Goal: Task Accomplishment & Management: Manage account settings

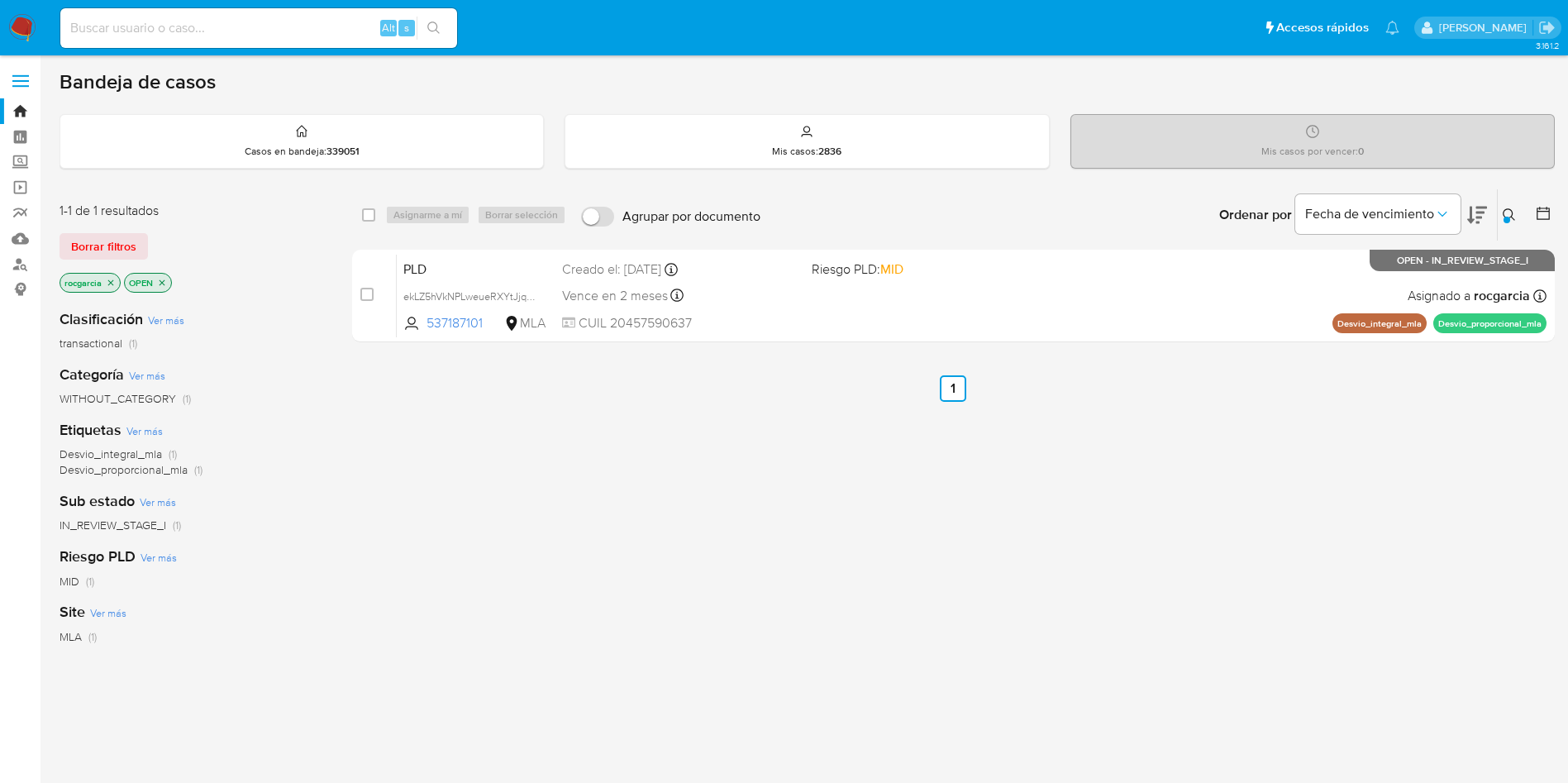
click at [1509, 215] on icon at bounding box center [1509, 215] width 13 height 13
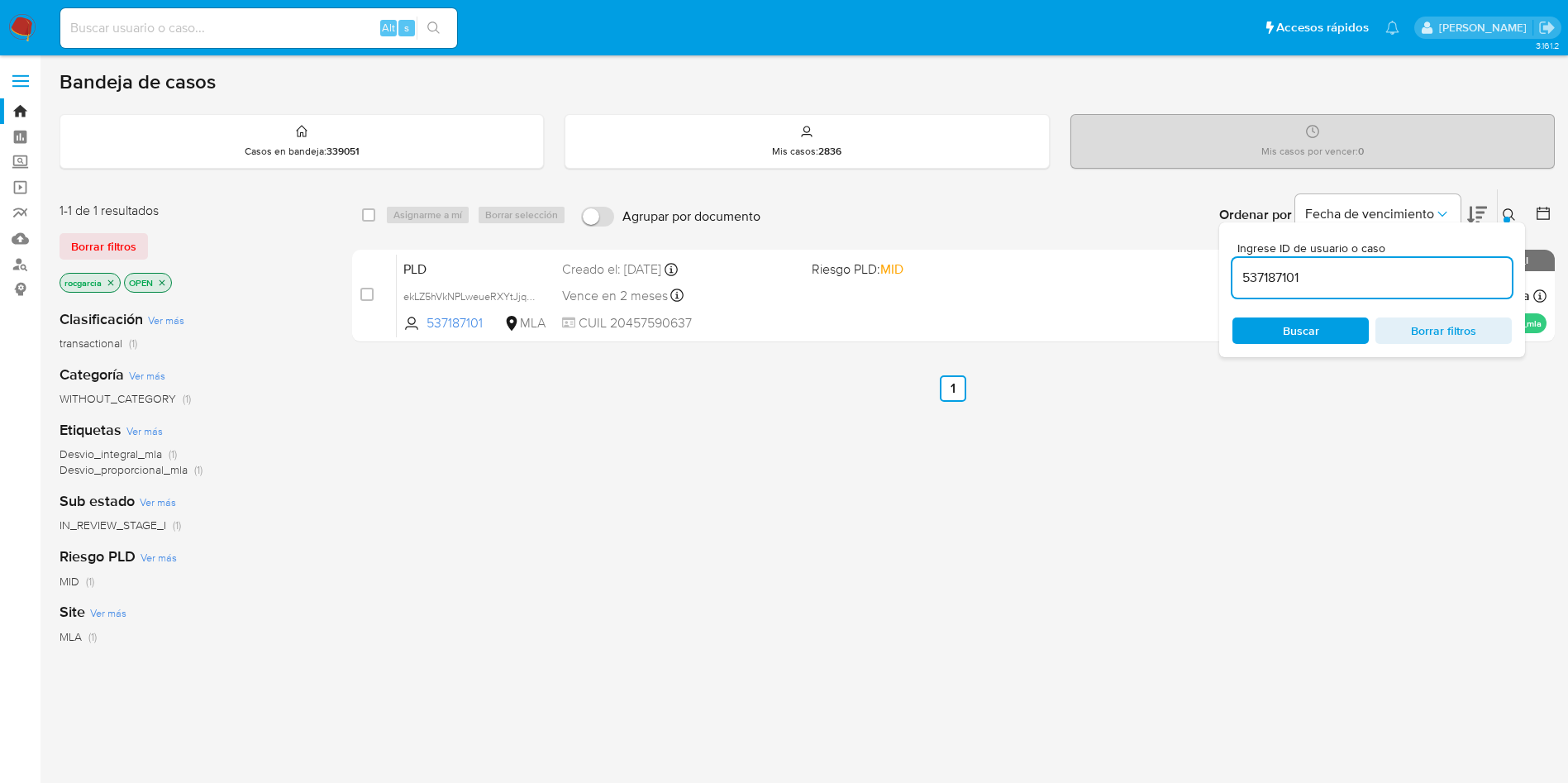
click at [1277, 278] on input "537187101" at bounding box center [1372, 277] width 280 height 21
type input "1784963707"
click at [1501, 216] on button at bounding box center [1511, 214] width 27 height 19
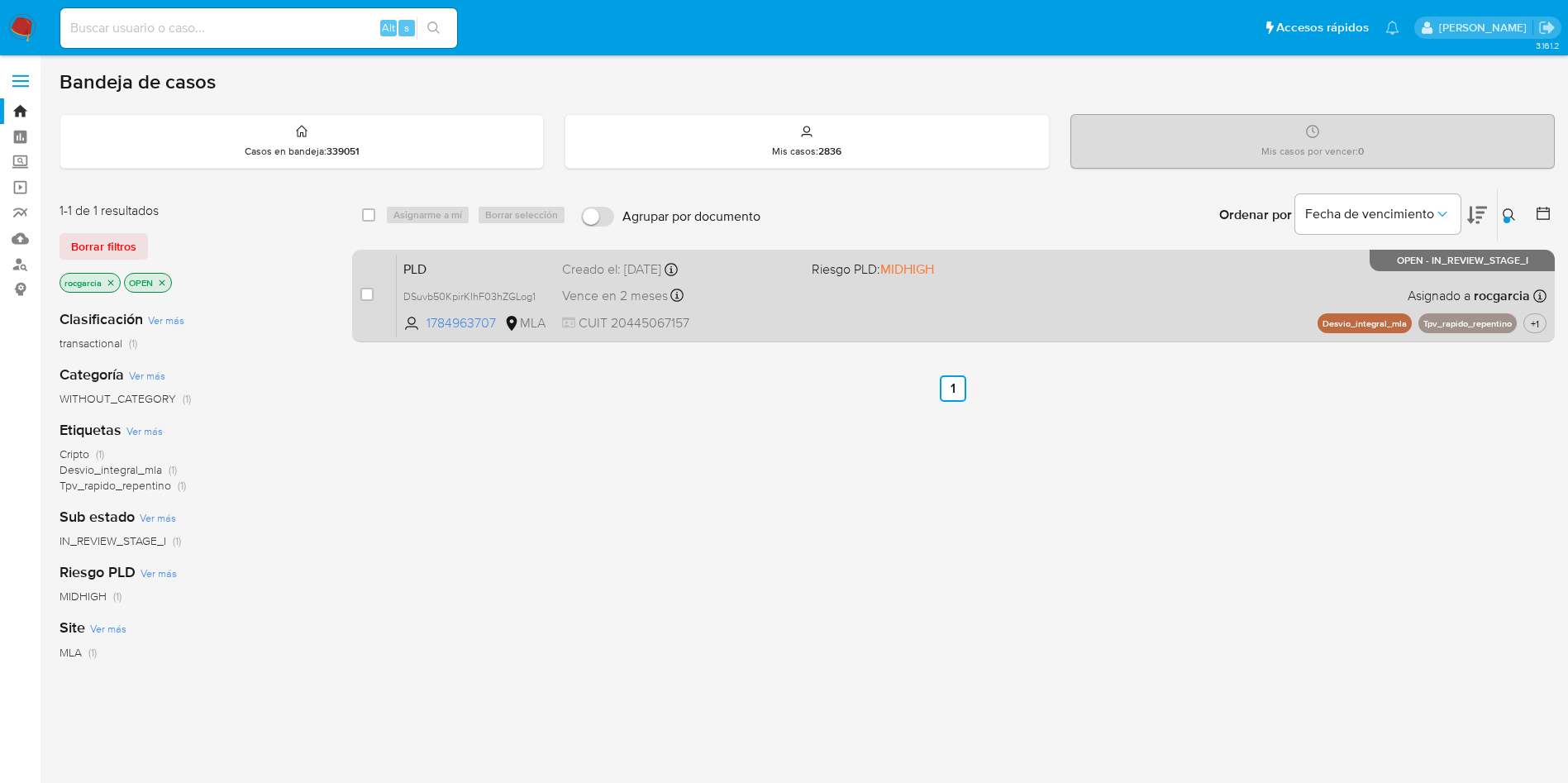
click at [977, 288] on div "PLD DSuvb50KpirKIhF03hZGLog1 1784963707 MLA Riesgo PLD: MIDHIGH Creado el: 12/0…" at bounding box center [972, 295] width 1150 height 83
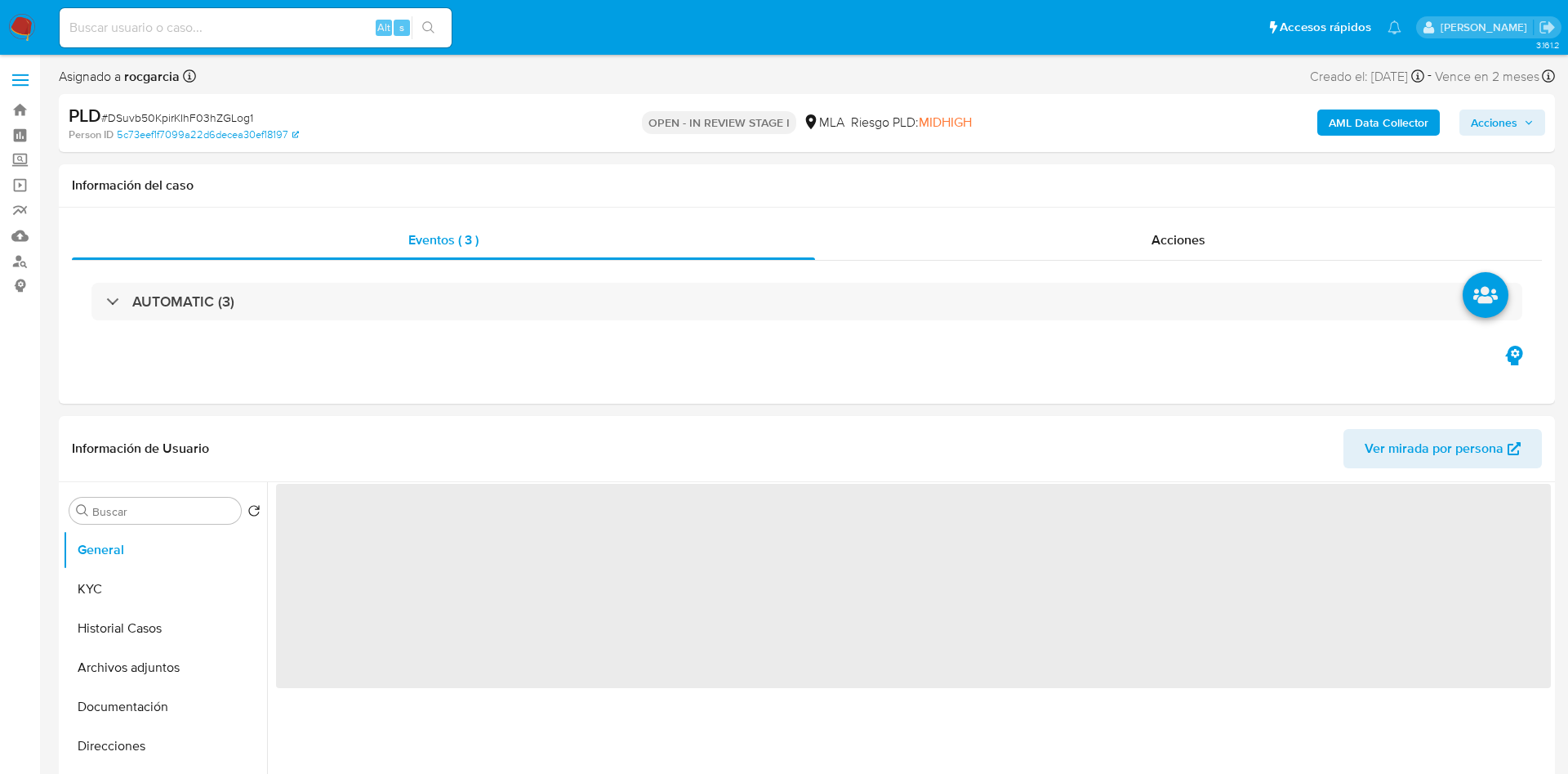
select select "10"
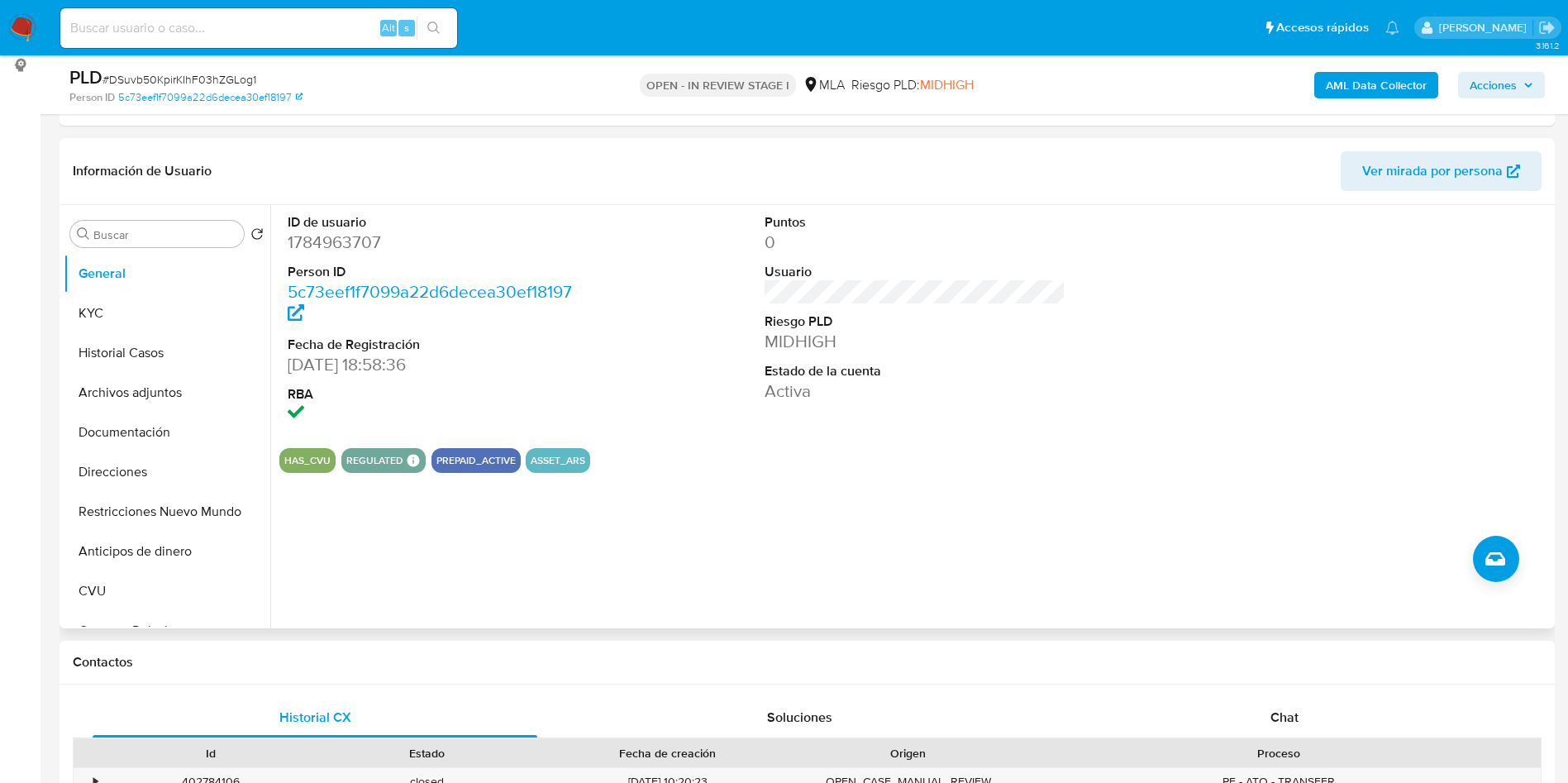
scroll to position [248, 0]
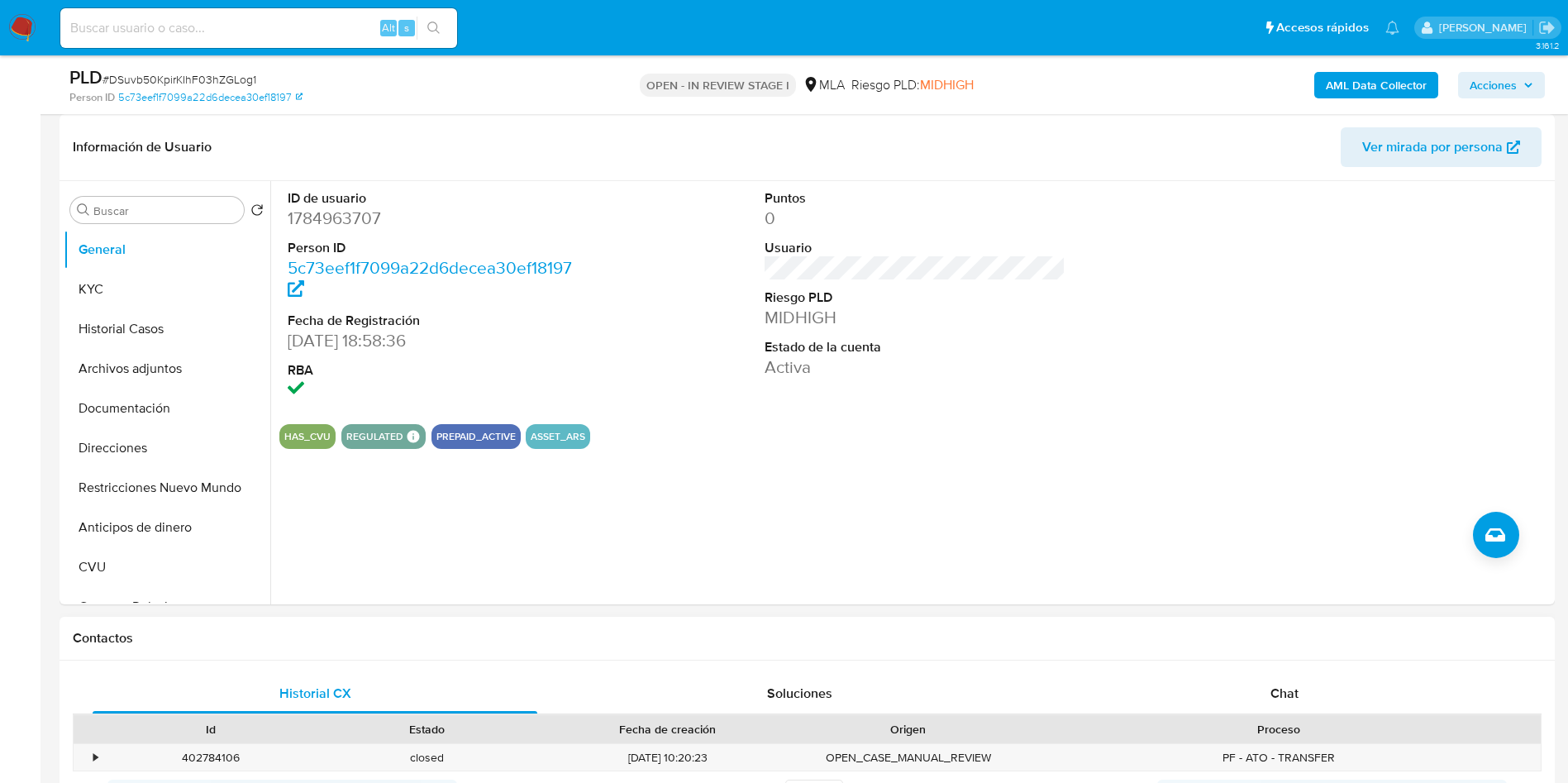
click at [1257, 670] on div "Historial CX Soluciones Chat Id Estado Fecha de creación Origen Proceso • 40278…" at bounding box center [806, 764] width 1495 height 207
click at [1276, 697] on span "Chat" at bounding box center [1284, 692] width 28 height 19
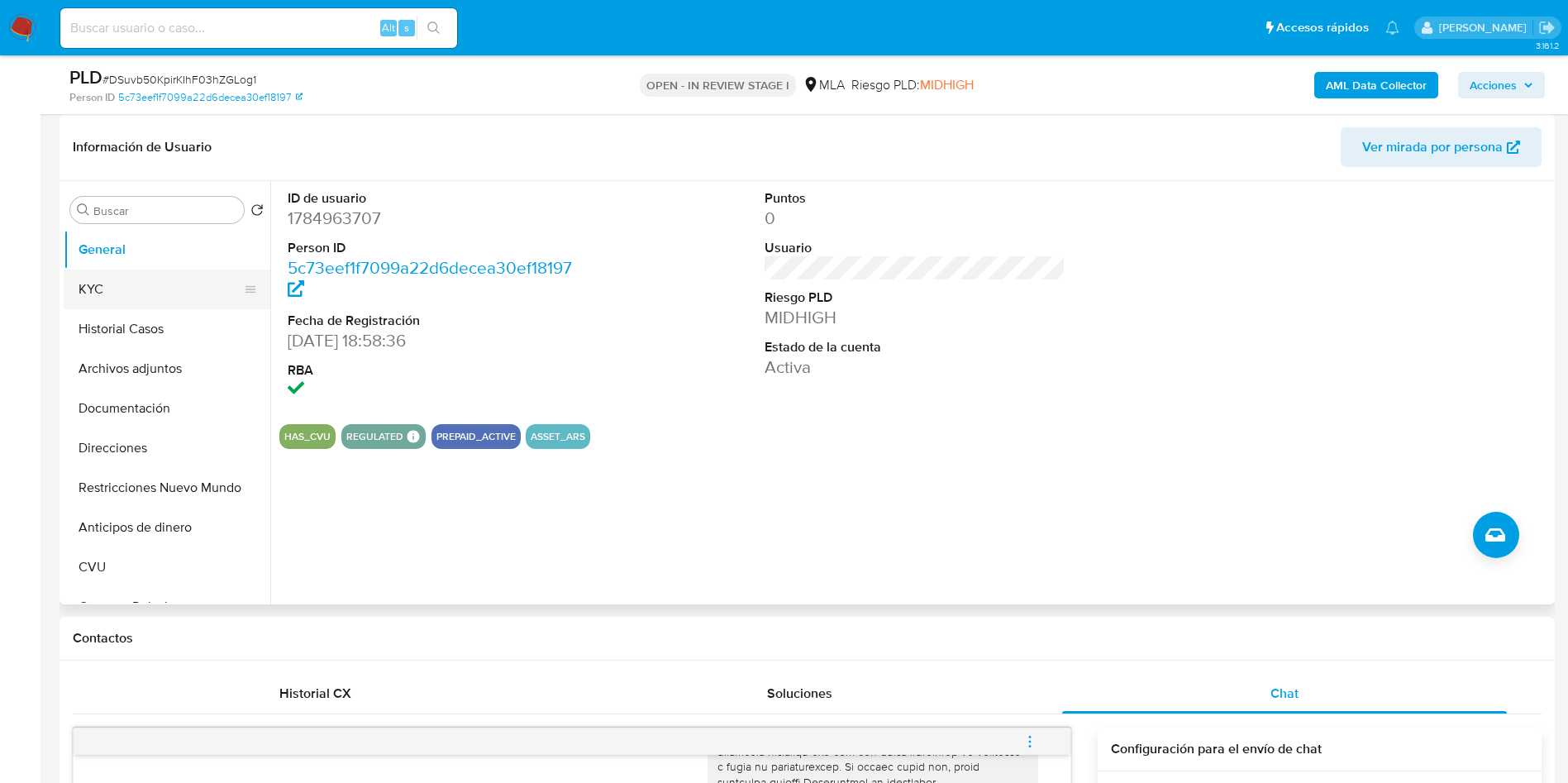
click at [110, 296] on button "KYC" at bounding box center [160, 289] width 193 height 40
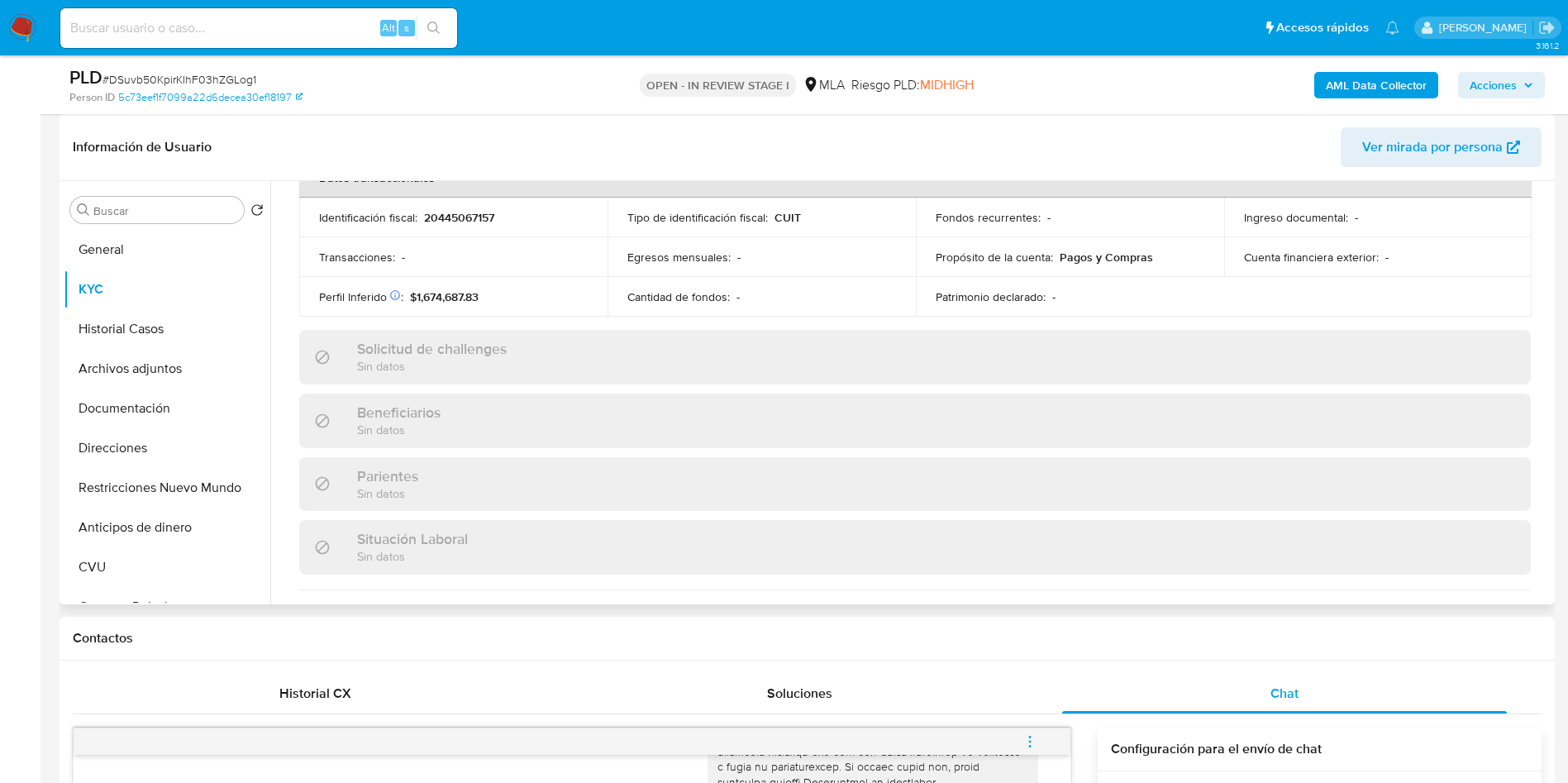
scroll to position [0, 0]
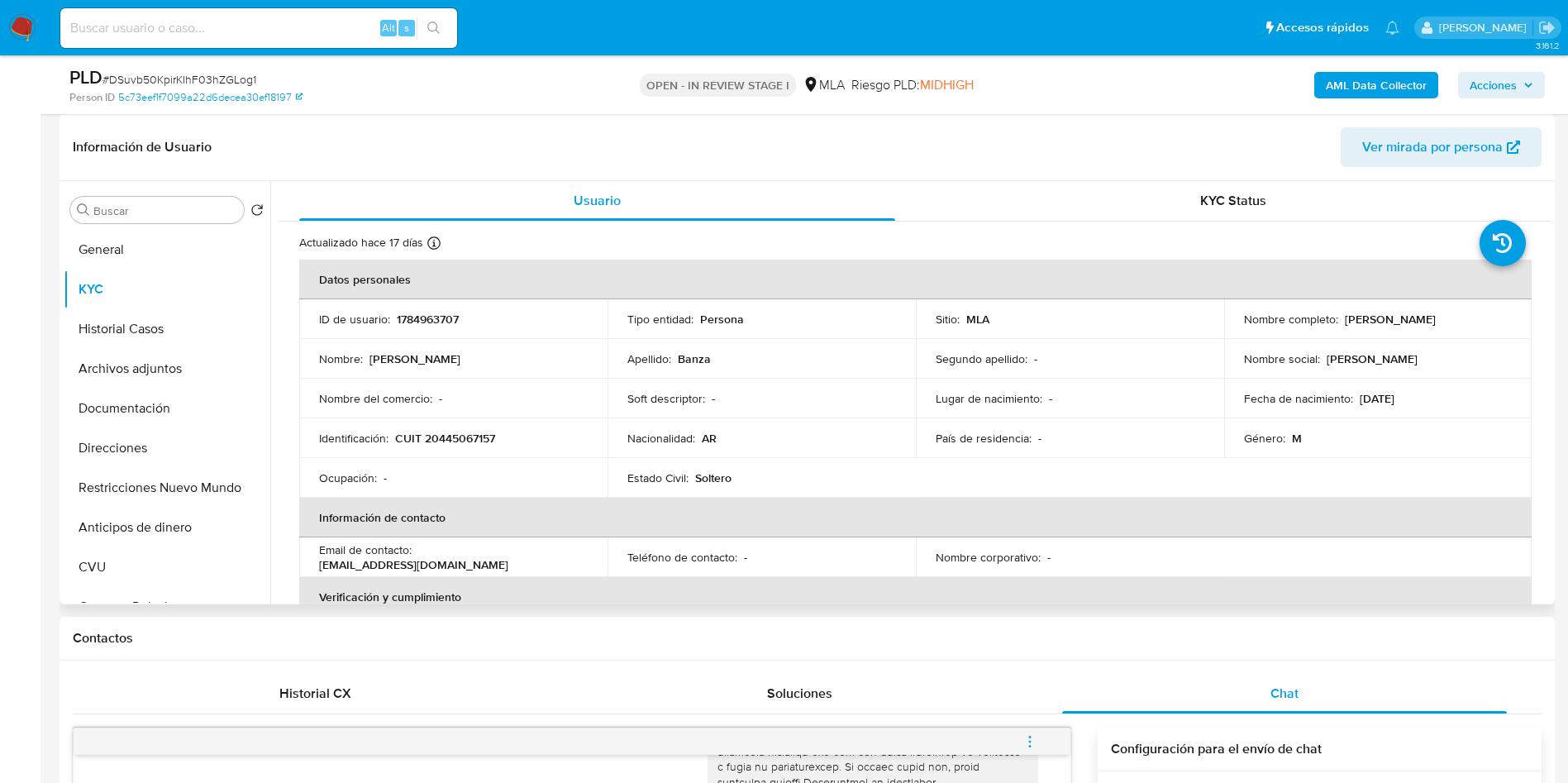
click at [470, 428] on td "Identificación : CUIT 20445067157" at bounding box center [453, 438] width 308 height 40
click at [467, 440] on p "CUIT 20445067157" at bounding box center [445, 438] width 100 height 15
copy p "20445067157"
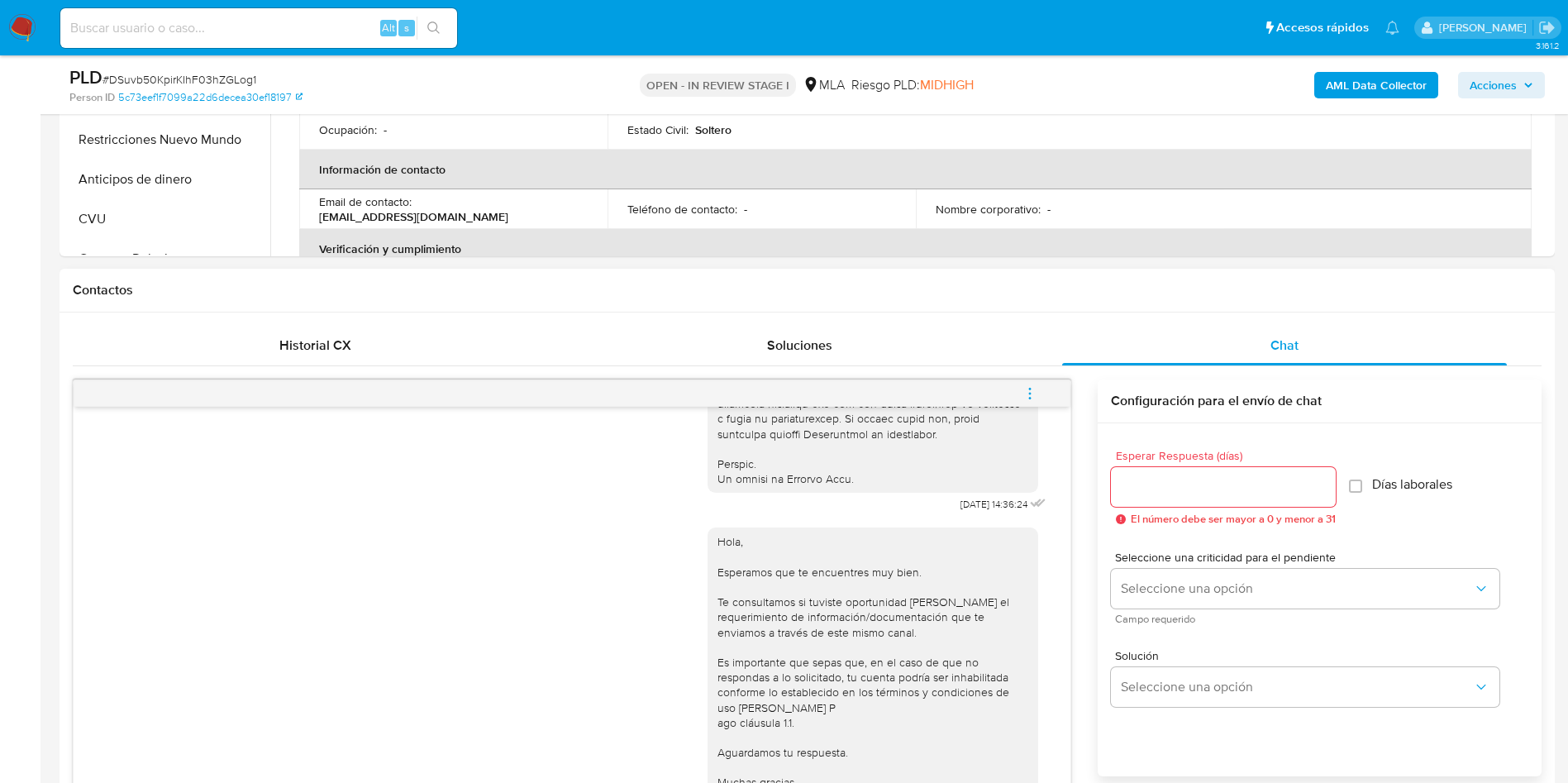
scroll to position [124, 0]
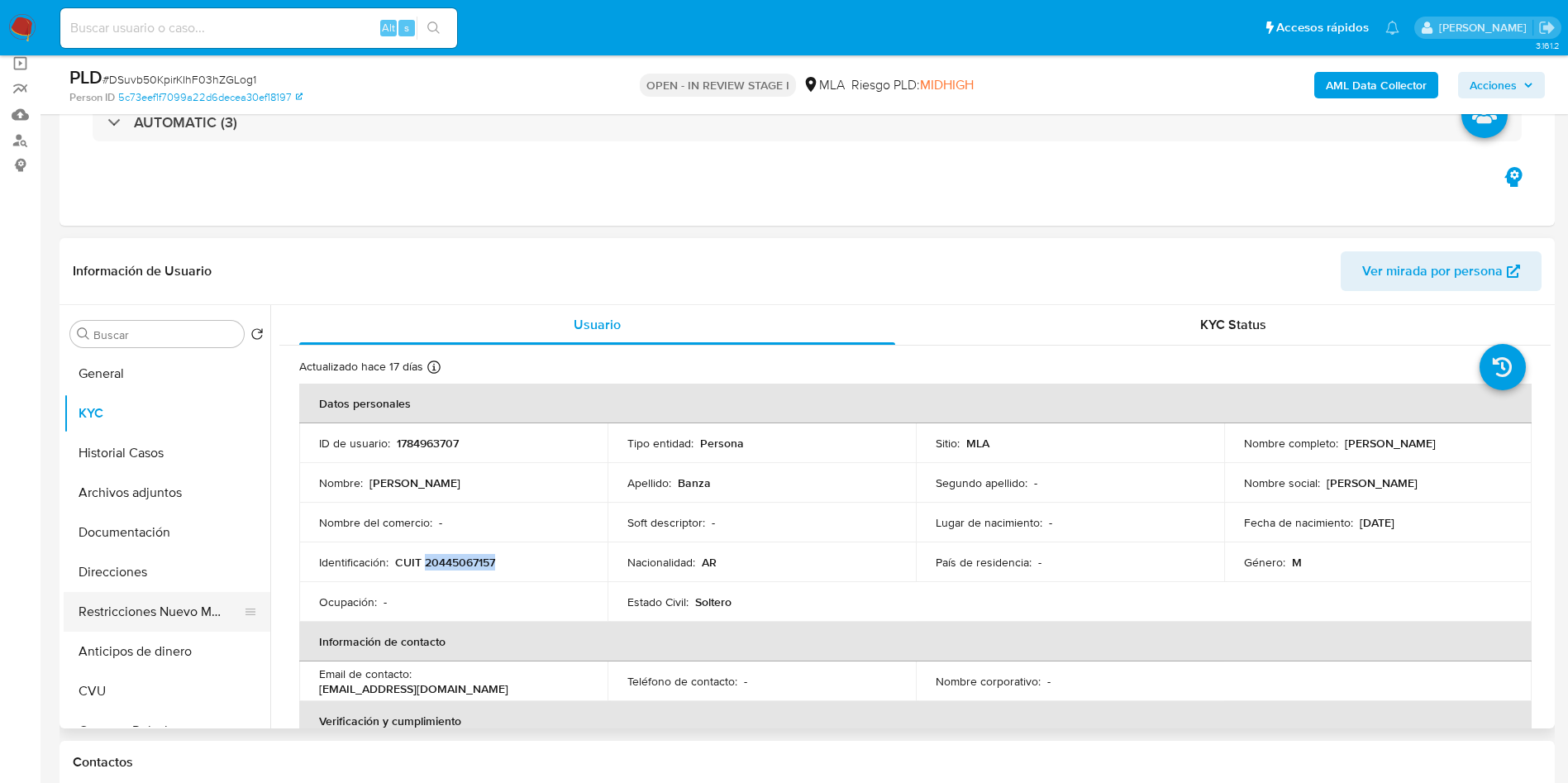
click at [164, 600] on button "Restricciones Nuevo Mundo" at bounding box center [160, 611] width 193 height 40
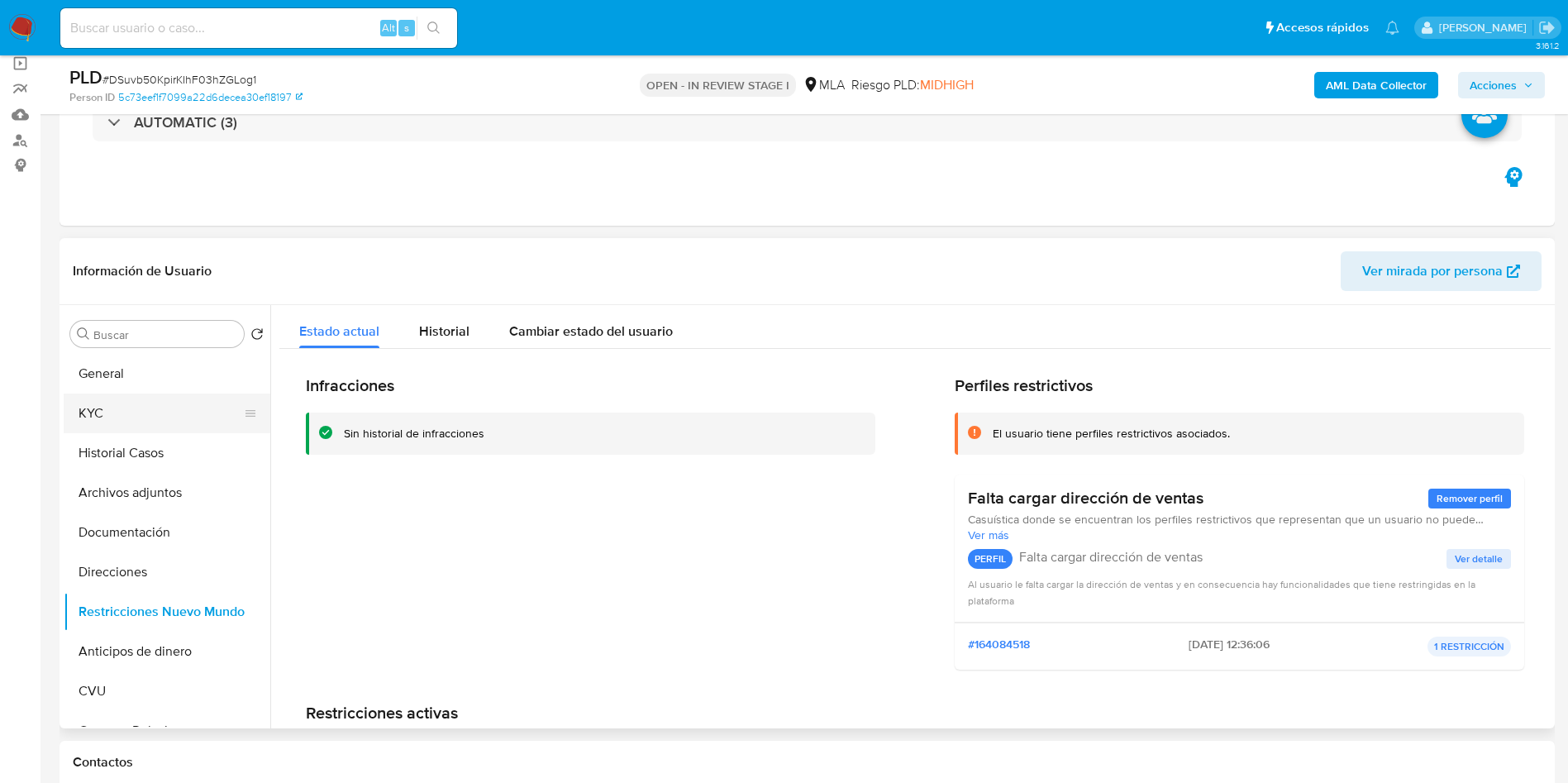
click at [123, 419] on button "KYC" at bounding box center [160, 413] width 193 height 40
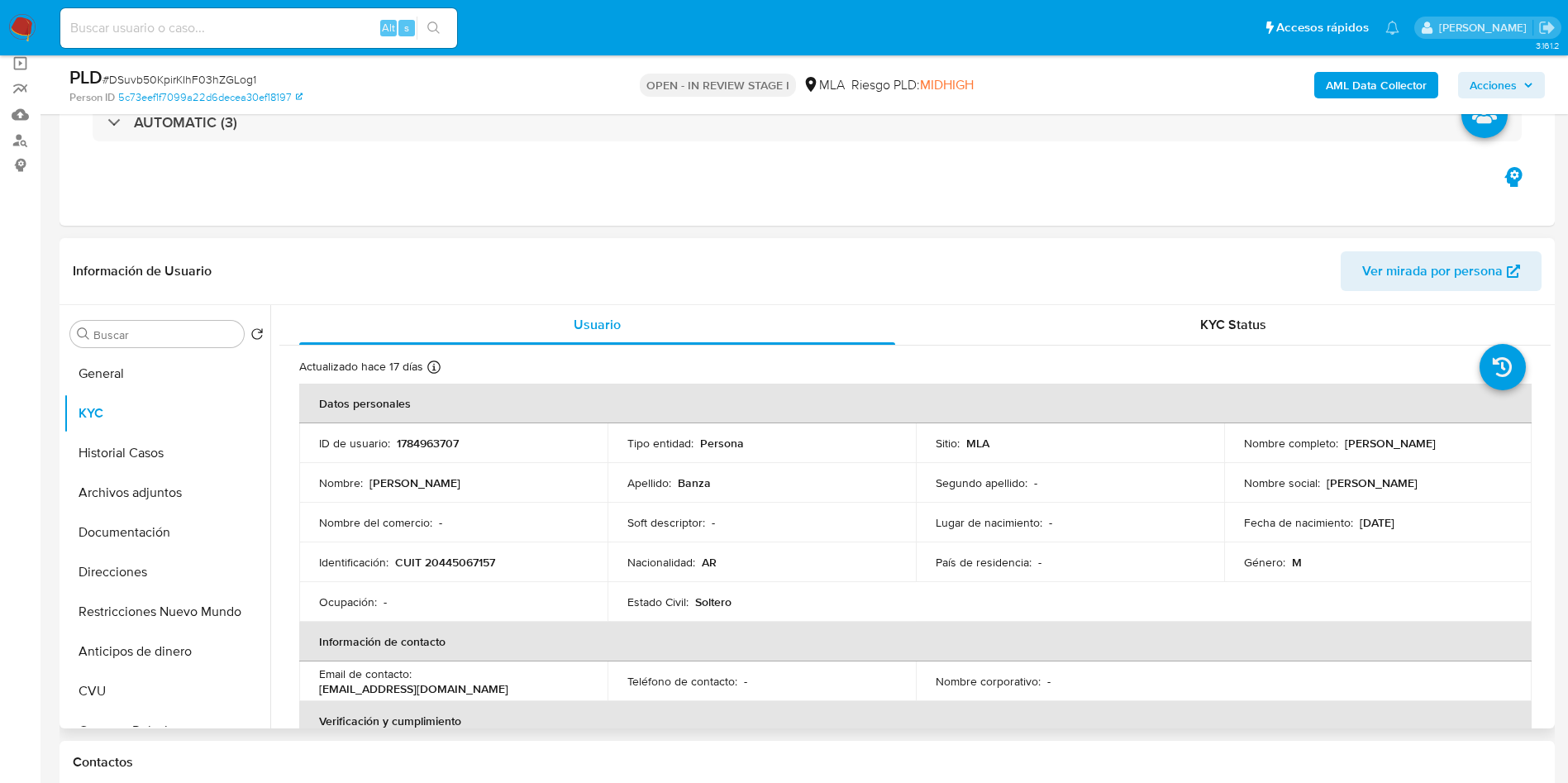
click at [433, 563] on p "CUIT 20445067157" at bounding box center [445, 562] width 100 height 15
copy p "20445067157"
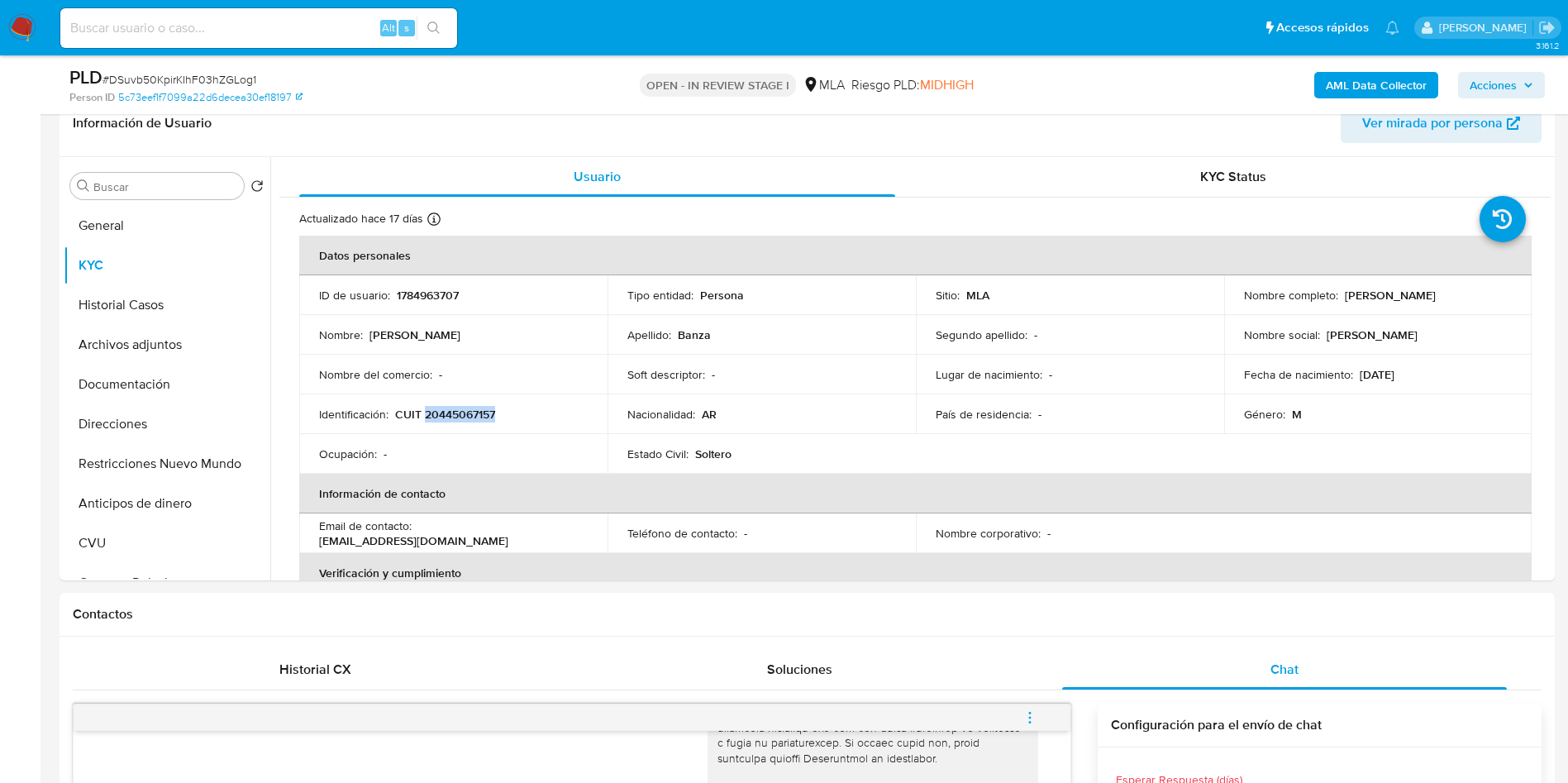
scroll to position [248, 0]
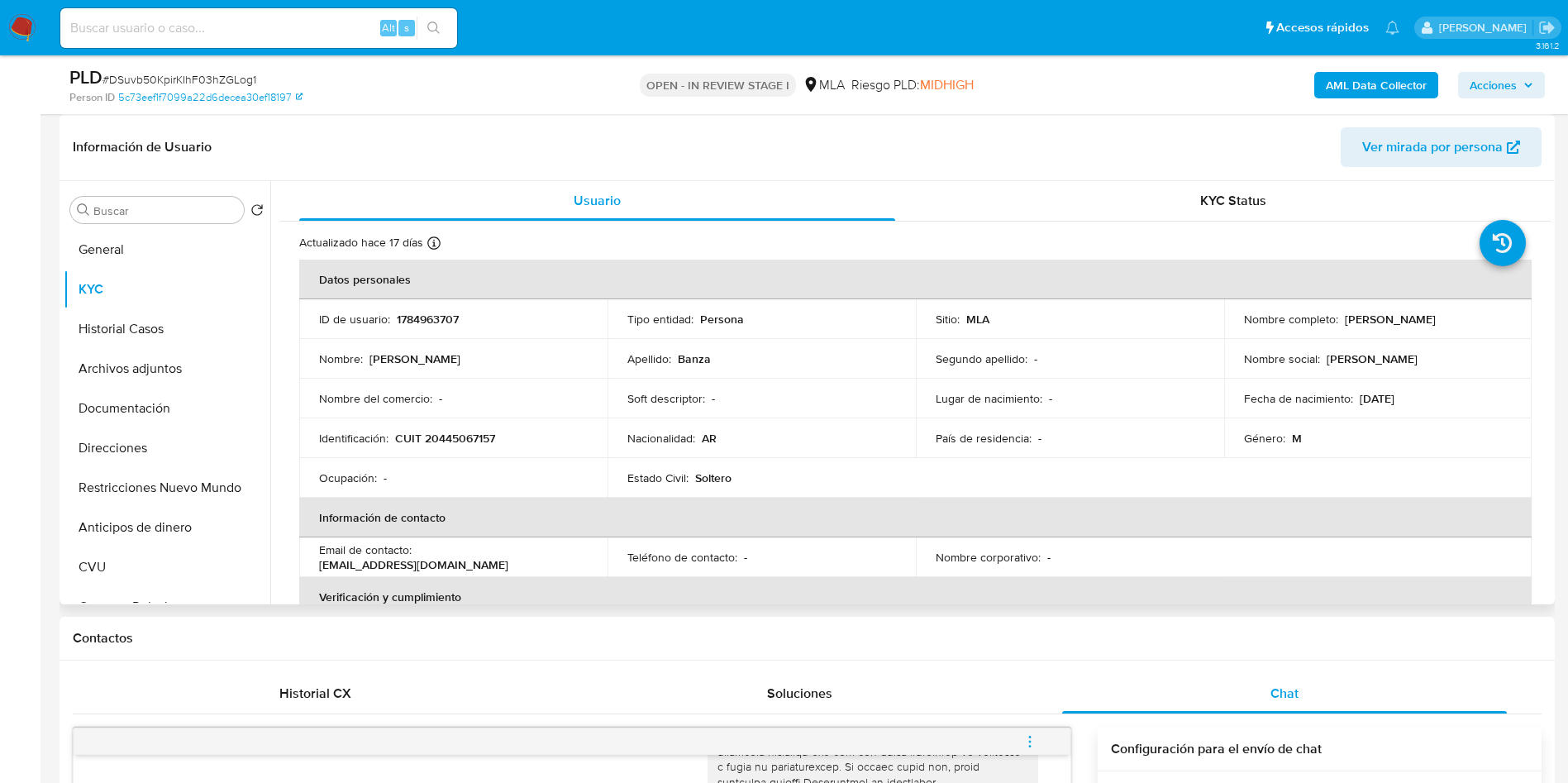
click at [419, 316] on p "1784963707" at bounding box center [428, 319] width 62 height 15
copy p "1784963707"
click at [179, 482] on button "Restricciones Nuevo Mundo" at bounding box center [160, 487] width 193 height 40
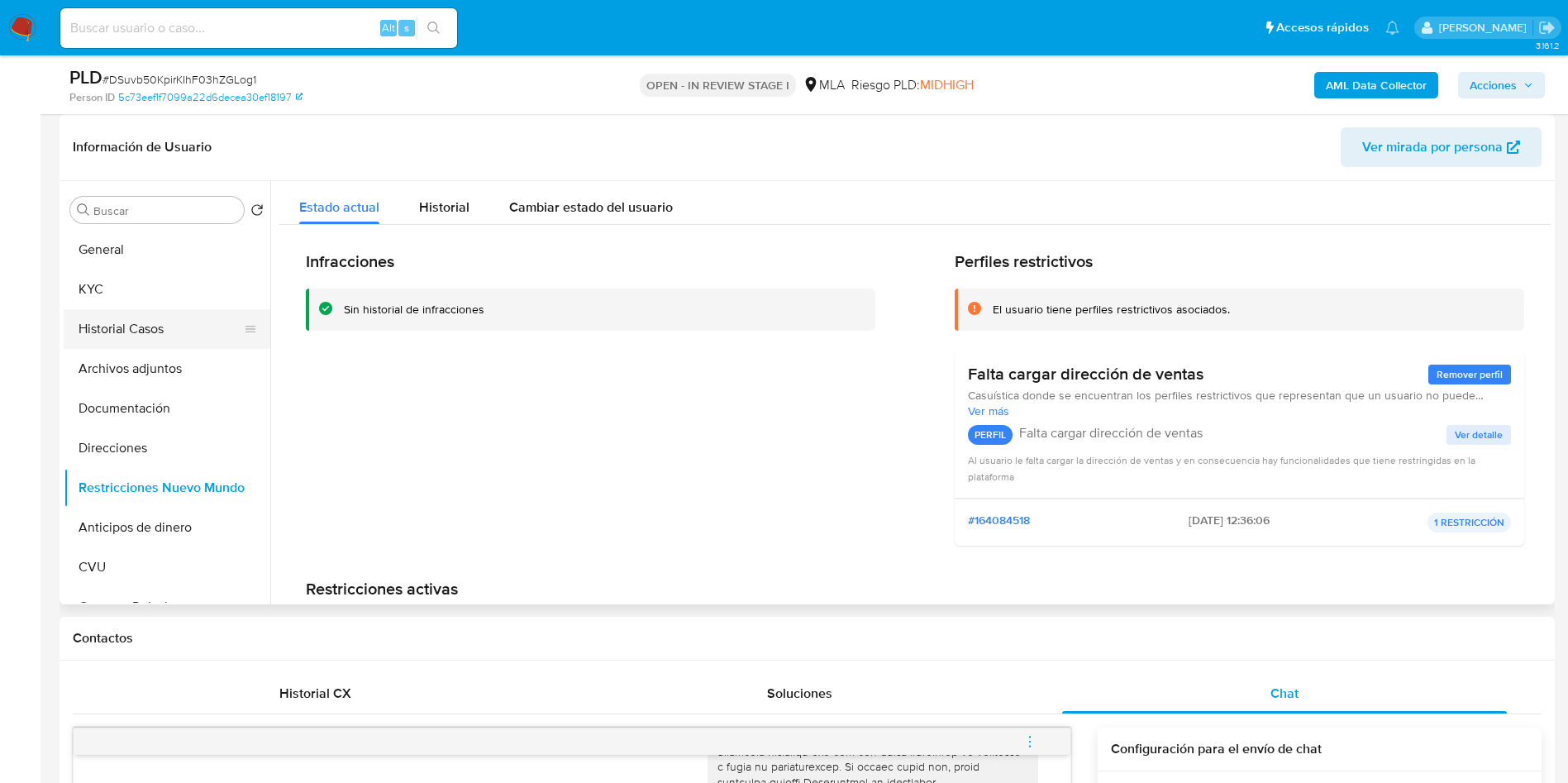
click at [154, 342] on button "Historial Casos" at bounding box center [160, 329] width 193 height 40
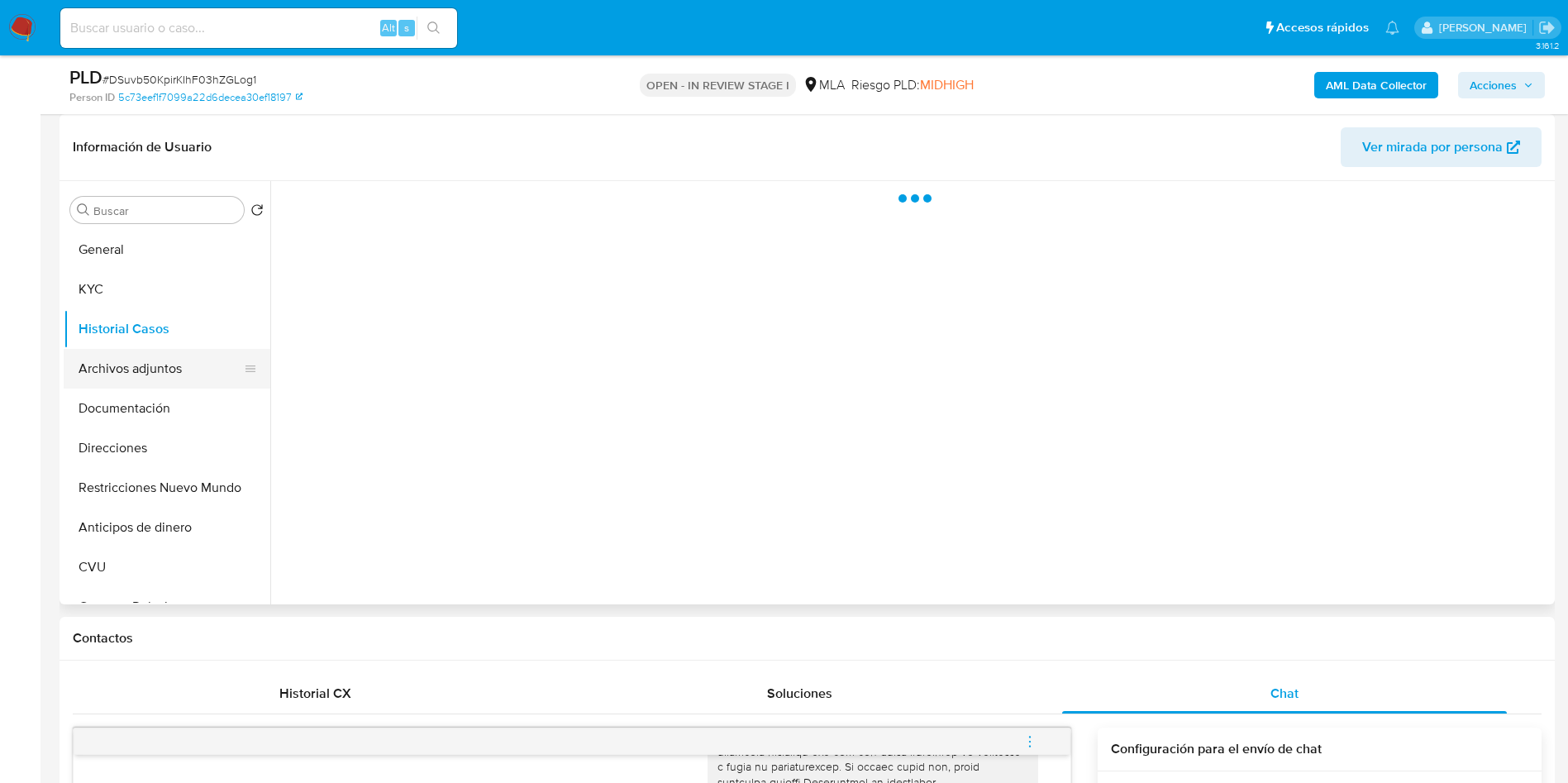
click at [153, 352] on button "Archivos adjuntos" at bounding box center [160, 368] width 193 height 40
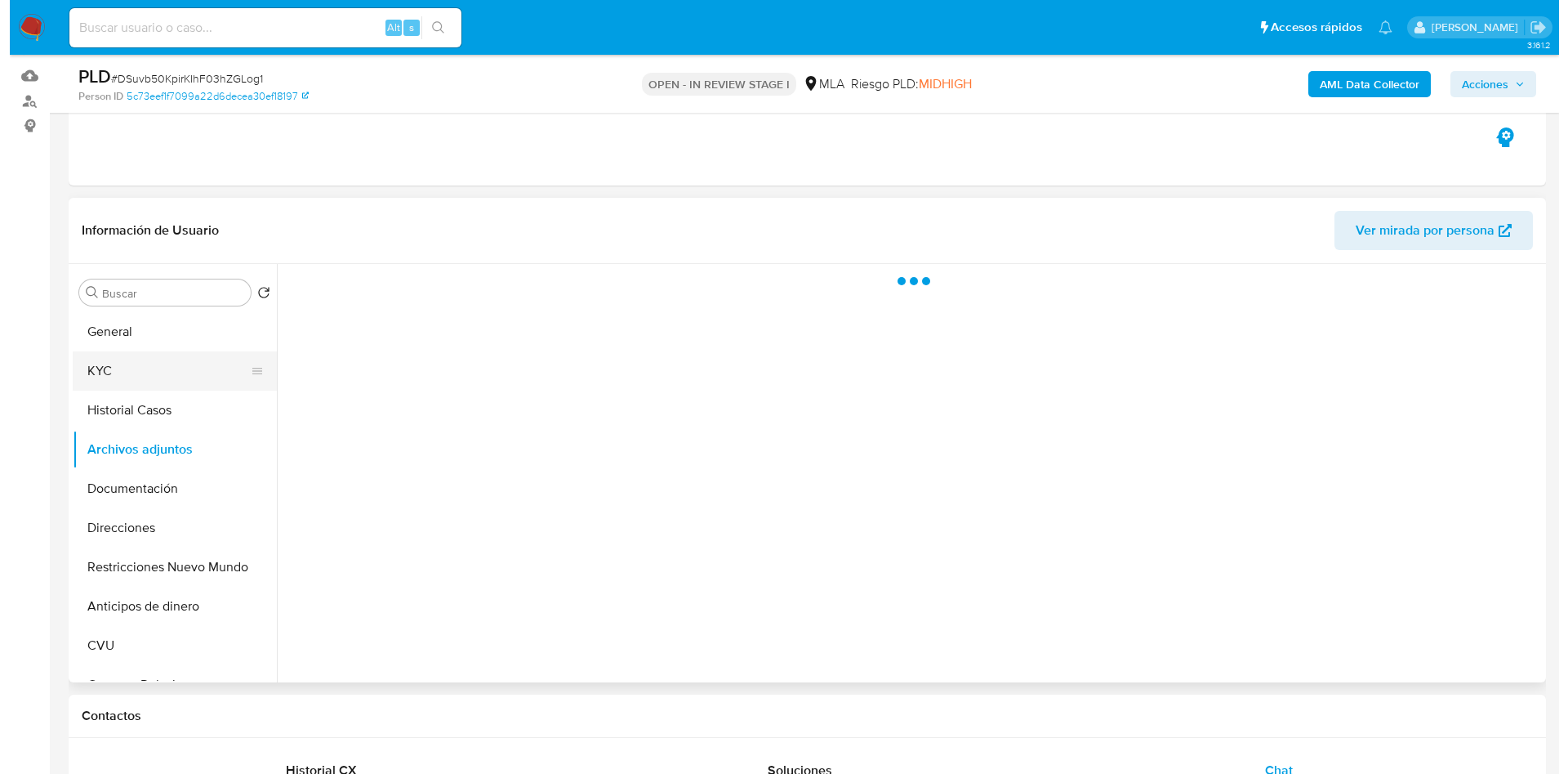
scroll to position [123, 0]
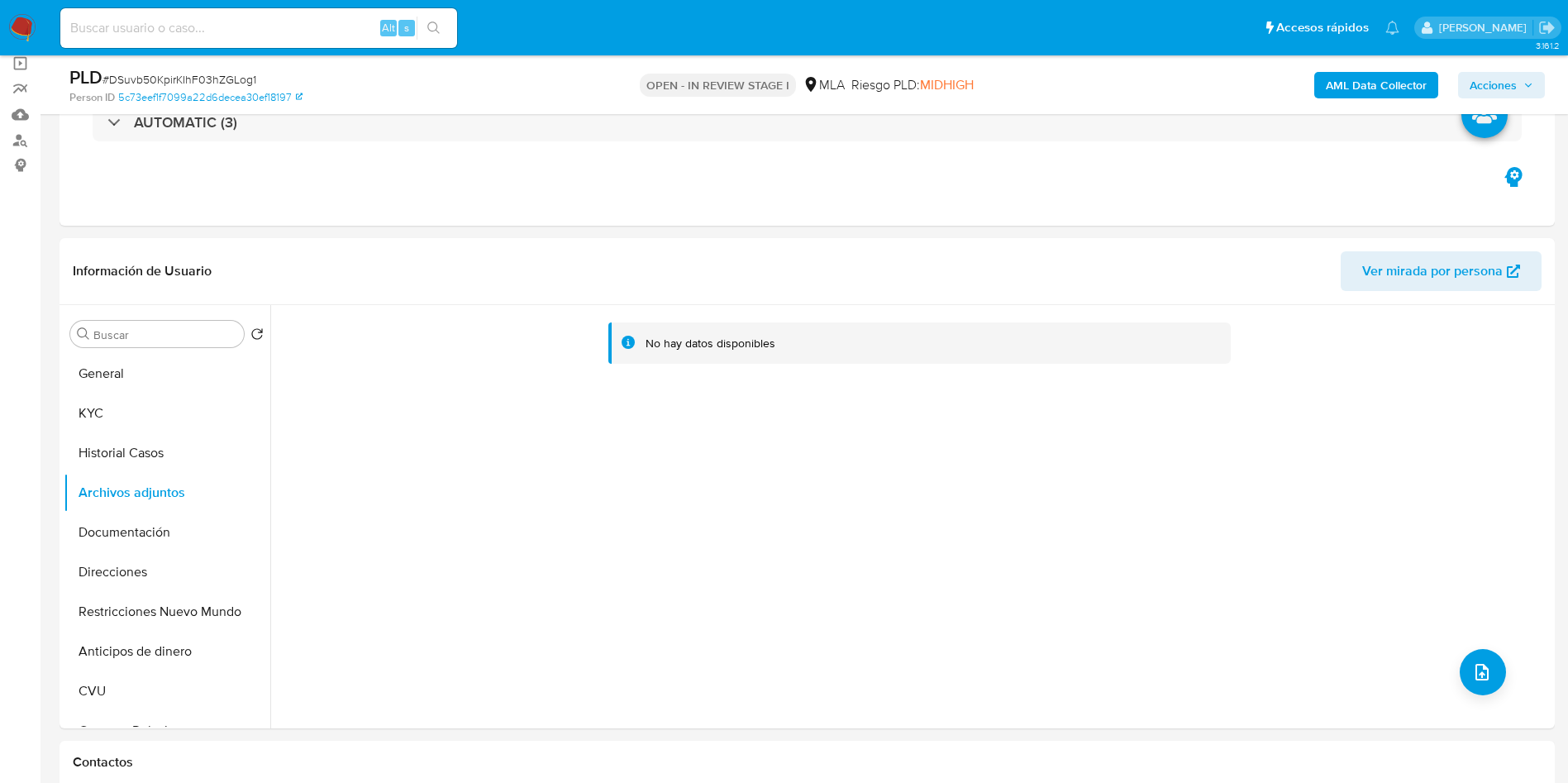
click at [1352, 85] on b "AML Data Collector" at bounding box center [1375, 85] width 101 height 27
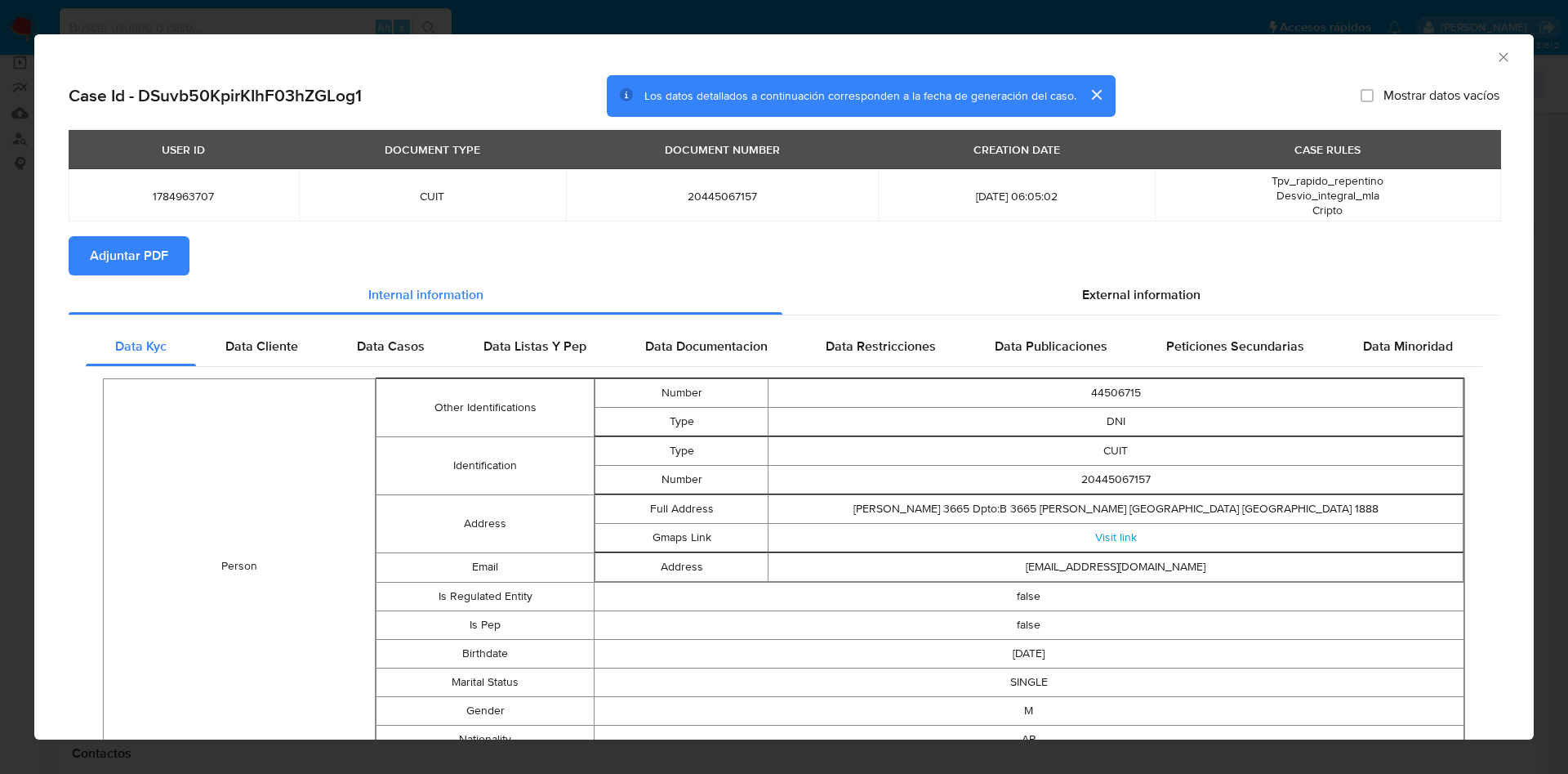
drag, startPoint x: 1178, startPoint y: 279, endPoint x: 957, endPoint y: 320, distance: 224.8
click at [1178, 280] on div "External information" at bounding box center [1141, 295] width 717 height 39
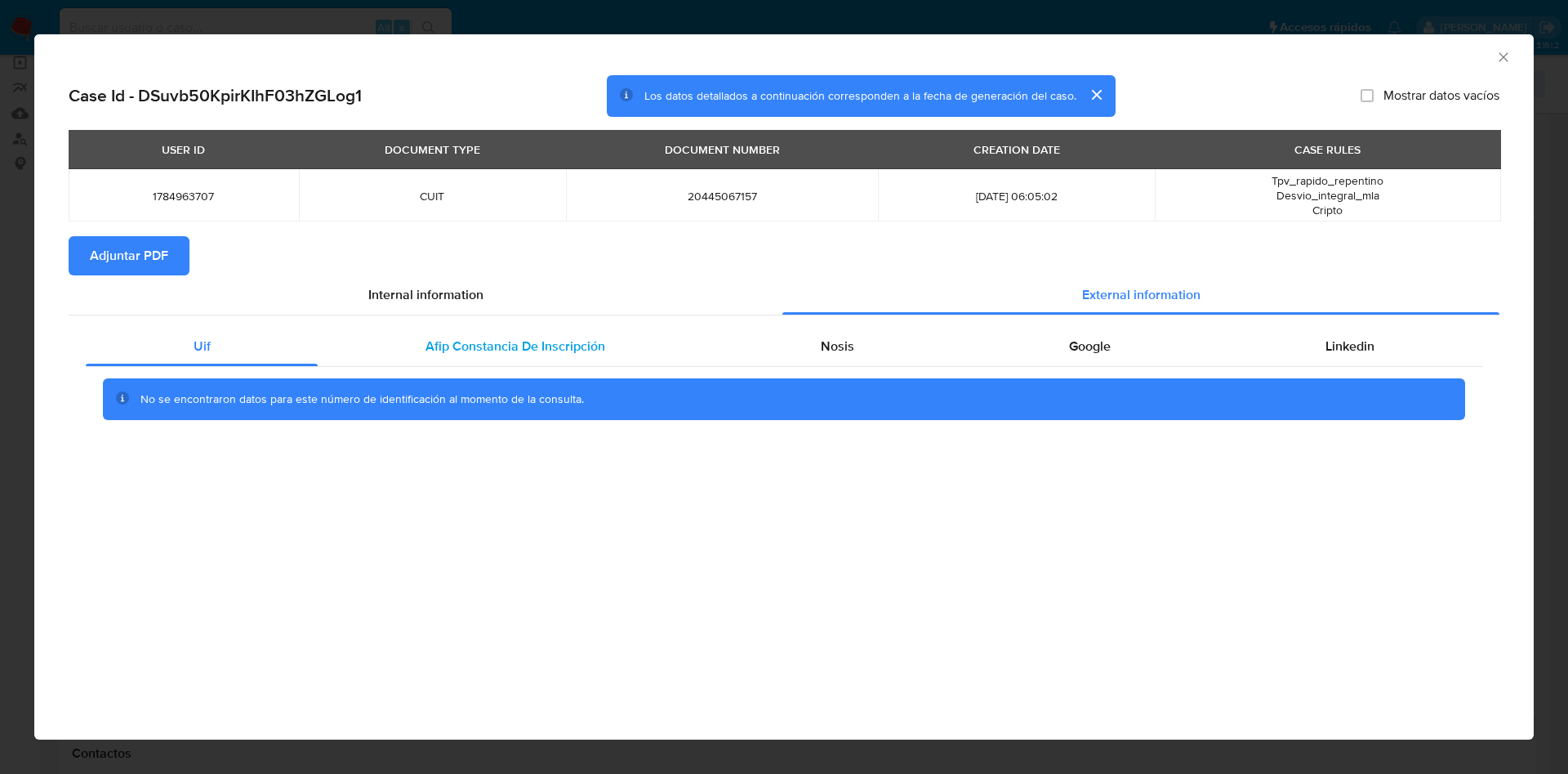
click at [558, 341] on span "Afip Constancia De Inscripción" at bounding box center [515, 346] width 179 height 19
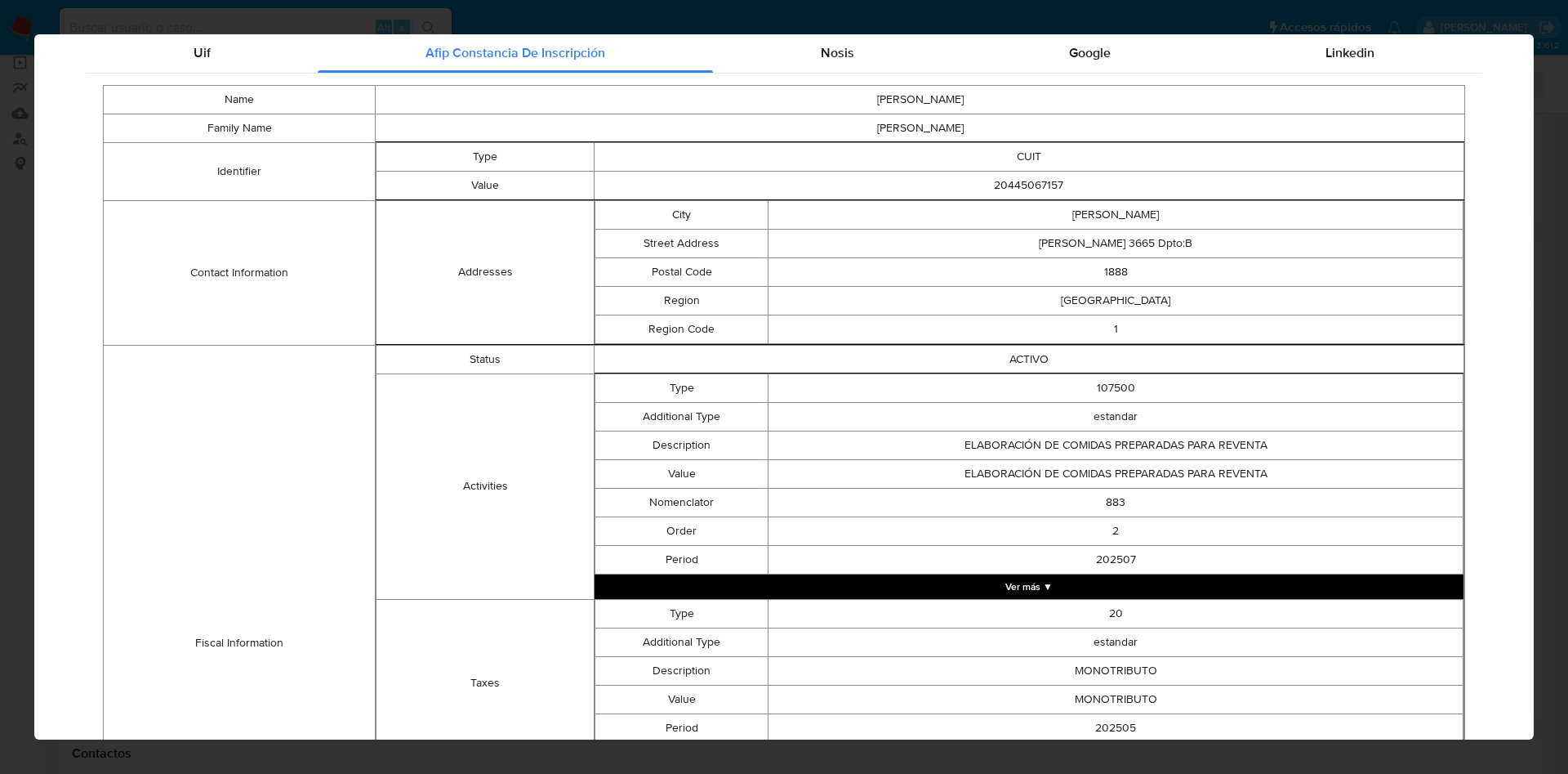
scroll to position [0, 0]
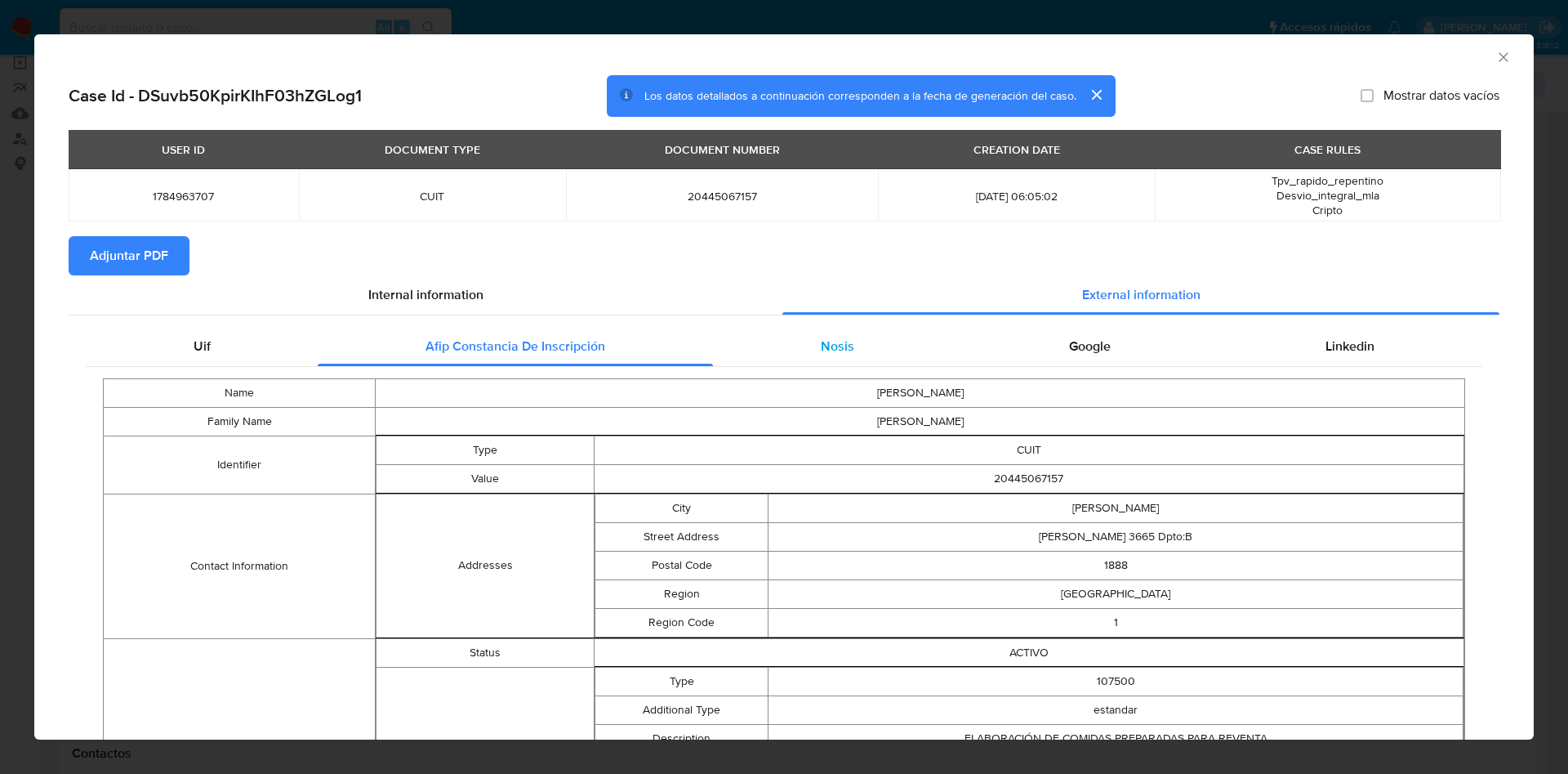
click at [763, 334] on div "Nosis" at bounding box center [837, 346] width 248 height 39
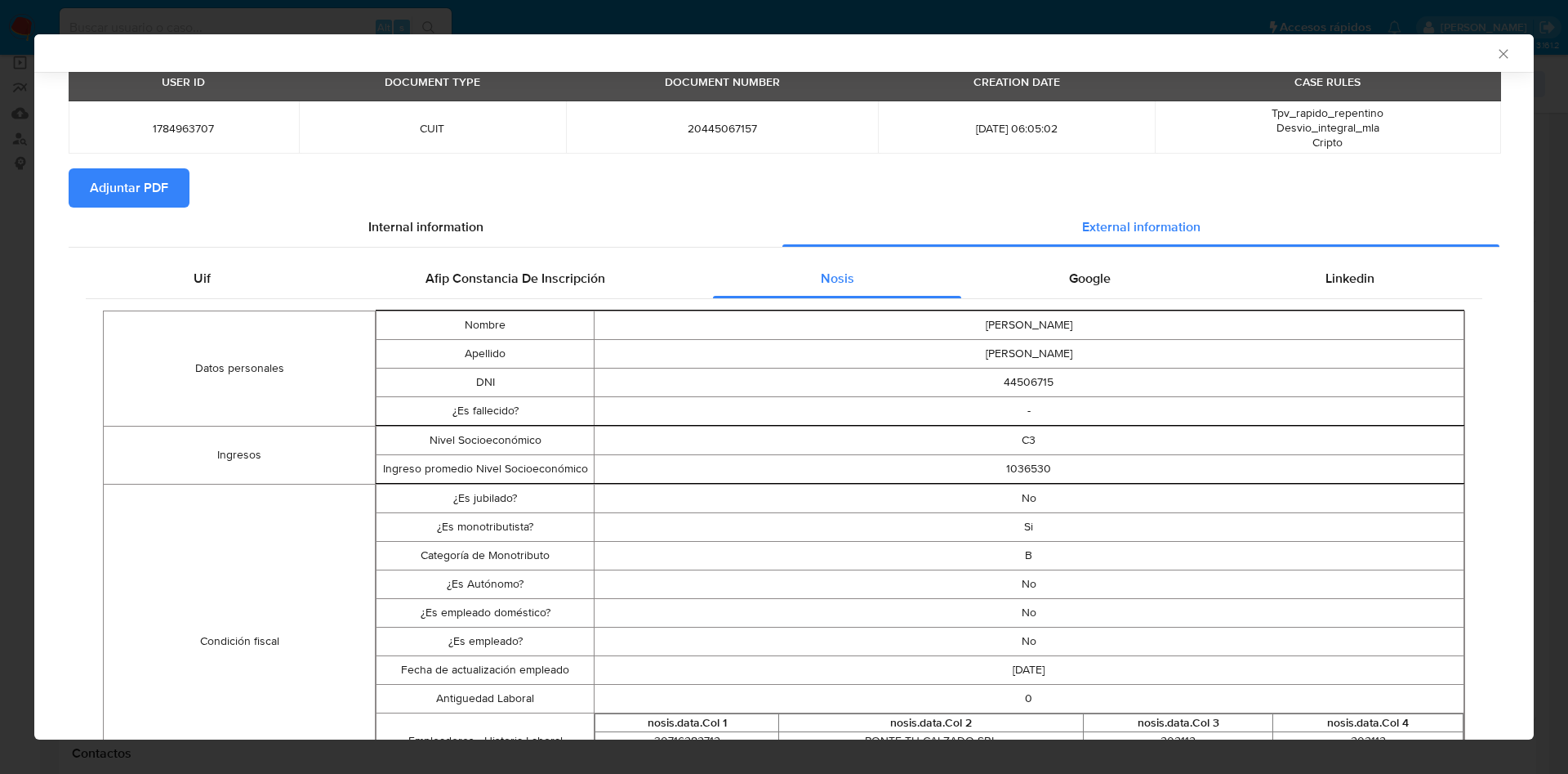
scroll to position [63, 0]
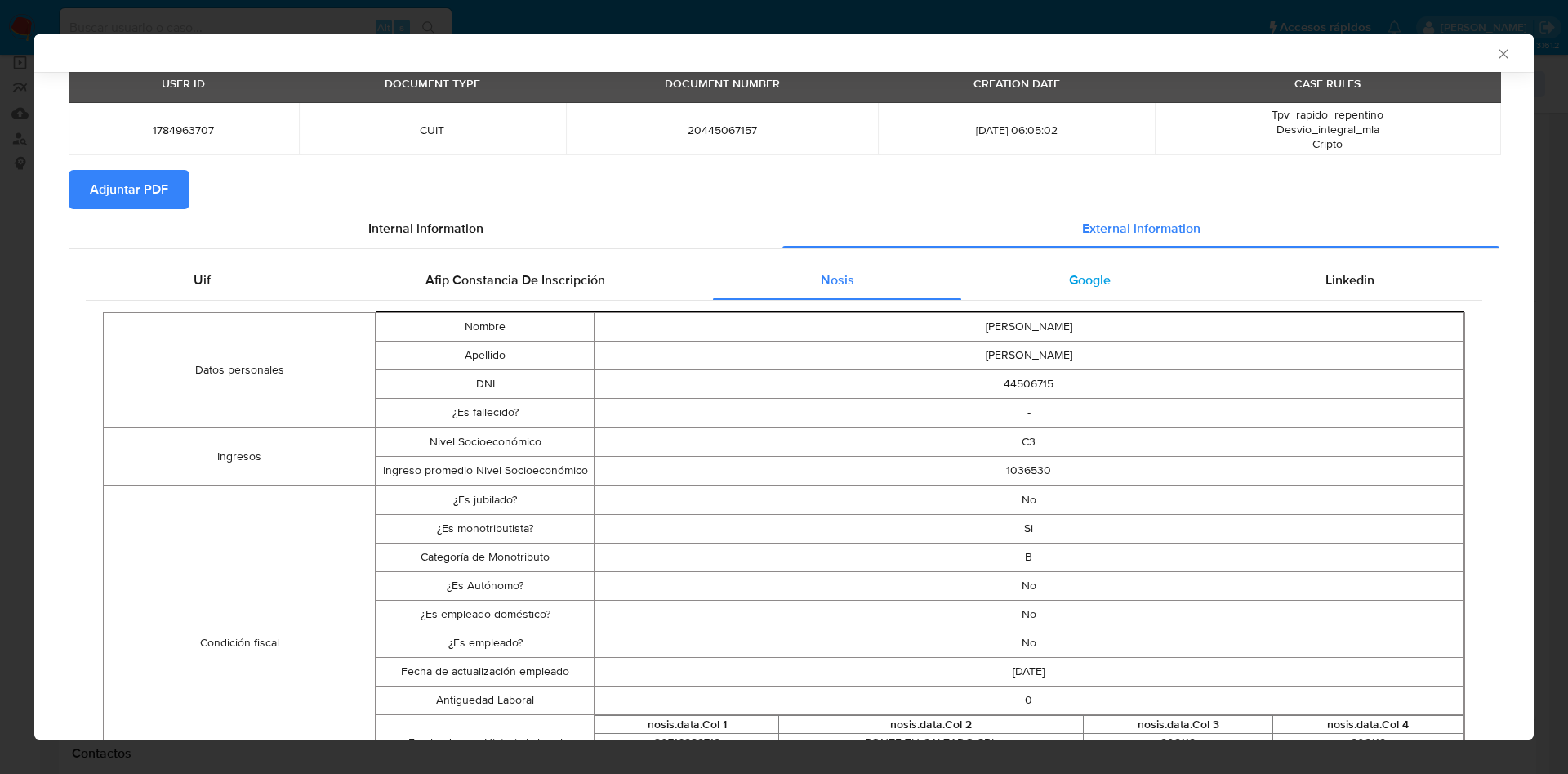
click at [1078, 285] on span "Google" at bounding box center [1090, 280] width 42 height 19
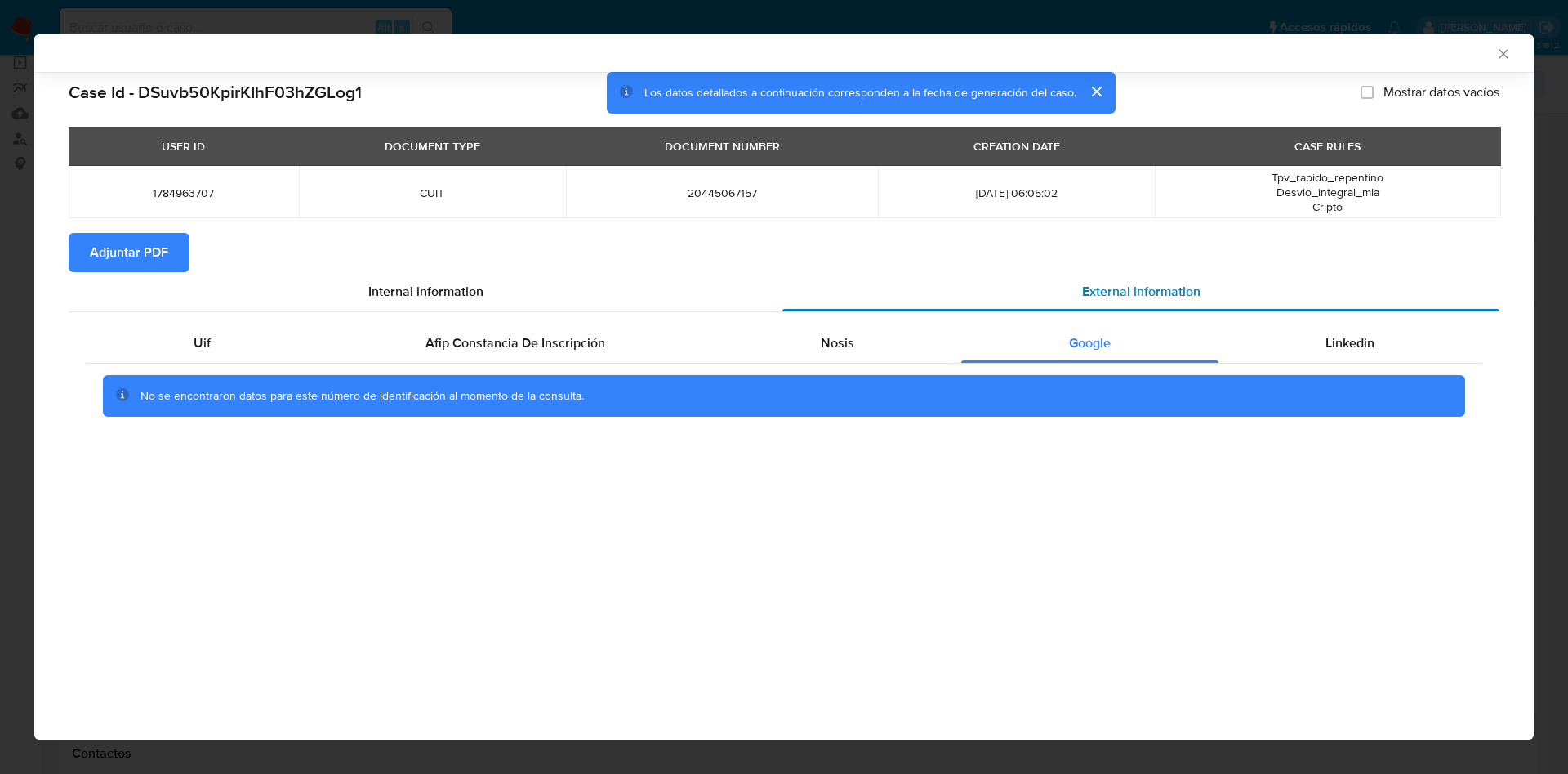
scroll to position [0, 0]
drag, startPoint x: 1337, startPoint y: 328, endPoint x: 1234, endPoint y: 322, distance: 103.2
click at [1337, 328] on div "Linkedin" at bounding box center [1350, 343] width 263 height 39
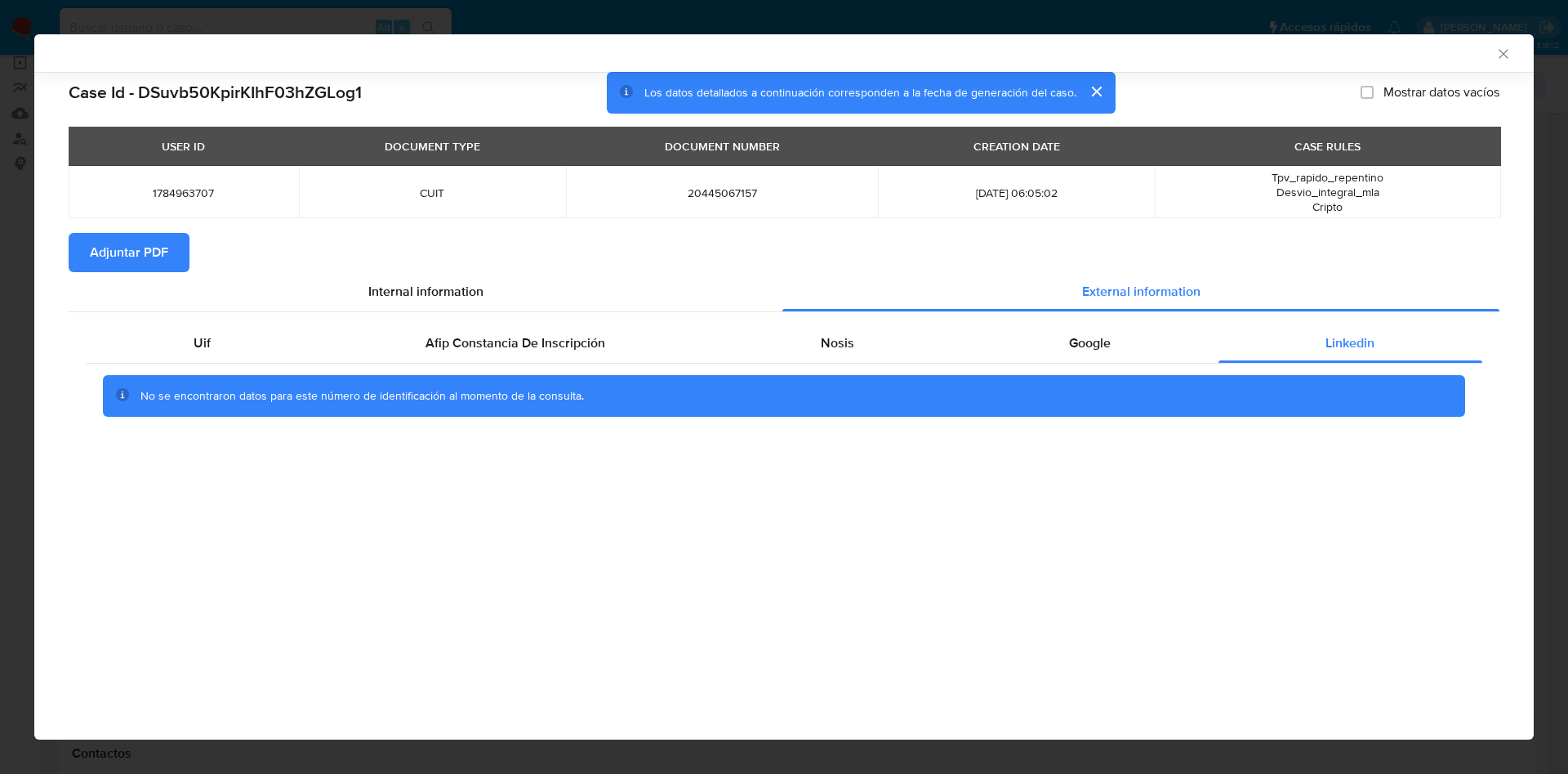
click at [158, 260] on span "Adjuntar PDF" at bounding box center [129, 252] width 79 height 36
click at [1505, 58] on icon "Cerrar ventana" at bounding box center [1504, 54] width 16 height 16
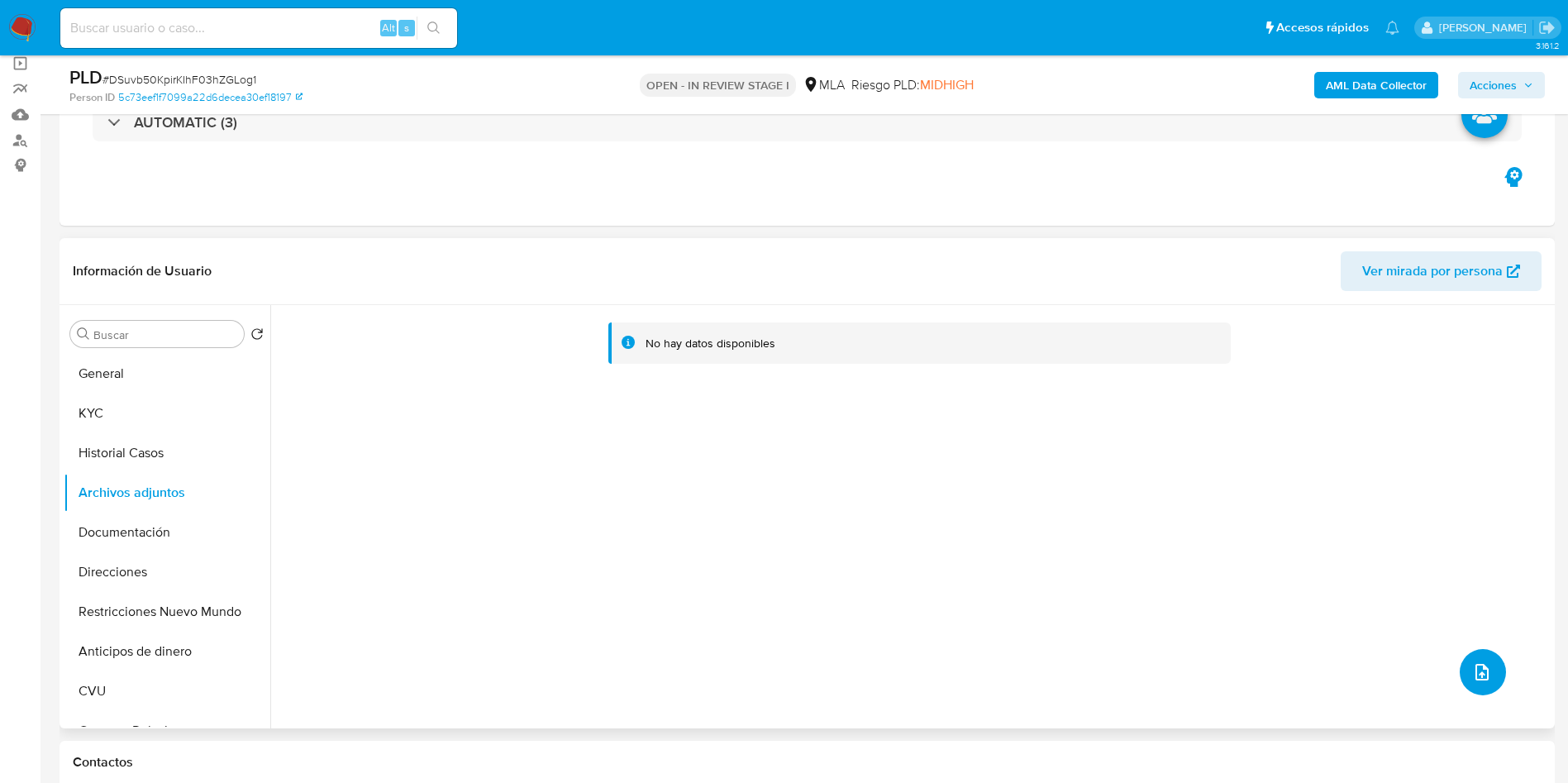
click at [1486, 652] on button "upload-file" at bounding box center [1483, 672] width 46 height 46
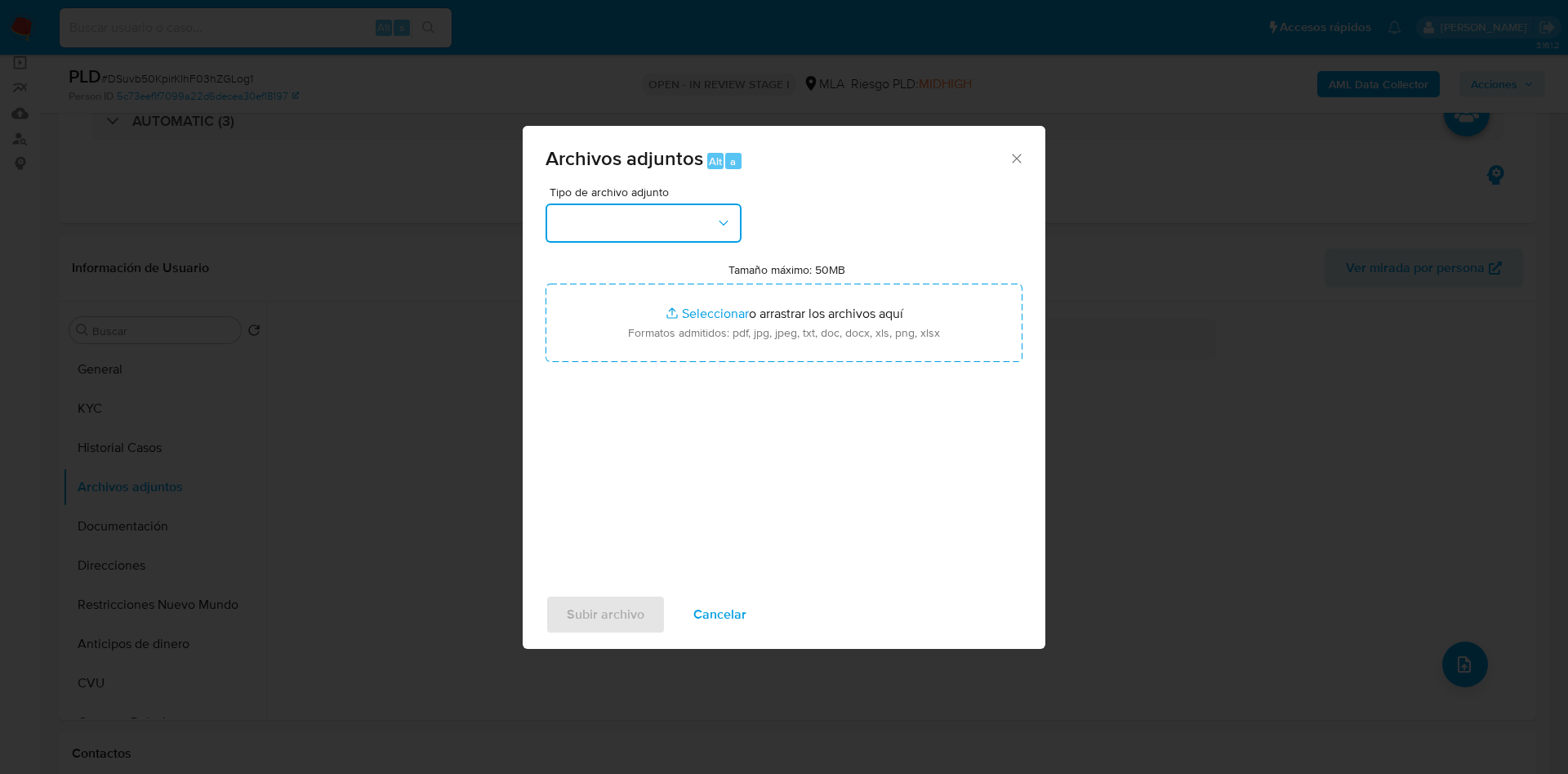
click at [594, 229] on button "button" at bounding box center [643, 222] width 196 height 39
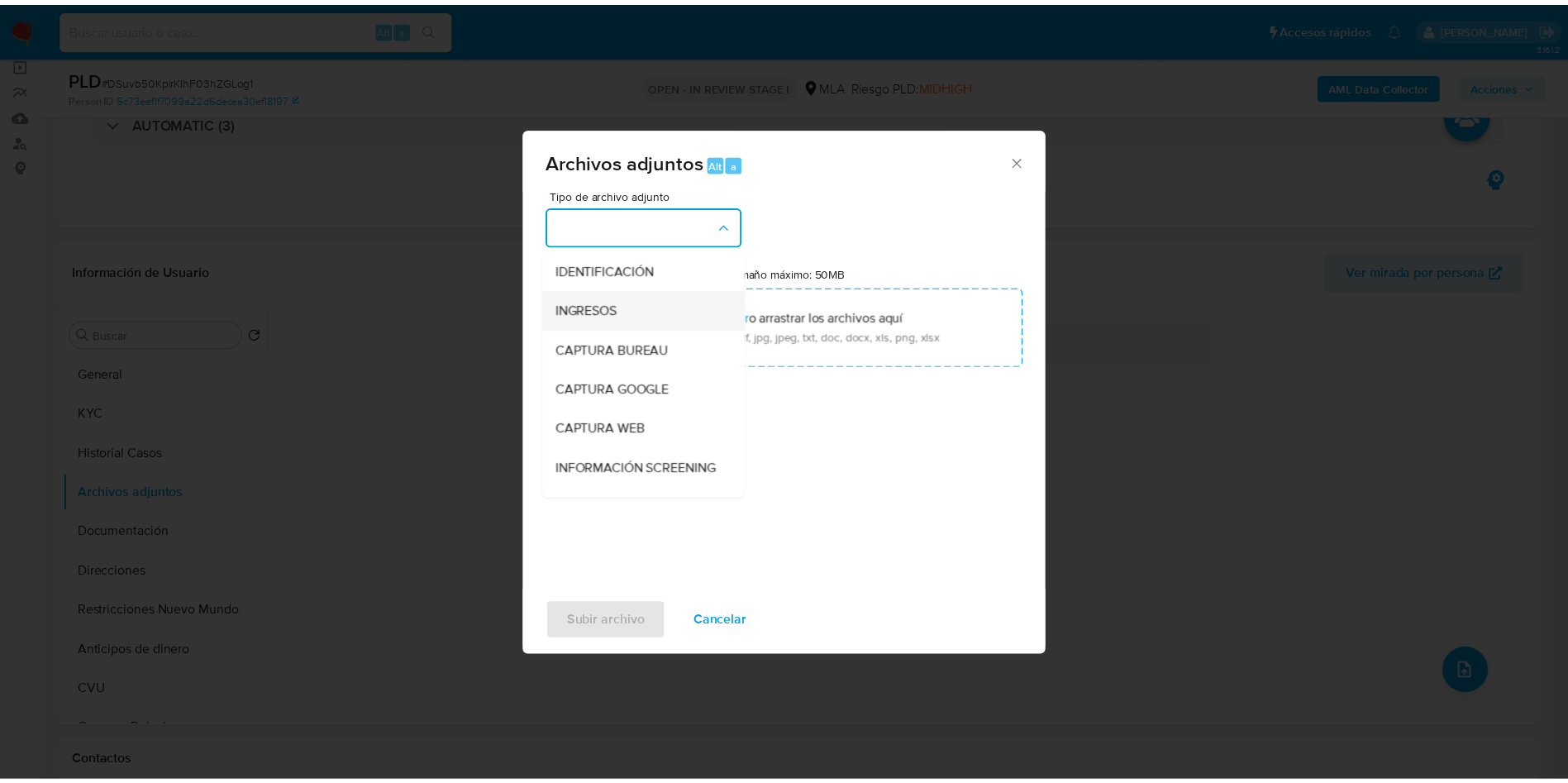
scroll to position [248, 0]
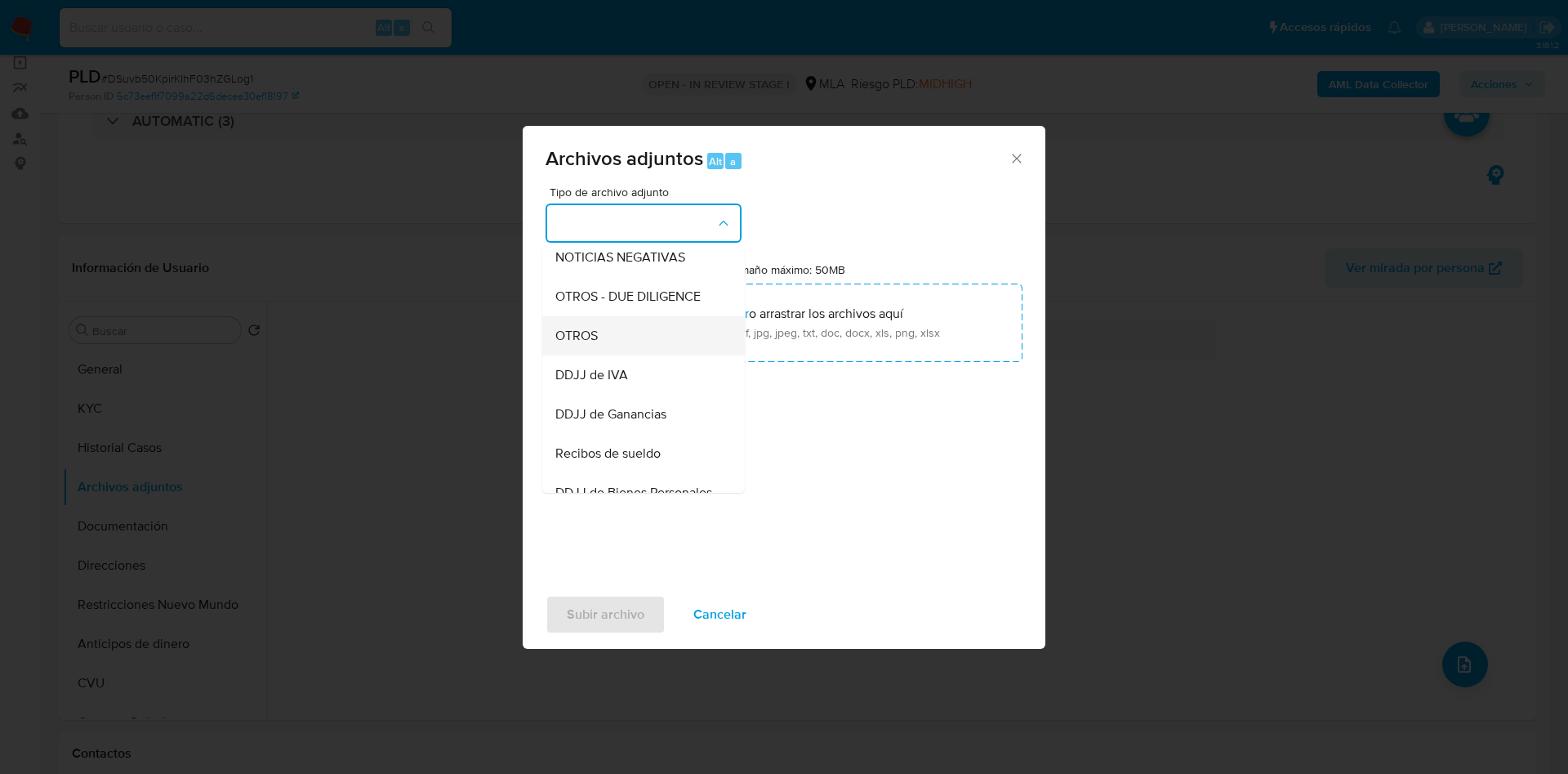
click at [626, 345] on div "OTROS" at bounding box center [639, 336] width 166 height 39
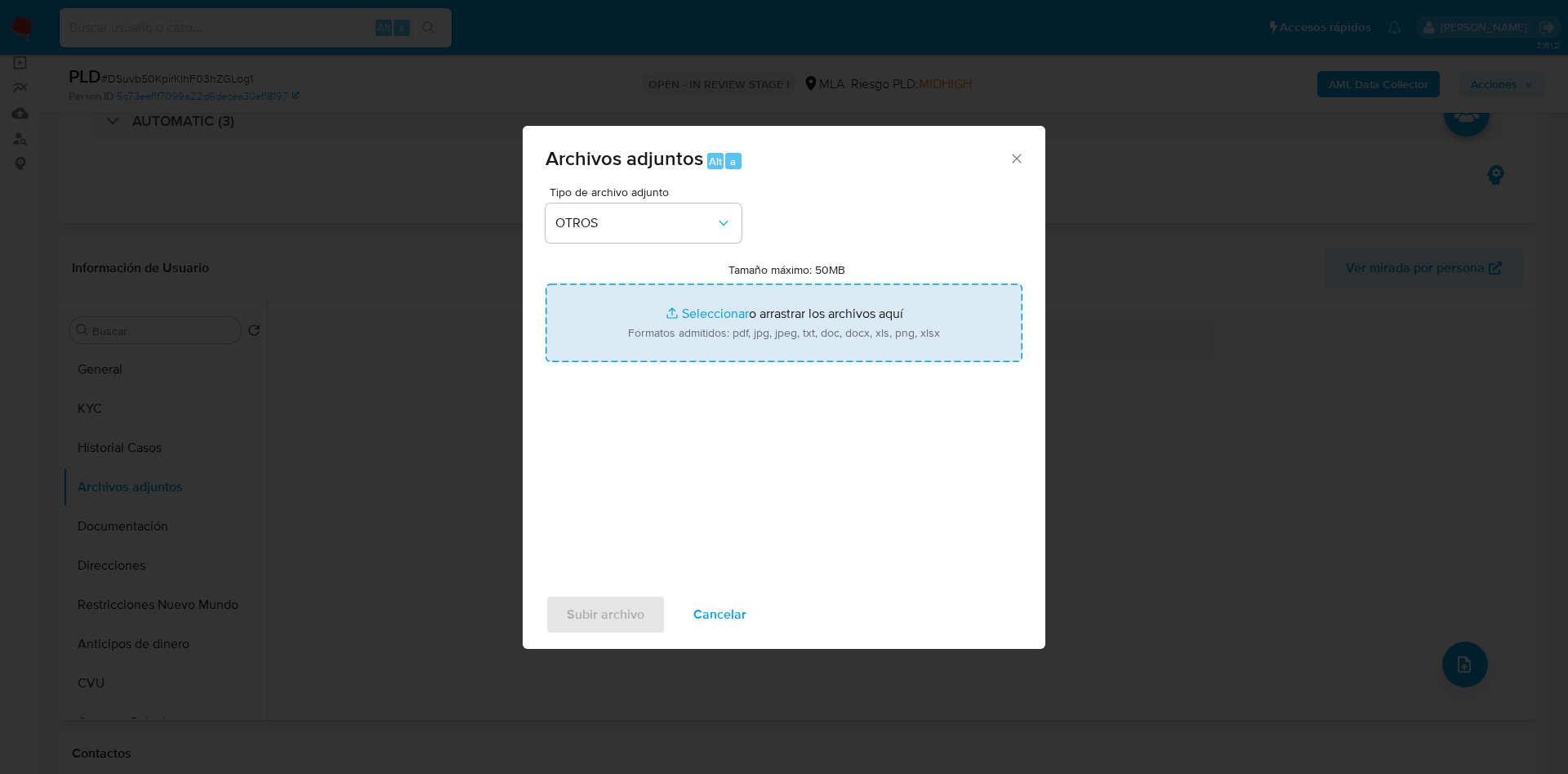
click at [696, 329] on input "Tamaño máximo: 50MB Seleccionar archivos" at bounding box center [783, 323] width 477 height 79
type input "C:\fakepath\Movimientos 1784963707.xlsx"
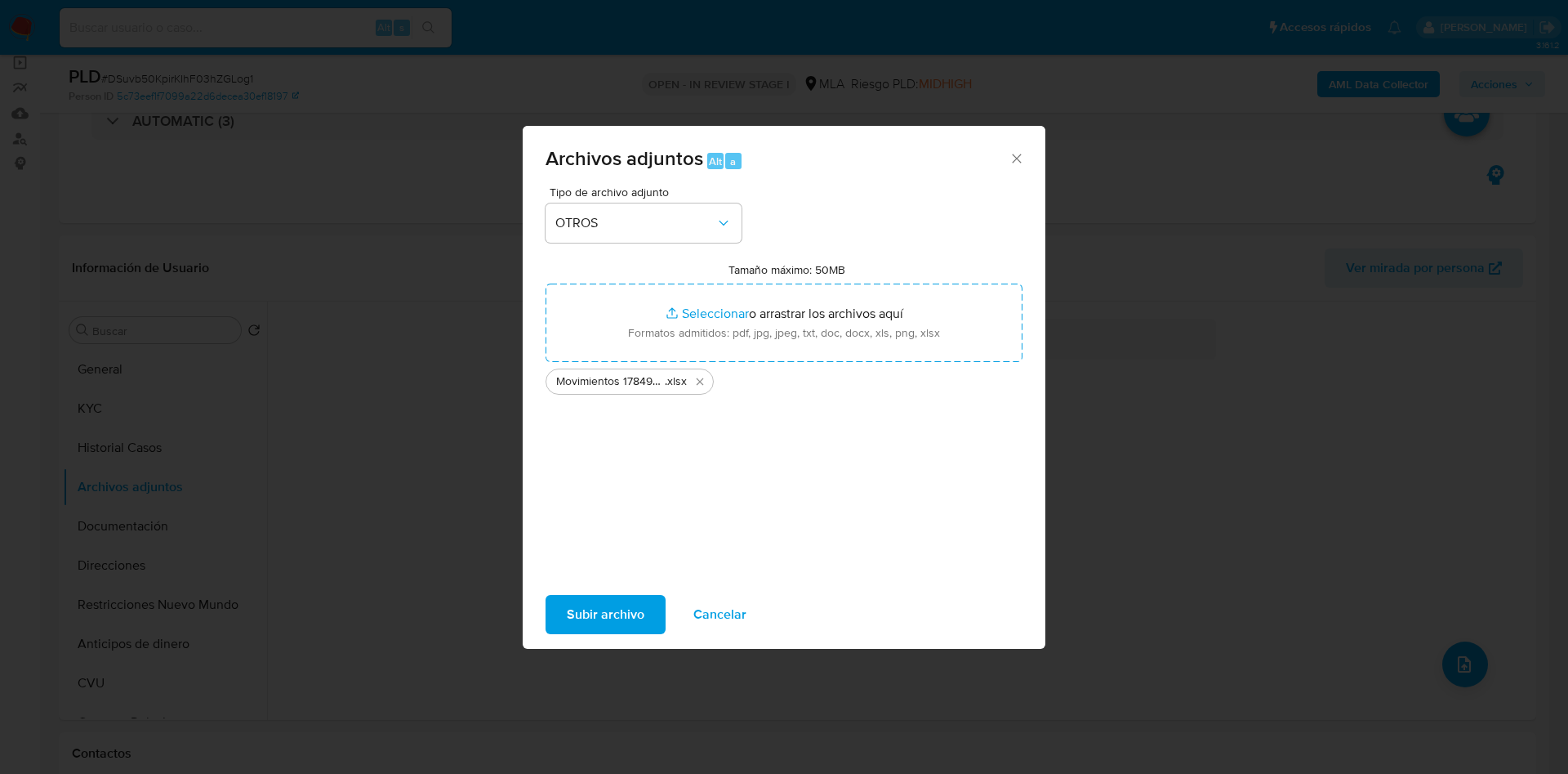
drag, startPoint x: 696, startPoint y: 329, endPoint x: 576, endPoint y: 629, distance: 323.1
click at [576, 629] on span "Subir archivo" at bounding box center [606, 614] width 78 height 36
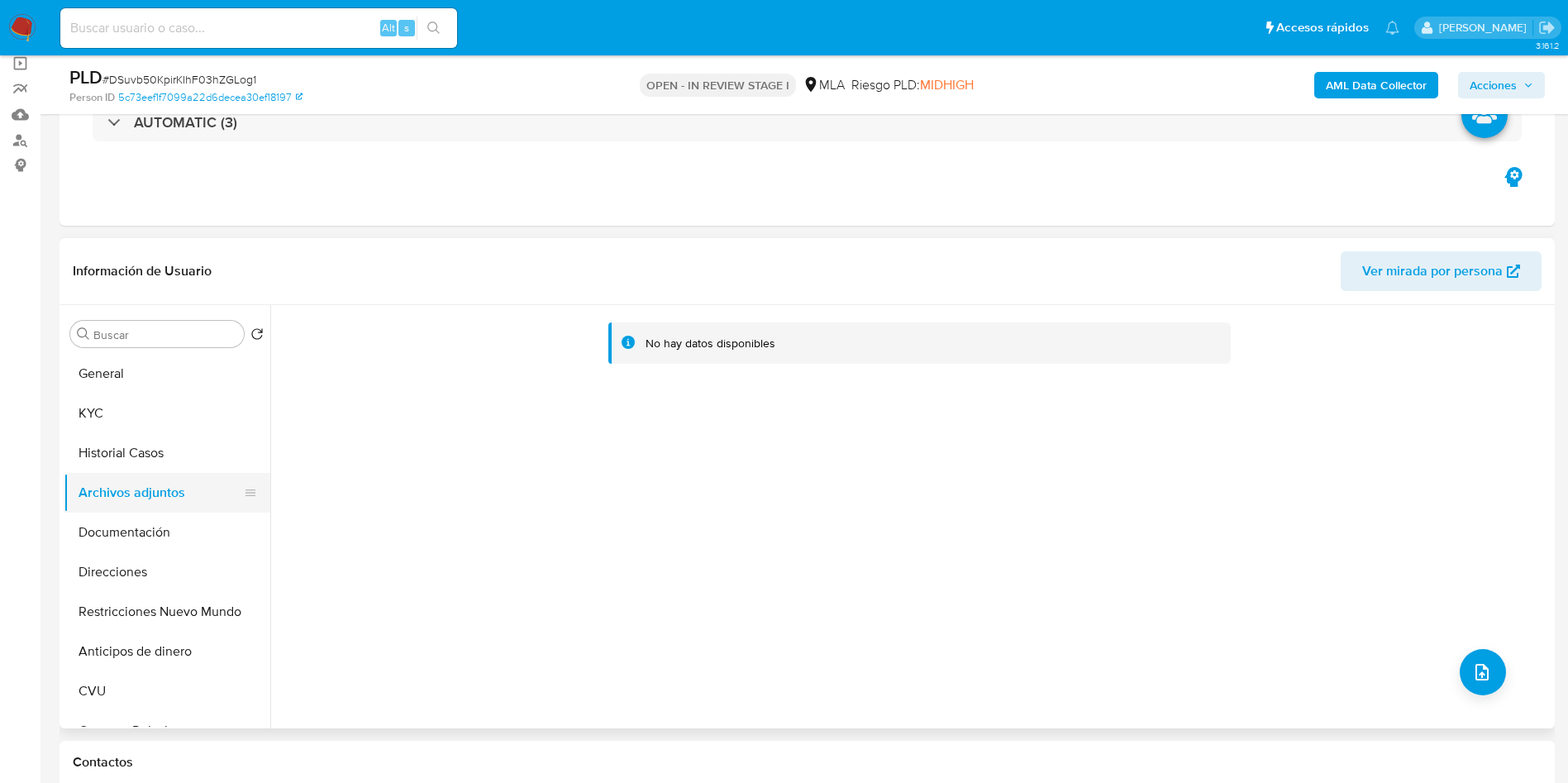
click at [115, 438] on button "Historial Casos" at bounding box center [167, 453] width 206 height 40
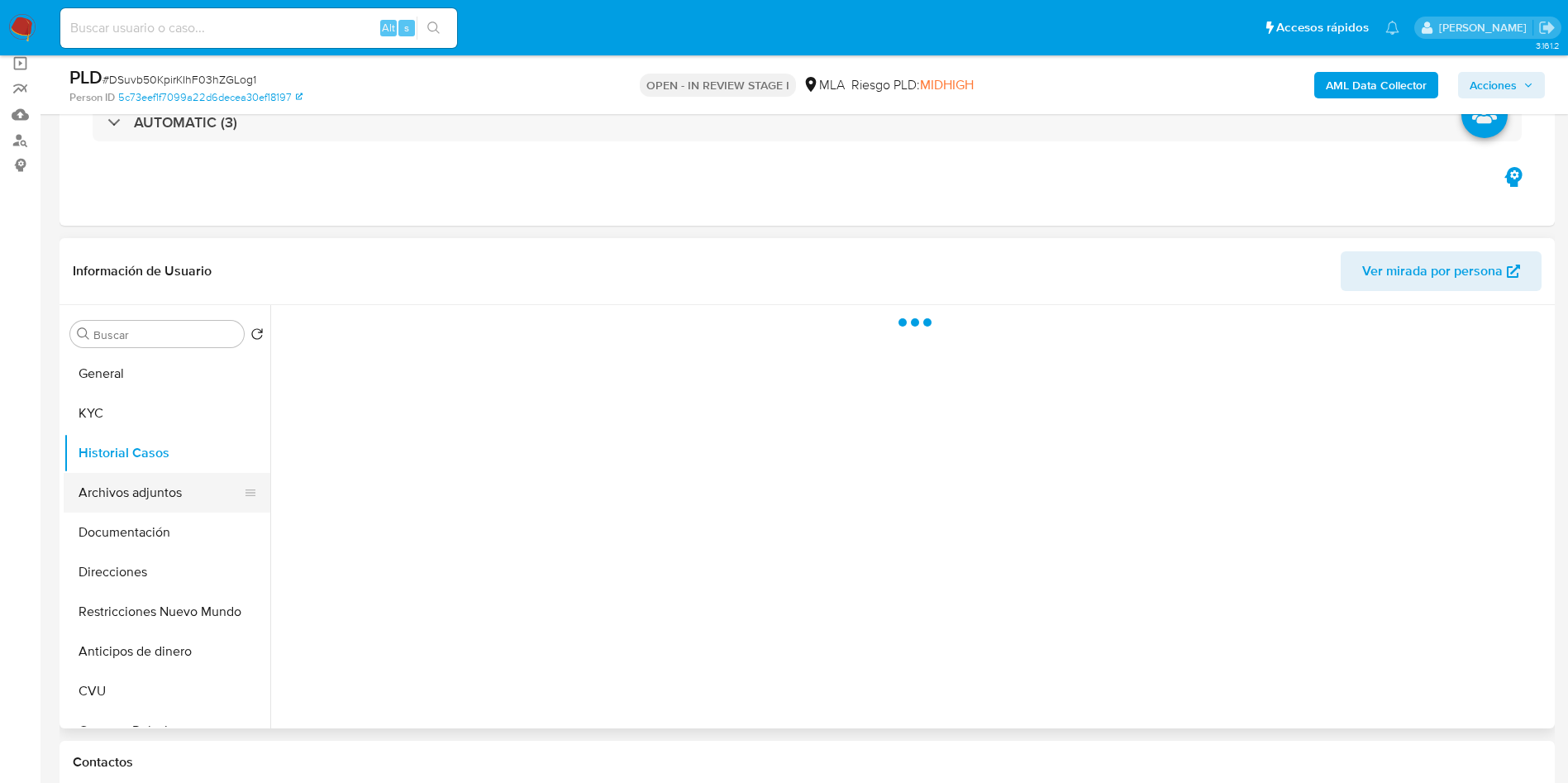
click at [127, 484] on button "Archivos adjuntos" at bounding box center [160, 492] width 193 height 40
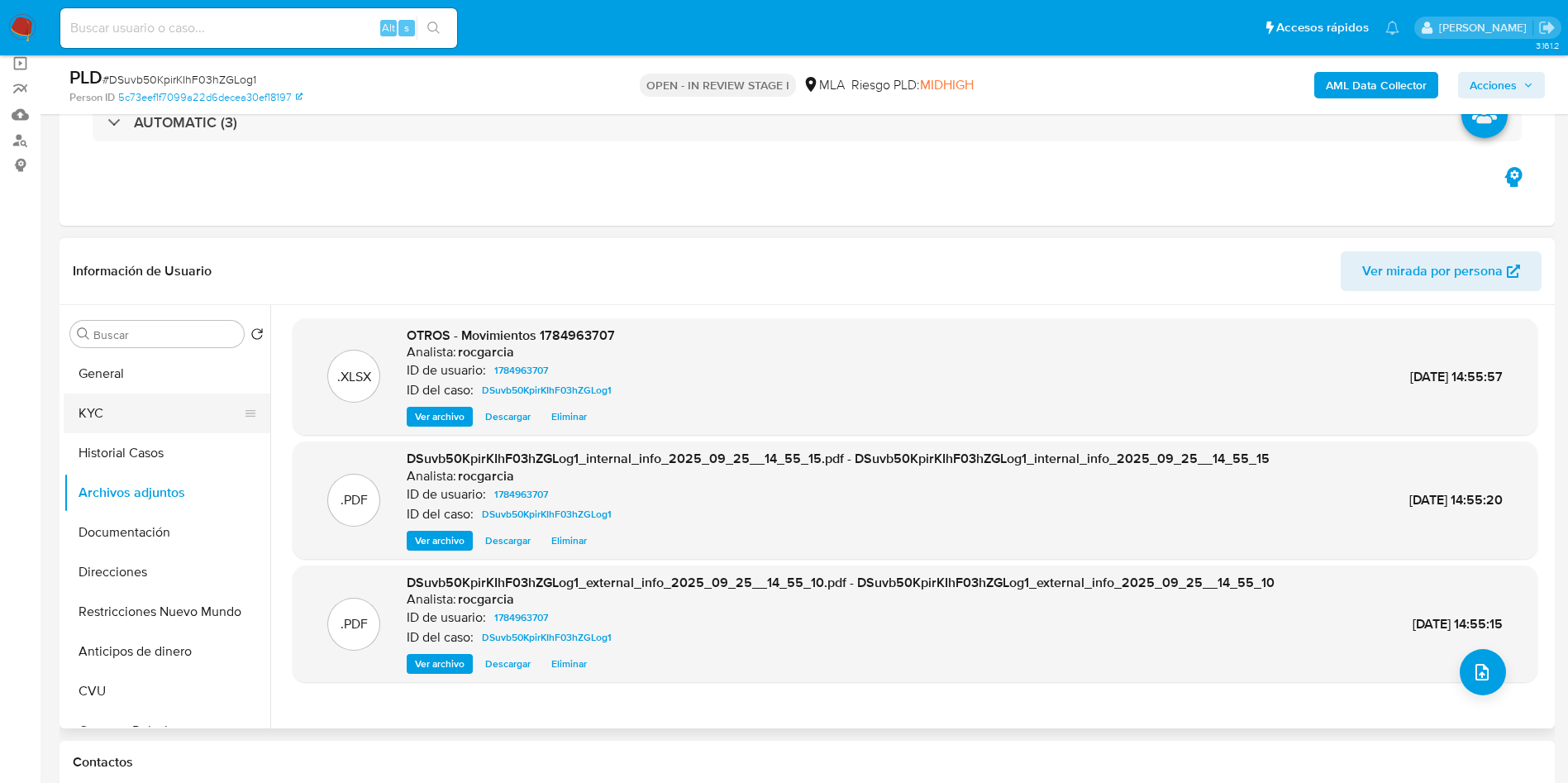
click at [118, 424] on button "KYC" at bounding box center [160, 413] width 193 height 40
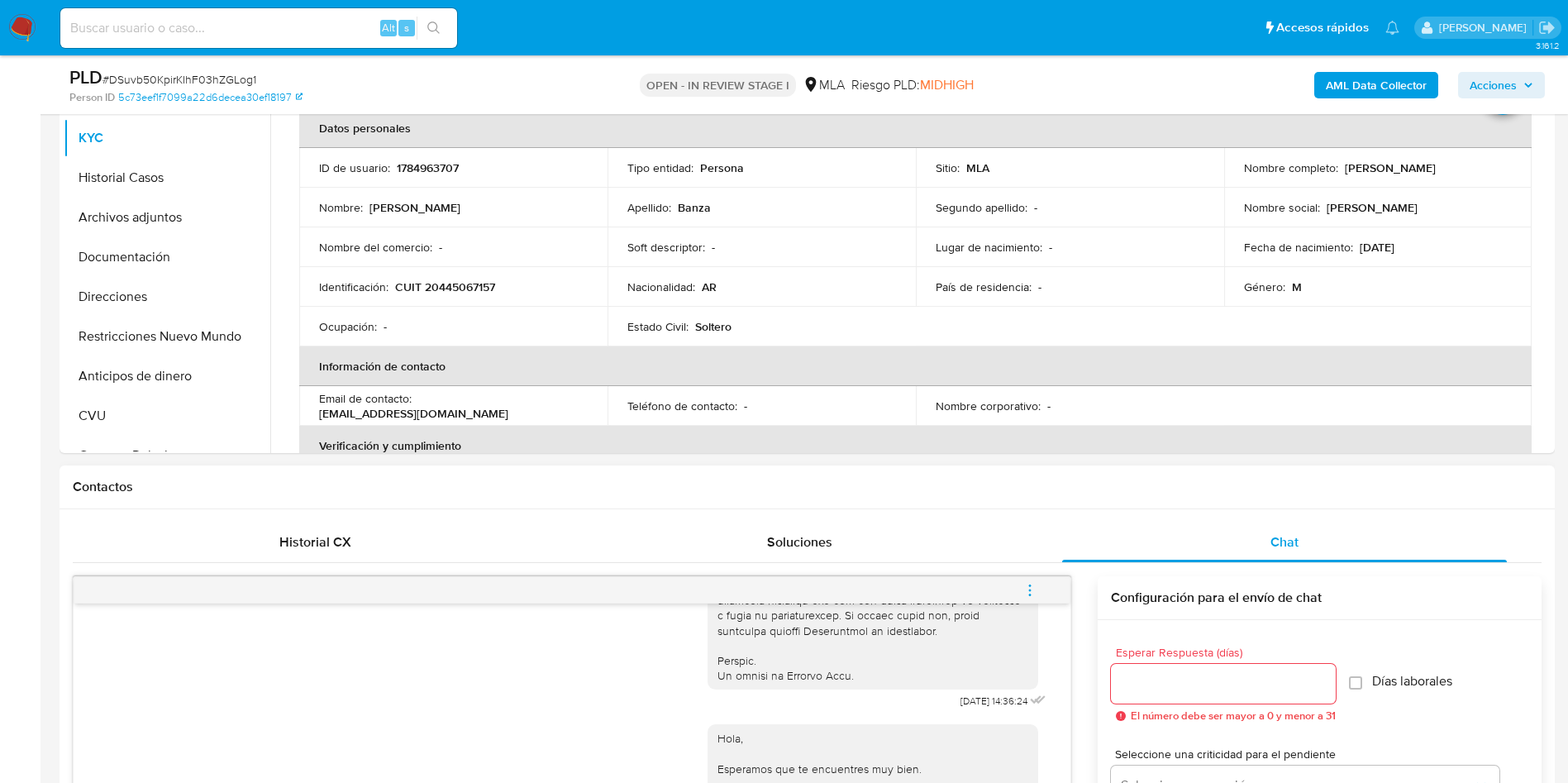
scroll to position [124, 0]
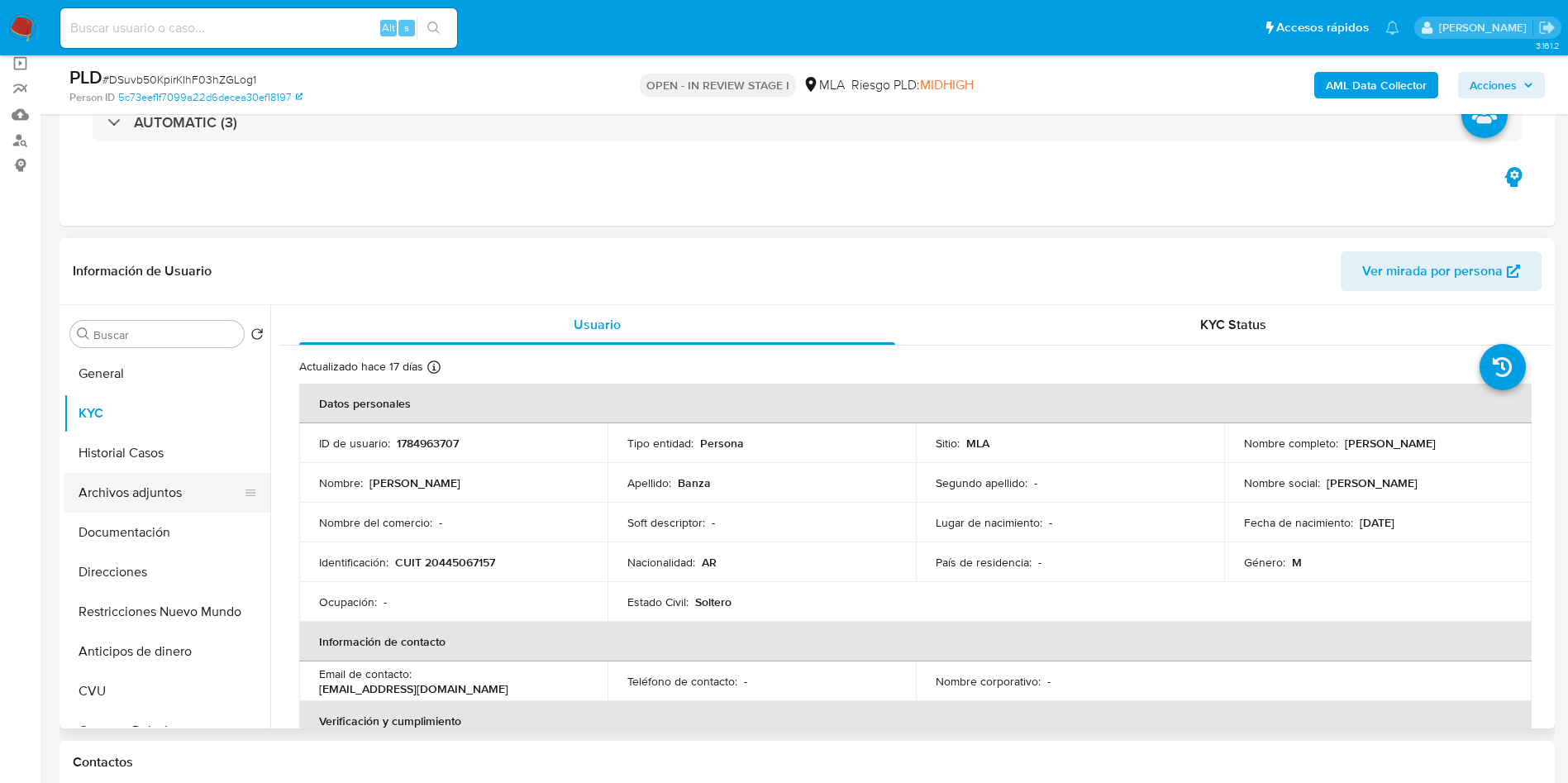
click at [136, 473] on button "Archivos adjuntos" at bounding box center [160, 492] width 193 height 40
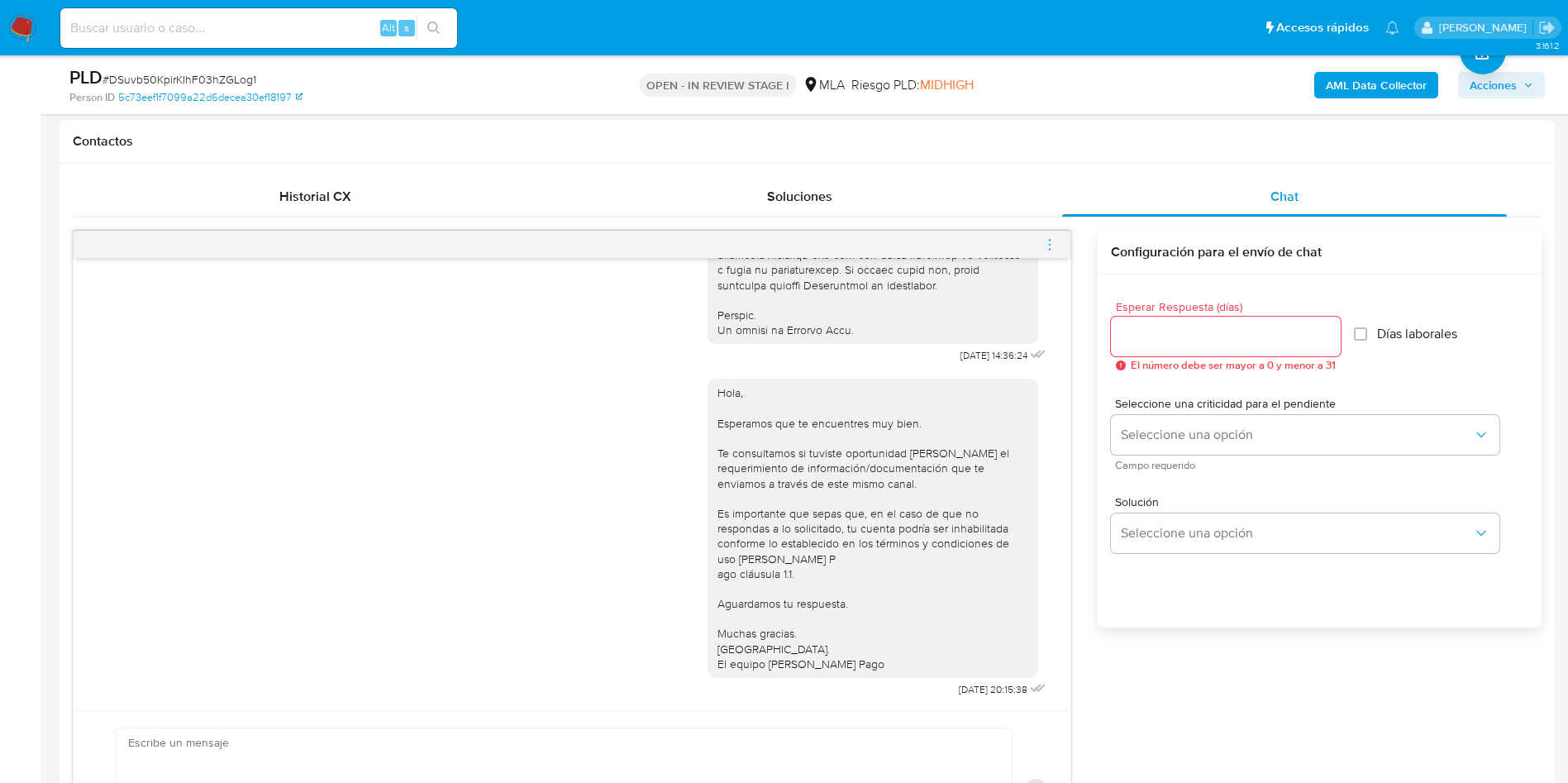
scroll to position [868, 0]
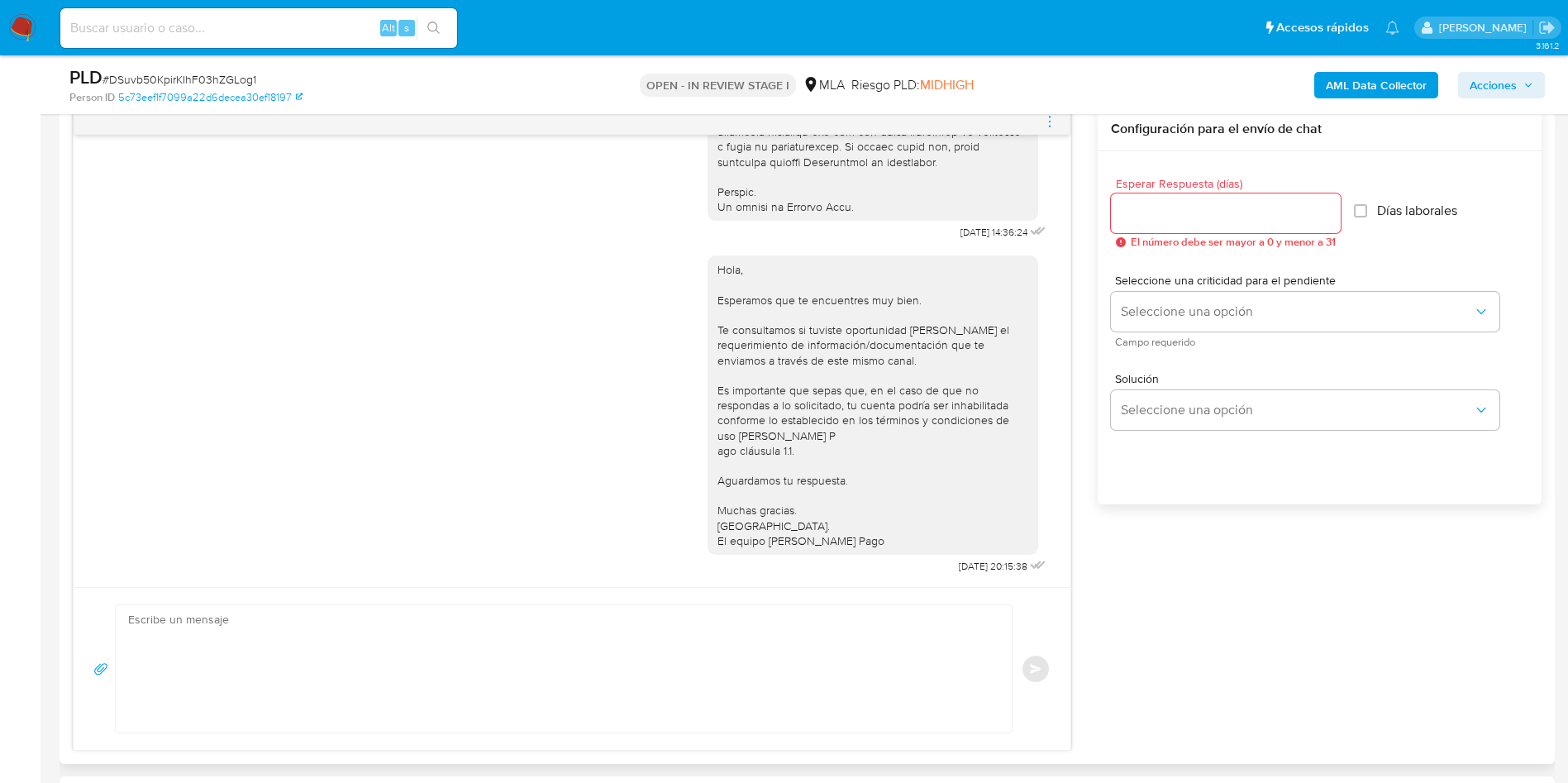
click at [190, 656] on textarea at bounding box center [559, 669] width 863 height 128
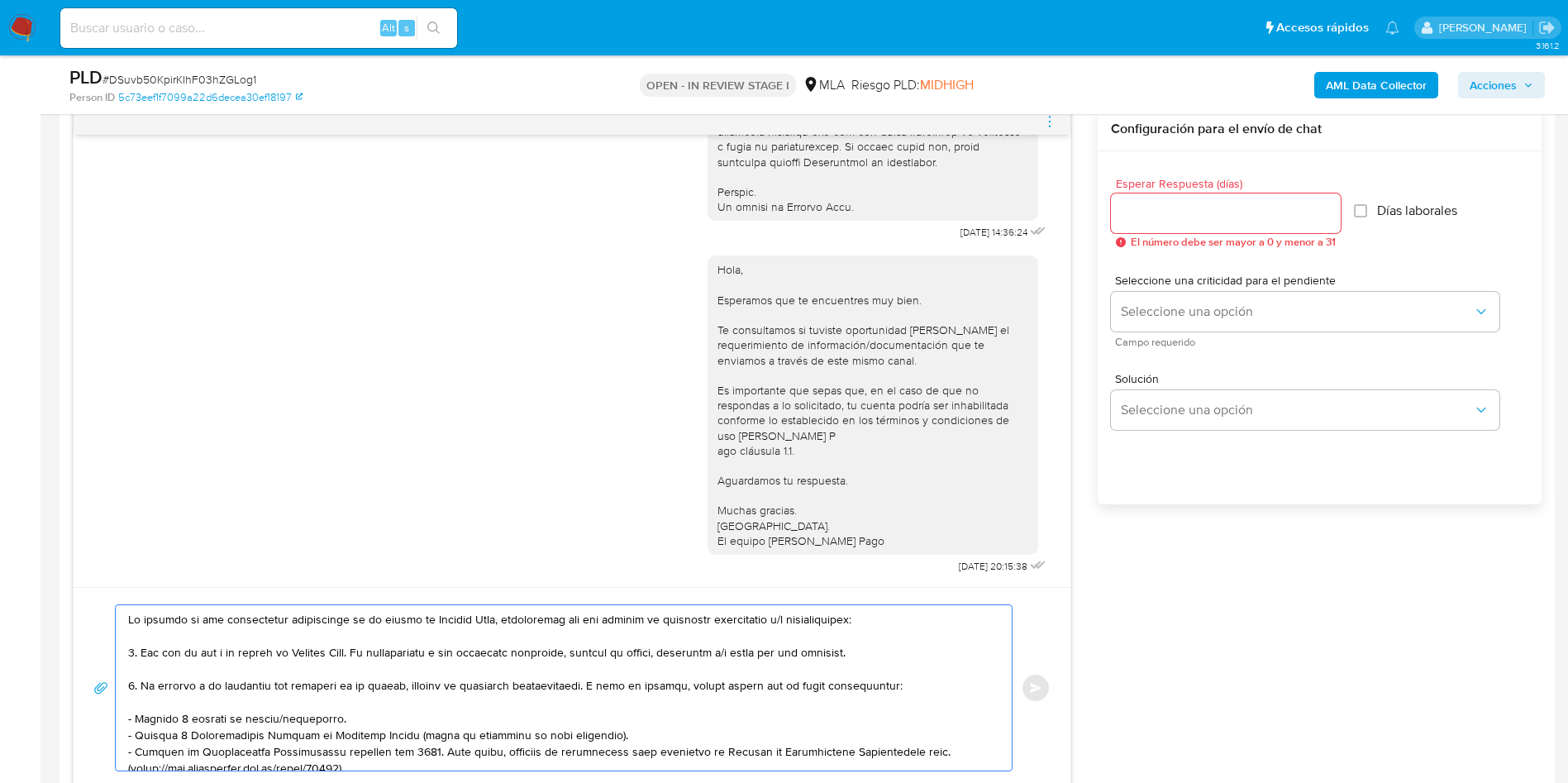
scroll to position [124, 0]
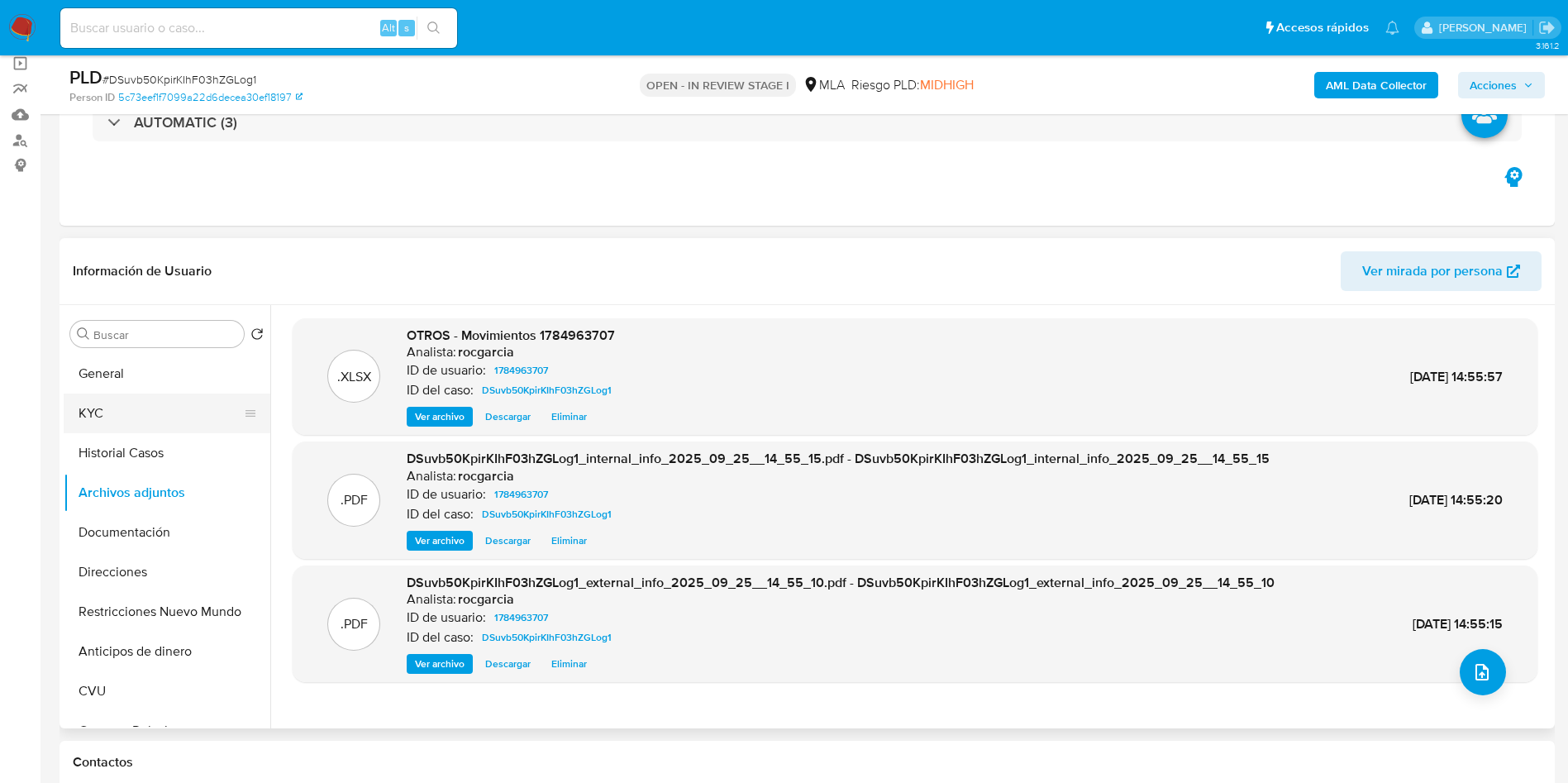
click at [145, 416] on button "KYC" at bounding box center [160, 413] width 193 height 40
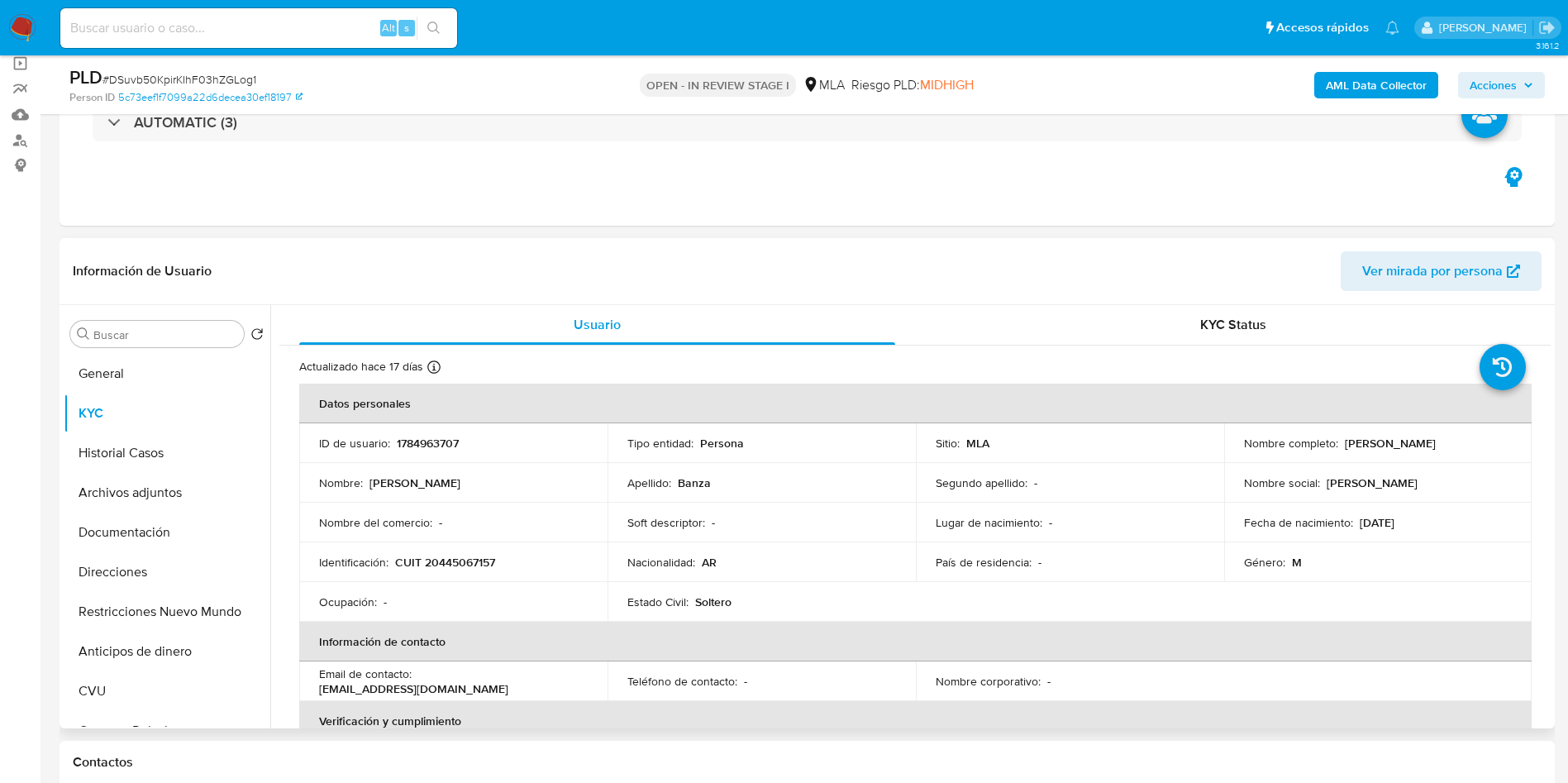
click at [1357, 436] on p "Ezequiel Daniel Banza" at bounding box center [1390, 443] width 91 height 15
click at [1359, 438] on p "Ezequiel Daniel Banza" at bounding box center [1390, 443] width 91 height 15
drag, startPoint x: 1338, startPoint y: 451, endPoint x: 1447, endPoint y: 443, distance: 109.3
click at [1447, 443] on div "Nombre completo : Ezequiel Daniel Banza" at bounding box center [1378, 443] width 268 height 15
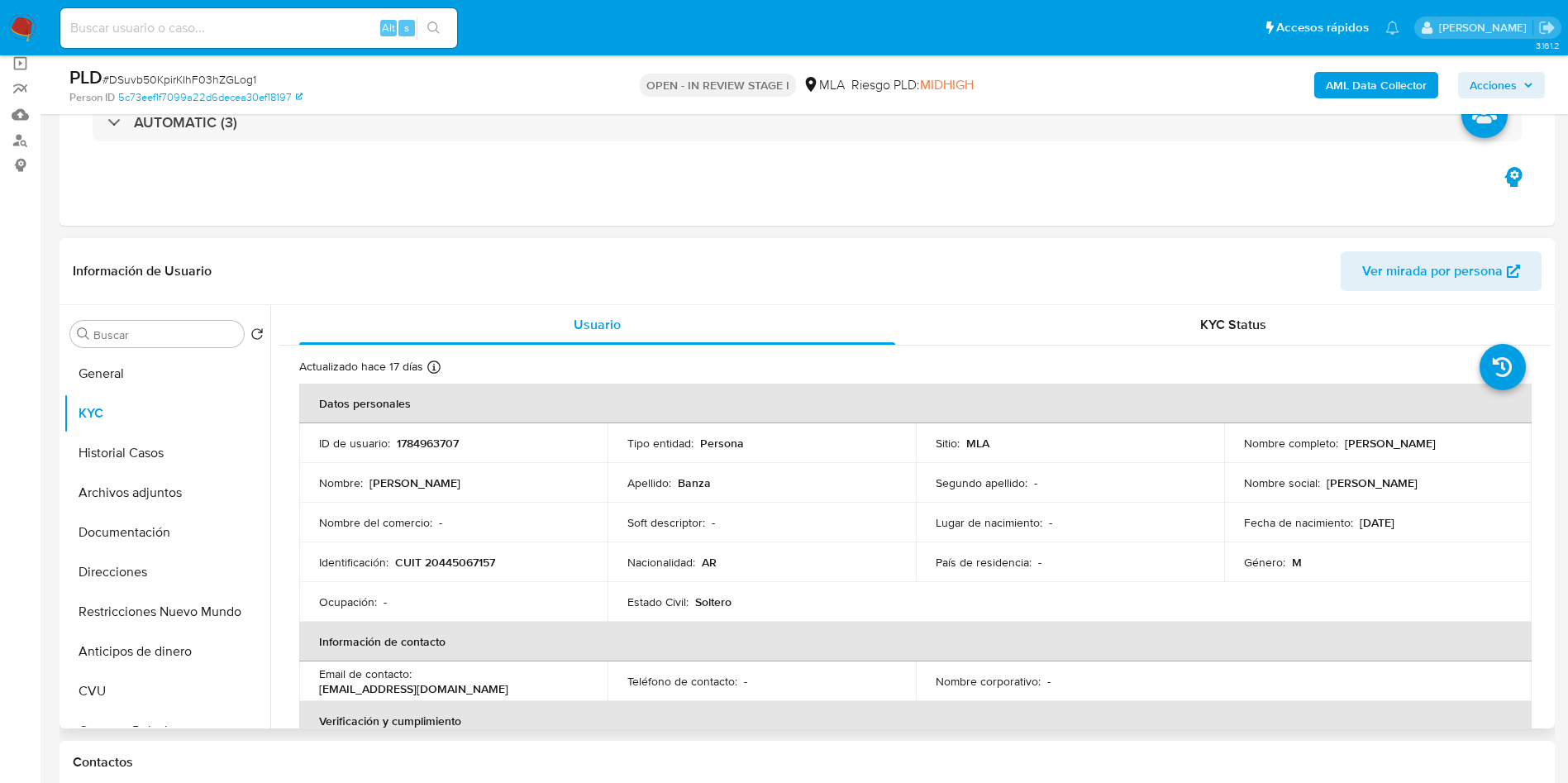
copy div "Ezequiel Daniel Banz"
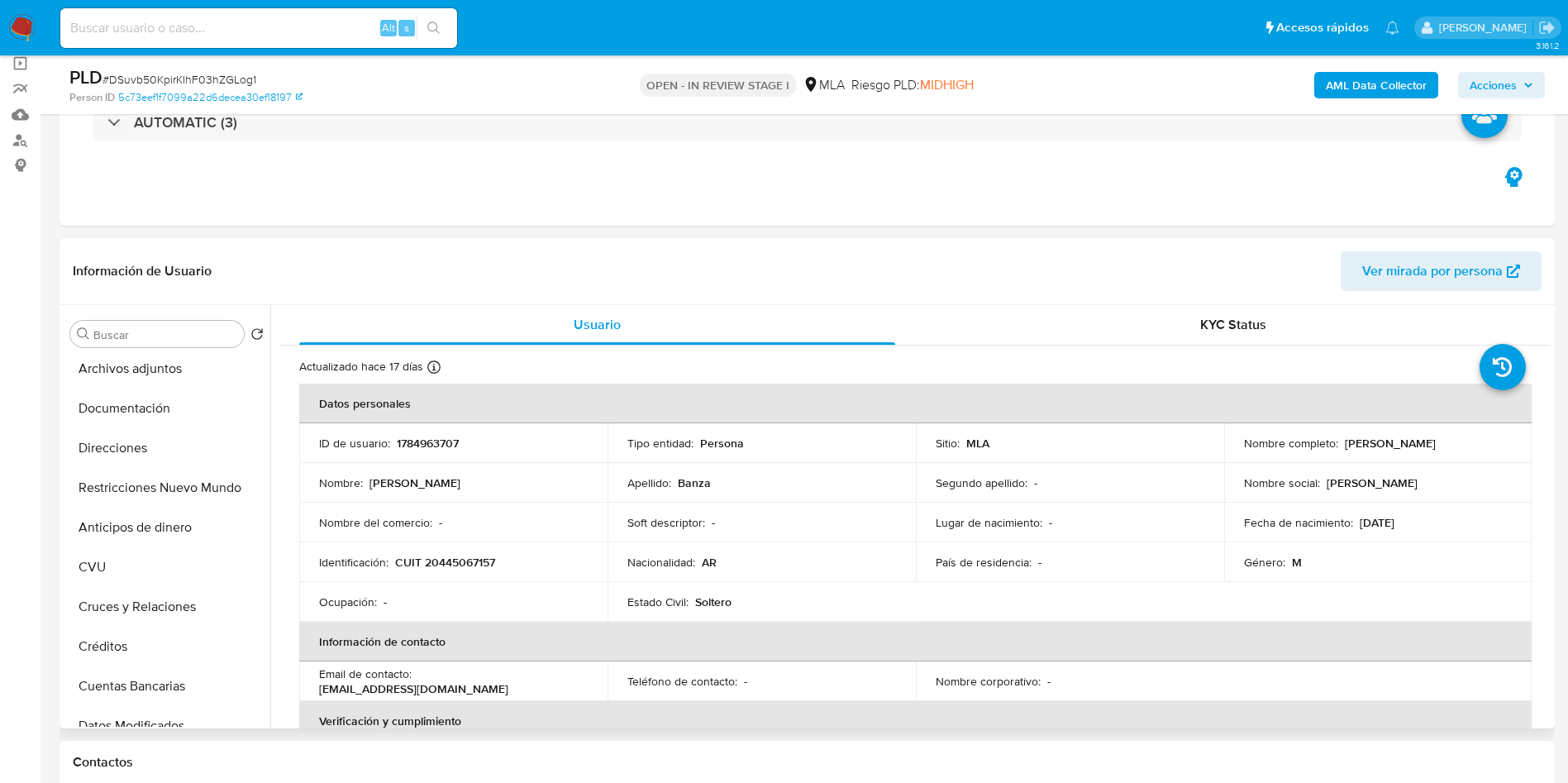
click at [1322, 500] on td "Nombre social : EZEQUIEL" at bounding box center [1377, 482] width 308 height 40
drag, startPoint x: 1336, startPoint y: 443, endPoint x: 604, endPoint y: 491, distance: 733.6
click at [1482, 453] on td "Nombre completo : Ezequiel Daniel Banza" at bounding box center [1377, 442] width 308 height 40
copy div "Ezequiel Daniel Banza"
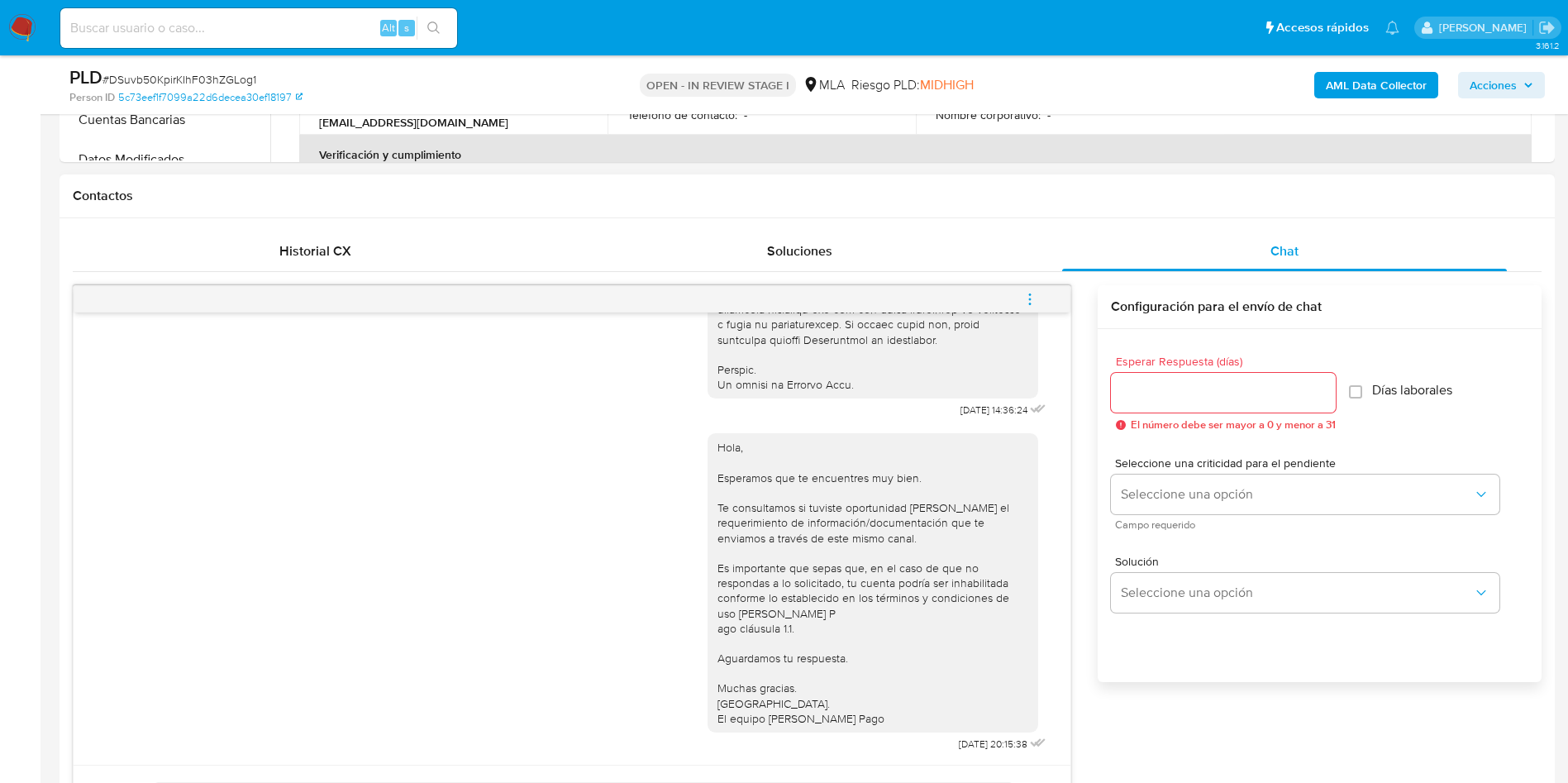
scroll to position [991, 0]
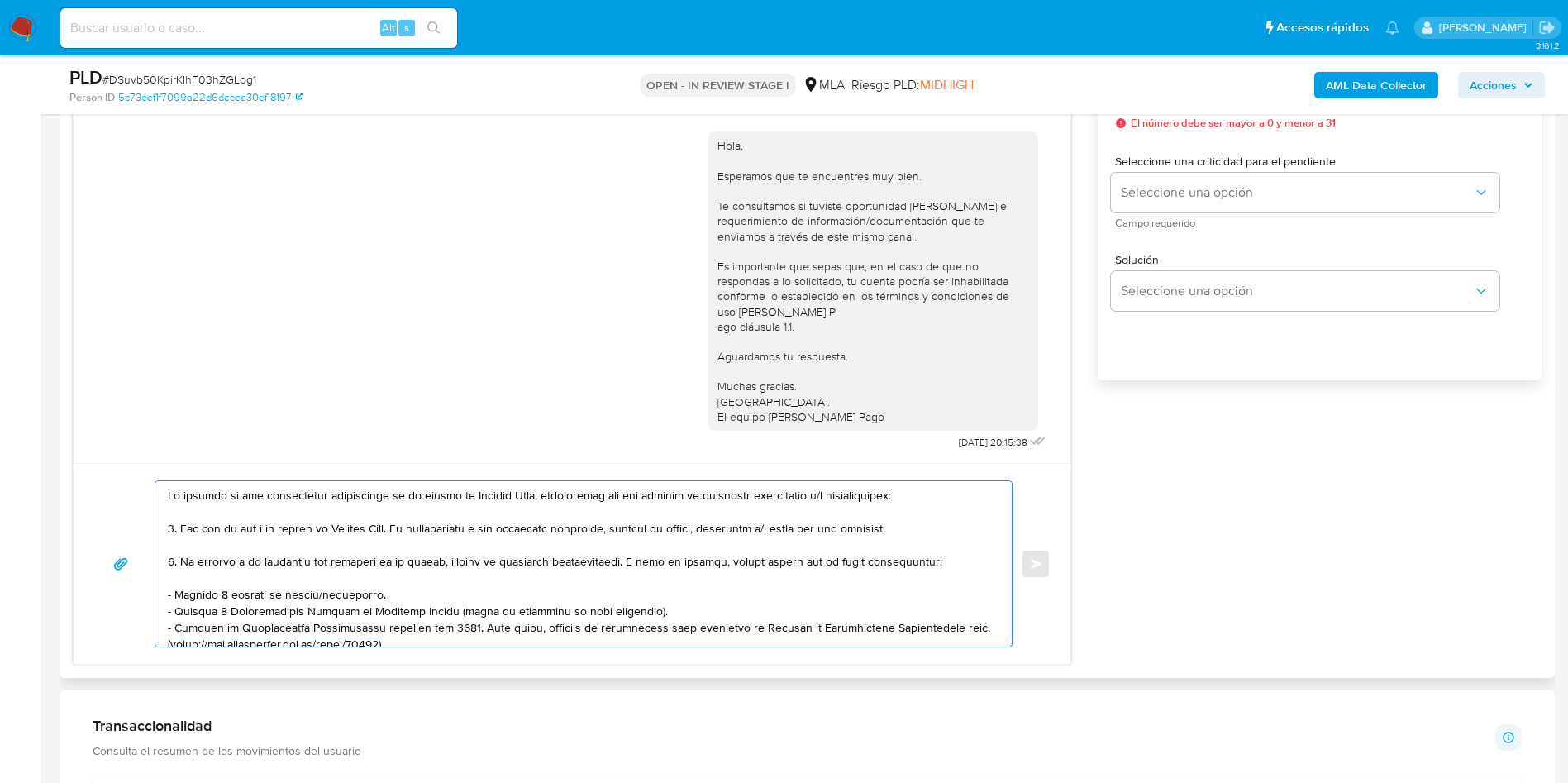
click at [171, 494] on textarea at bounding box center [579, 564] width 823 height 166
paste textarea "Ezequiel Daniel Banza"
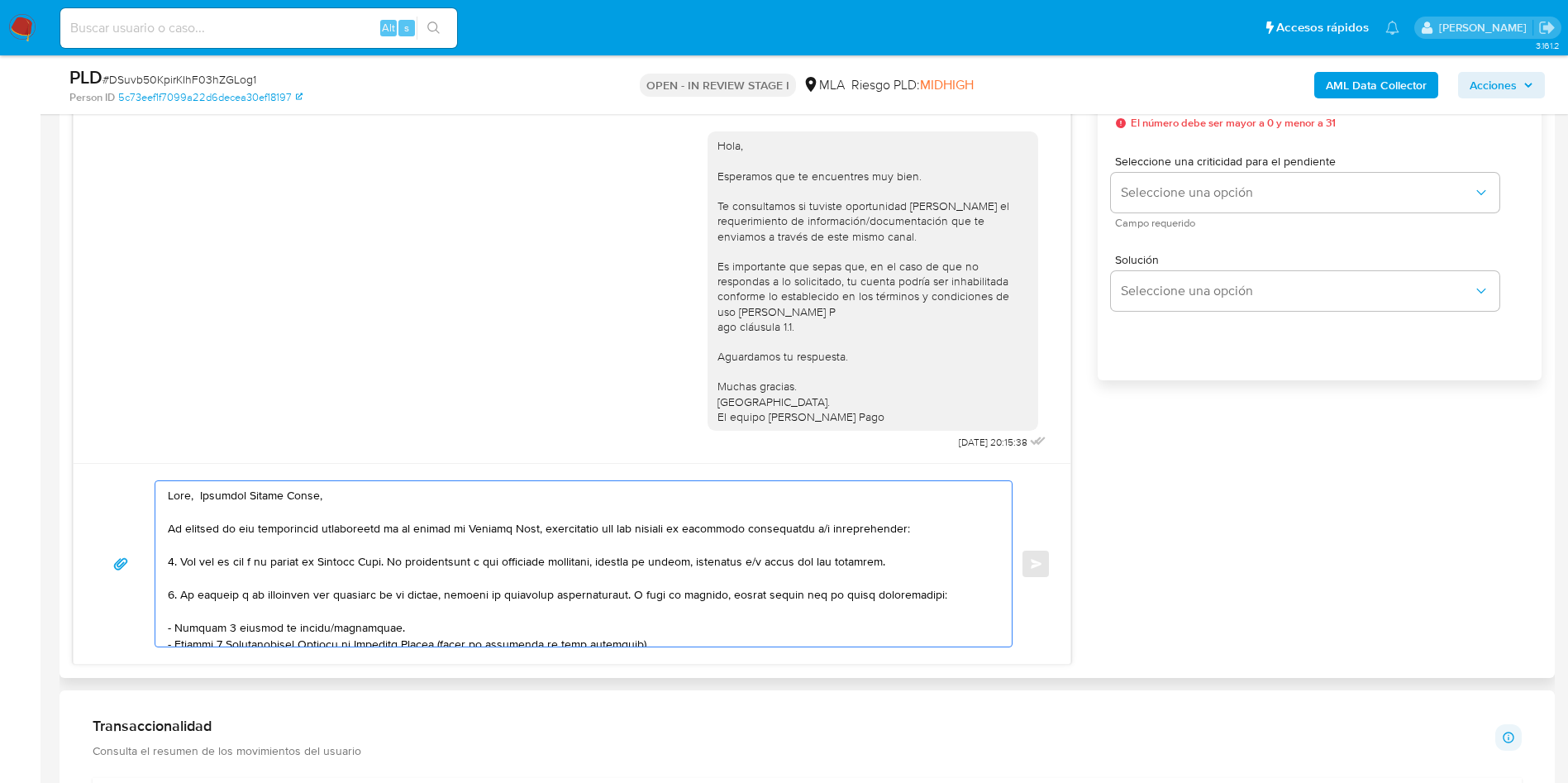
scroll to position [124, 0]
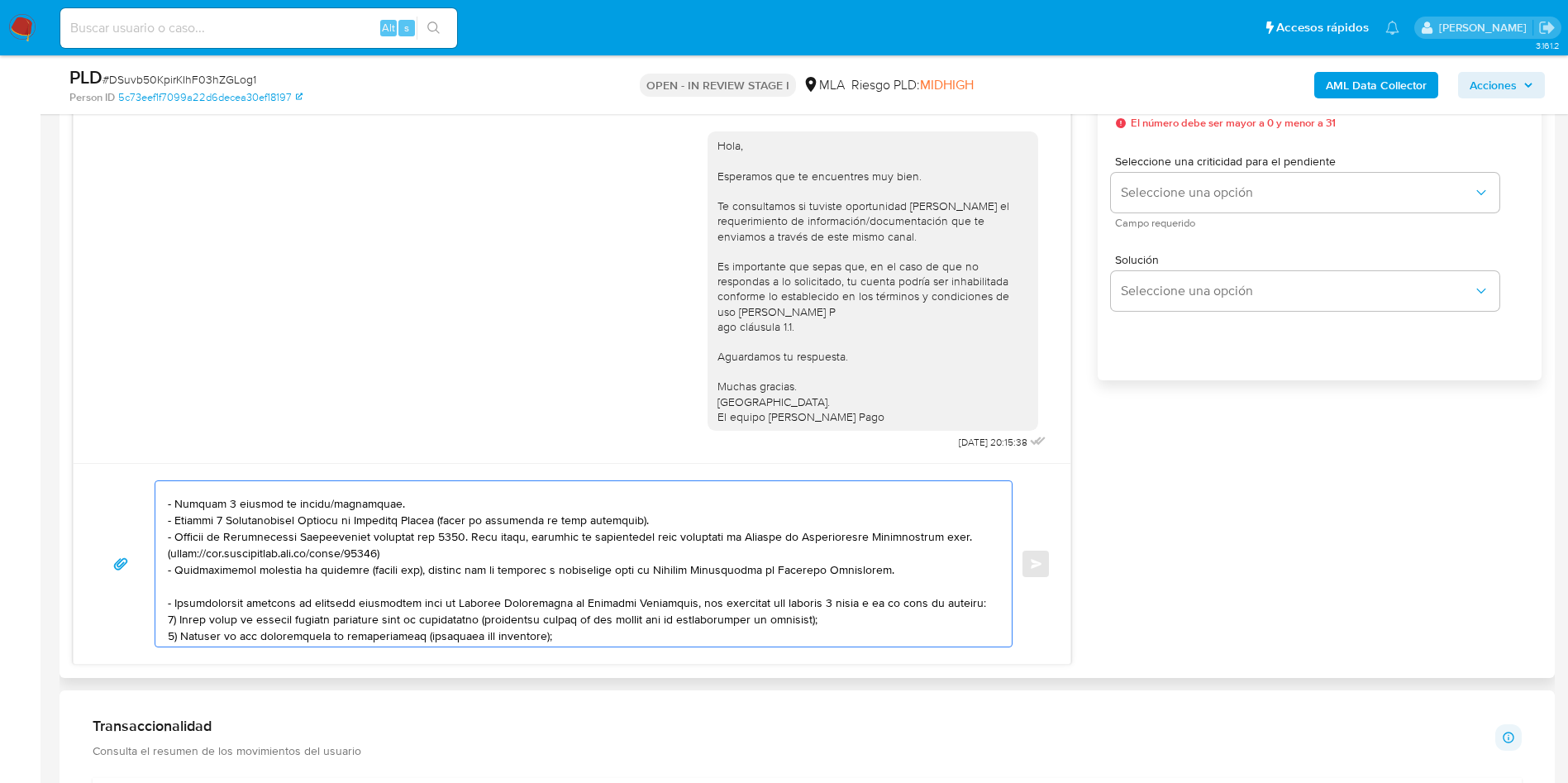
drag, startPoint x: 169, startPoint y: 503, endPoint x: 680, endPoint y: 503, distance: 511.0
click at [680, 503] on textarea at bounding box center [579, 564] width 823 height 166
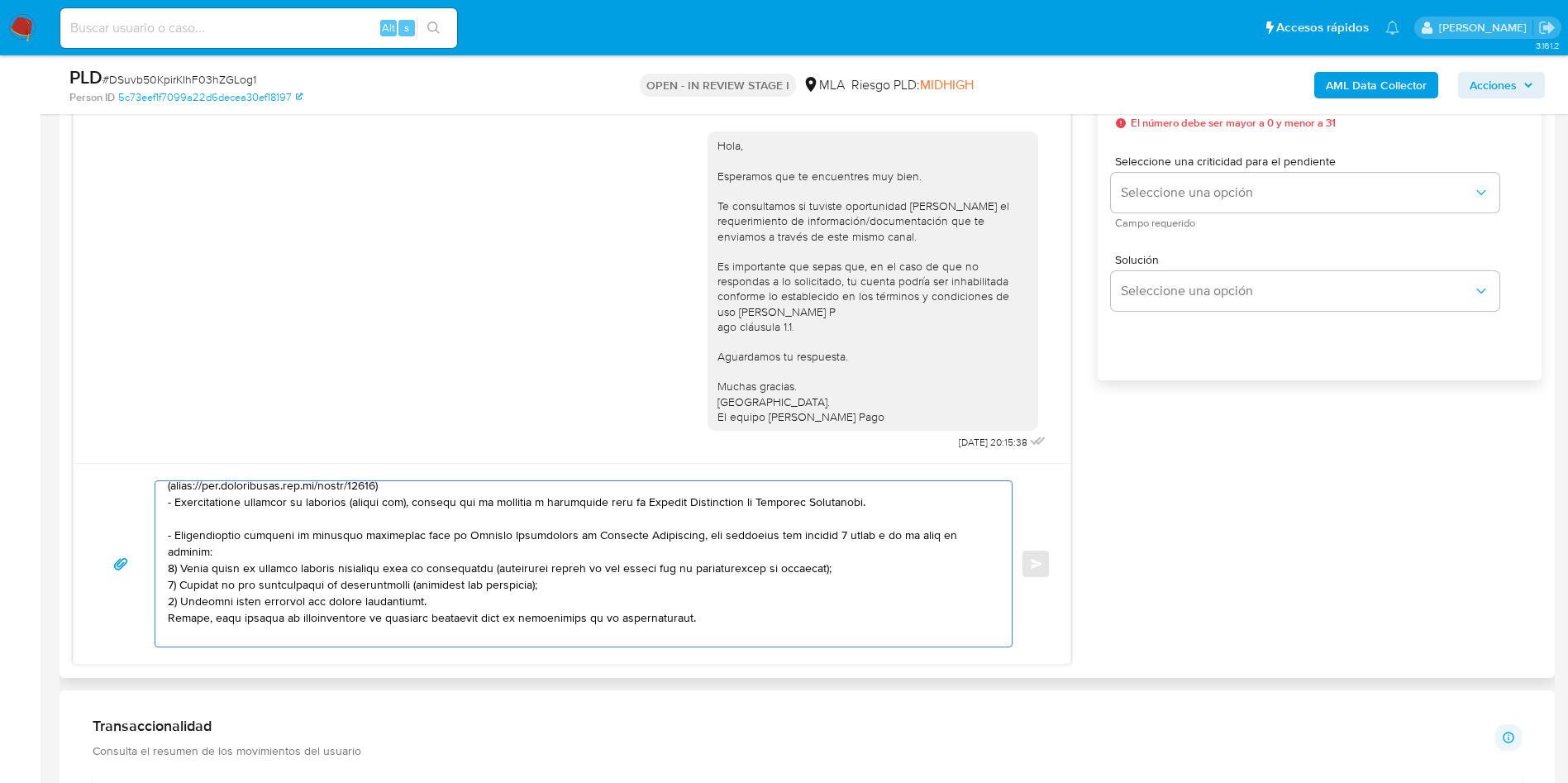
scroll to position [248, 0]
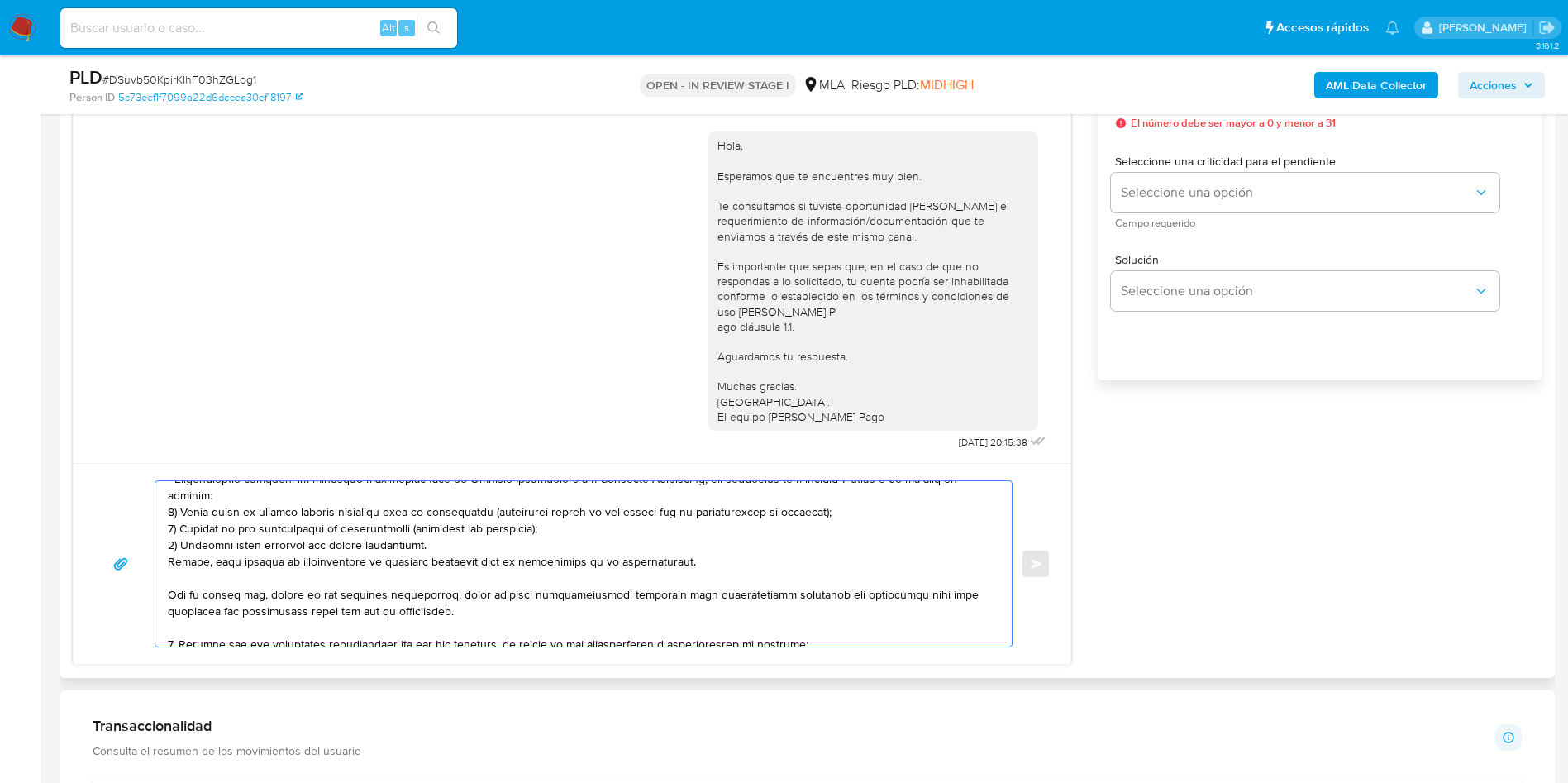
drag, startPoint x: 205, startPoint y: 575, endPoint x: 560, endPoint y: 537, distance: 357.0
click at [560, 537] on textarea at bounding box center [579, 564] width 823 height 166
drag, startPoint x: 179, startPoint y: 590, endPoint x: 750, endPoint y: 566, distance: 571.5
click at [755, 555] on textarea at bounding box center [579, 564] width 823 height 166
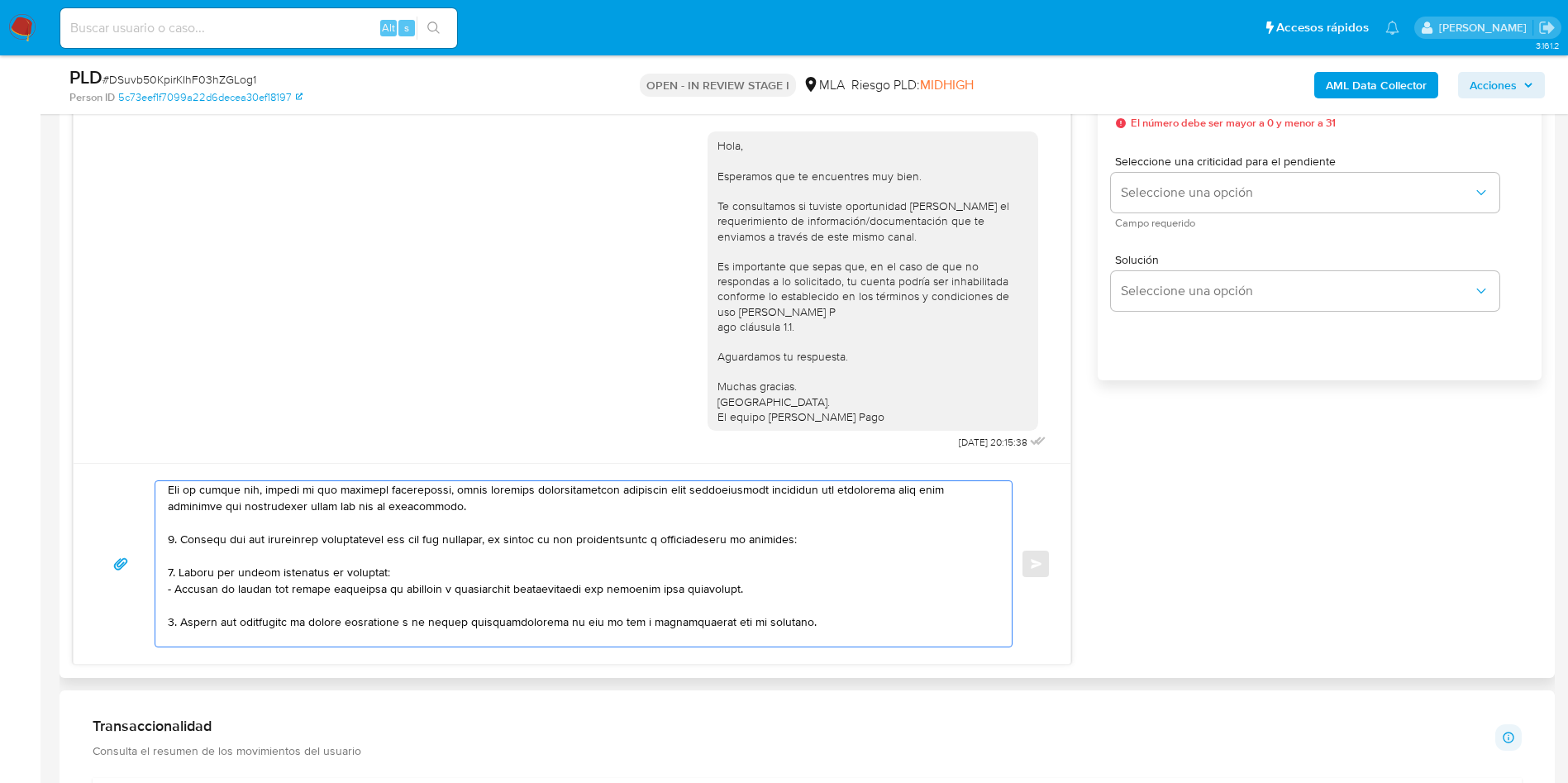
scroll to position [273, 0]
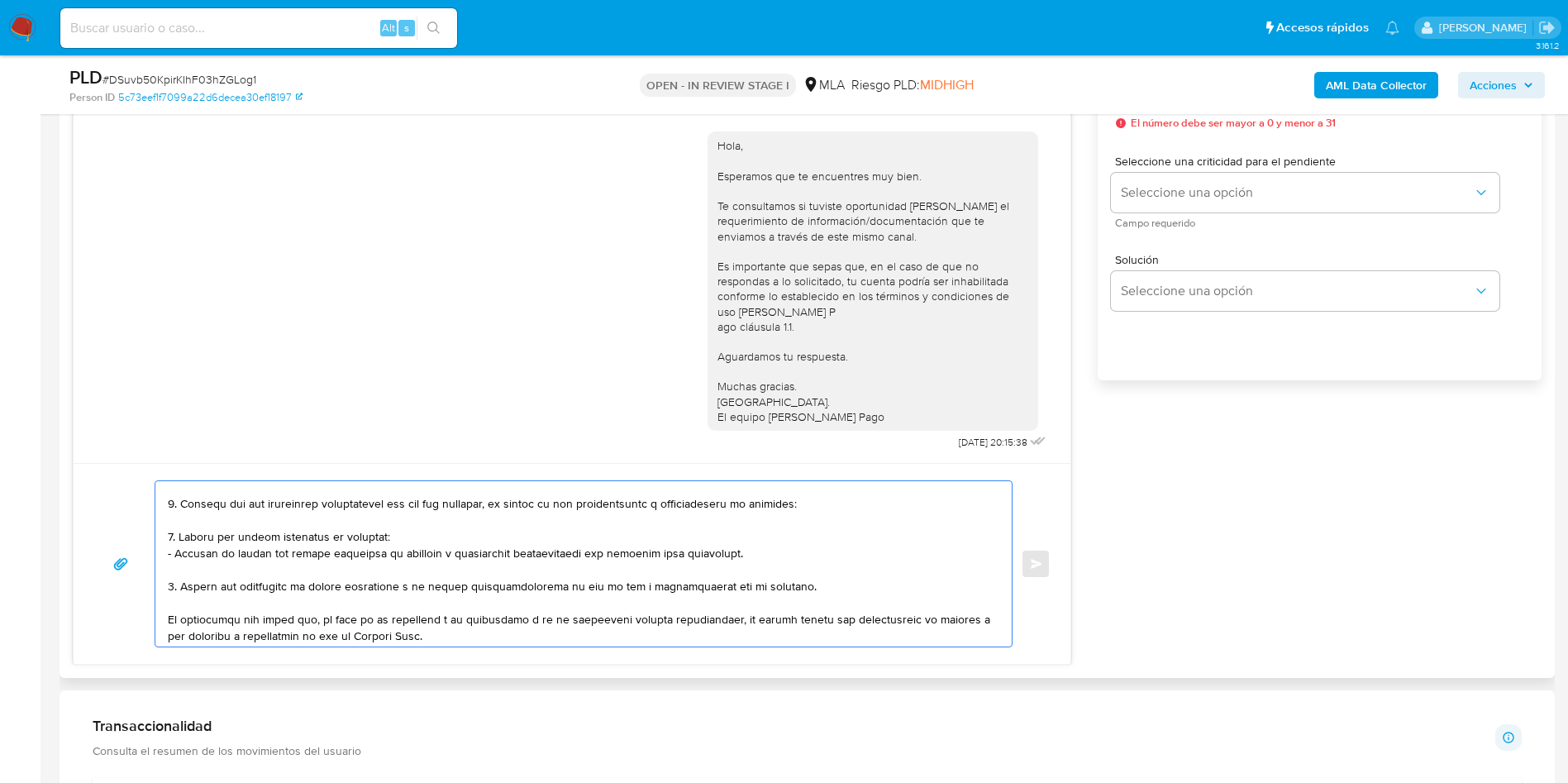
click at [248, 523] on textarea at bounding box center [579, 564] width 823 height 166
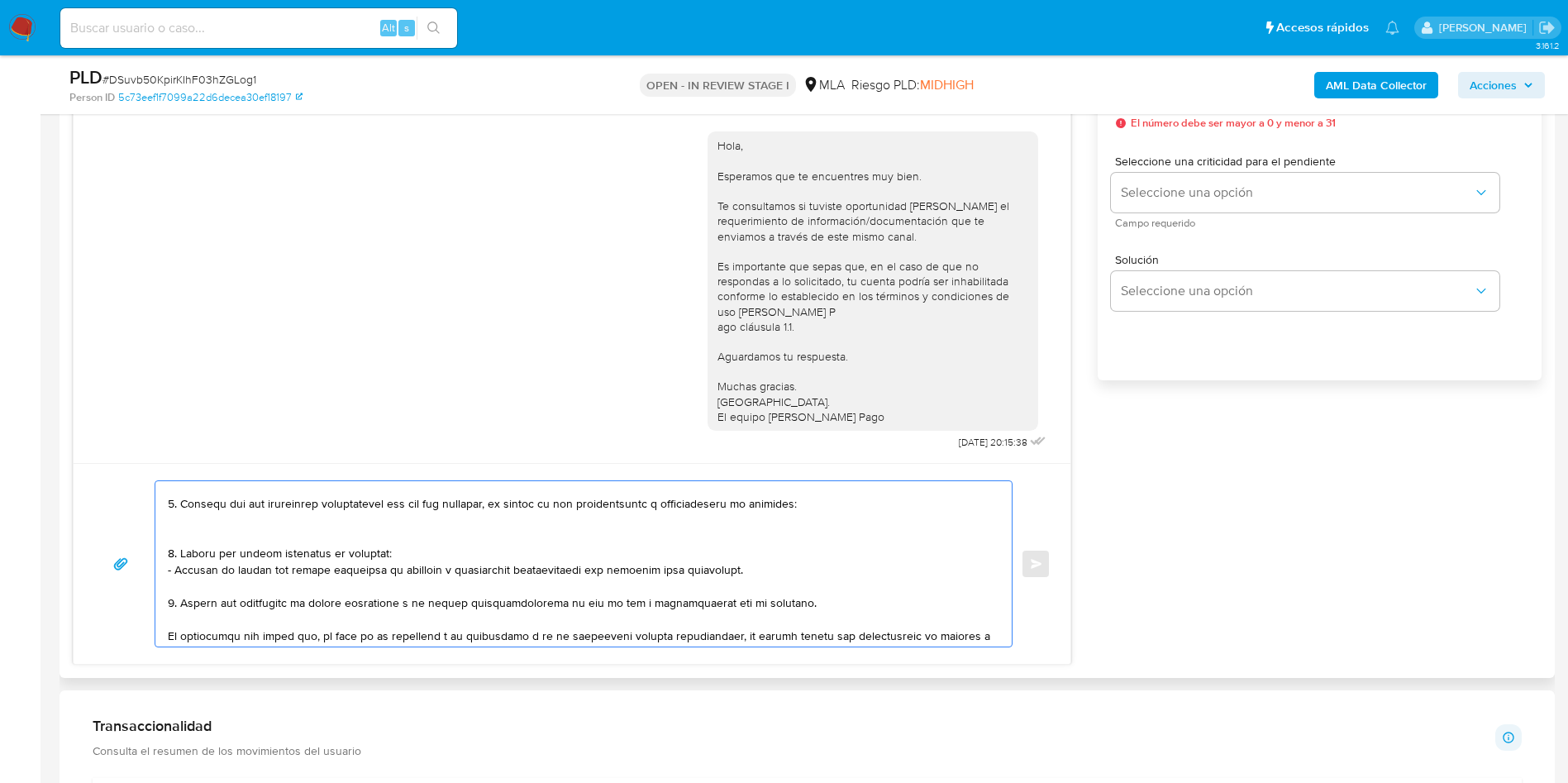
paste textarea "- Neblockchain Sa - 30716079232"
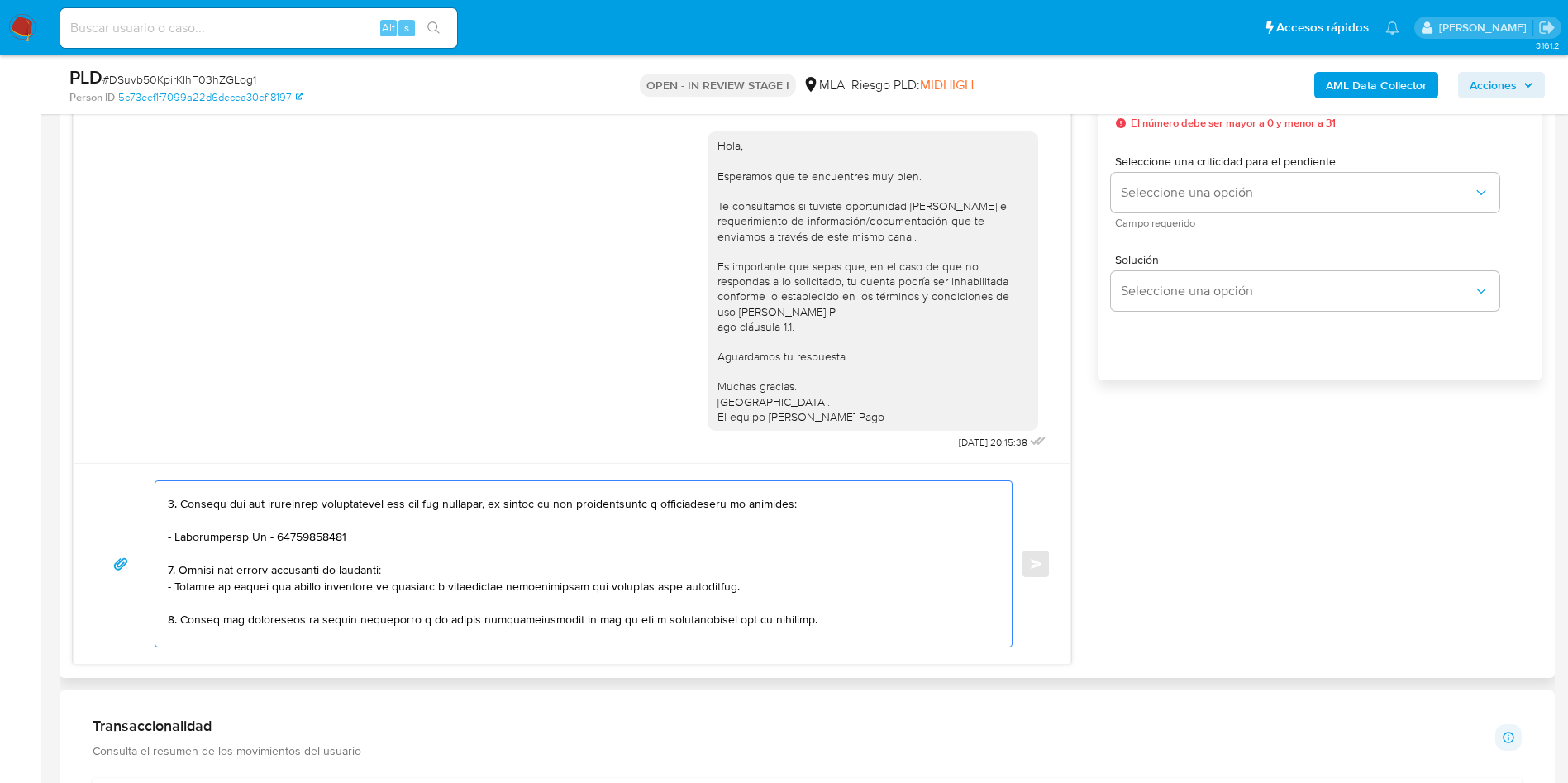
paste textarea "- Ledesma Milton Tomas - CUIT 20365671940"
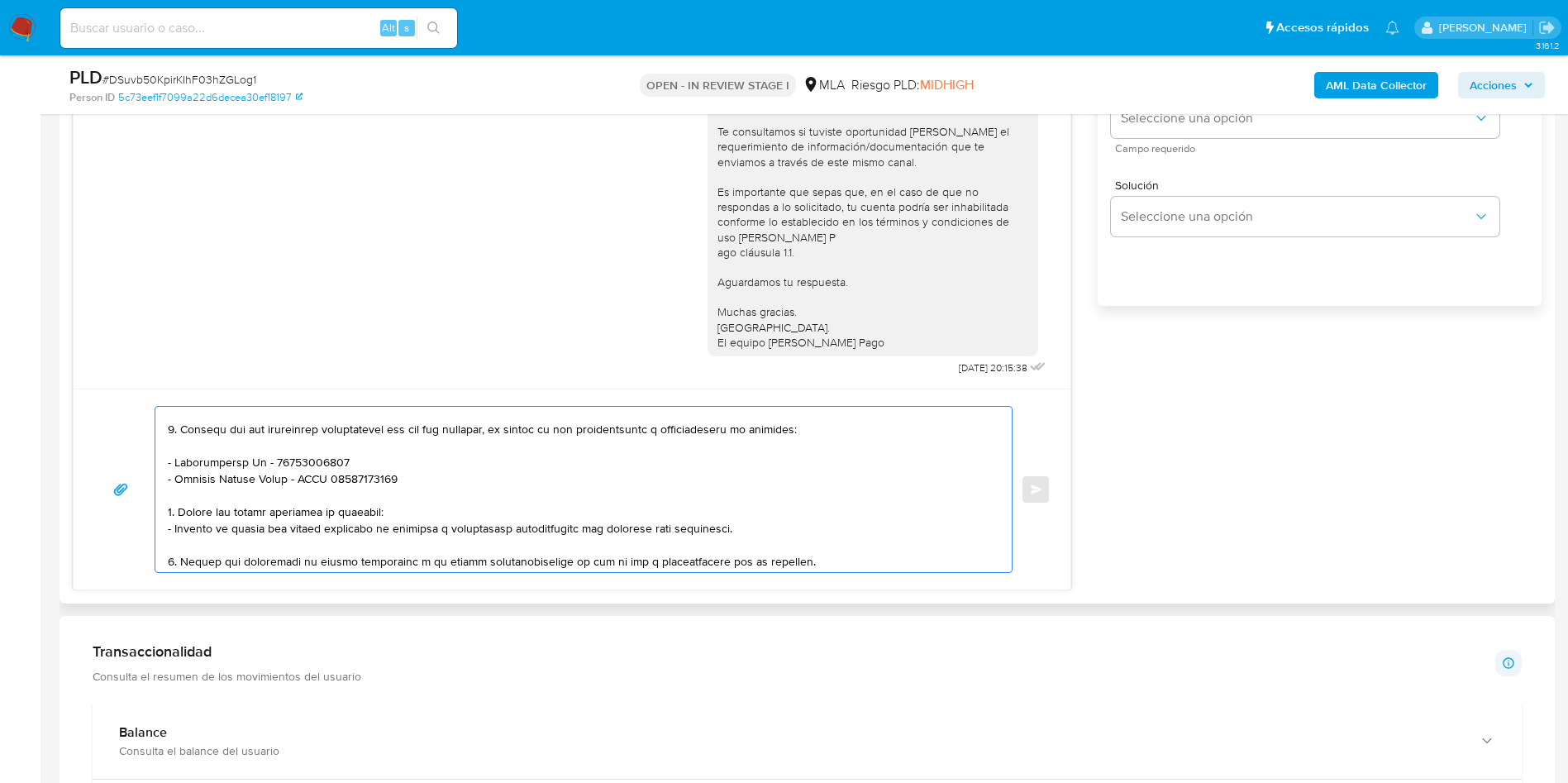
scroll to position [1115, 0]
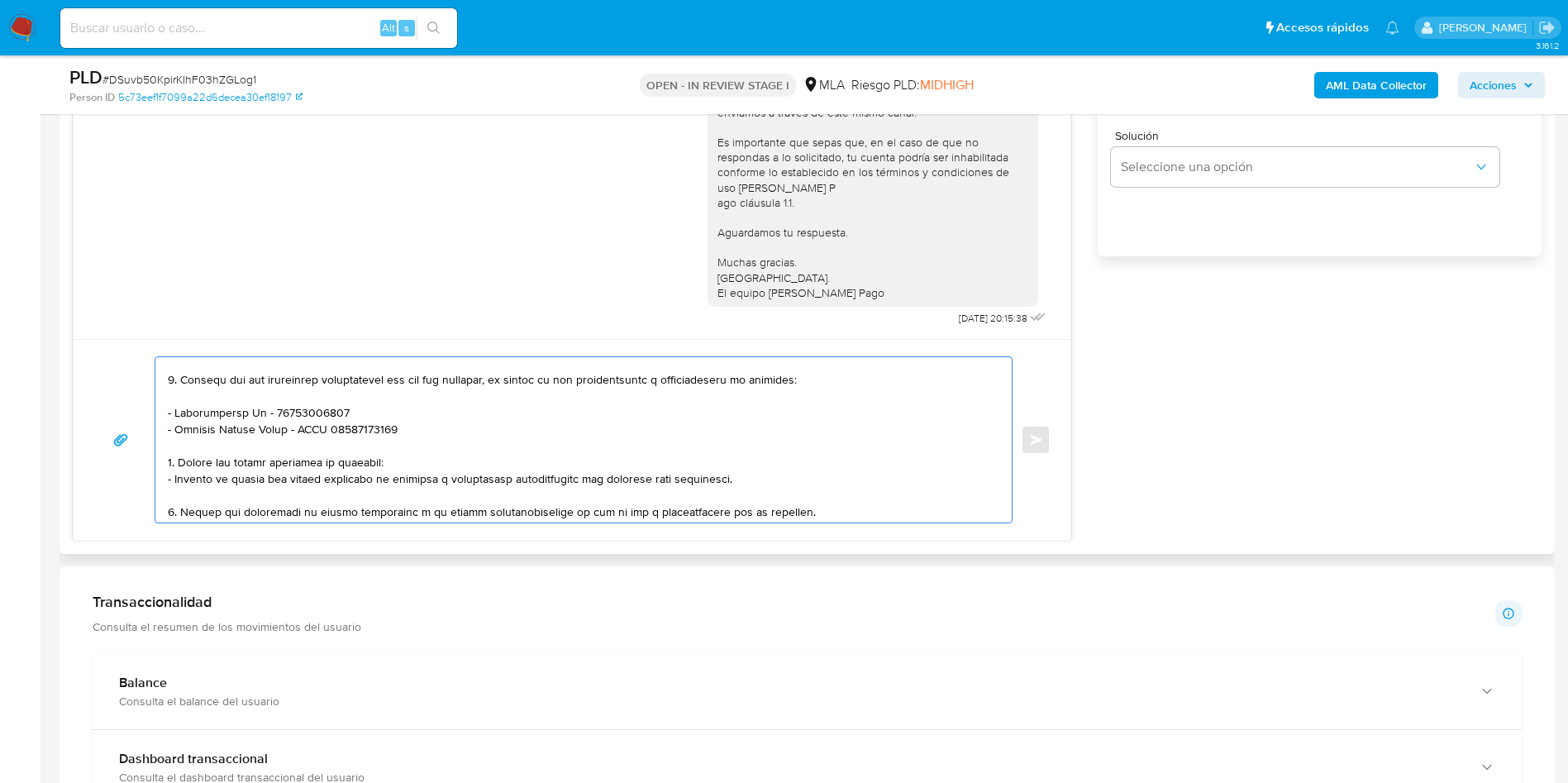
drag, startPoint x: 181, startPoint y: 463, endPoint x: 184, endPoint y: 475, distance: 12.4
click at [184, 475] on textarea at bounding box center [579, 440] width 823 height 166
click at [181, 464] on textarea at bounding box center [579, 440] width 823 height 166
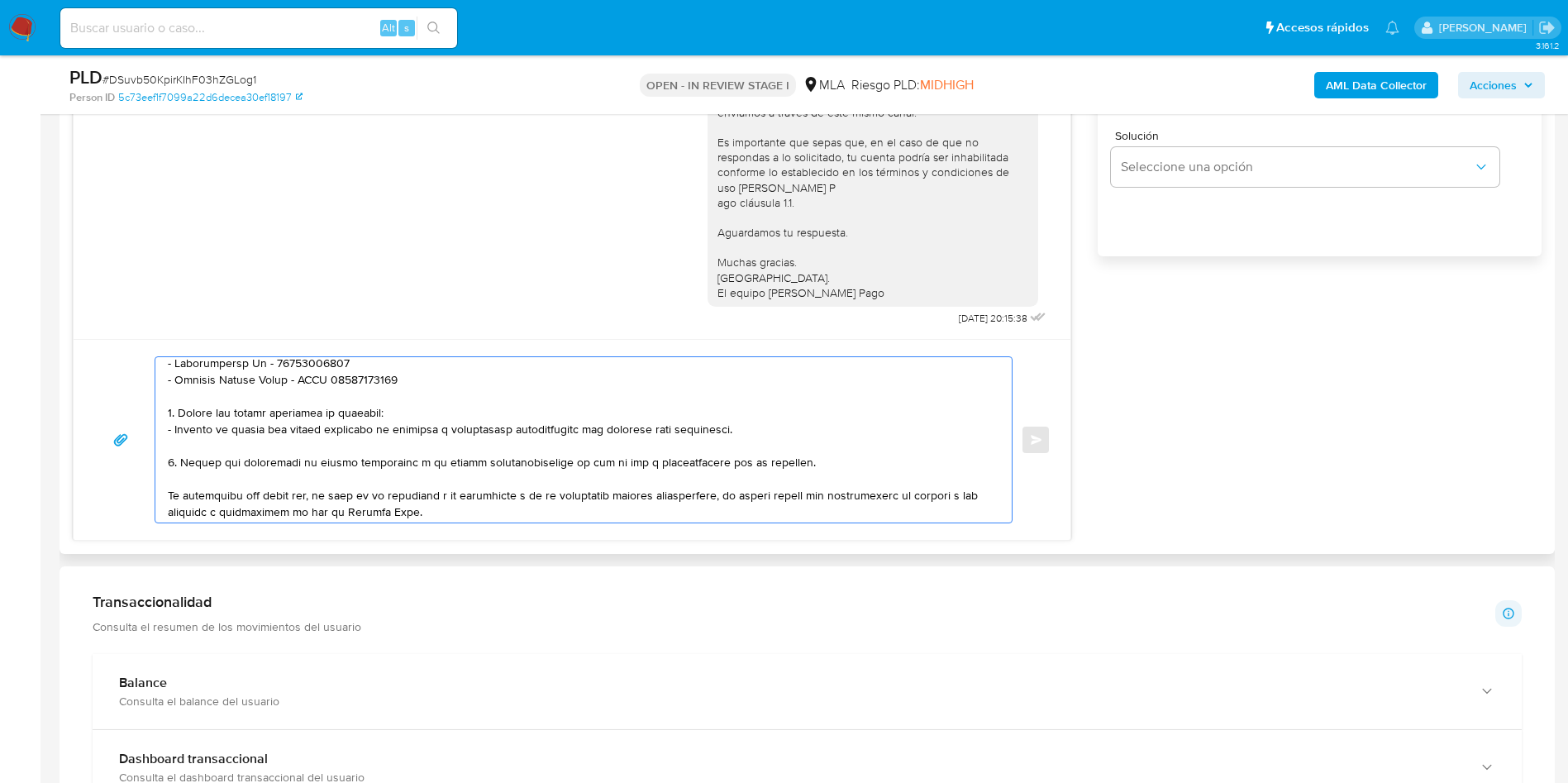
scroll to position [336, 0]
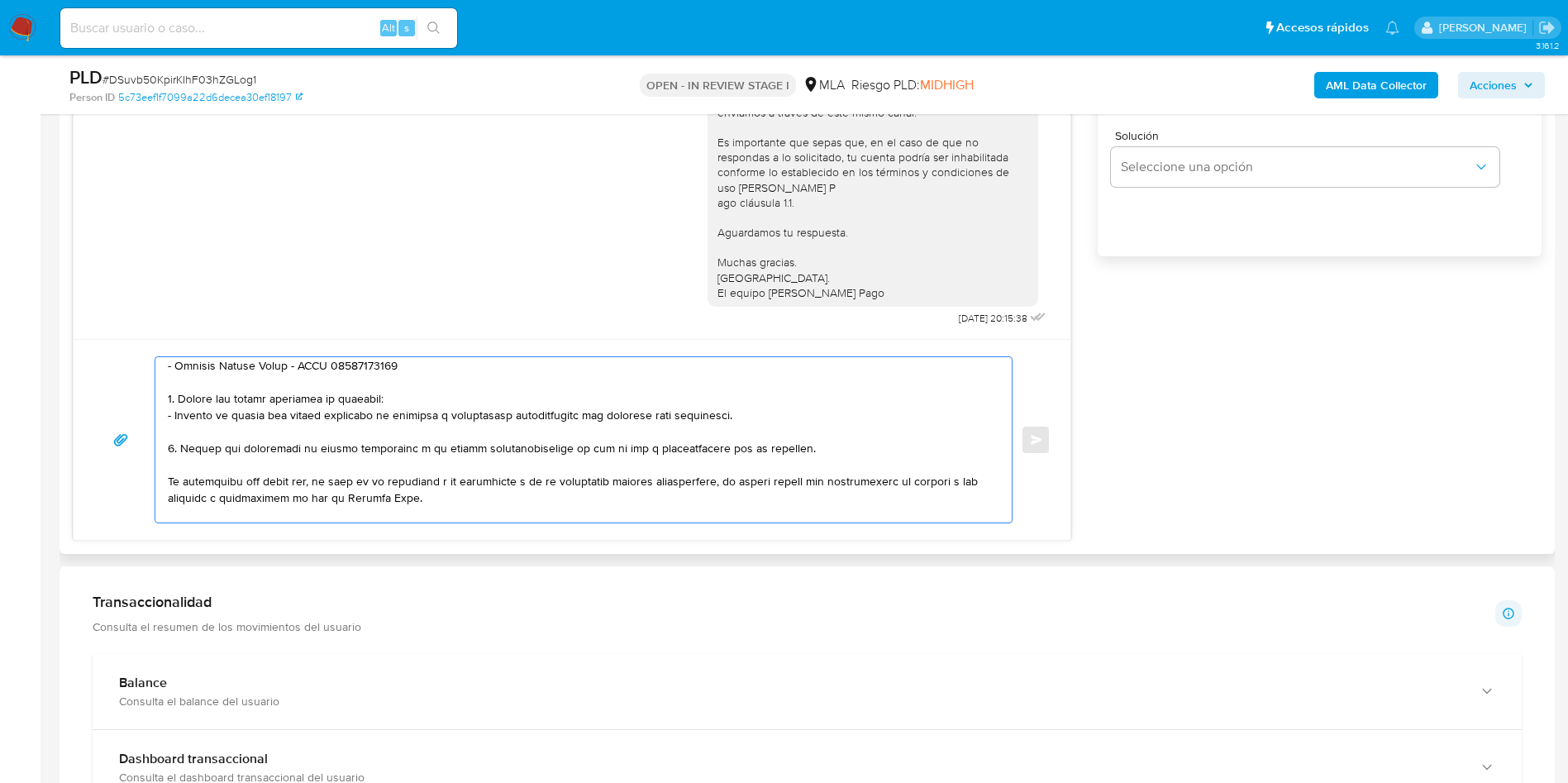
drag, startPoint x: 181, startPoint y: 463, endPoint x: 181, endPoint y: 447, distance: 16.0
click at [181, 447] on textarea at bounding box center [579, 440] width 823 height 166
click at [616, 444] on textarea at bounding box center [579, 440] width 823 height 166
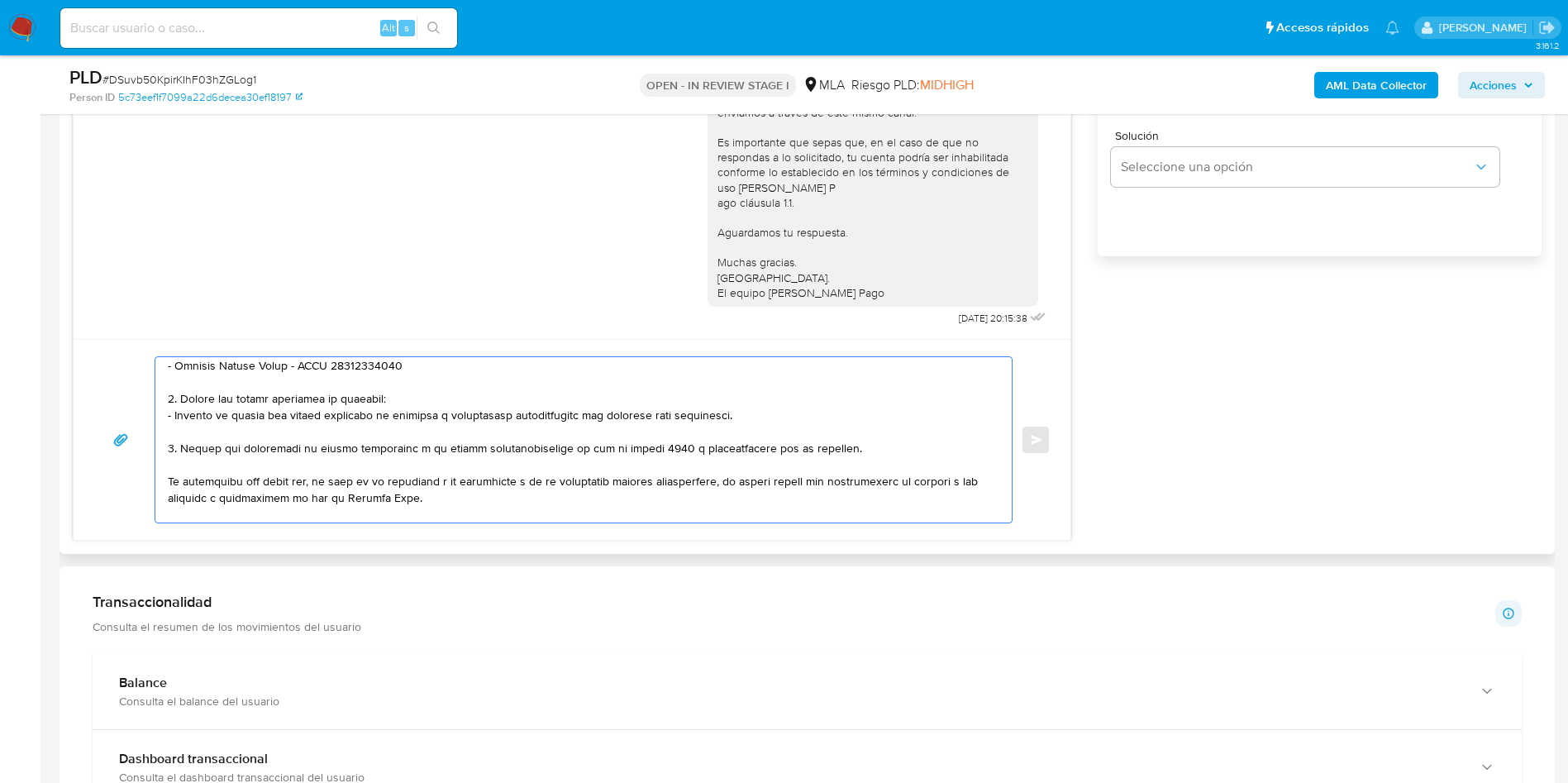
click at [665, 413] on textarea at bounding box center [579, 440] width 823 height 166
click at [548, 420] on textarea at bounding box center [579, 440] width 823 height 166
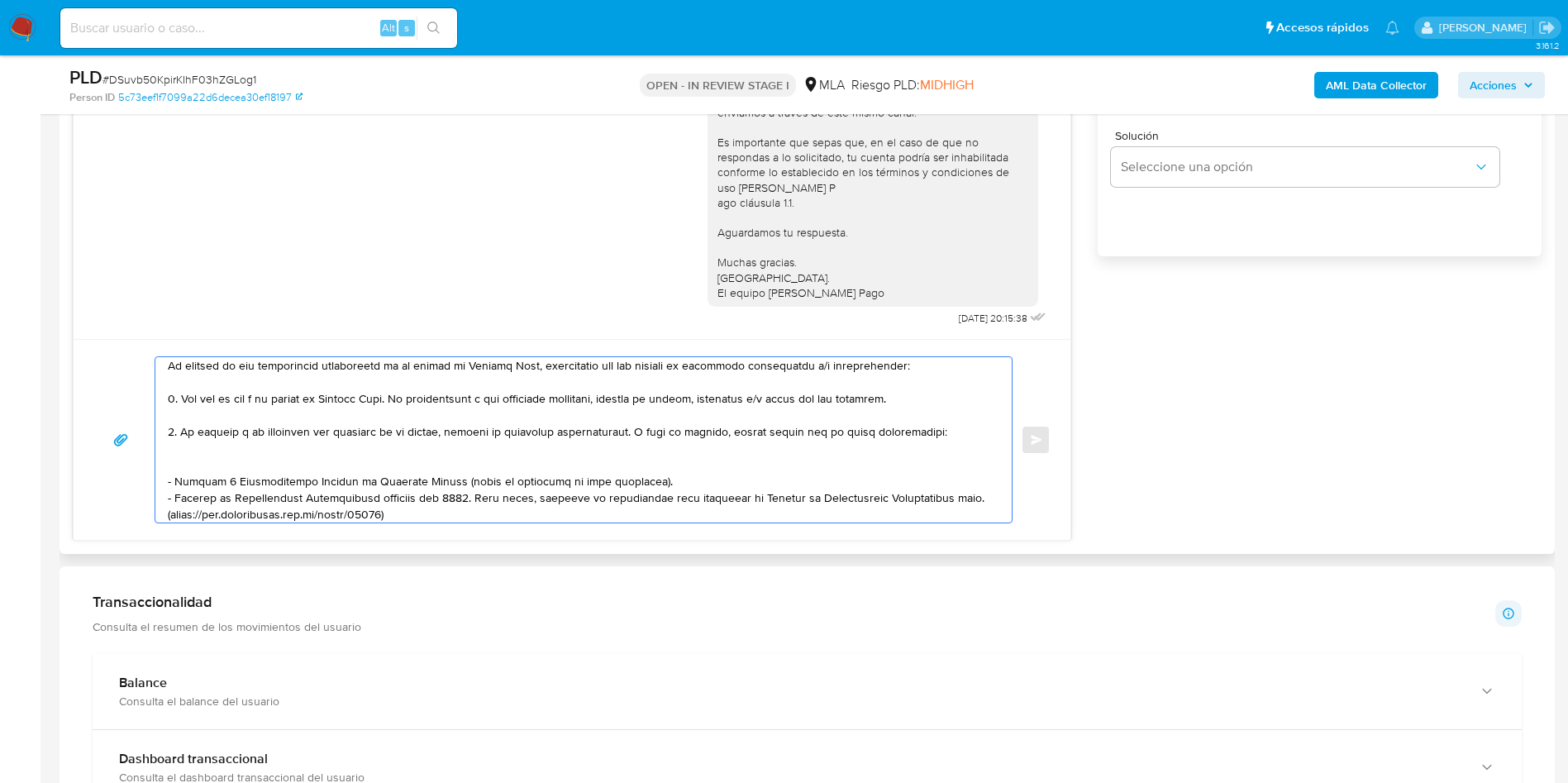
scroll to position [0, 0]
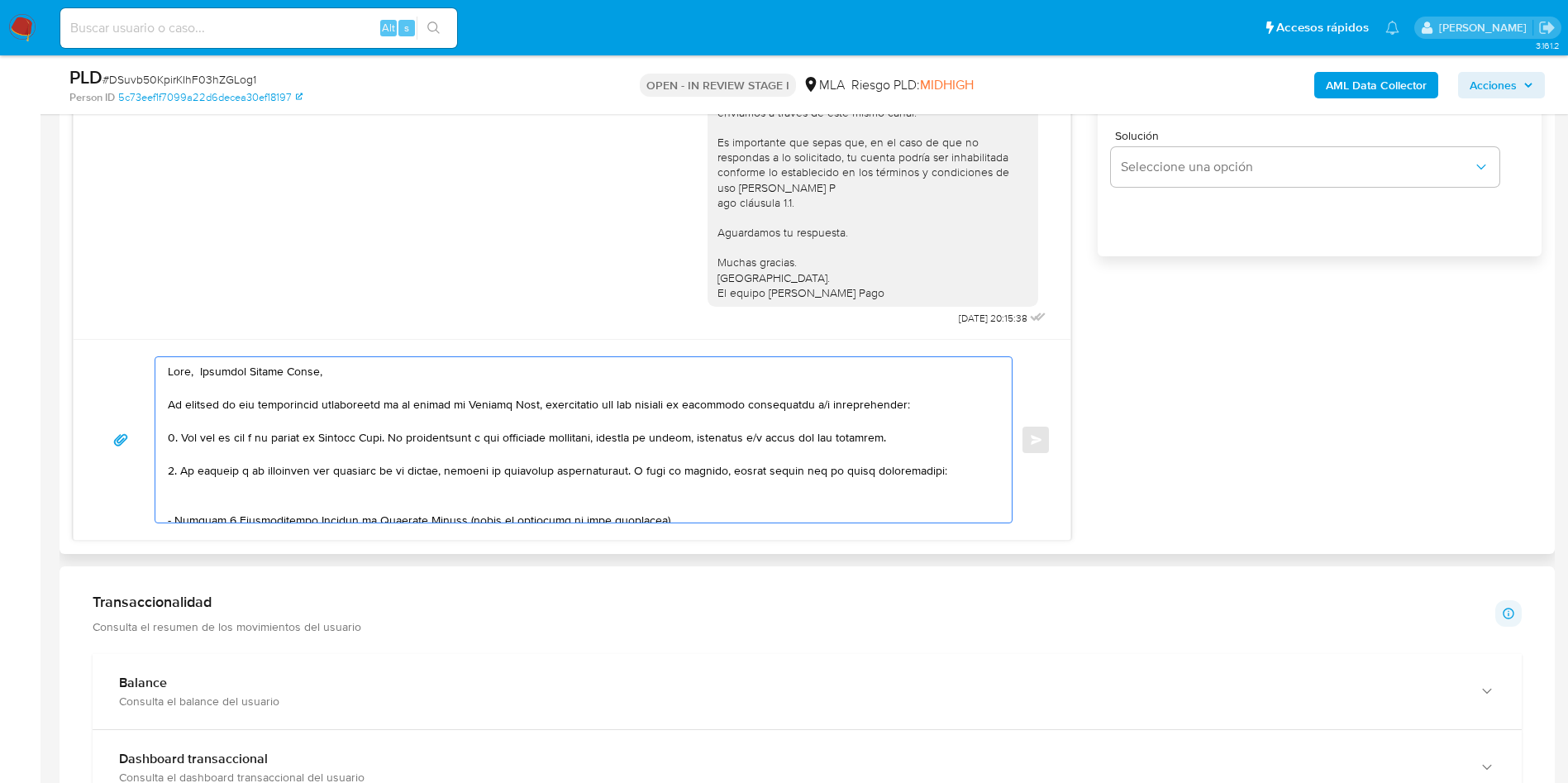
click at [359, 491] on textarea at bounding box center [579, 440] width 823 height 166
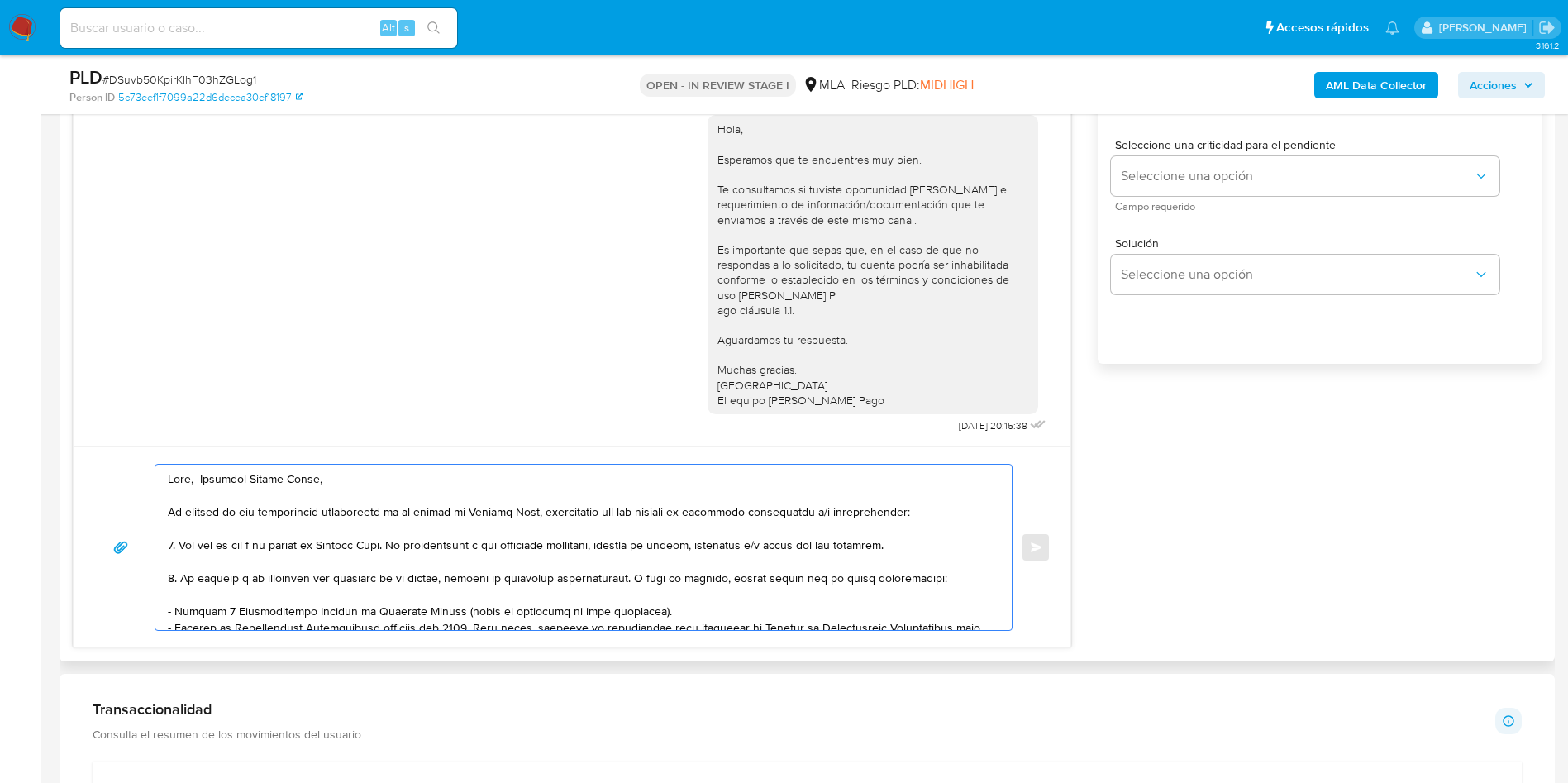
scroll to position [868, 0]
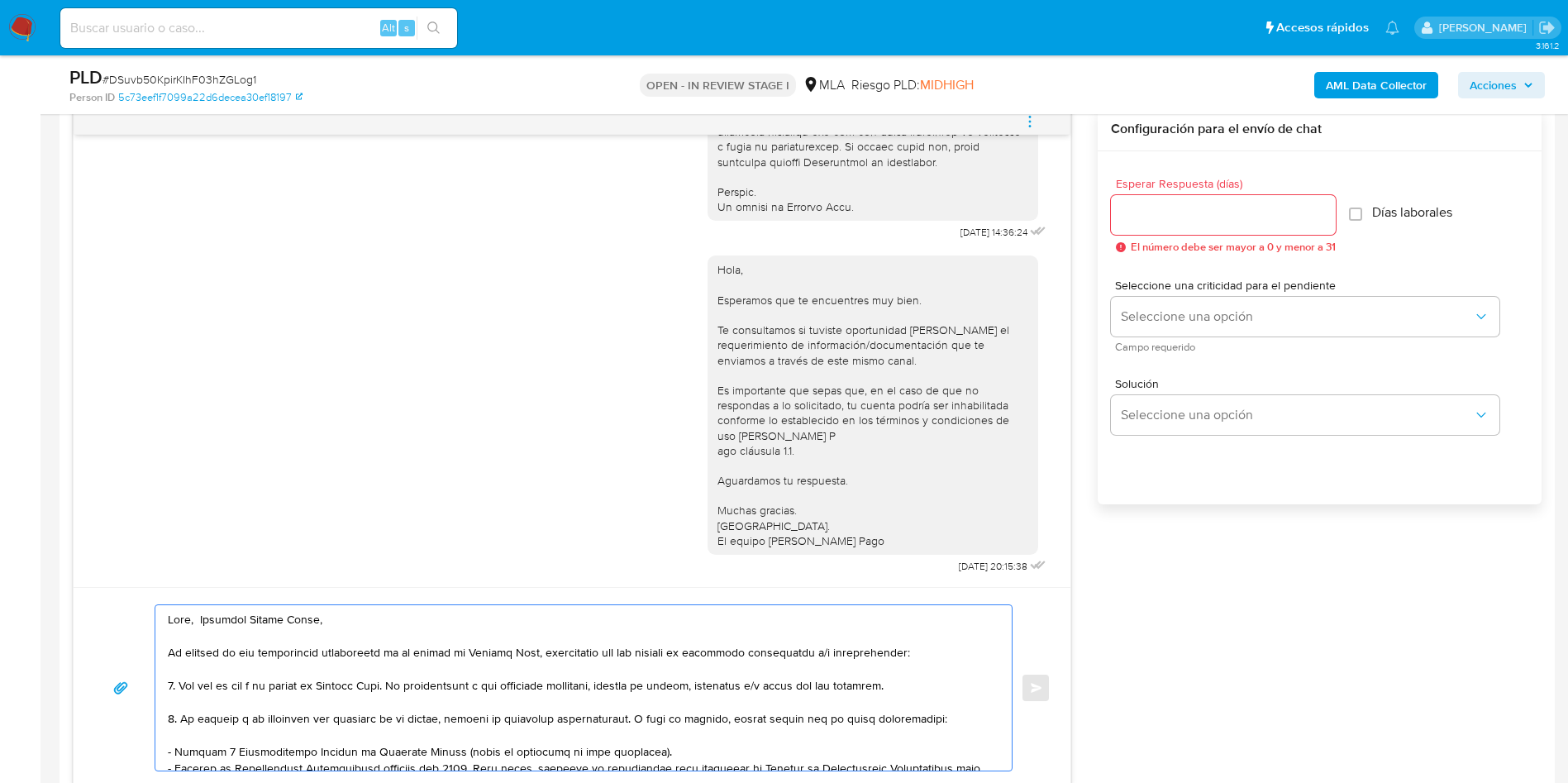
type textarea "Hola, Ezequiel Daniel Banza, En función de las operaciones registradas en tu cu…"
click at [1144, 220] on input "Esperar Respuesta (días)" at bounding box center [1223, 215] width 225 height 21
type input "3"
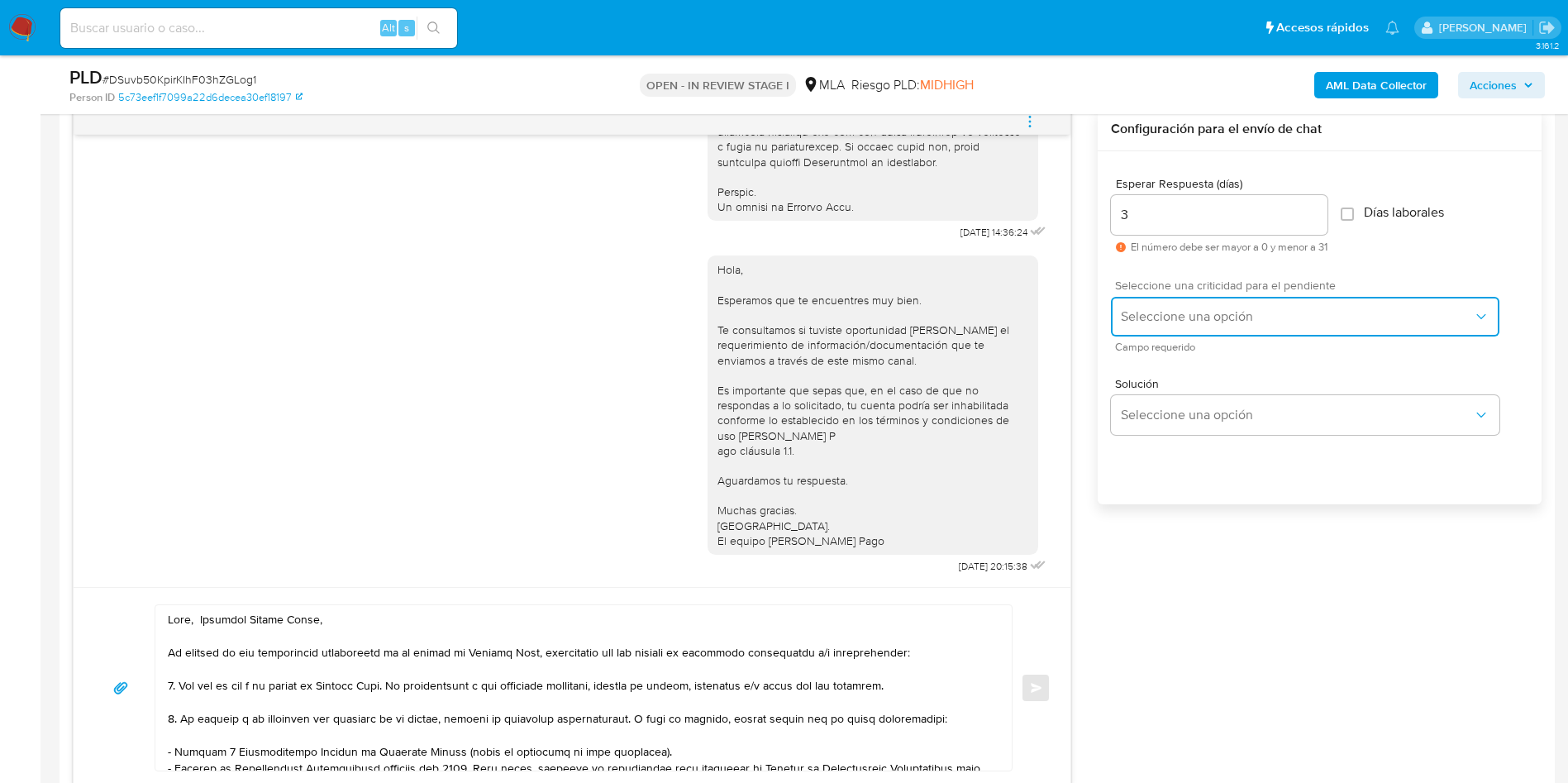
click at [1167, 319] on span "Seleccione una opción" at bounding box center [1297, 317] width 352 height 17
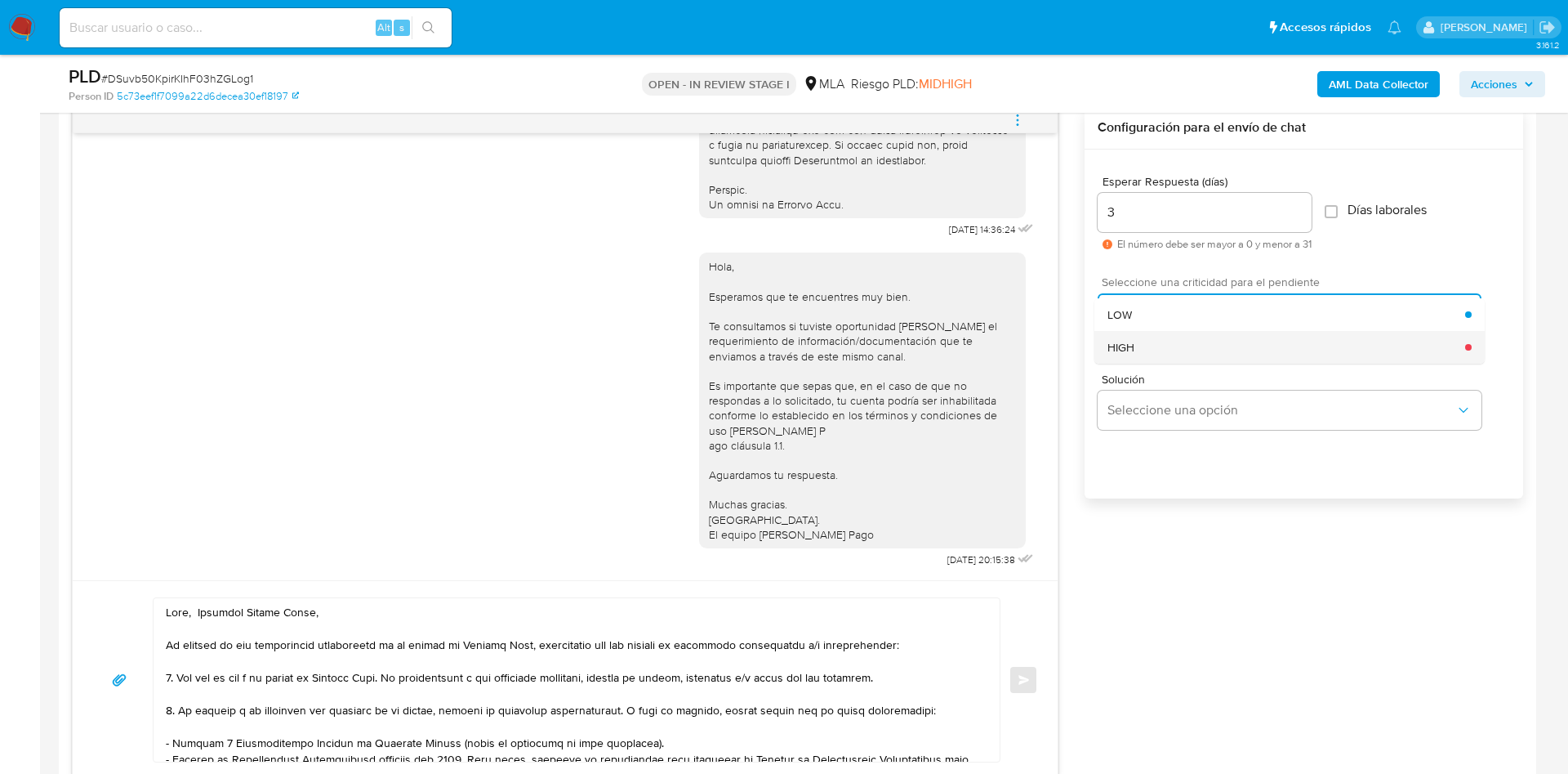
click at [1156, 355] on div "HIGH" at bounding box center [1286, 348] width 358 height 33
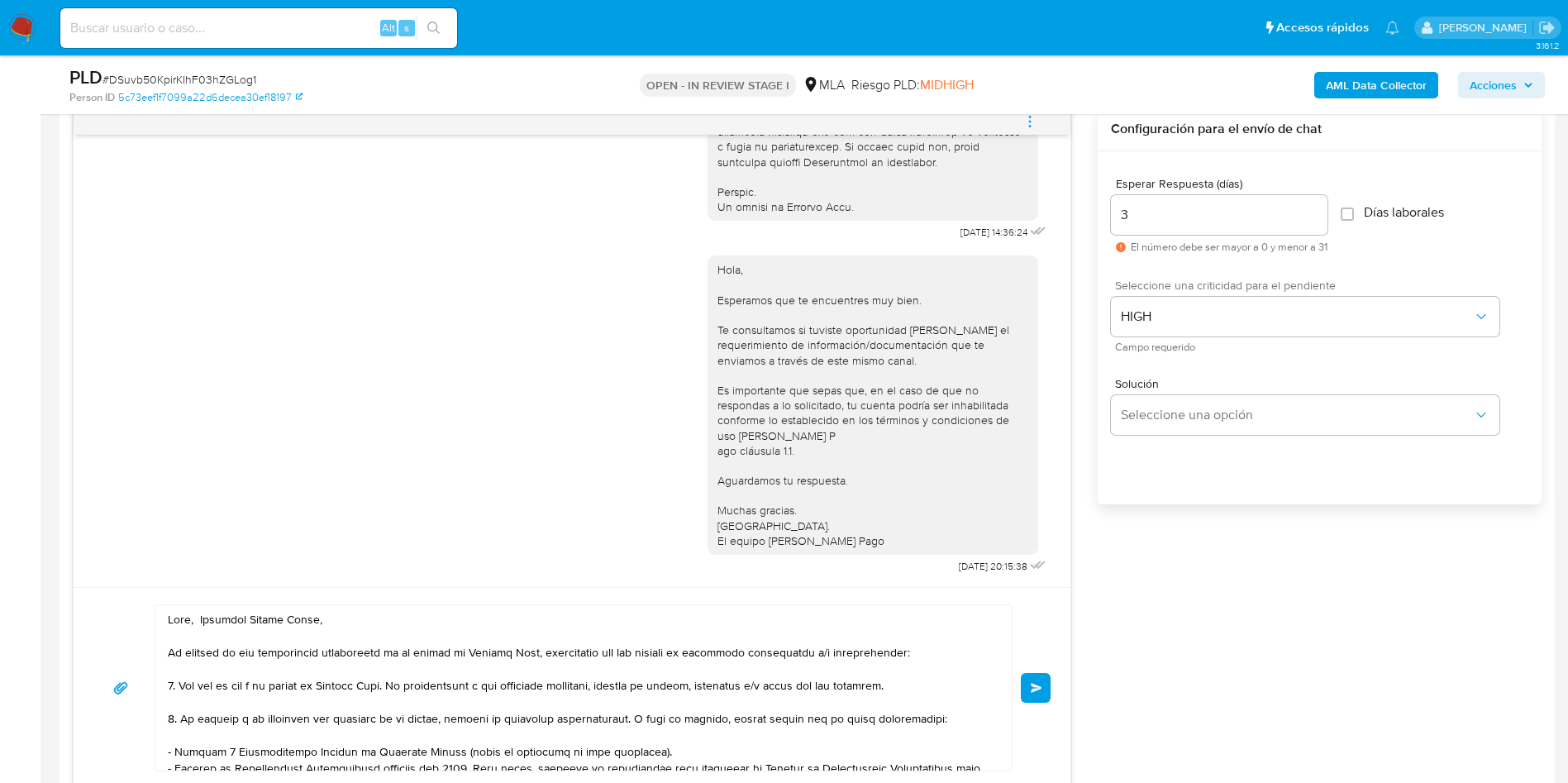
click at [1031, 688] on span "Enviar" at bounding box center [1036, 688] width 12 height 10
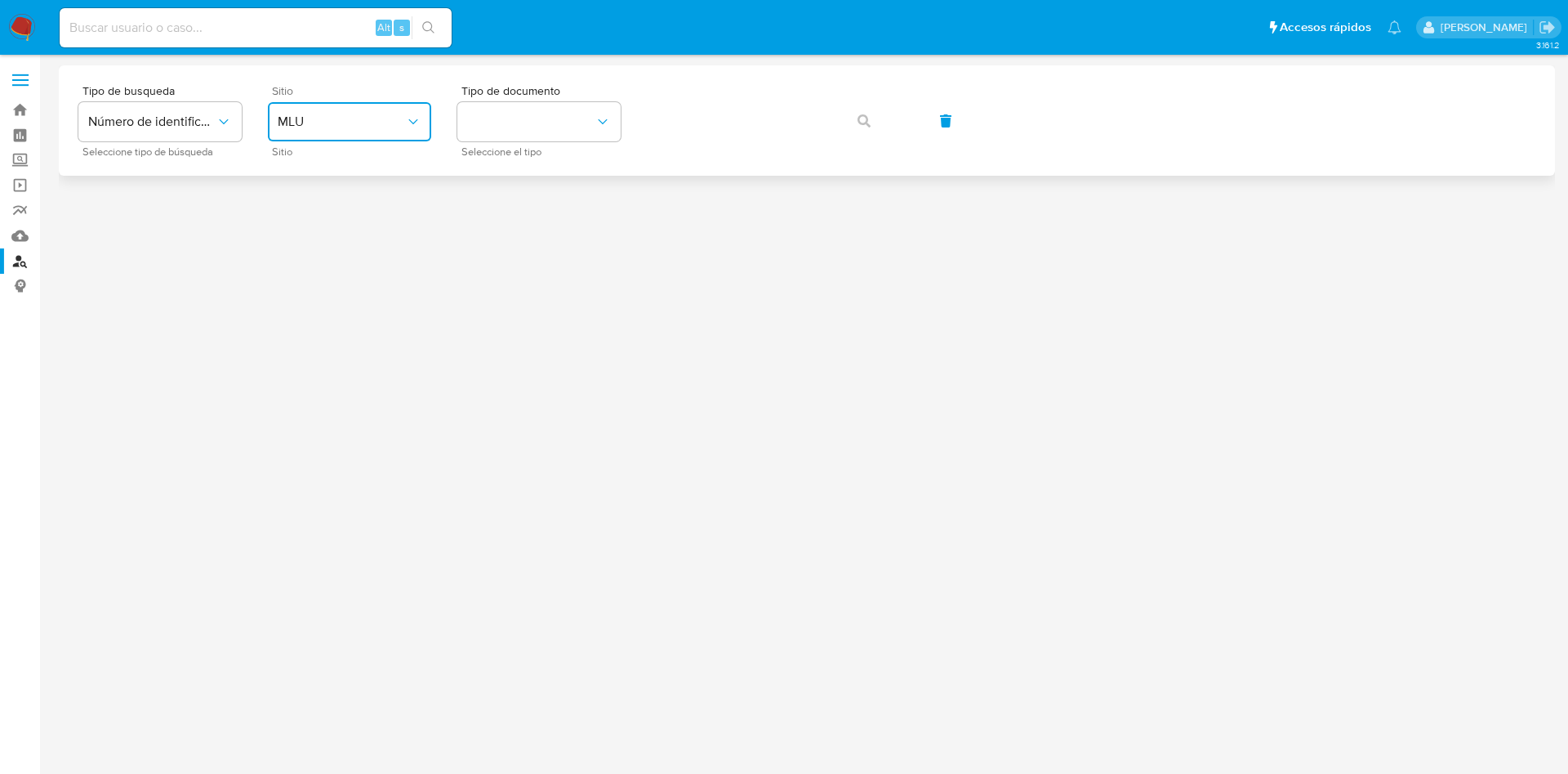
click at [302, 118] on span "MLU" at bounding box center [341, 122] width 127 height 16
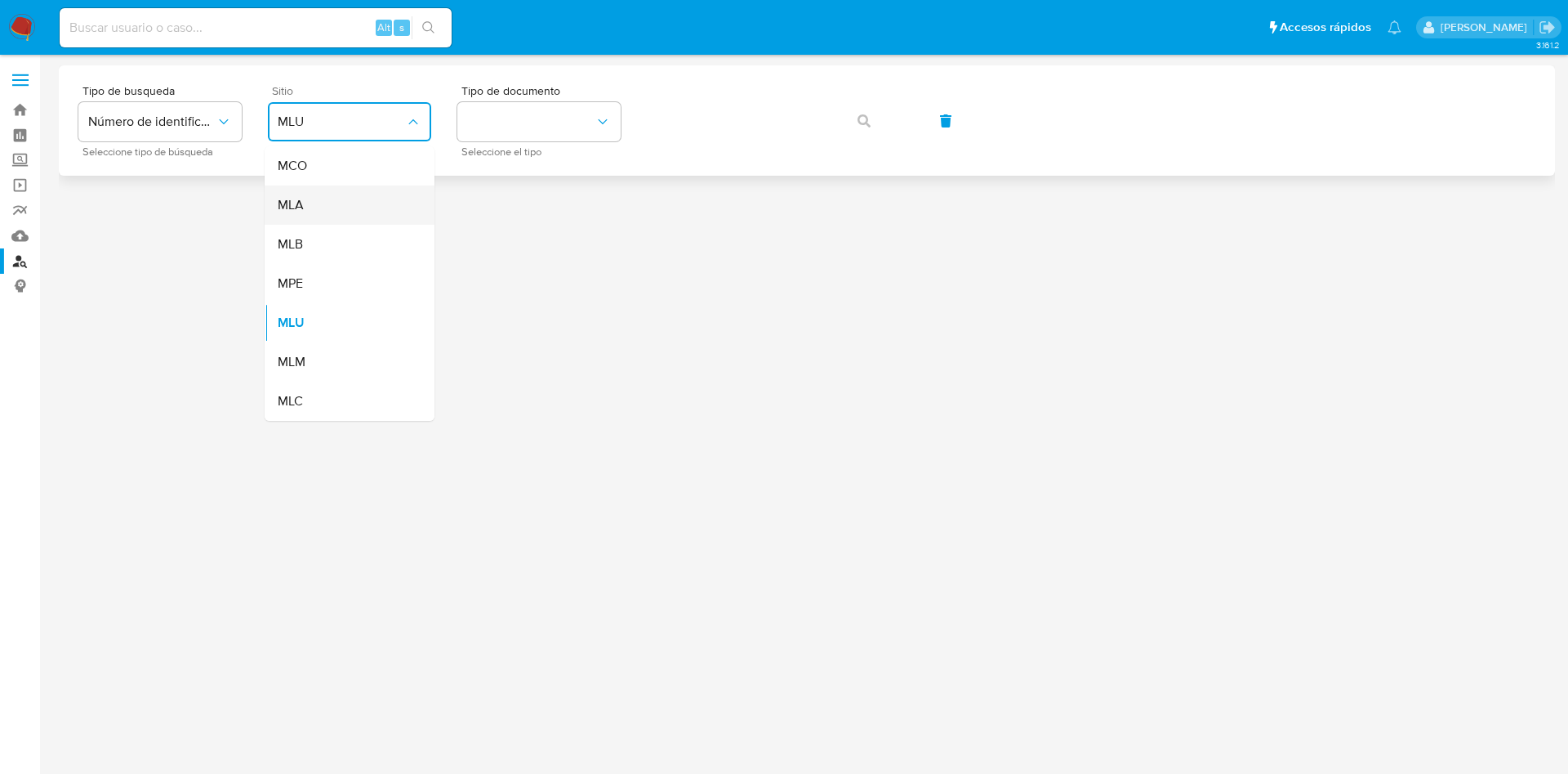
click at [309, 207] on div "MLA" at bounding box center [345, 205] width 134 height 39
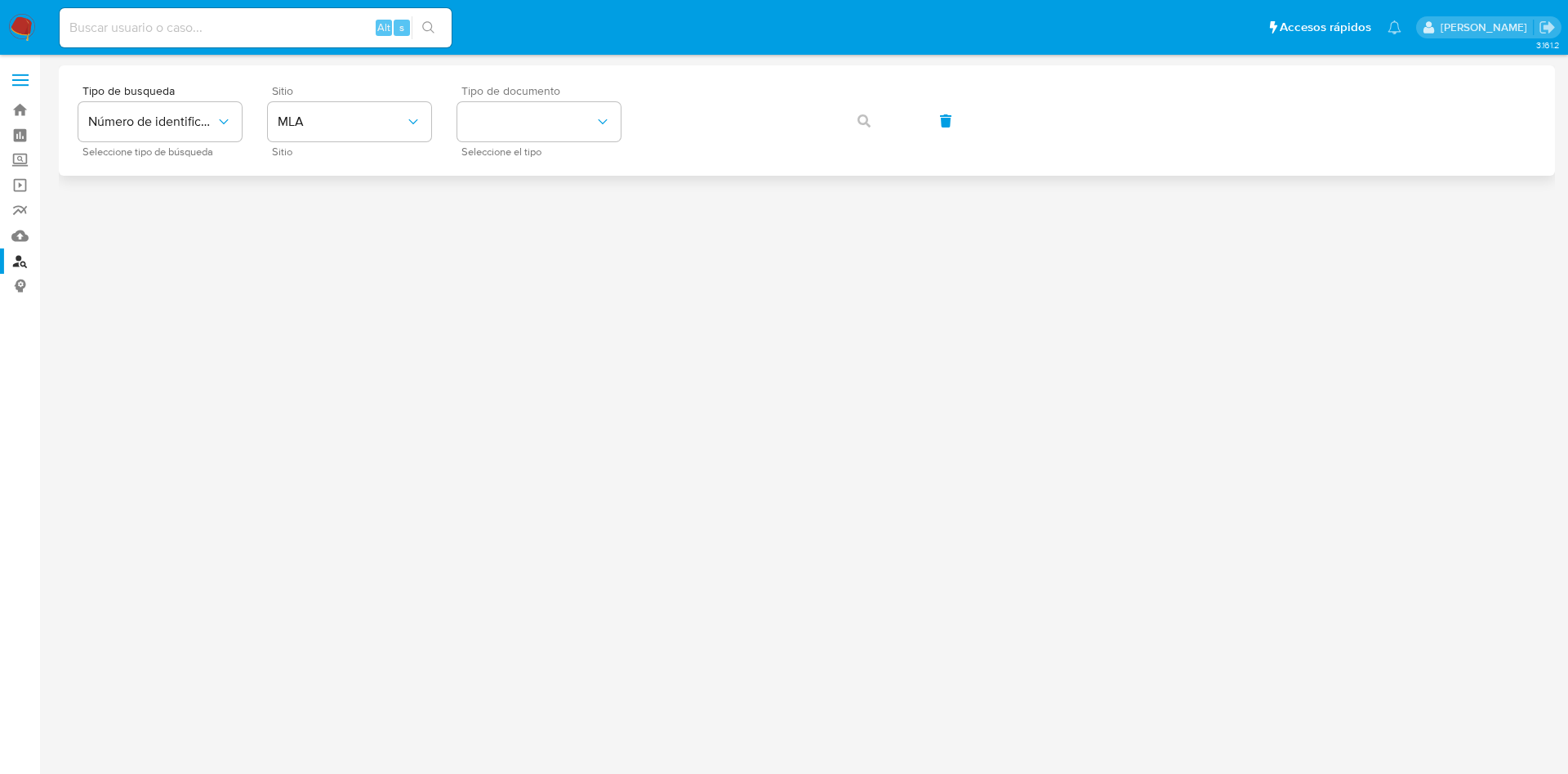
click at [507, 148] on span "Seleccione el tipo" at bounding box center [542, 152] width 164 height 8
click at [506, 133] on button "identificationType" at bounding box center [539, 122] width 164 height 39
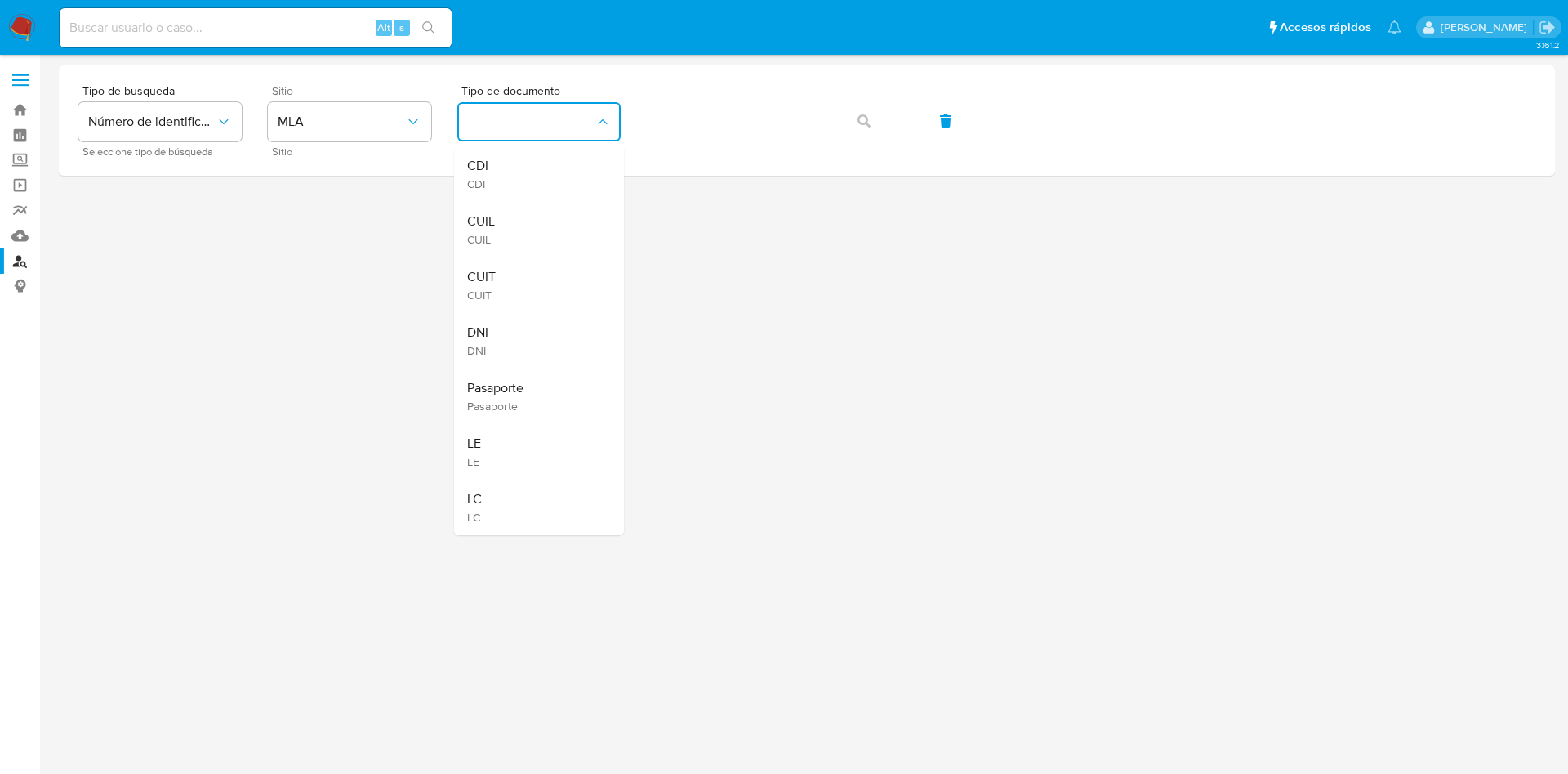
click at [519, 274] on div "CUIT CUIT" at bounding box center [534, 285] width 134 height 56
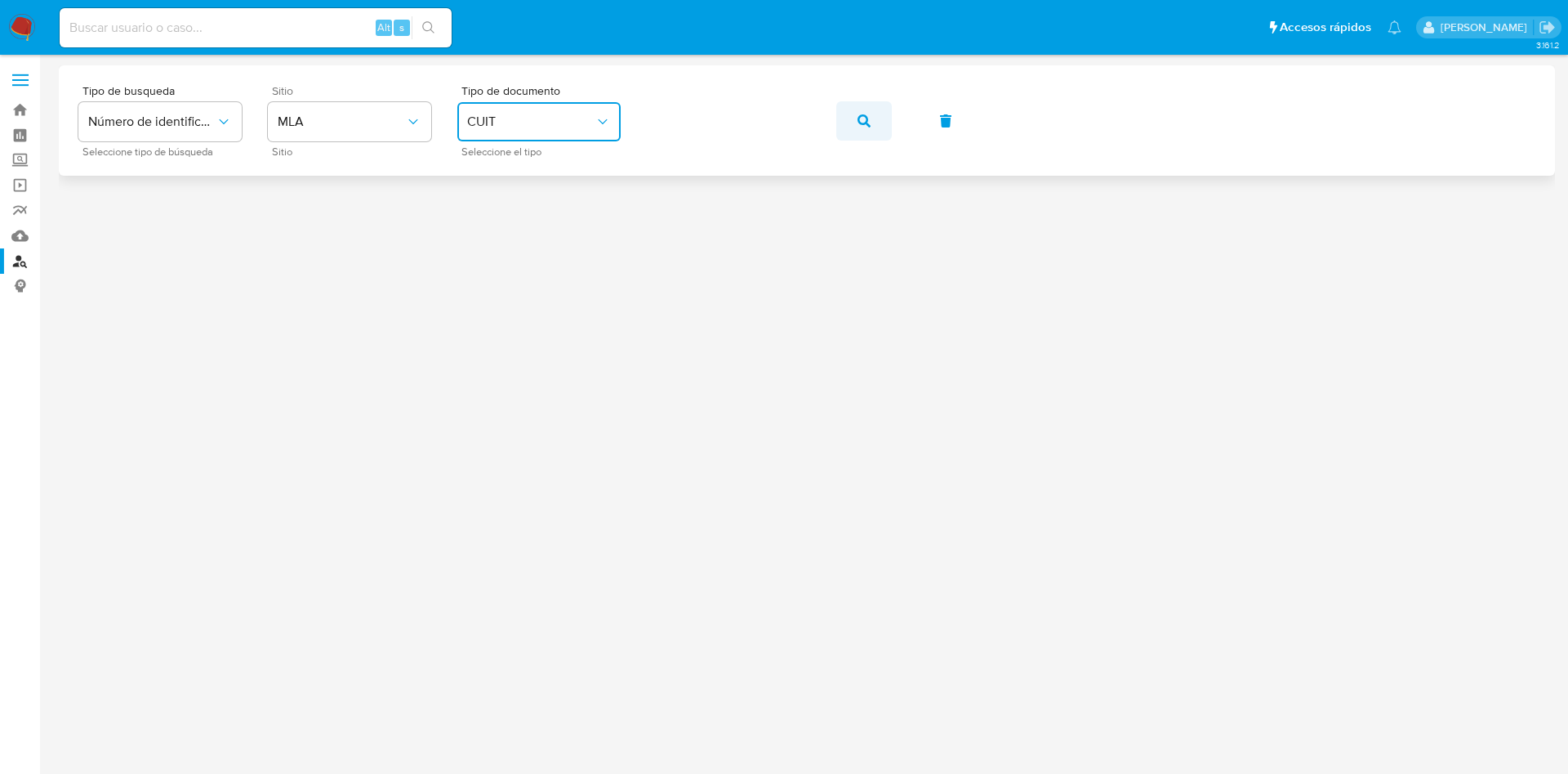
click at [859, 113] on span "button" at bounding box center [865, 121] width 13 height 36
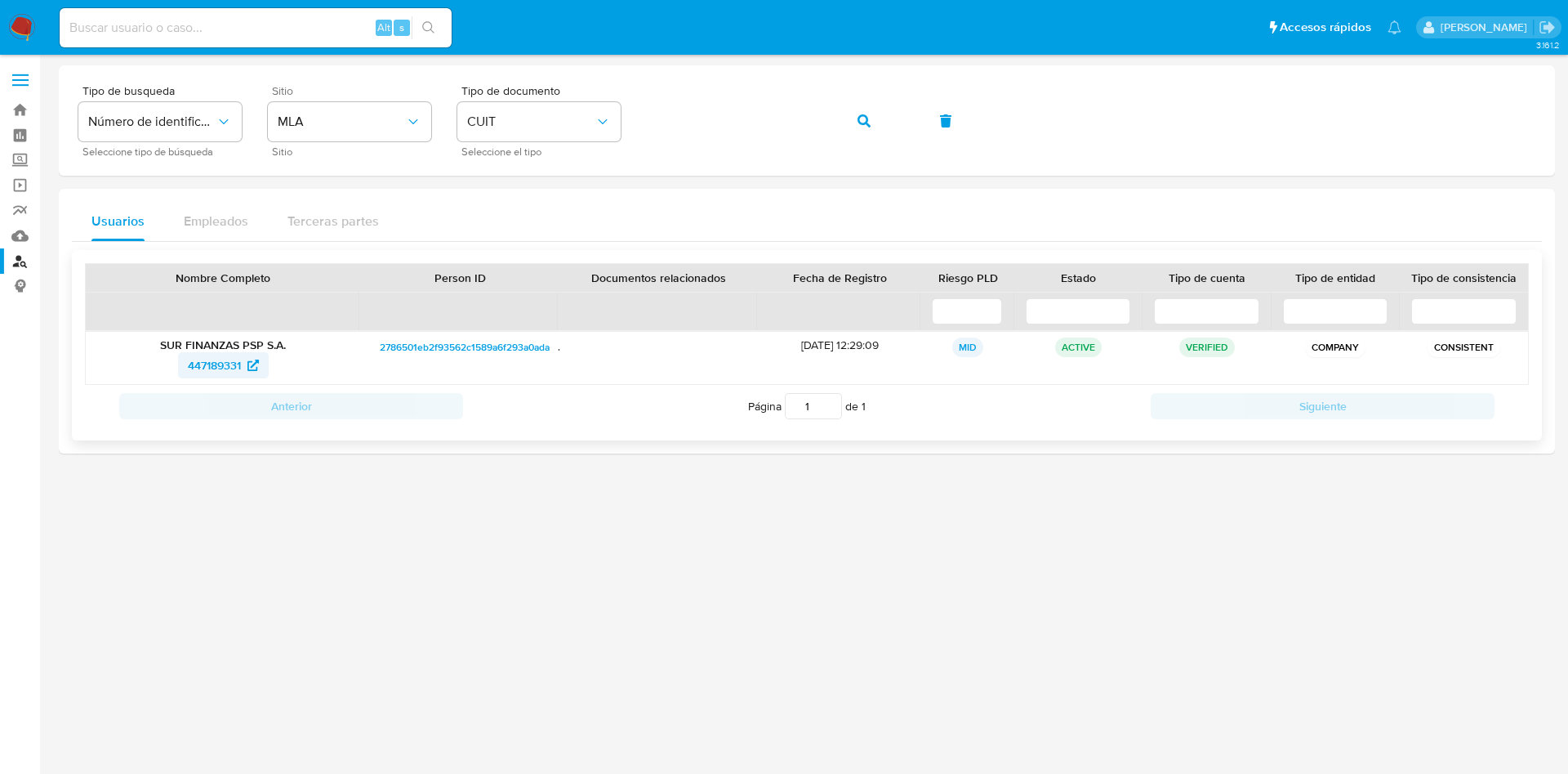
click at [194, 369] on span "447189331" at bounding box center [214, 365] width 53 height 27
click at [190, 28] on input at bounding box center [255, 27] width 392 height 21
paste input "97qjhr8cvdm1NZVDDJZntsn8"
type input "97qjhr8cvdm1NZVDDJZntsn8"
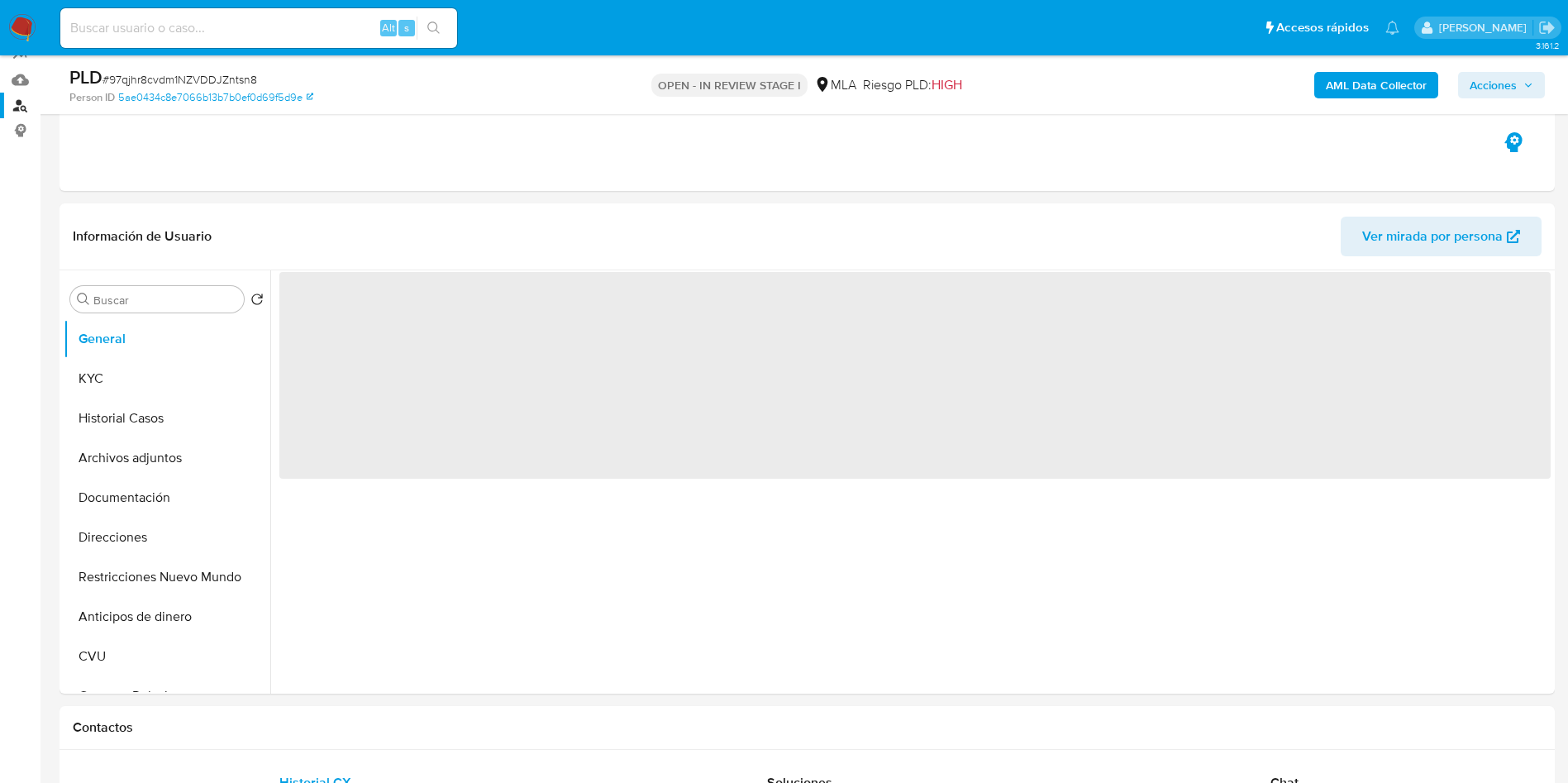
scroll to position [248, 0]
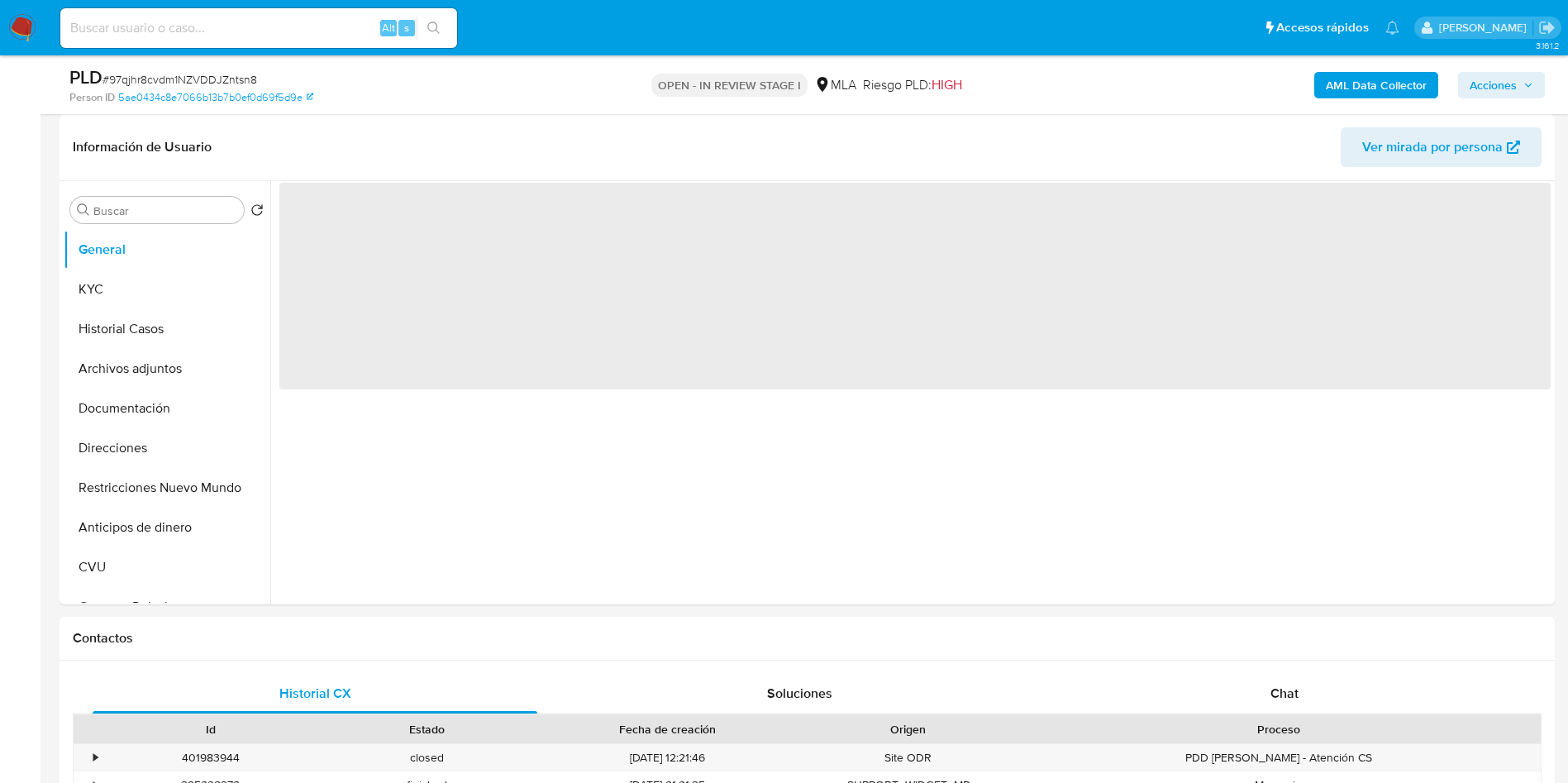
select select "10"
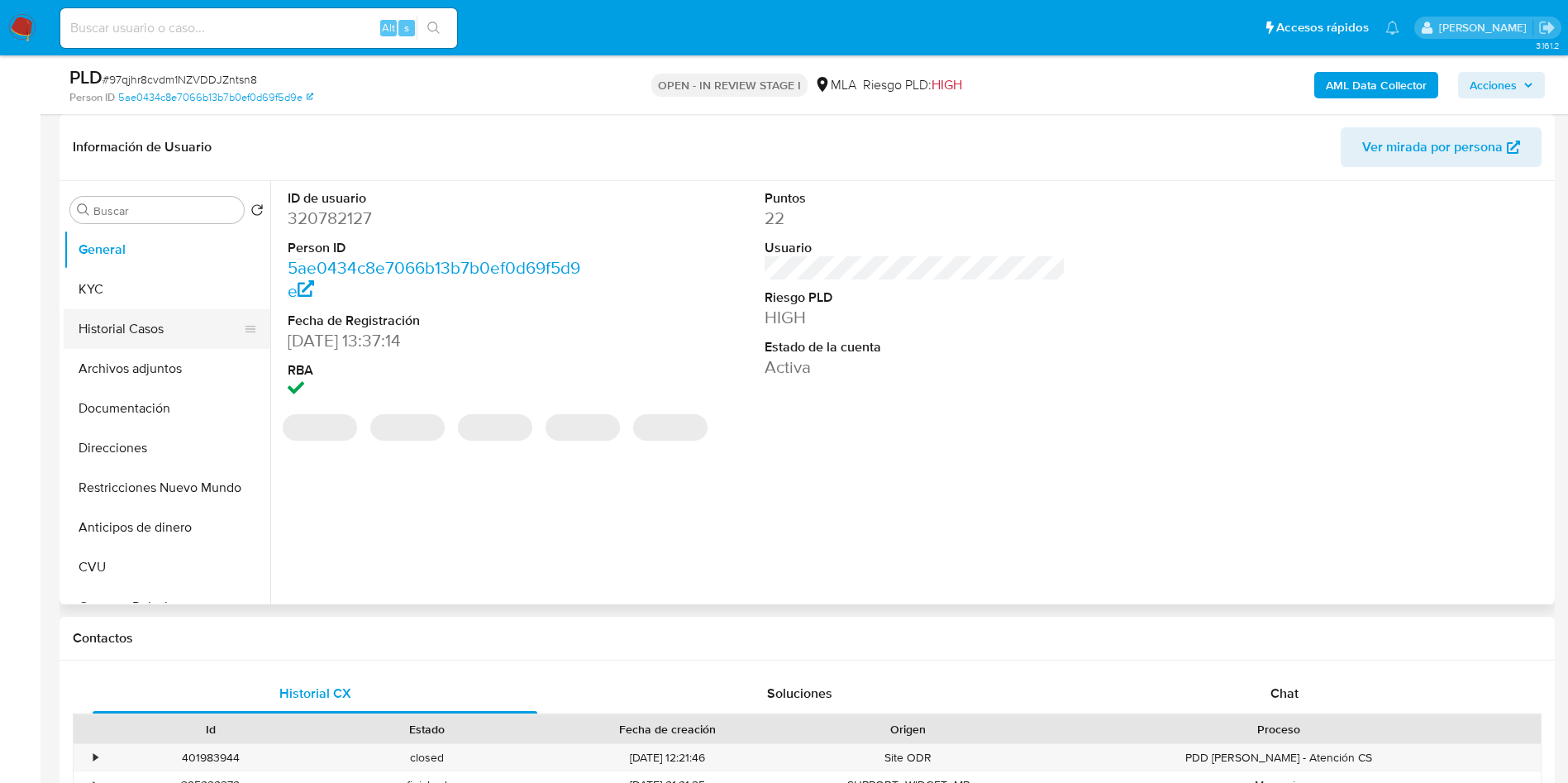
click at [126, 337] on button "Historial Casos" at bounding box center [160, 329] width 193 height 40
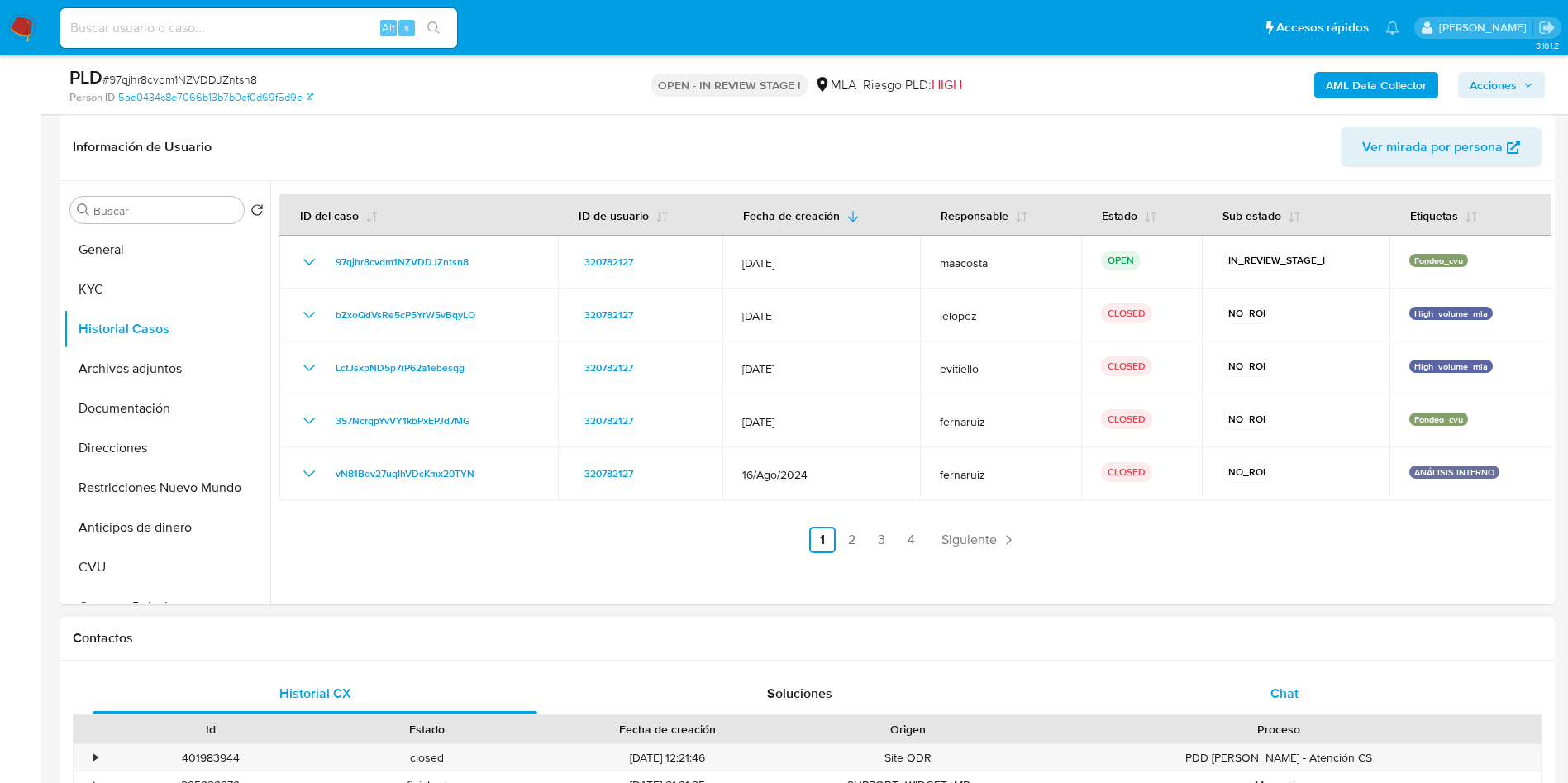
click at [1285, 706] on div "Chat" at bounding box center [1284, 693] width 444 height 40
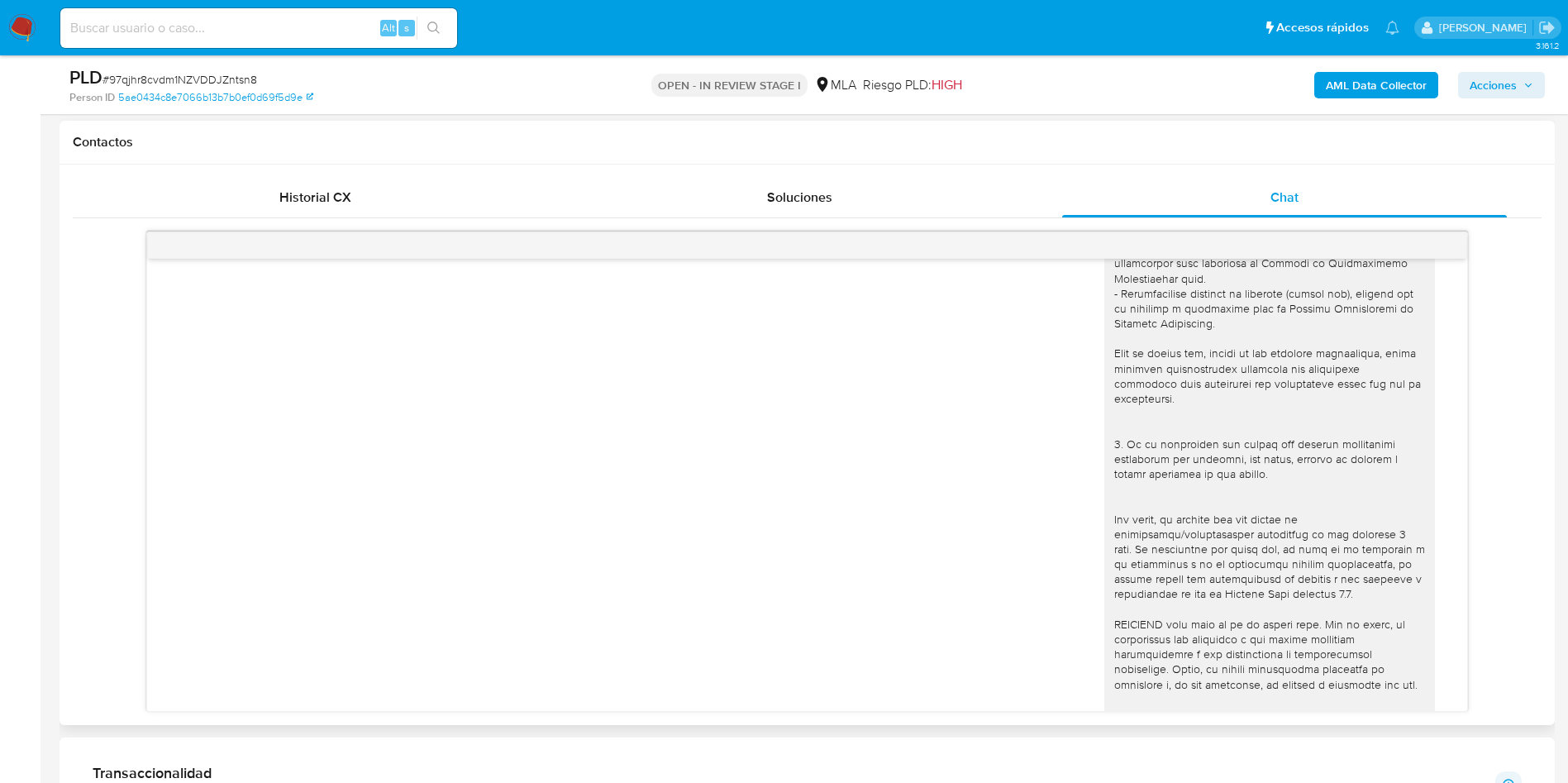
scroll to position [0, 0]
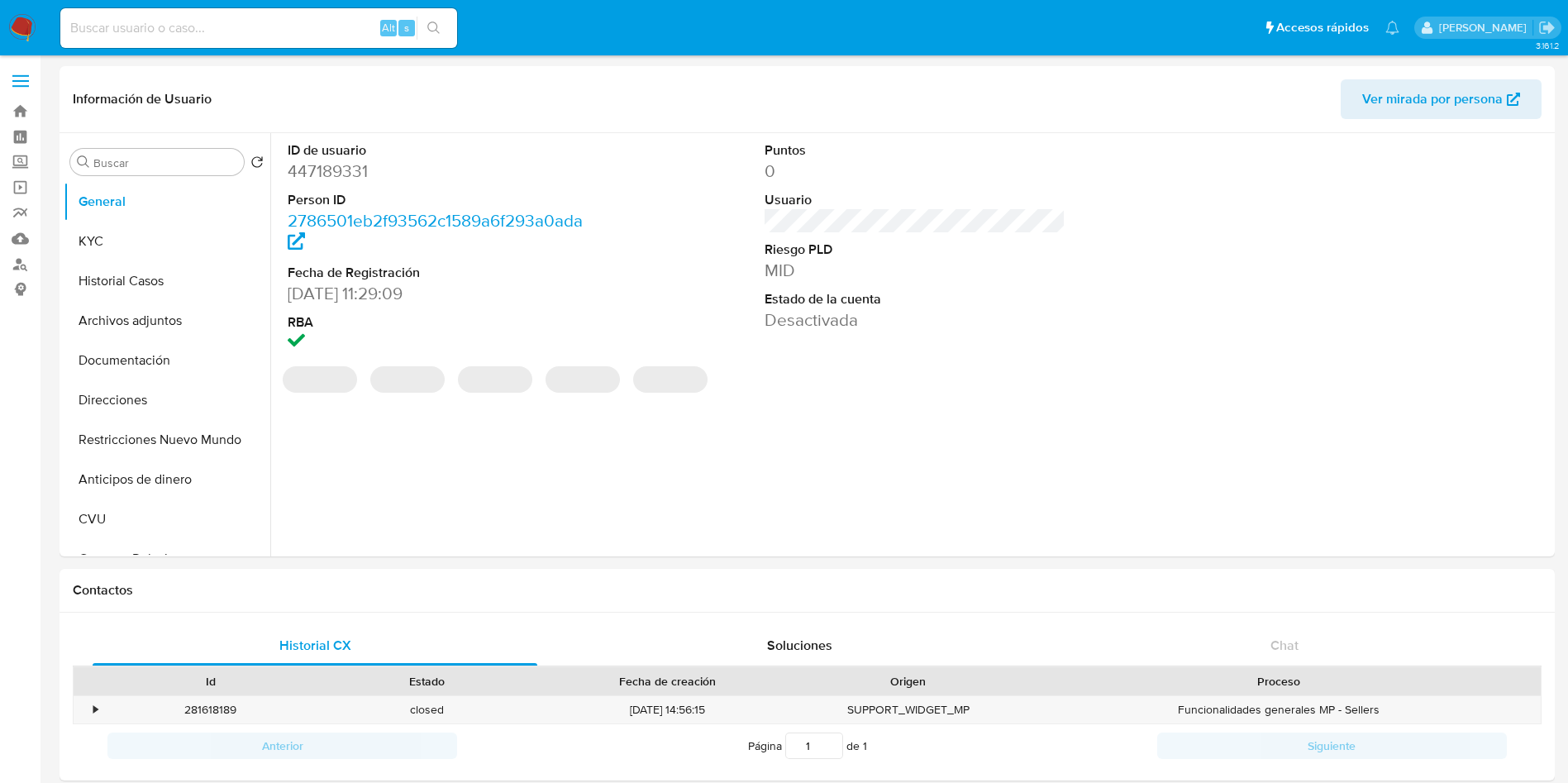
select select "10"
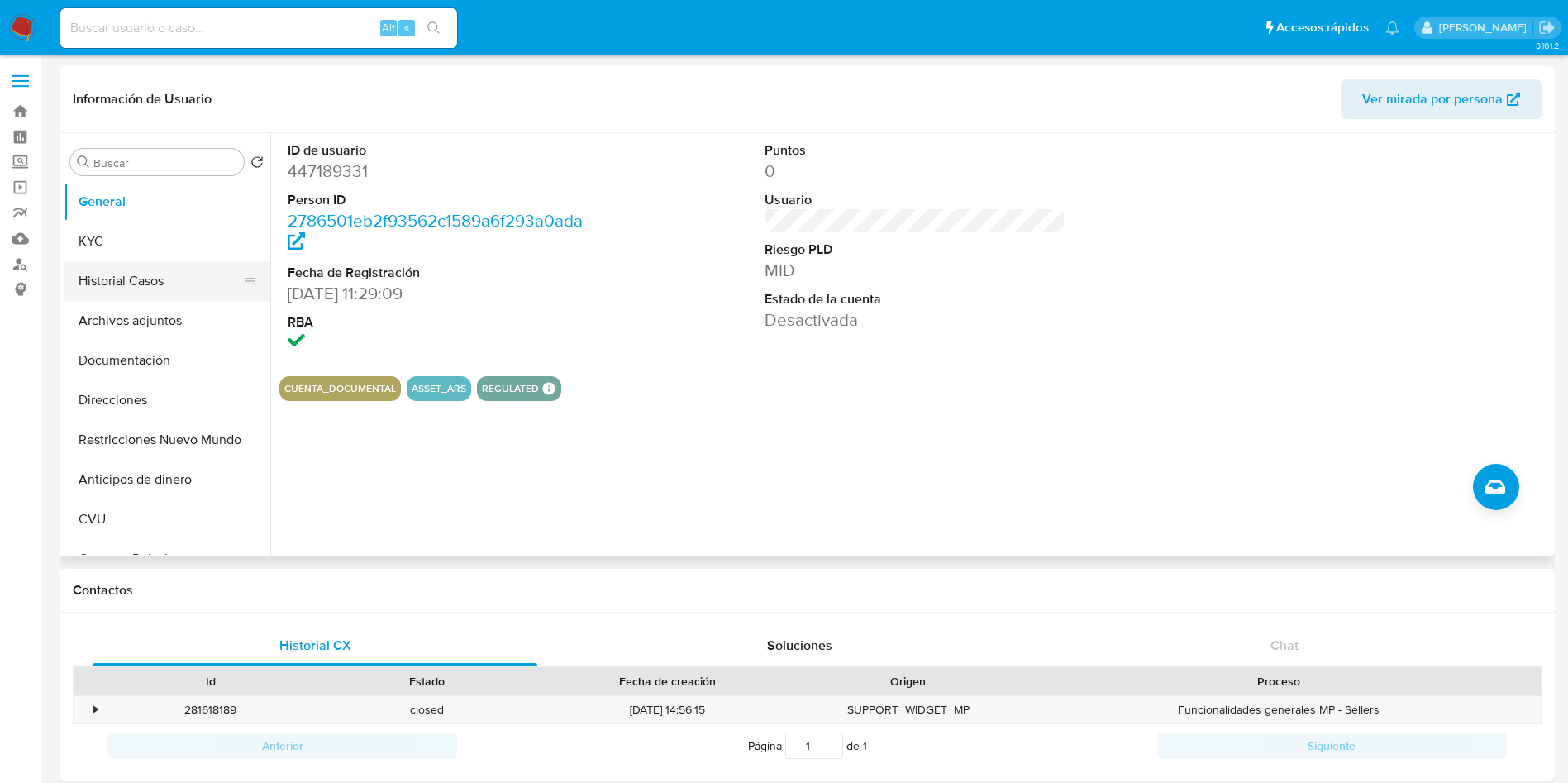
click at [125, 297] on button "Historial Casos" at bounding box center [160, 280] width 193 height 40
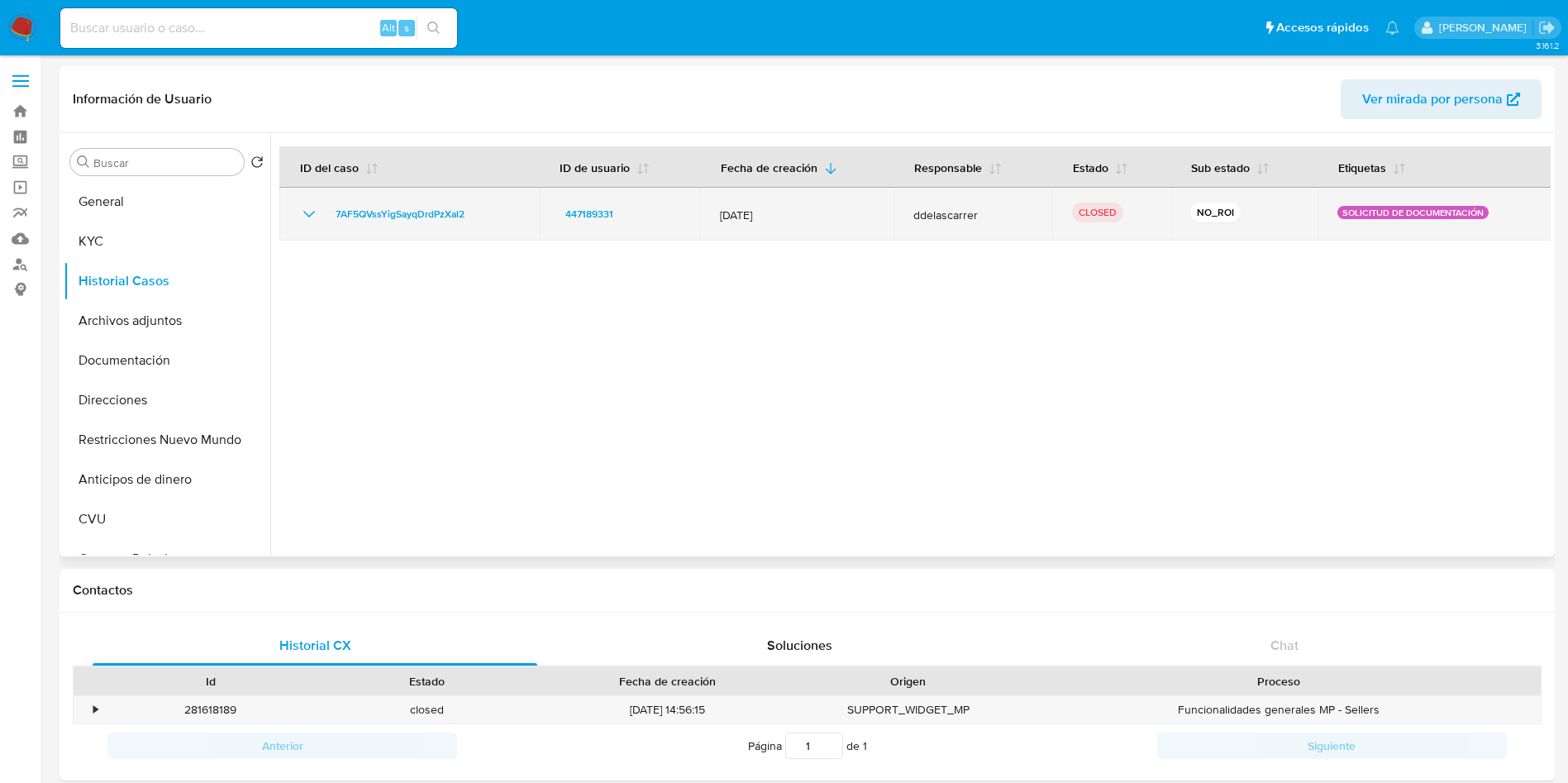
click at [323, 210] on div "7AF5QVssYigSayqDrdPzXal2" at bounding box center [409, 214] width 220 height 19
click at [305, 212] on icon "Mostrar/Ocultar" at bounding box center [309, 214] width 12 height 6
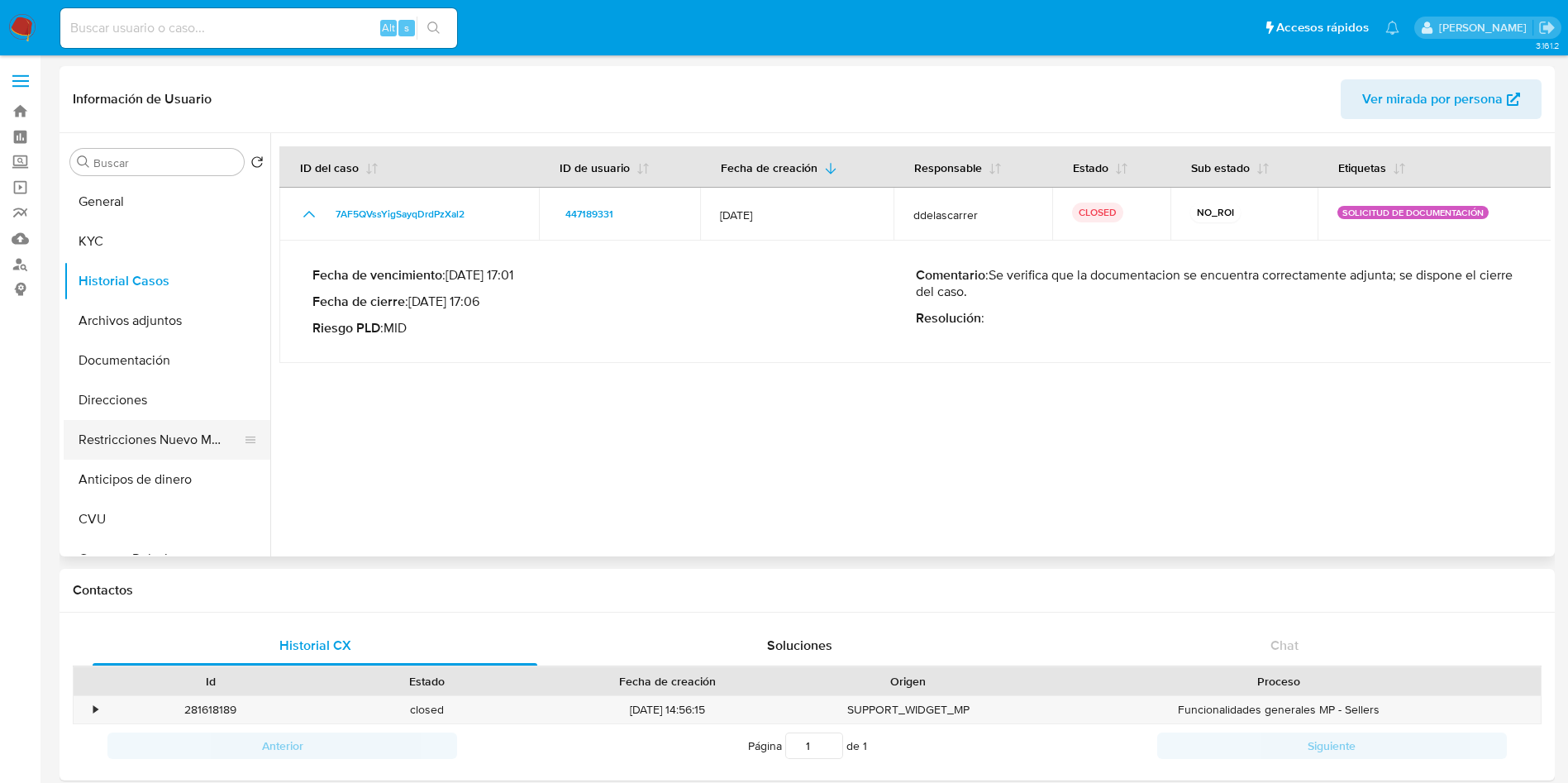
click at [156, 429] on button "Restricciones Nuevo Mundo" at bounding box center [160, 440] width 193 height 40
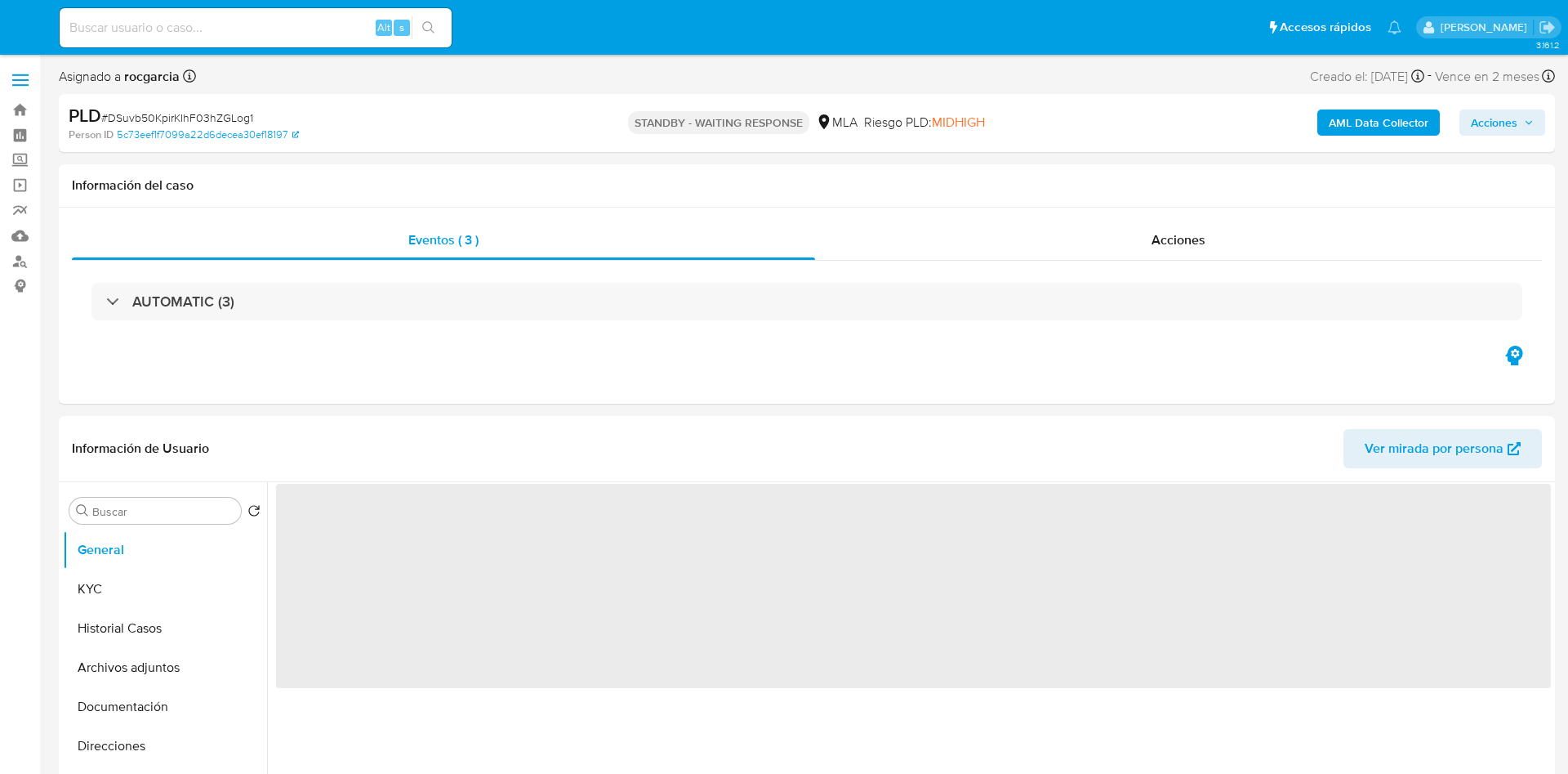
select select "10"
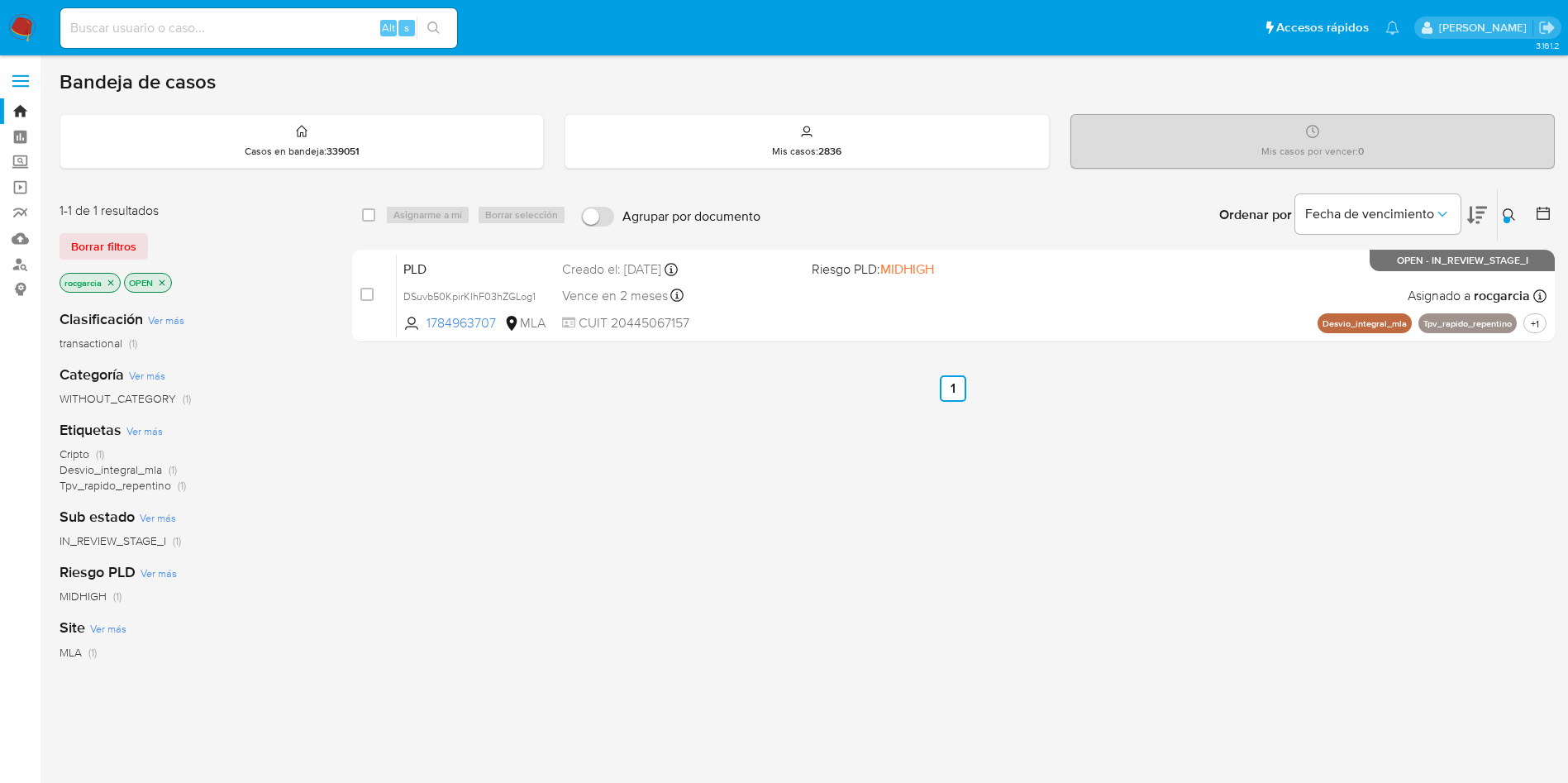
click at [1501, 212] on button at bounding box center [1511, 214] width 27 height 19
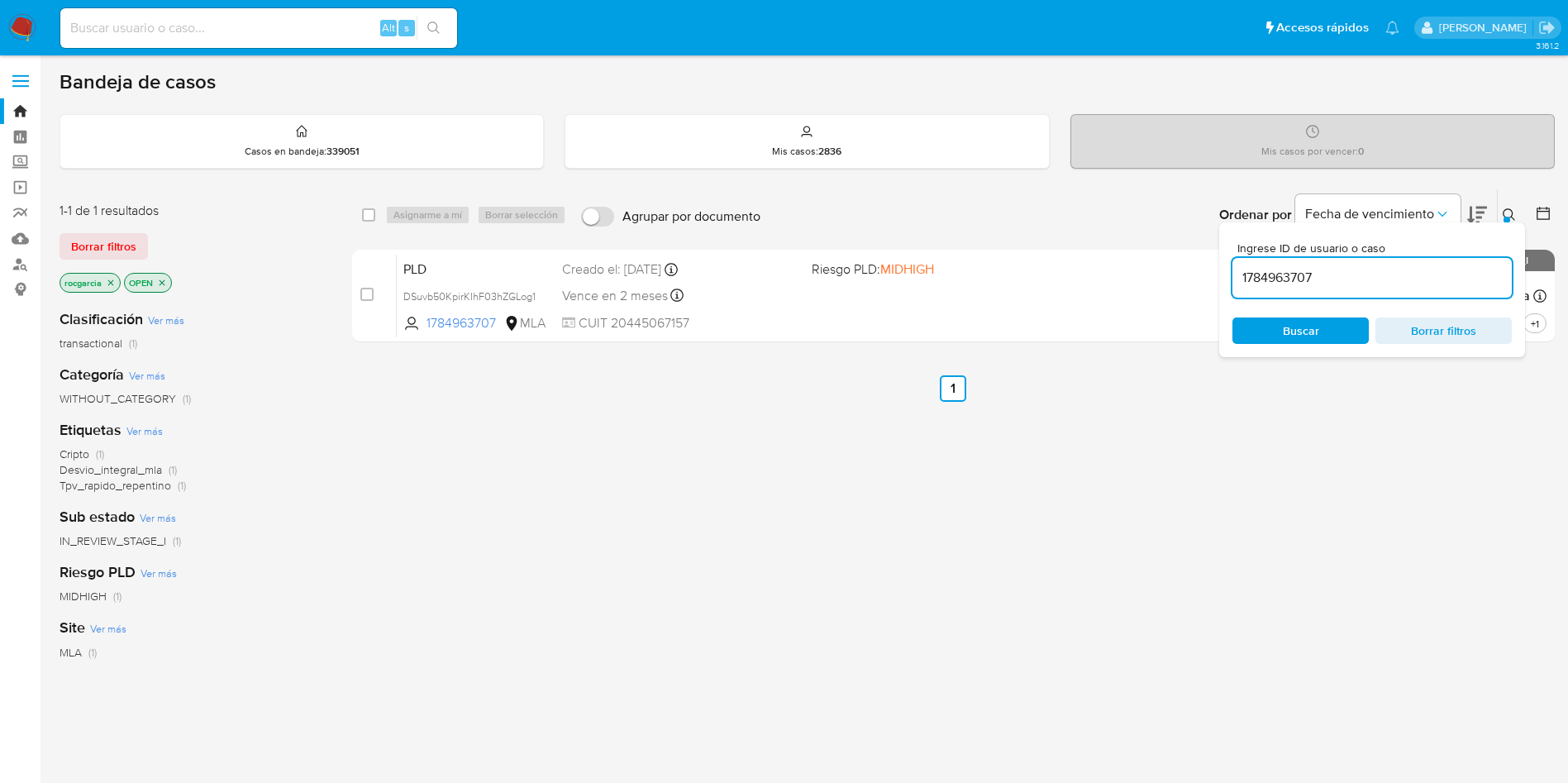
click at [1258, 283] on input "1784963707" at bounding box center [1372, 277] width 280 height 21
type input "1078829635"
click at [1510, 212] on icon at bounding box center [1509, 215] width 13 height 13
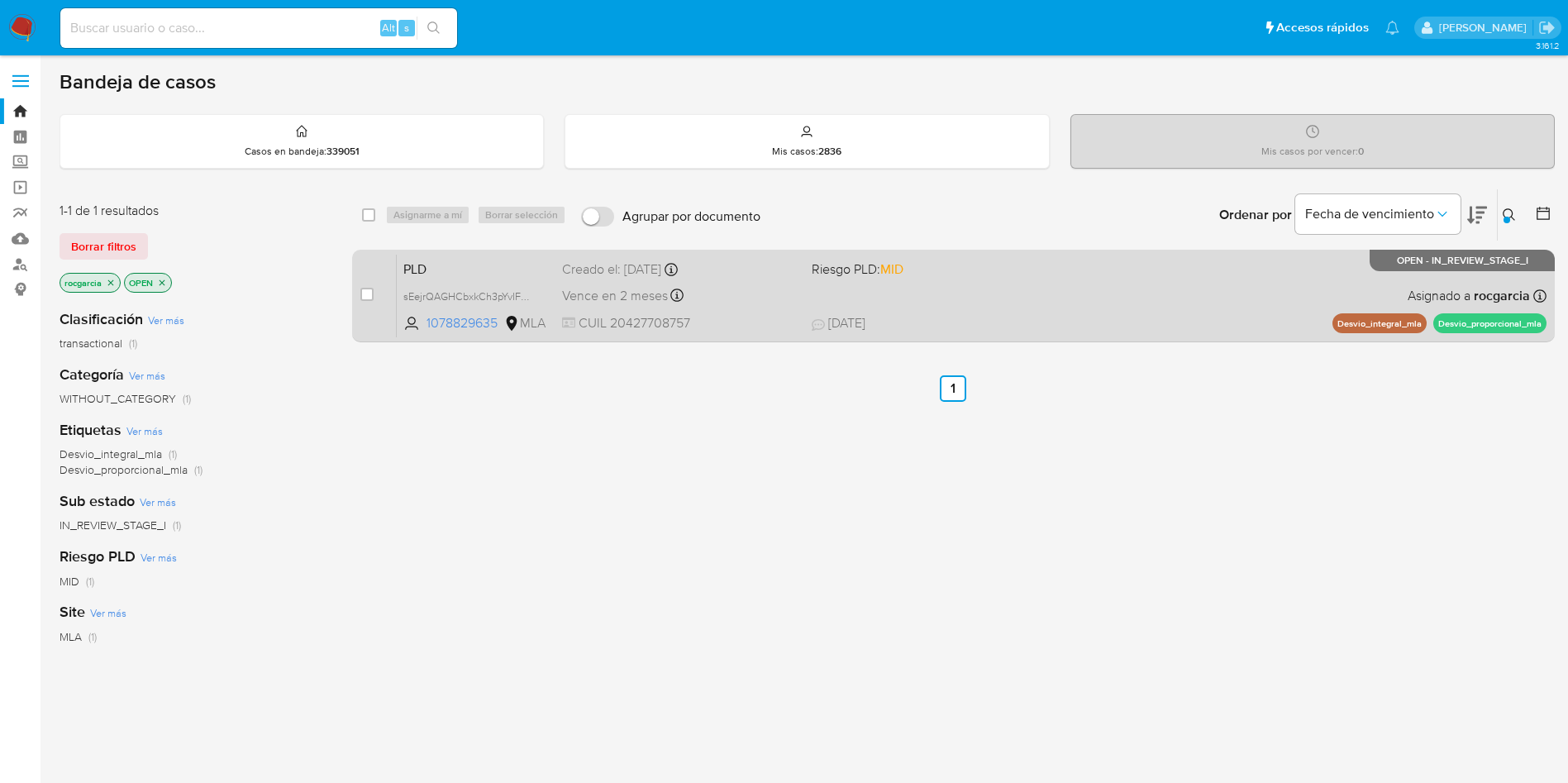
click at [1018, 293] on span at bounding box center [929, 295] width 236 height 4
click at [367, 289] on input "checkbox" at bounding box center [367, 294] width 13 height 13
checkbox input "true"
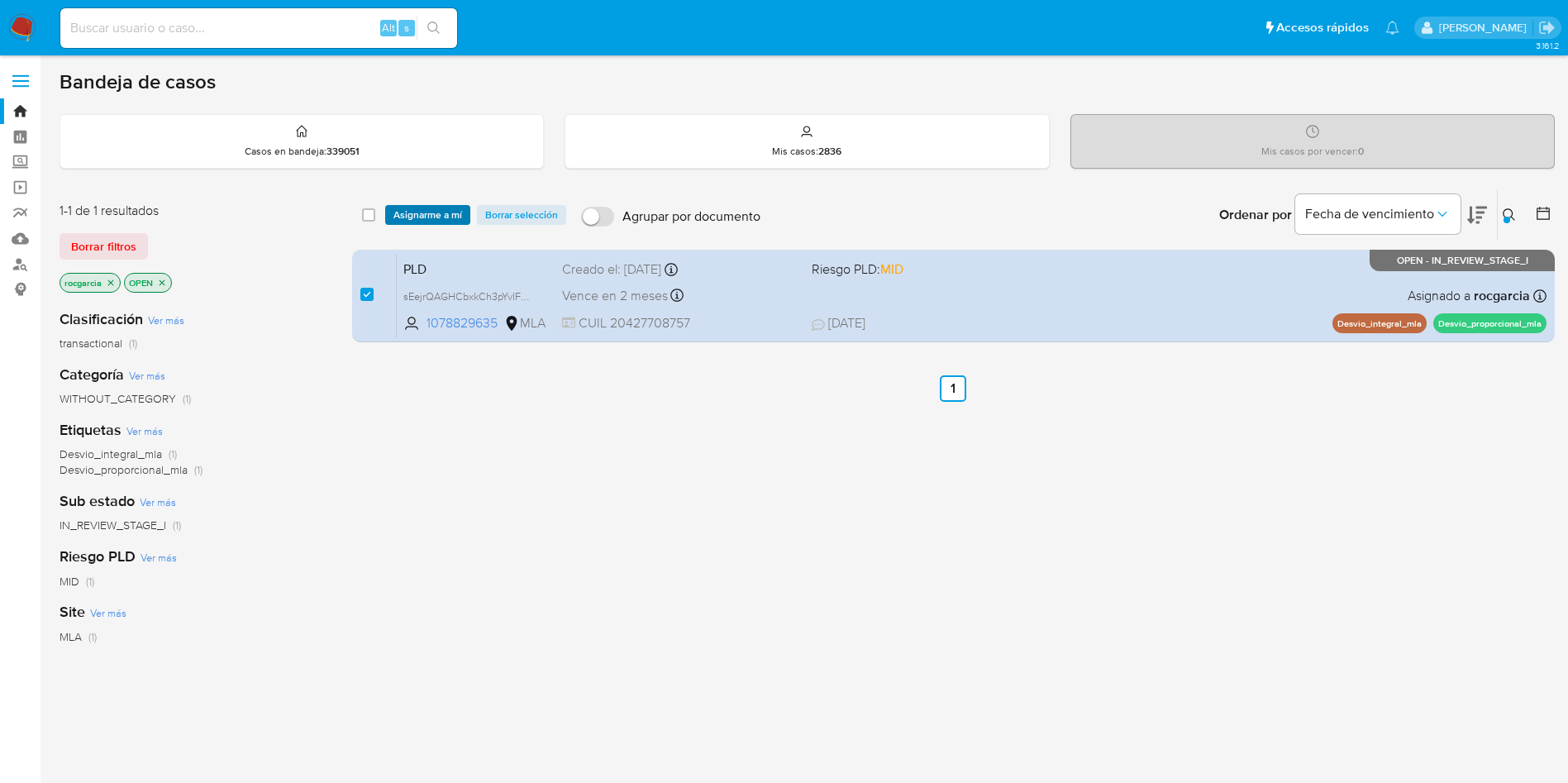
click at [397, 211] on span "Asignarme a mí" at bounding box center [428, 215] width 68 height 17
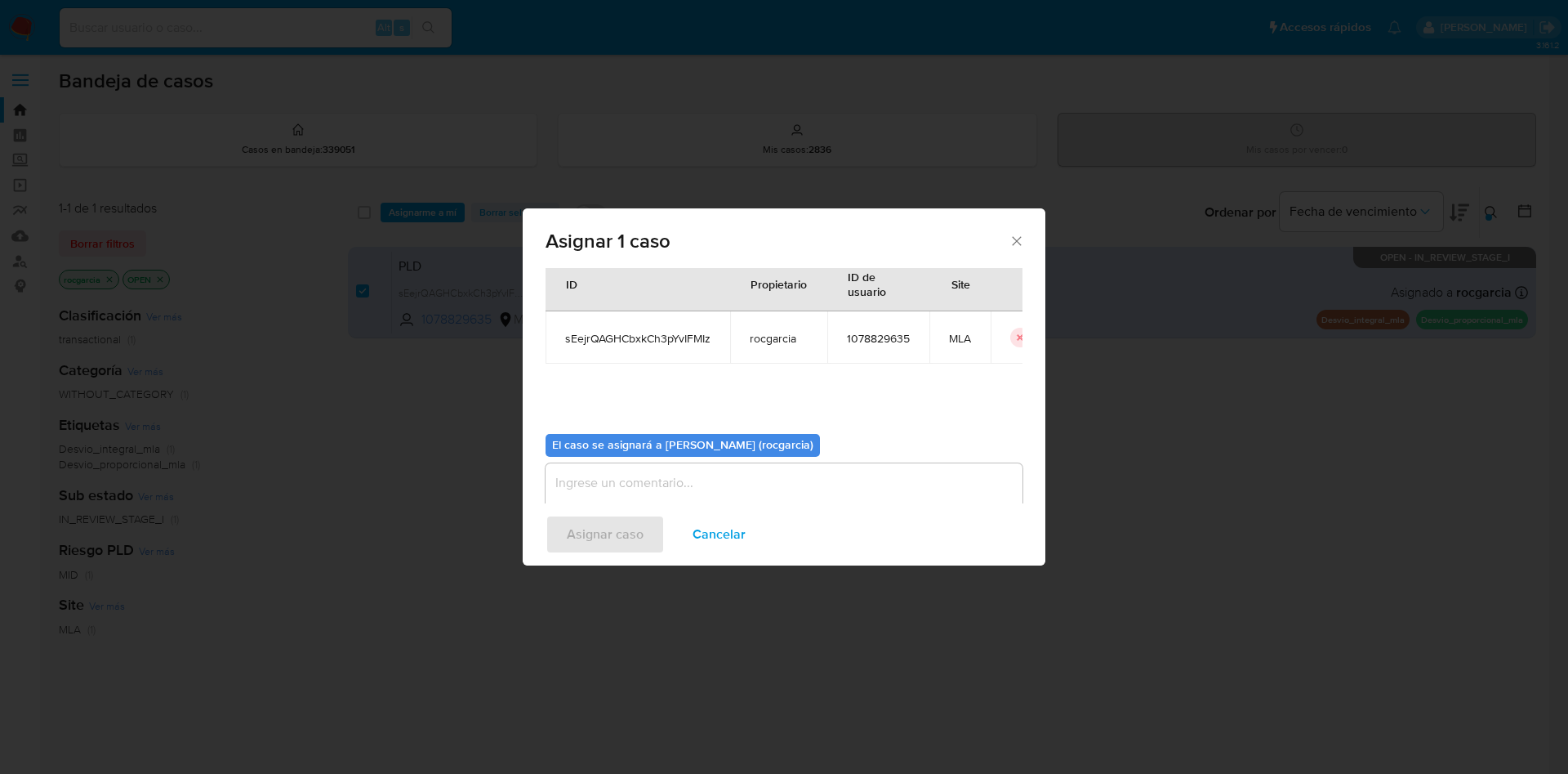
scroll to position [85, 0]
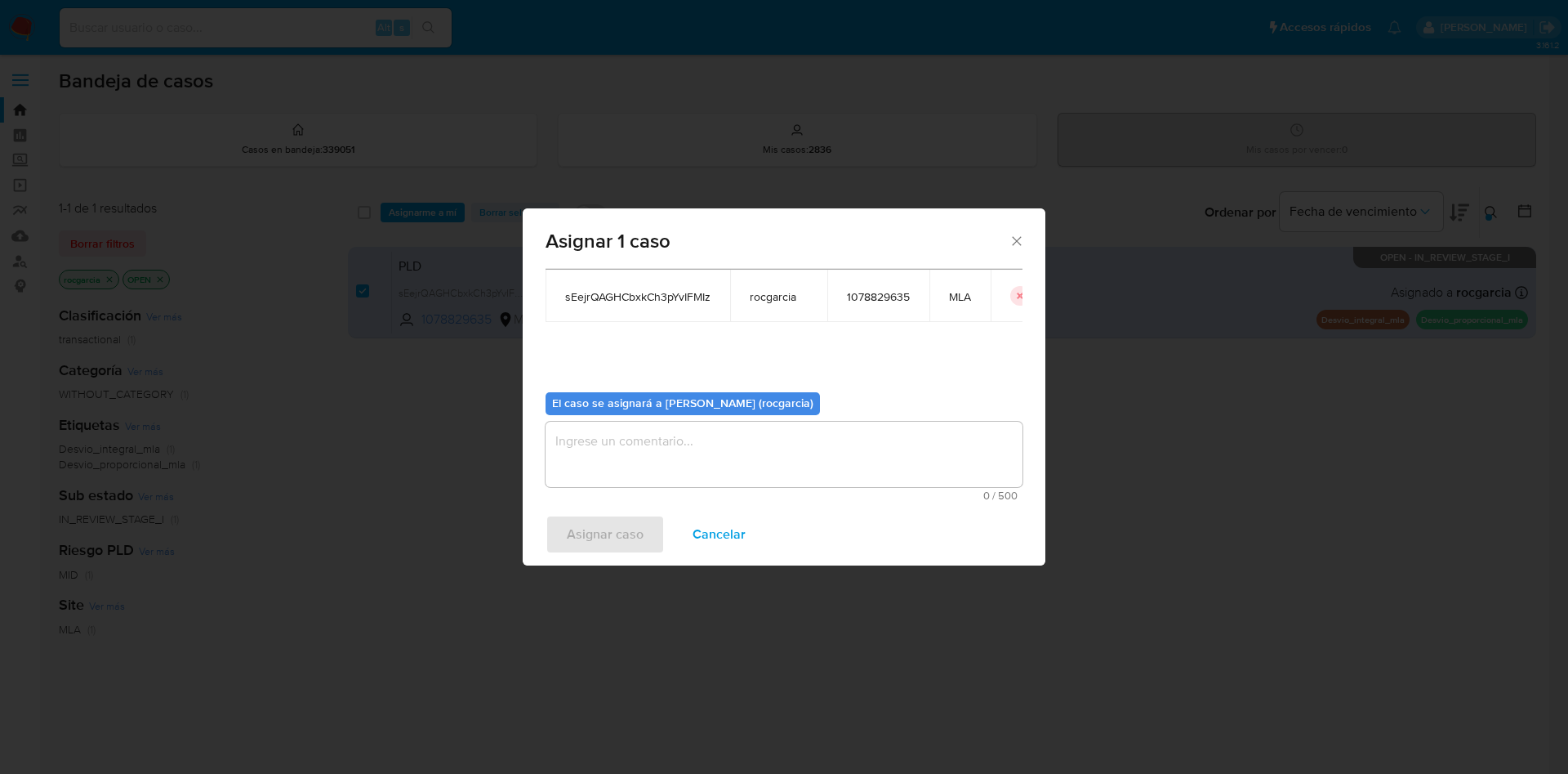
click at [641, 479] on textarea "assign-modal" at bounding box center [783, 454] width 477 height 65
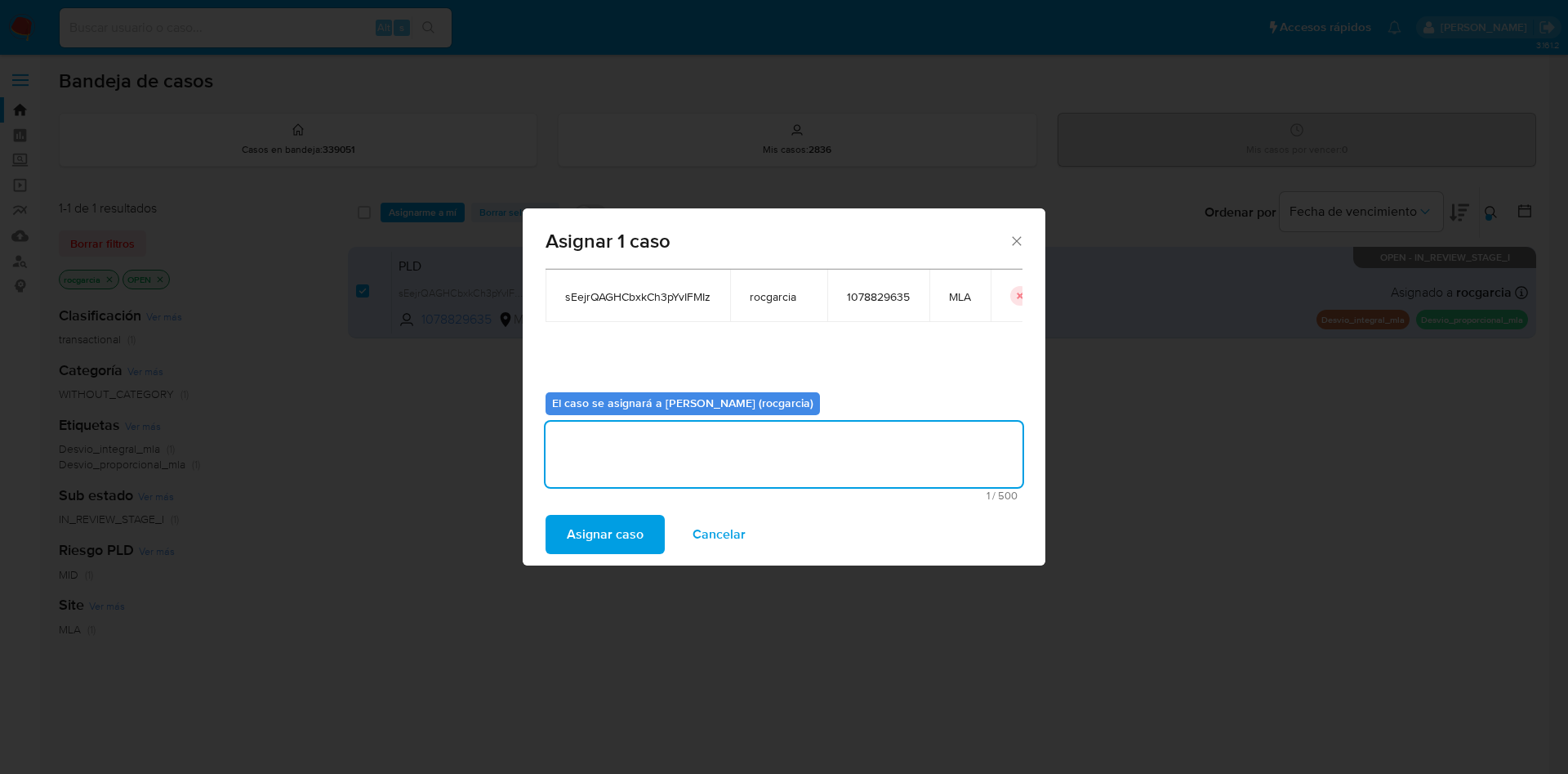
click at [615, 542] on span "Asignar caso" at bounding box center [606, 533] width 77 height 36
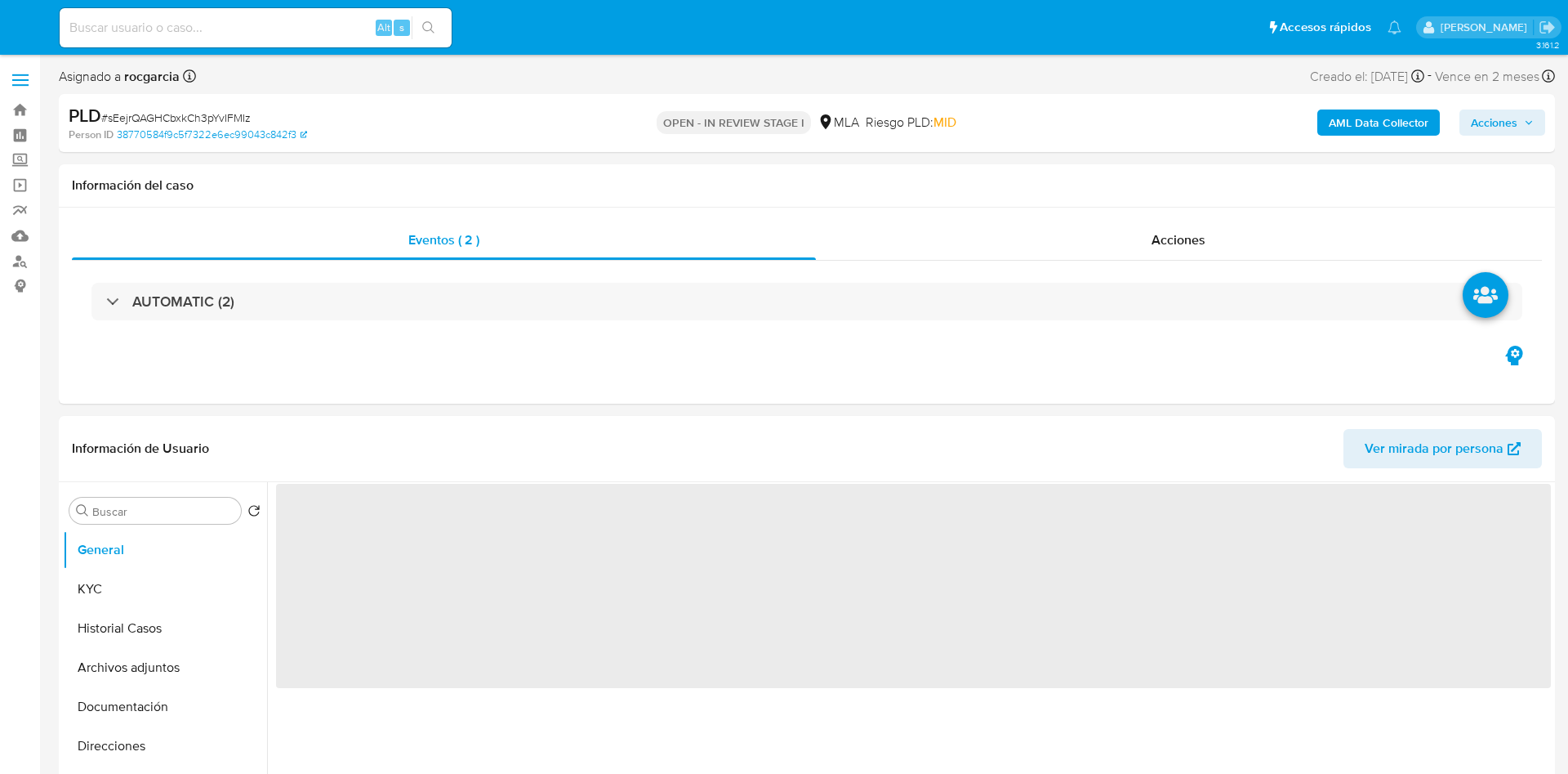
select select "10"
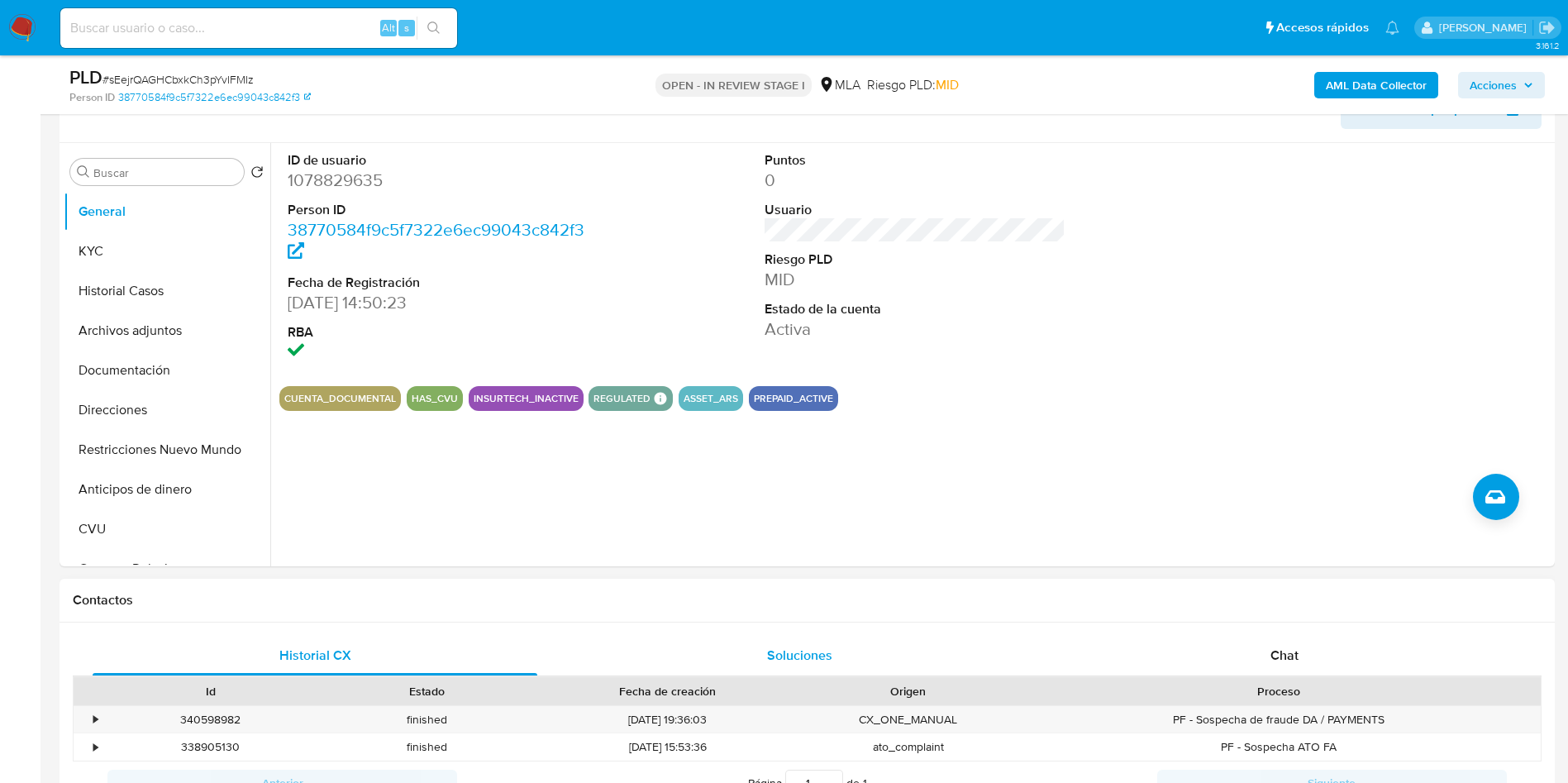
scroll to position [496, 0]
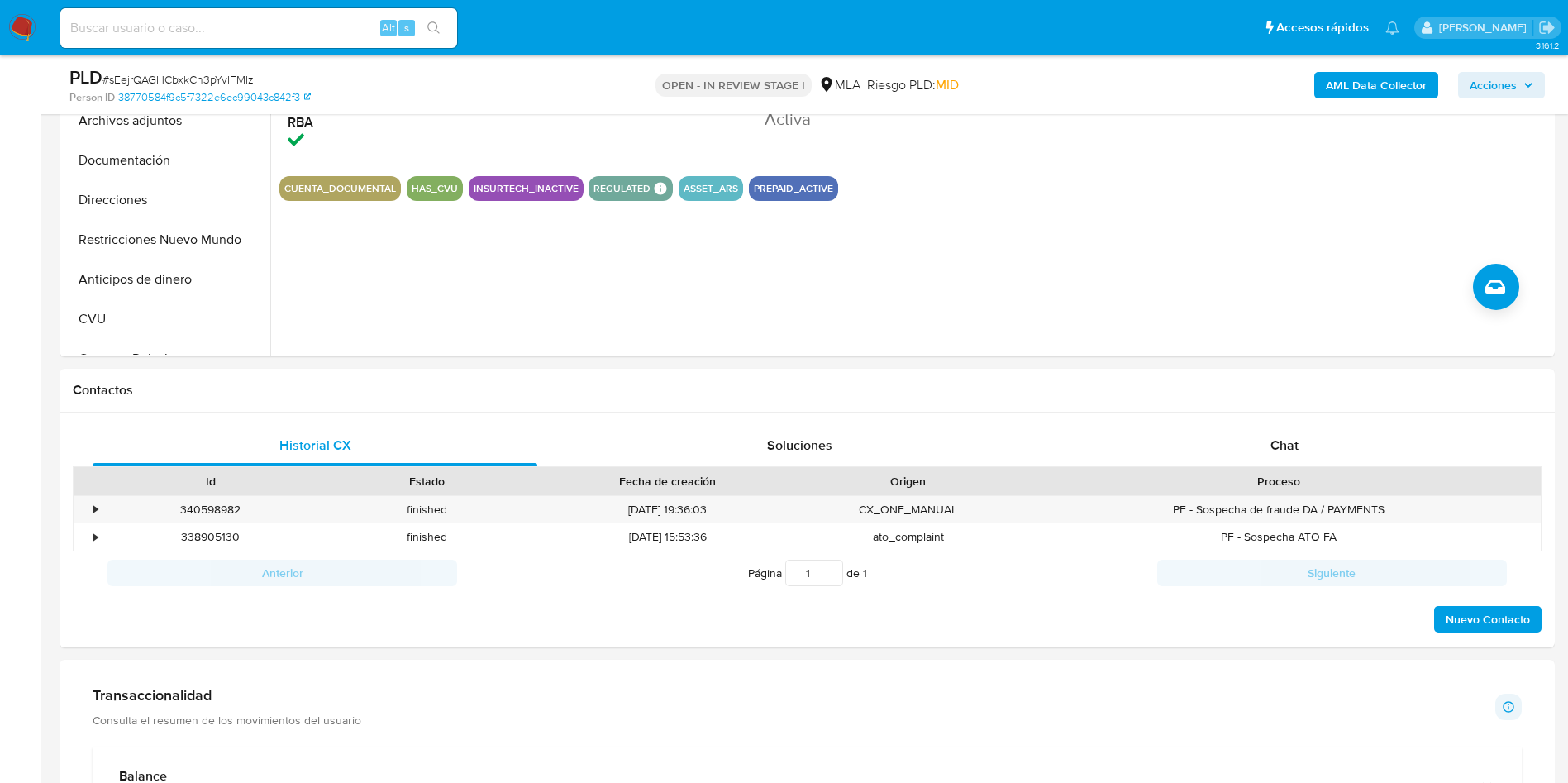
drag, startPoint x: 1263, startPoint y: 435, endPoint x: 20, endPoint y: 490, distance: 1244.2
click at [1263, 435] on div "Chat" at bounding box center [1284, 445] width 444 height 40
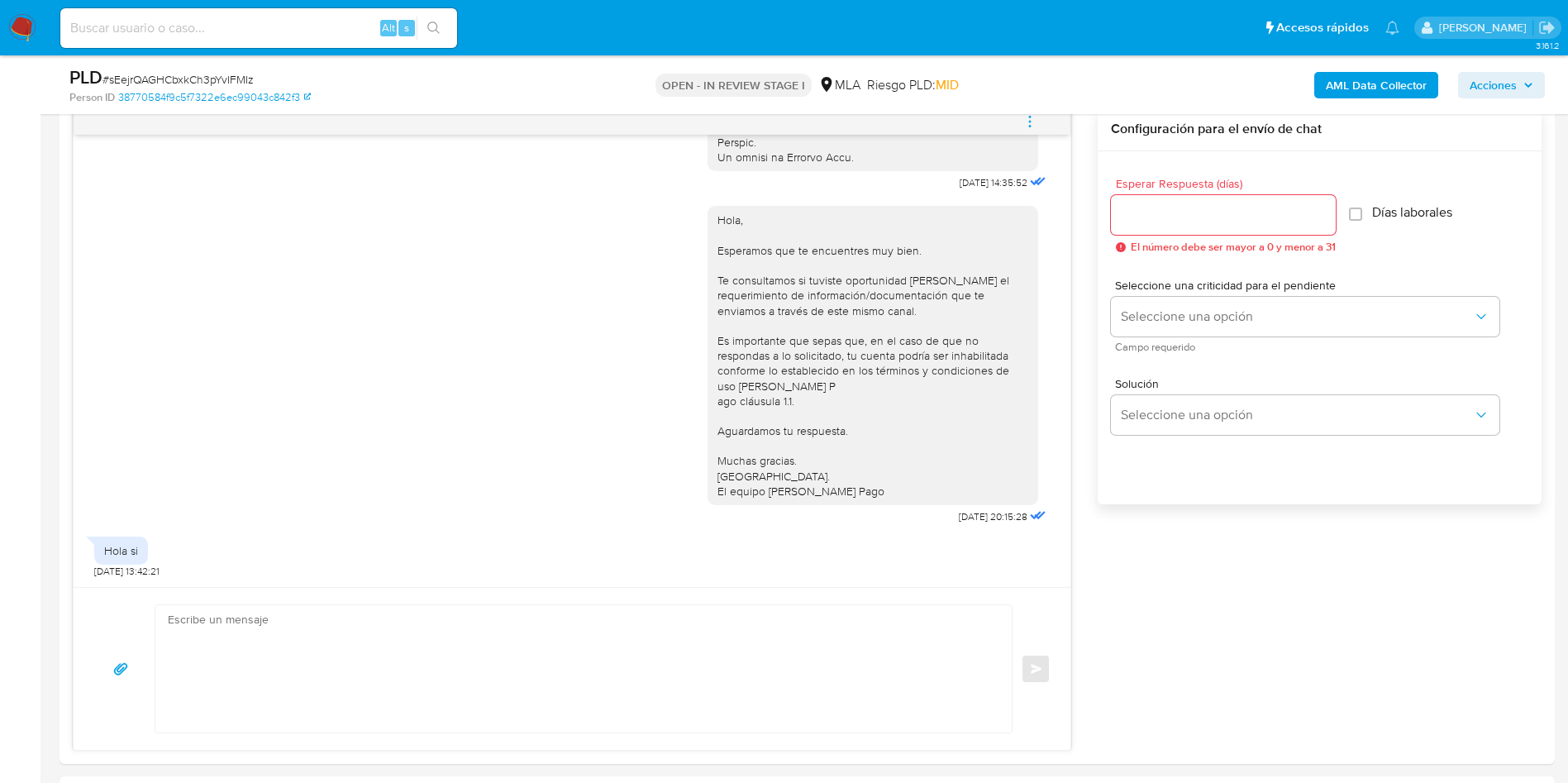
scroll to position [248, 0]
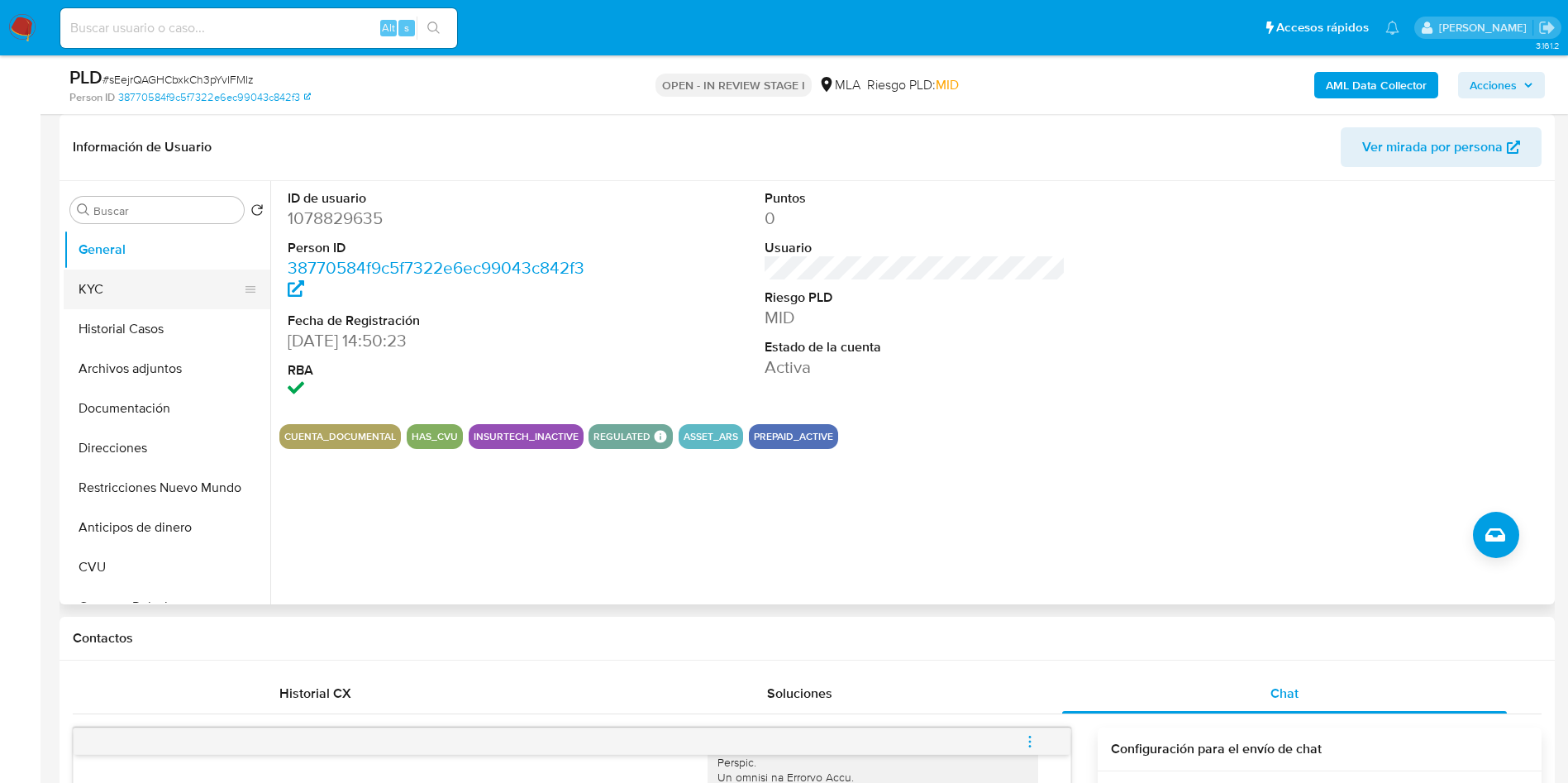
click at [82, 298] on button "KYC" at bounding box center [160, 289] width 193 height 40
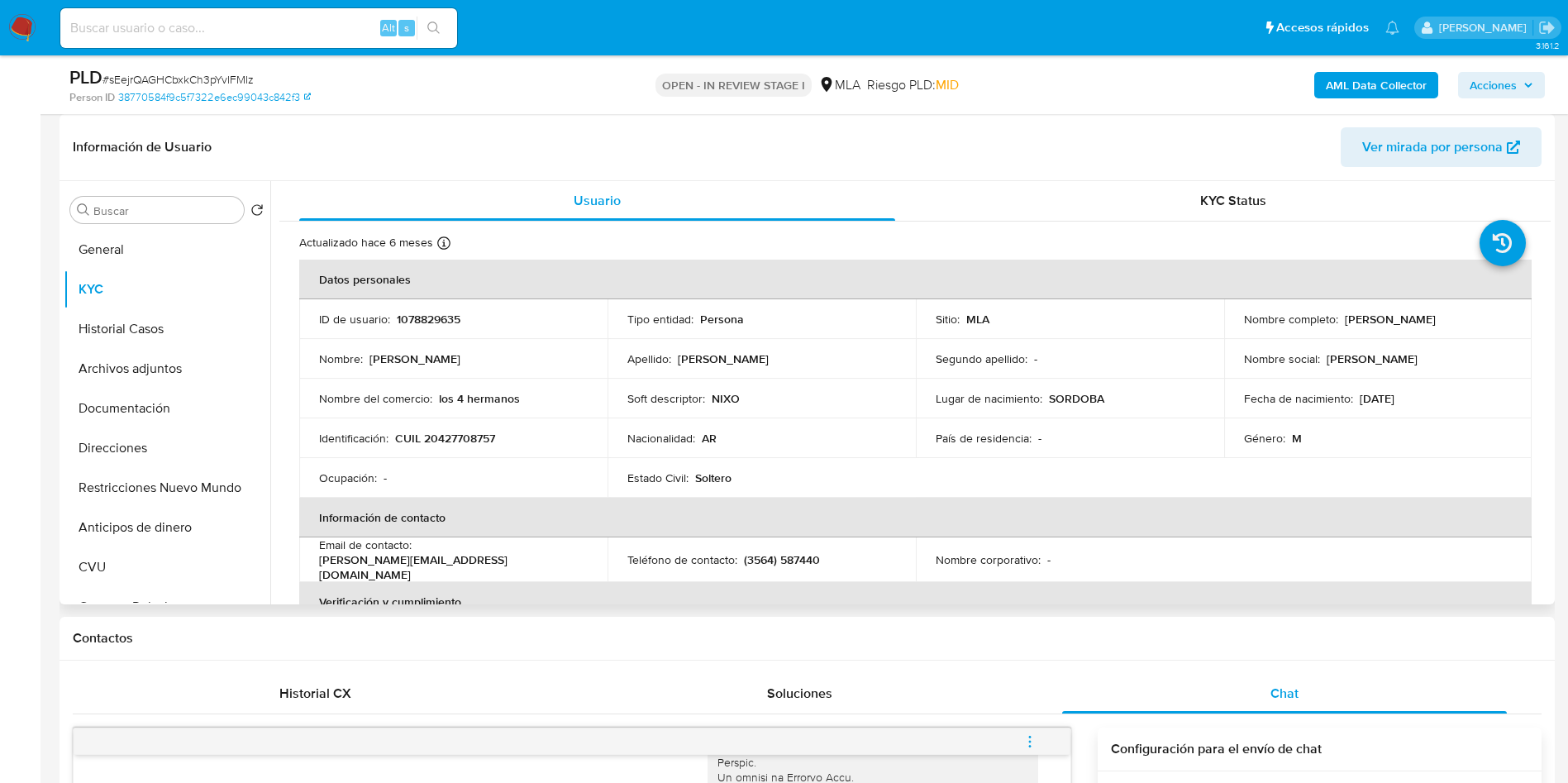
click at [438, 437] on p "CUIL 20427708757" at bounding box center [445, 438] width 100 height 15
copy p "20427708757"
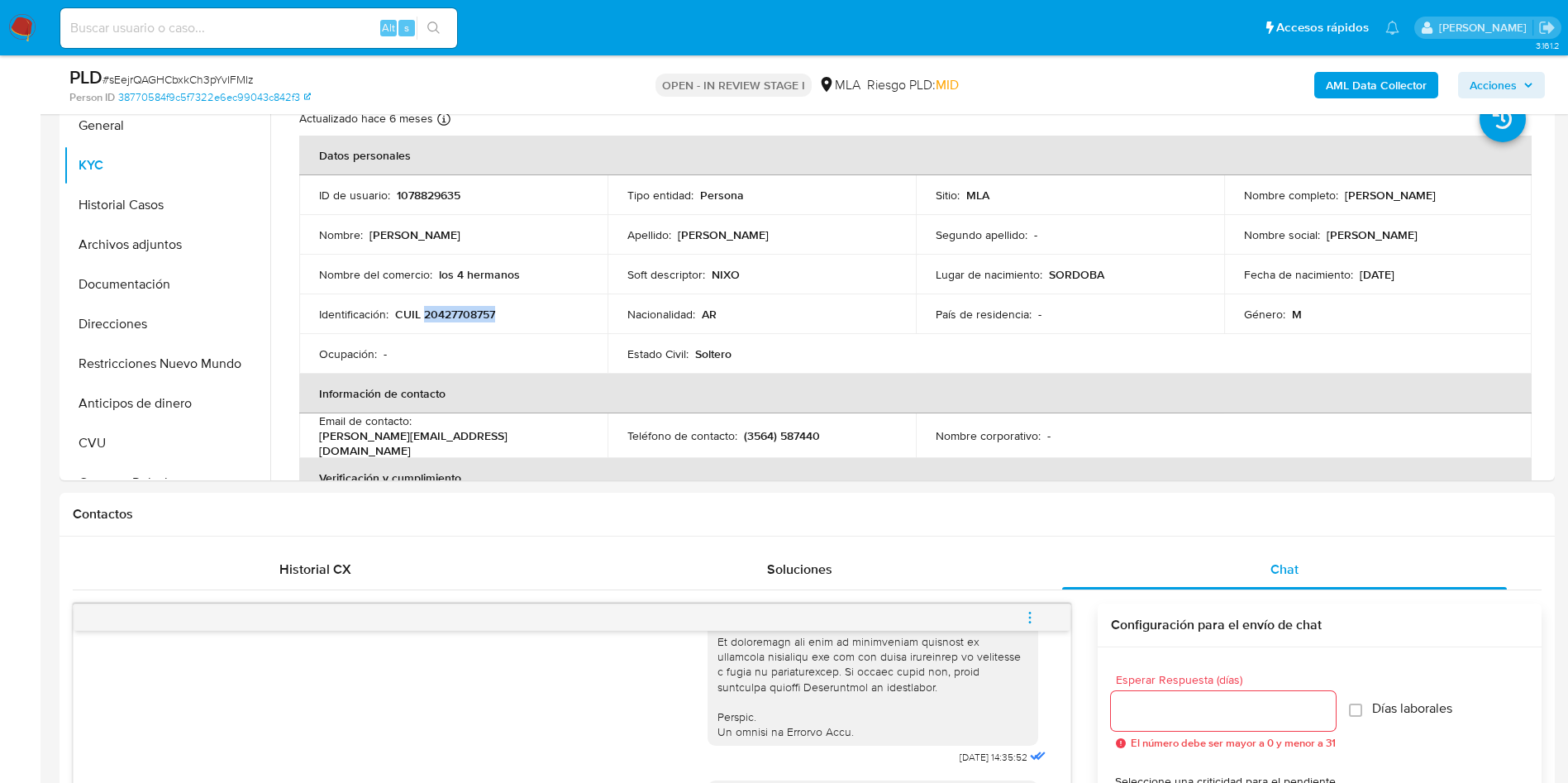
scroll to position [124, 0]
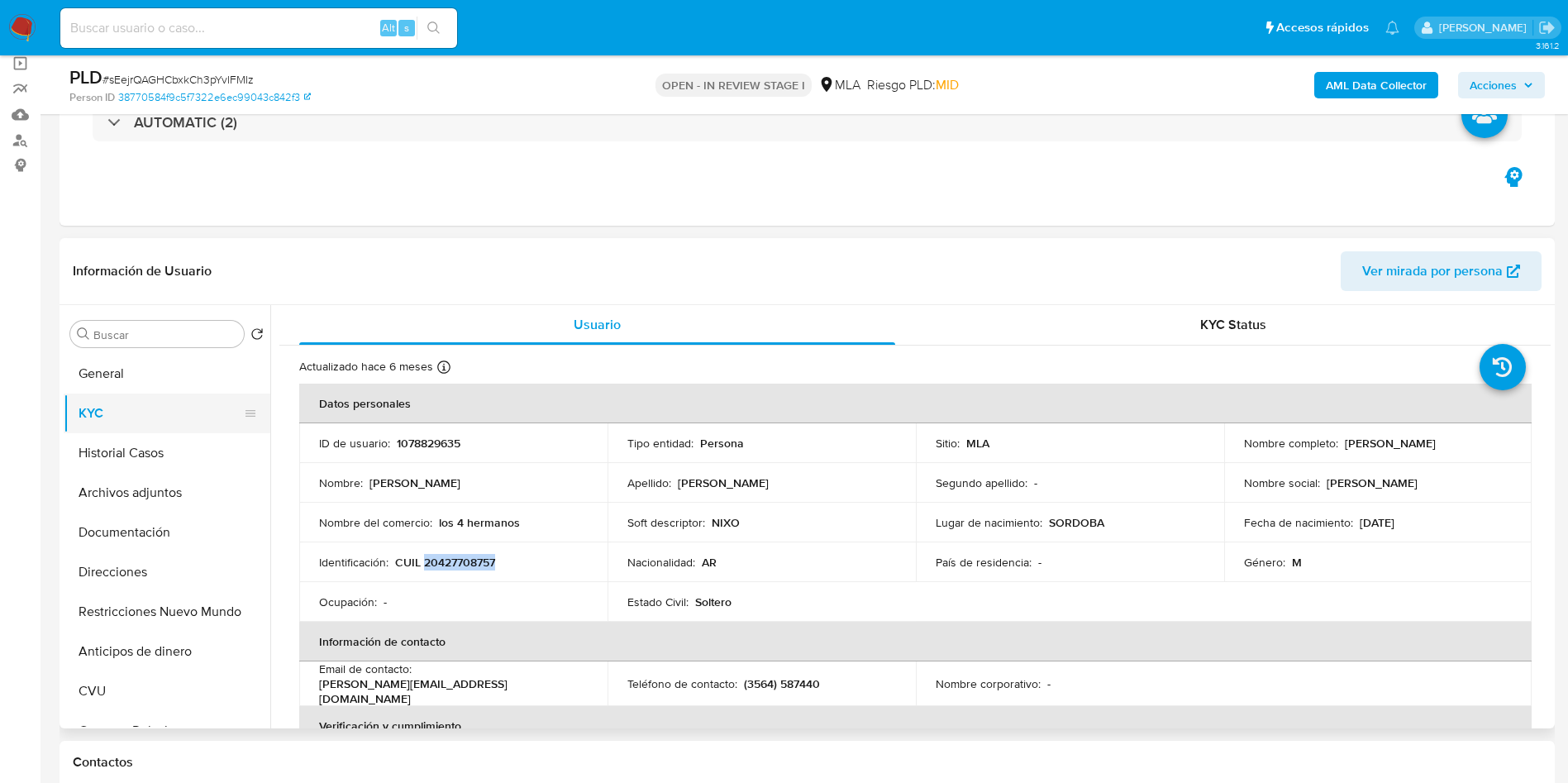
click at [127, 413] on button "KYC" at bounding box center [160, 413] width 193 height 40
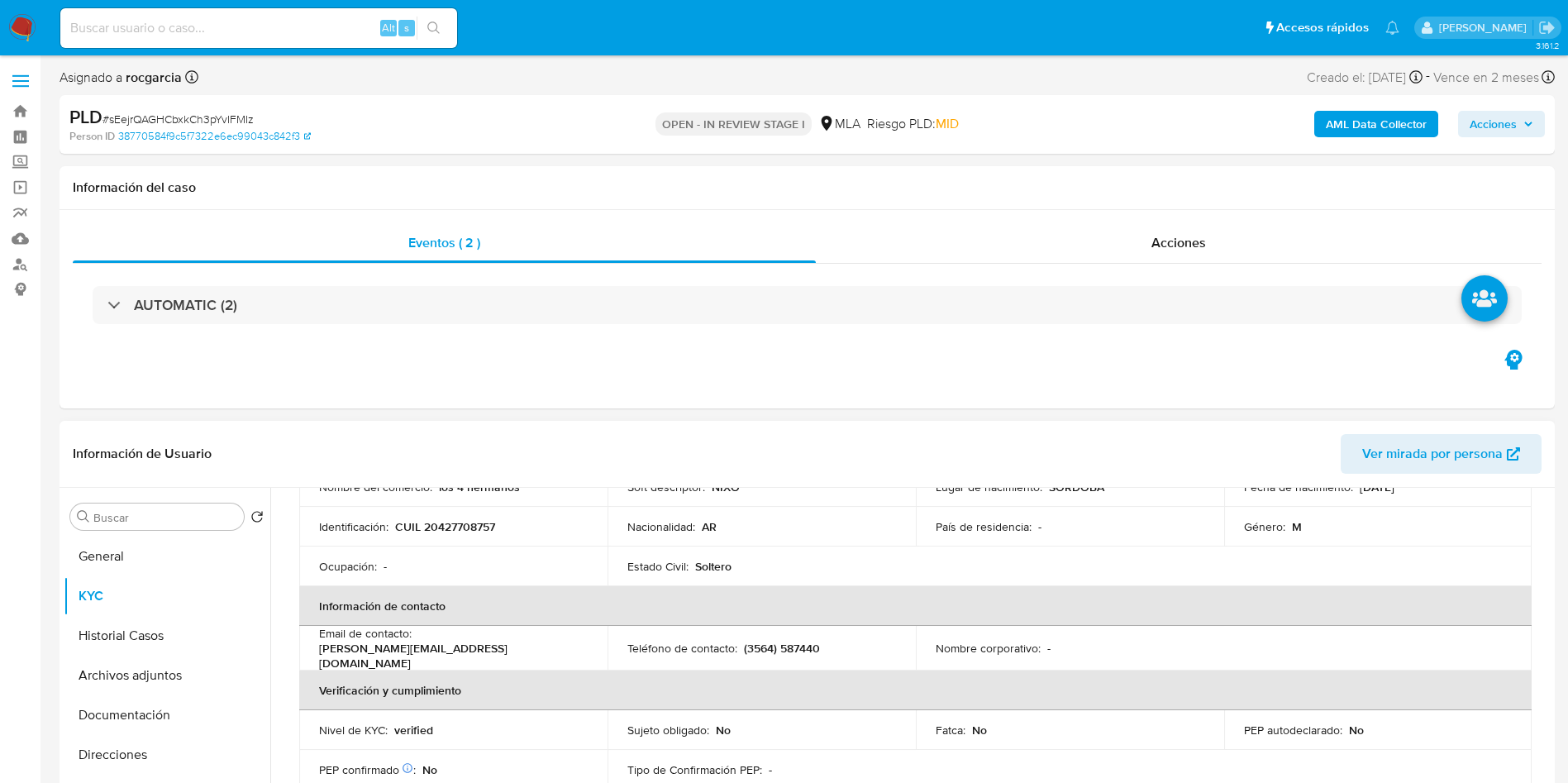
scroll to position [0, 0]
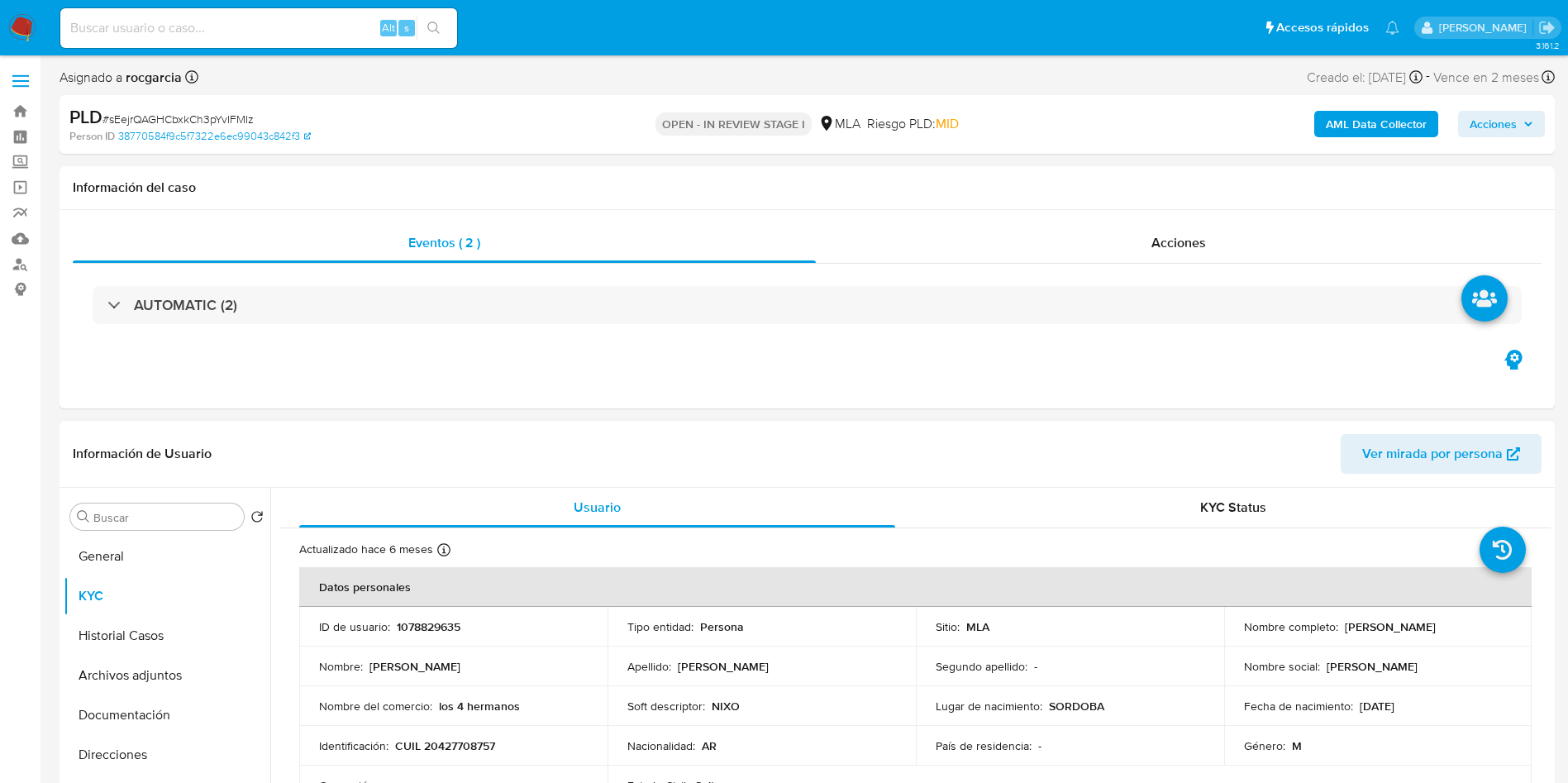
click at [419, 628] on p "1078829635" at bounding box center [429, 627] width 64 height 15
copy p "1078829635"
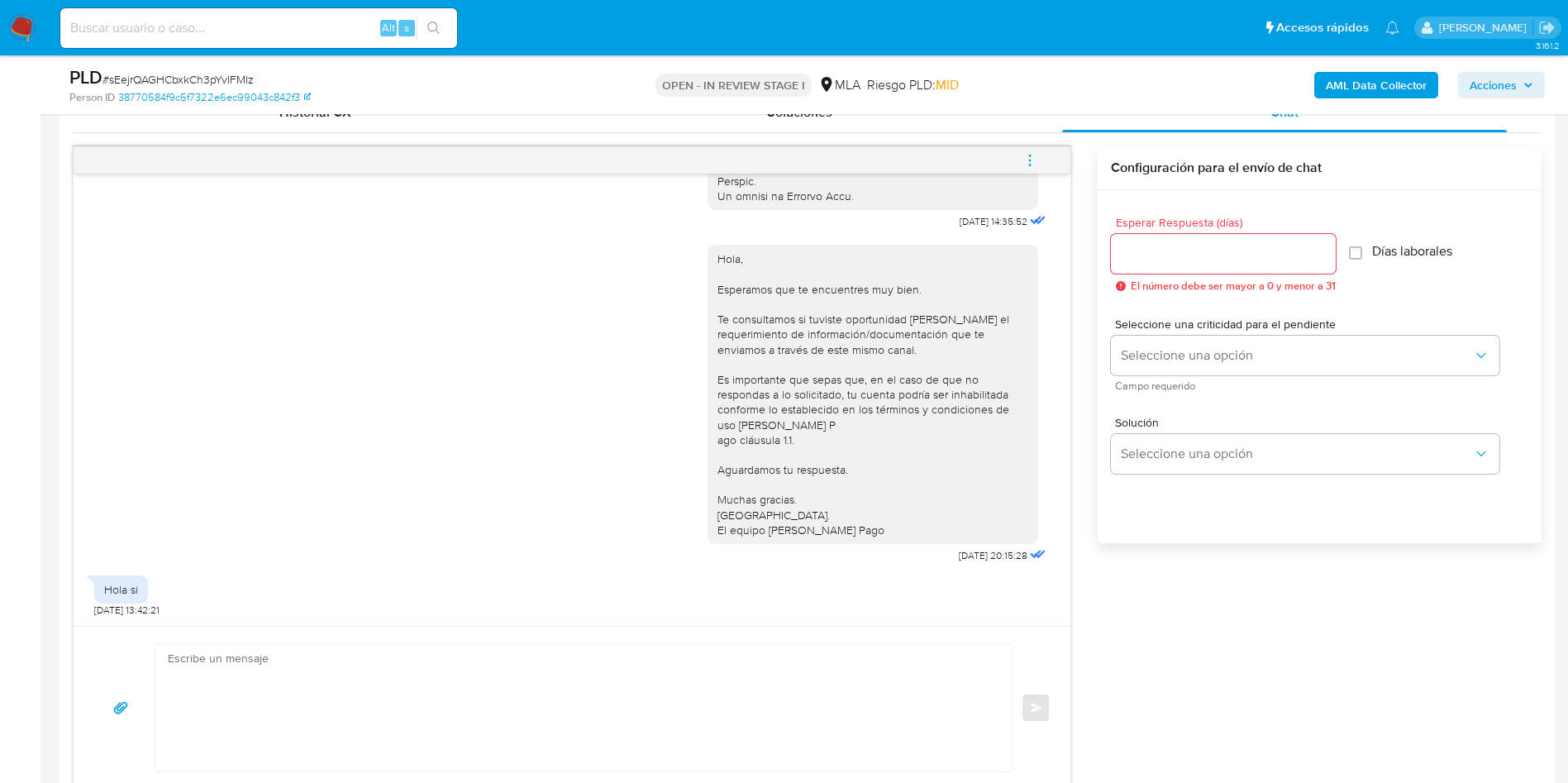
scroll to position [868, 0]
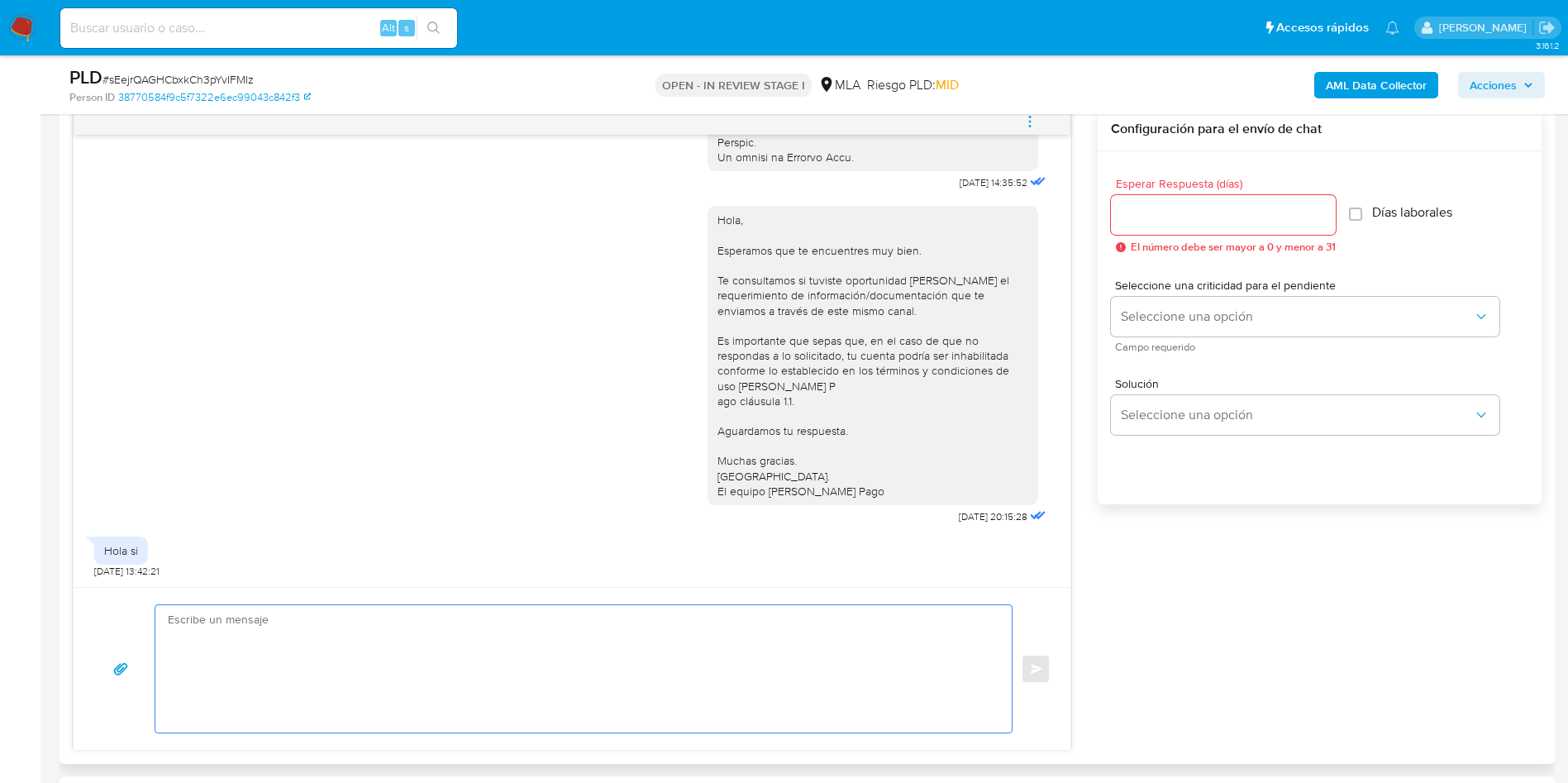
click at [318, 613] on textarea at bounding box center [579, 669] width 823 height 128
paste textarea "Muchas gracias por tu respuesta. Analizamos tu caso y verificamos que no te enc…"
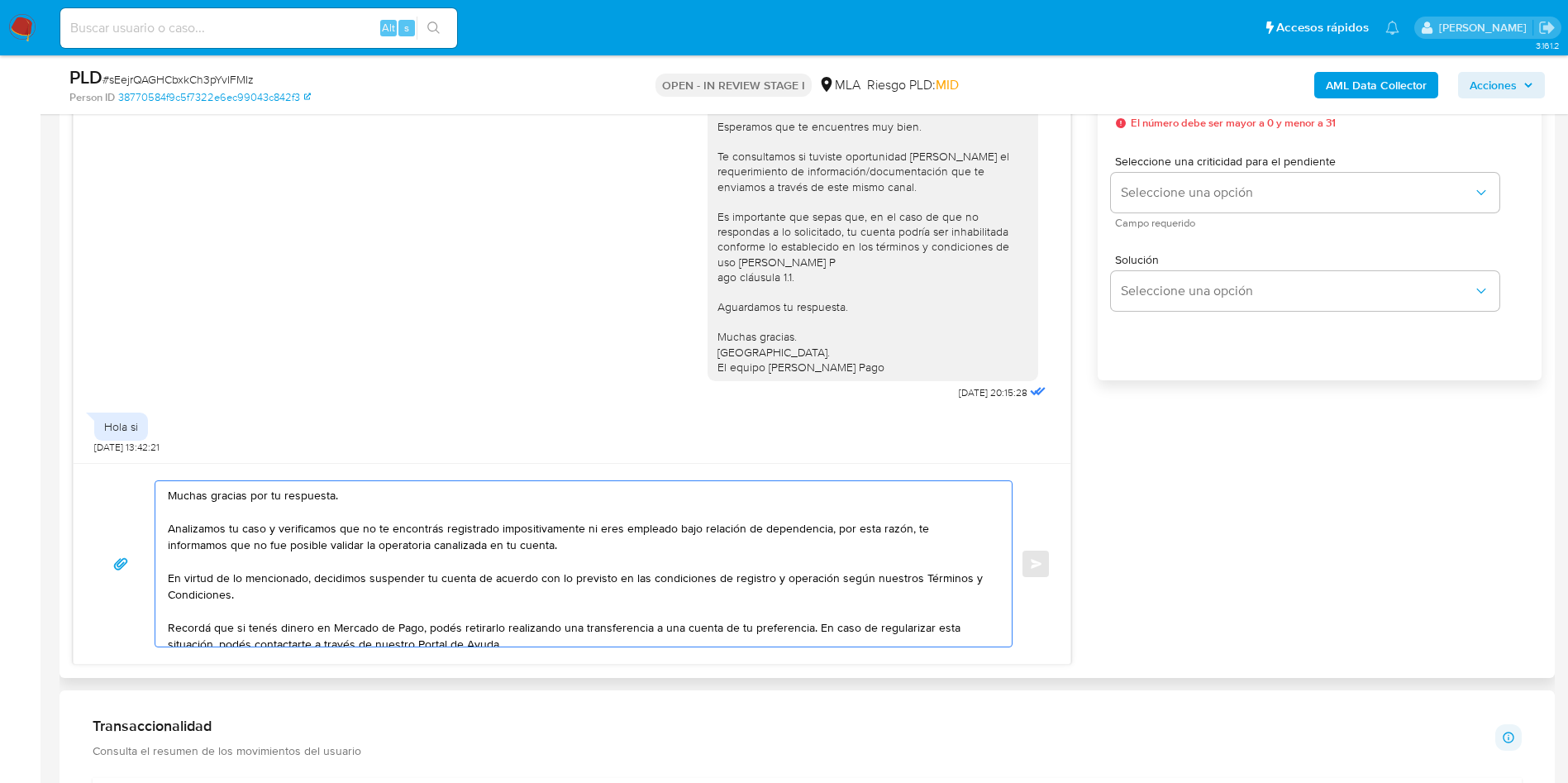
scroll to position [744, 0]
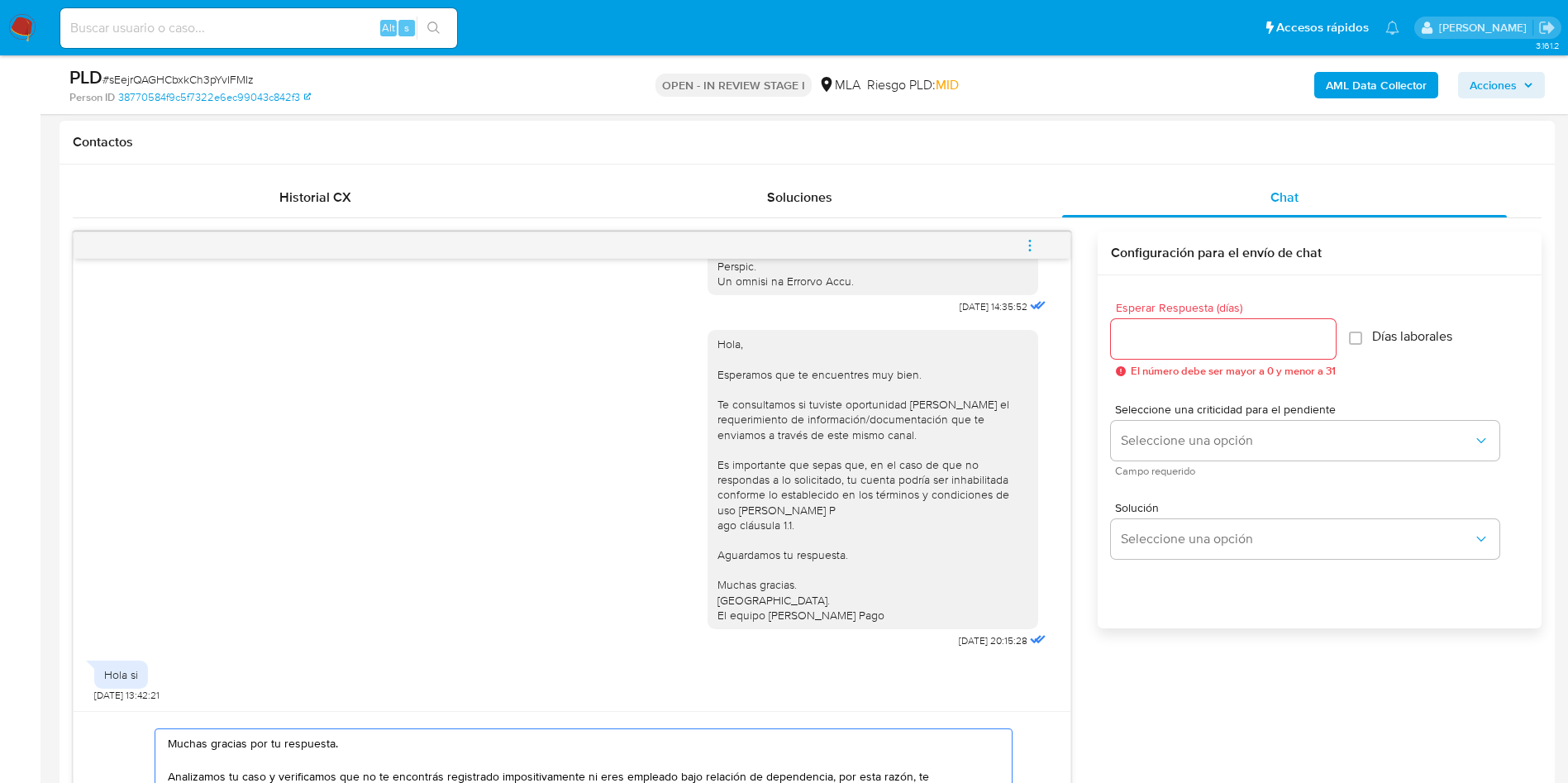
type textarea "Muchas gracias por tu respuesta. Analizamos tu caso y verificamos que no te enc…"
click at [1167, 329] on input "Esperar Respuesta (días)" at bounding box center [1223, 338] width 225 height 21
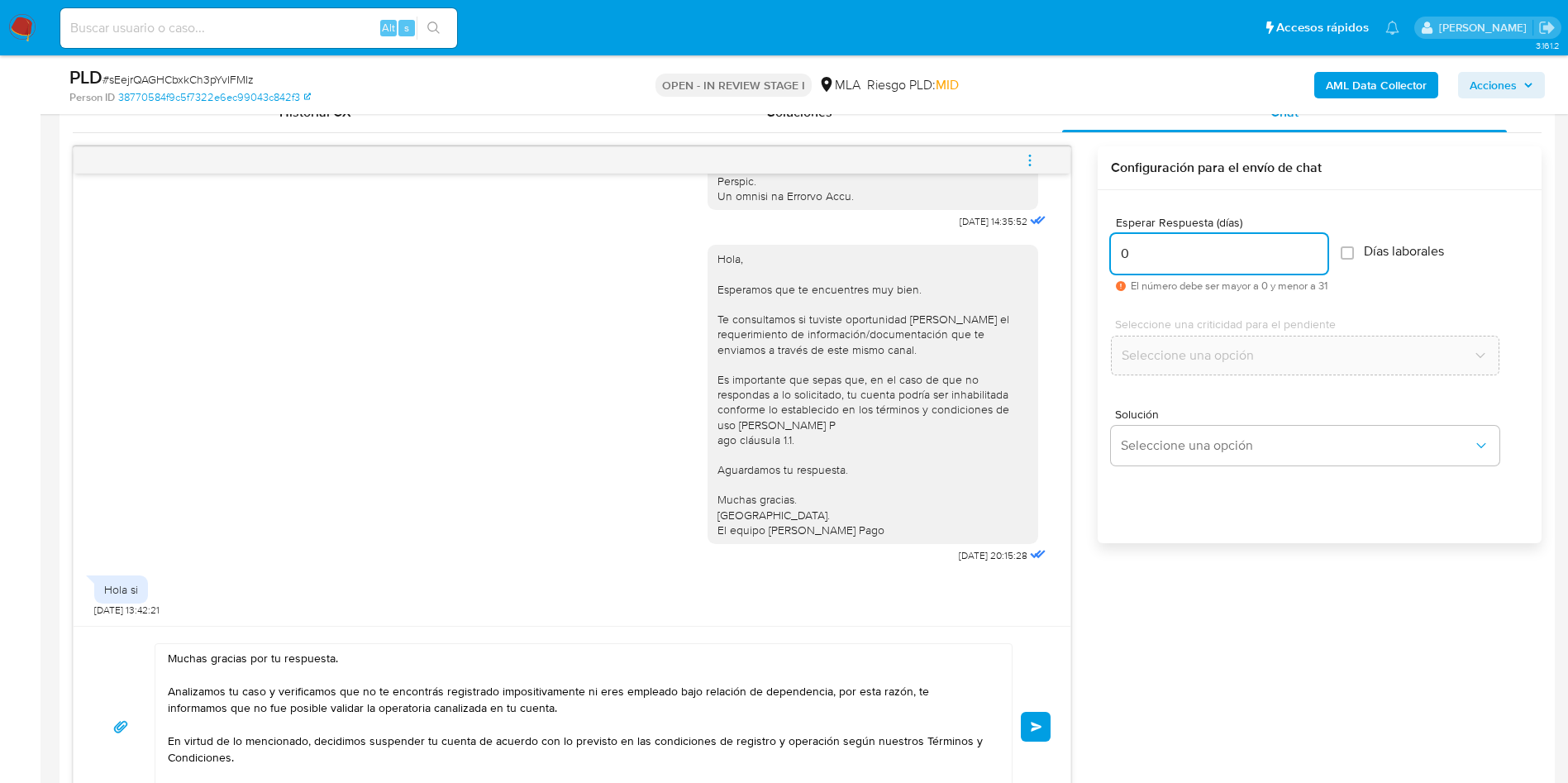
scroll to position [868, 0]
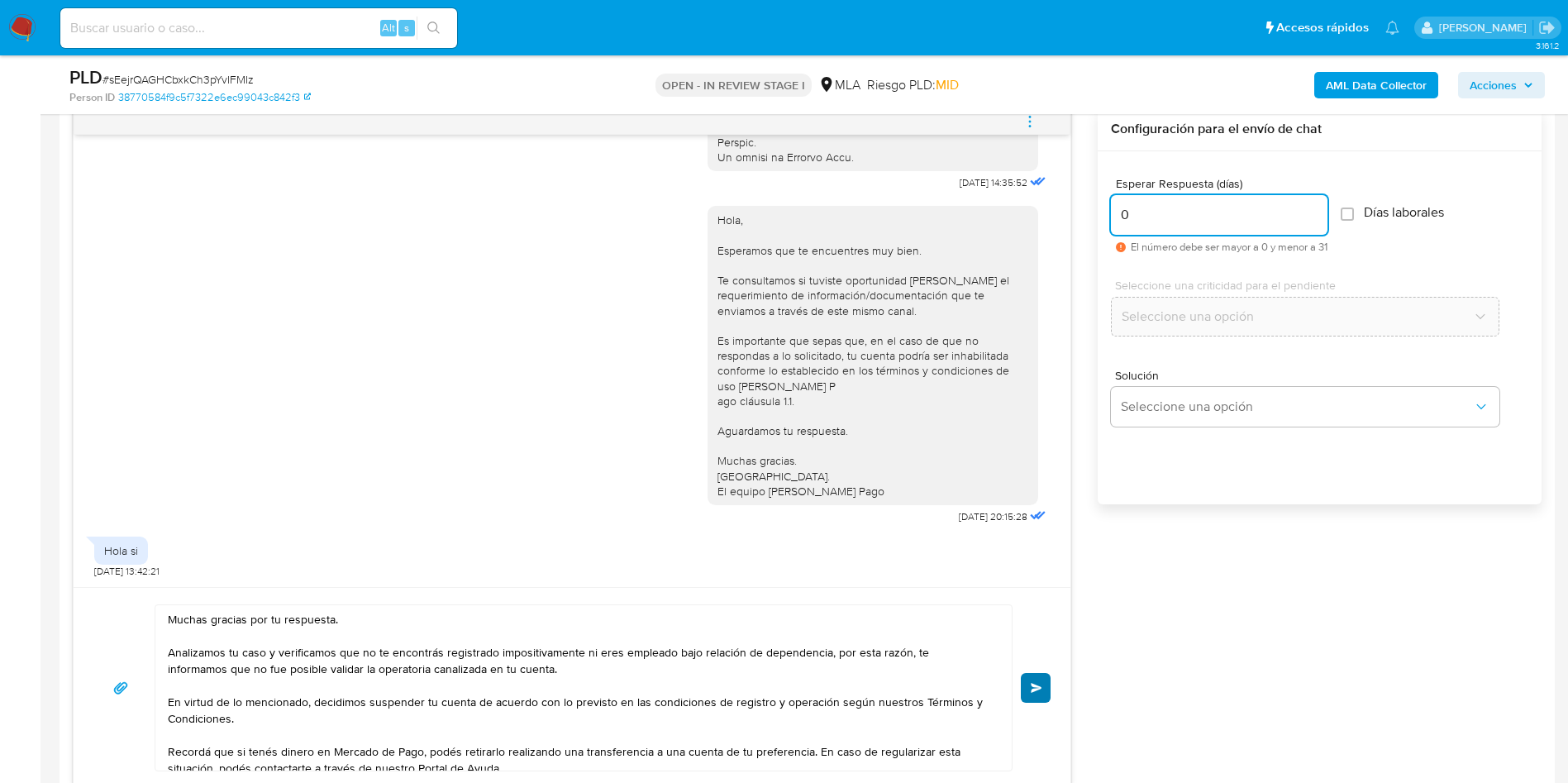
type input "0"
click at [1039, 677] on button "Enviar" at bounding box center [1036, 688] width 30 height 30
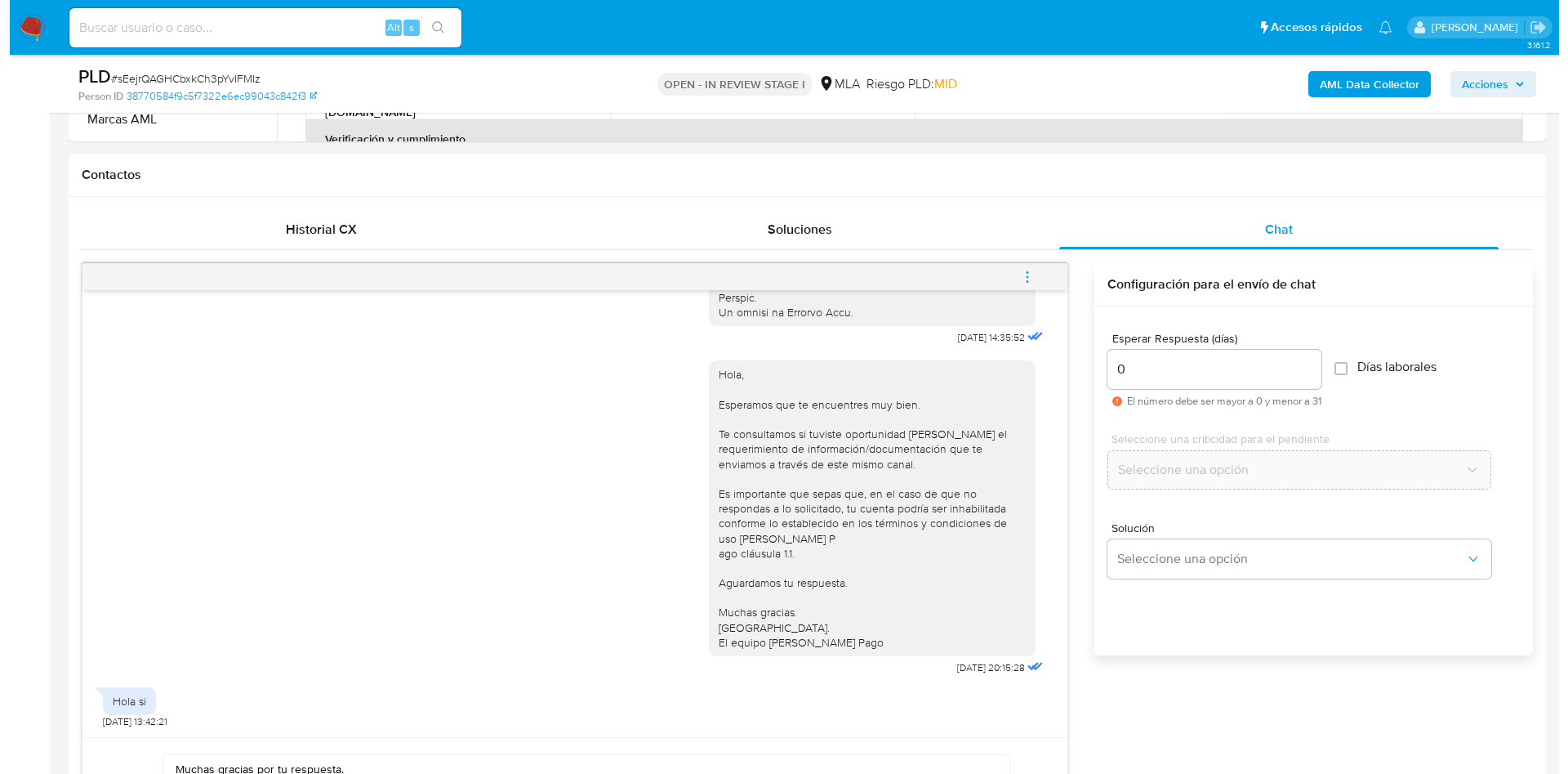
scroll to position [613, 0]
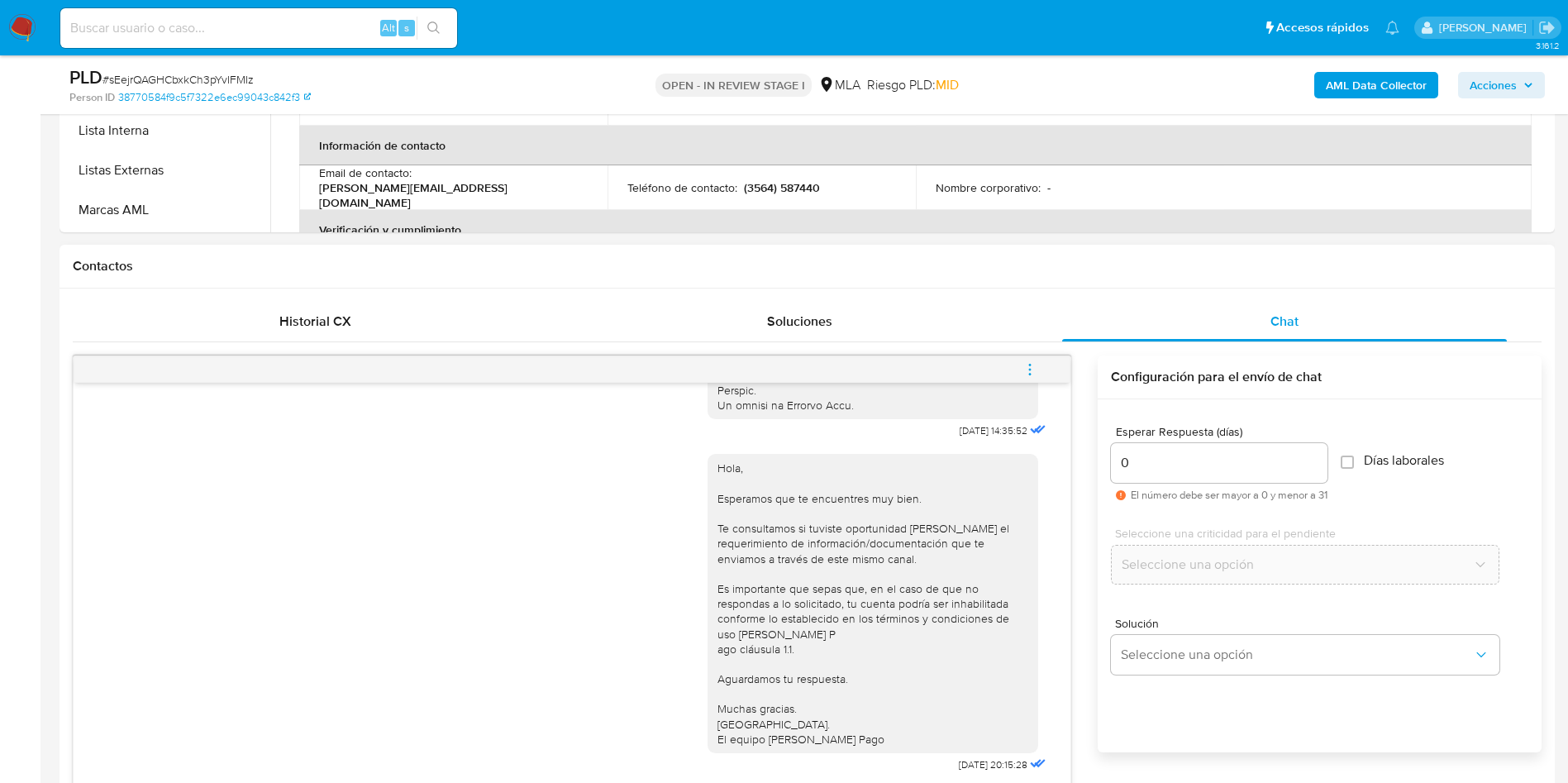
click at [1042, 358] on button "menu-action" at bounding box center [1029, 369] width 55 height 40
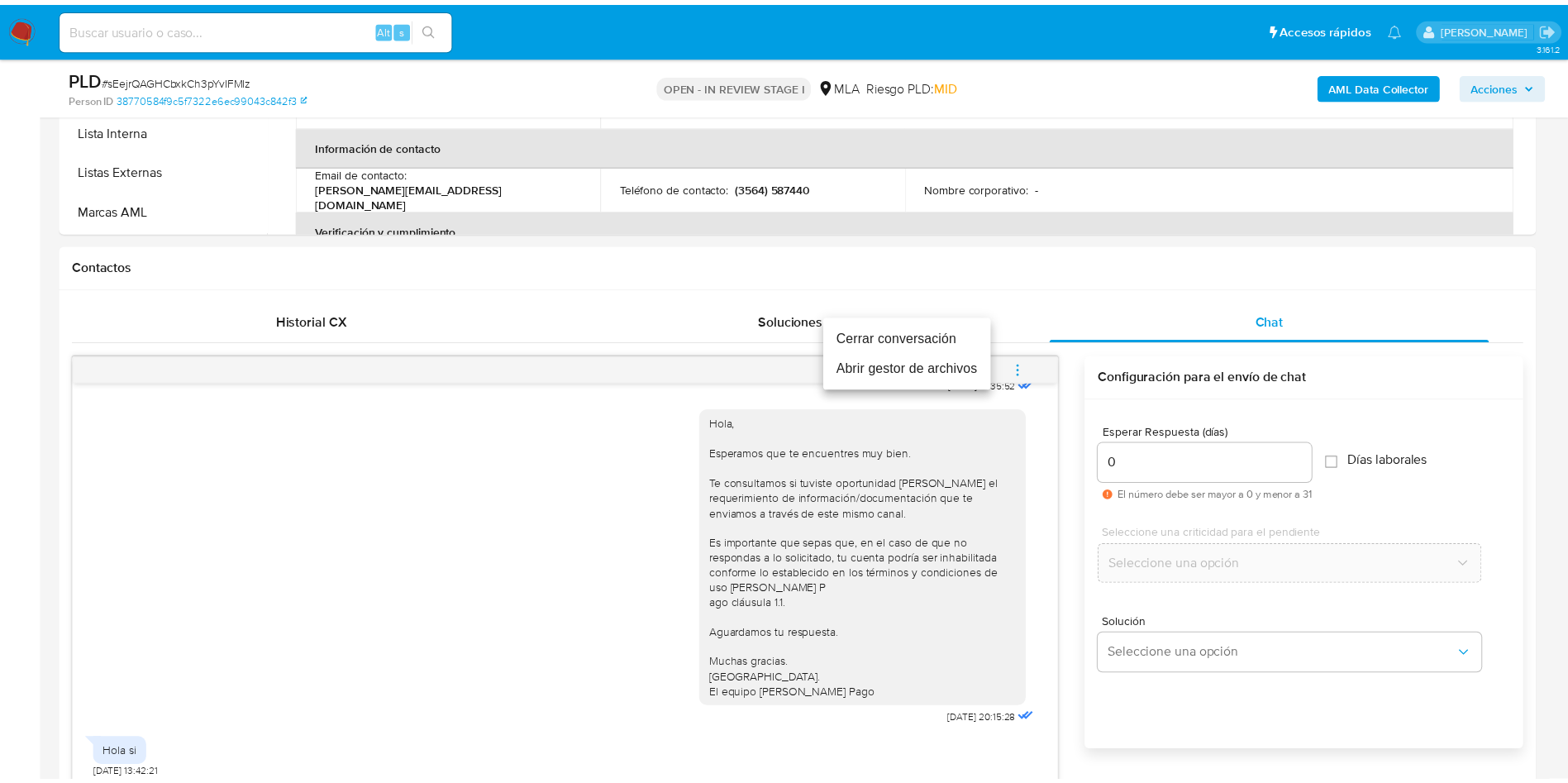
scroll to position [1201, 0]
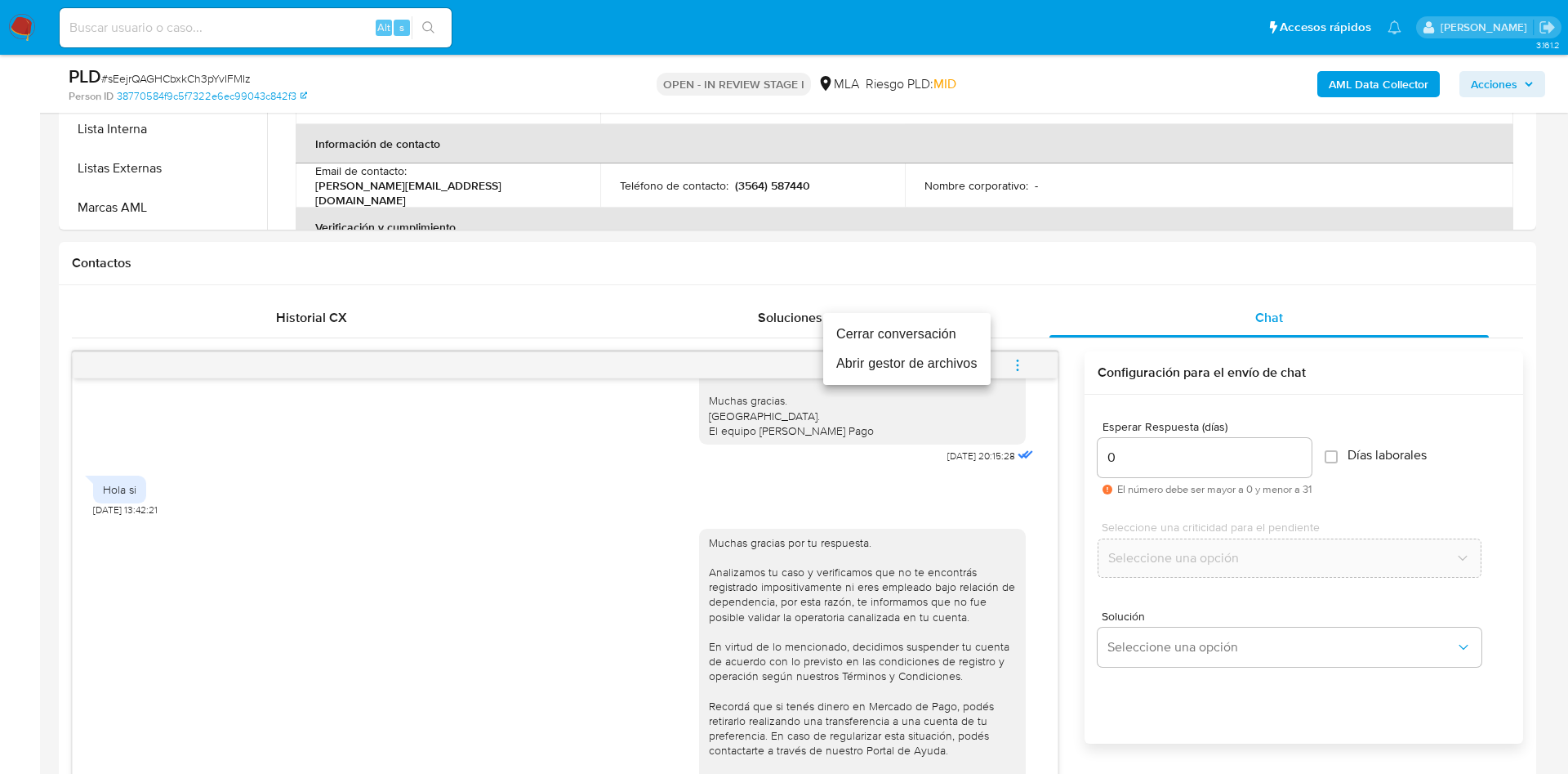
click at [864, 326] on li "Cerrar conversación" at bounding box center [907, 334] width 167 height 29
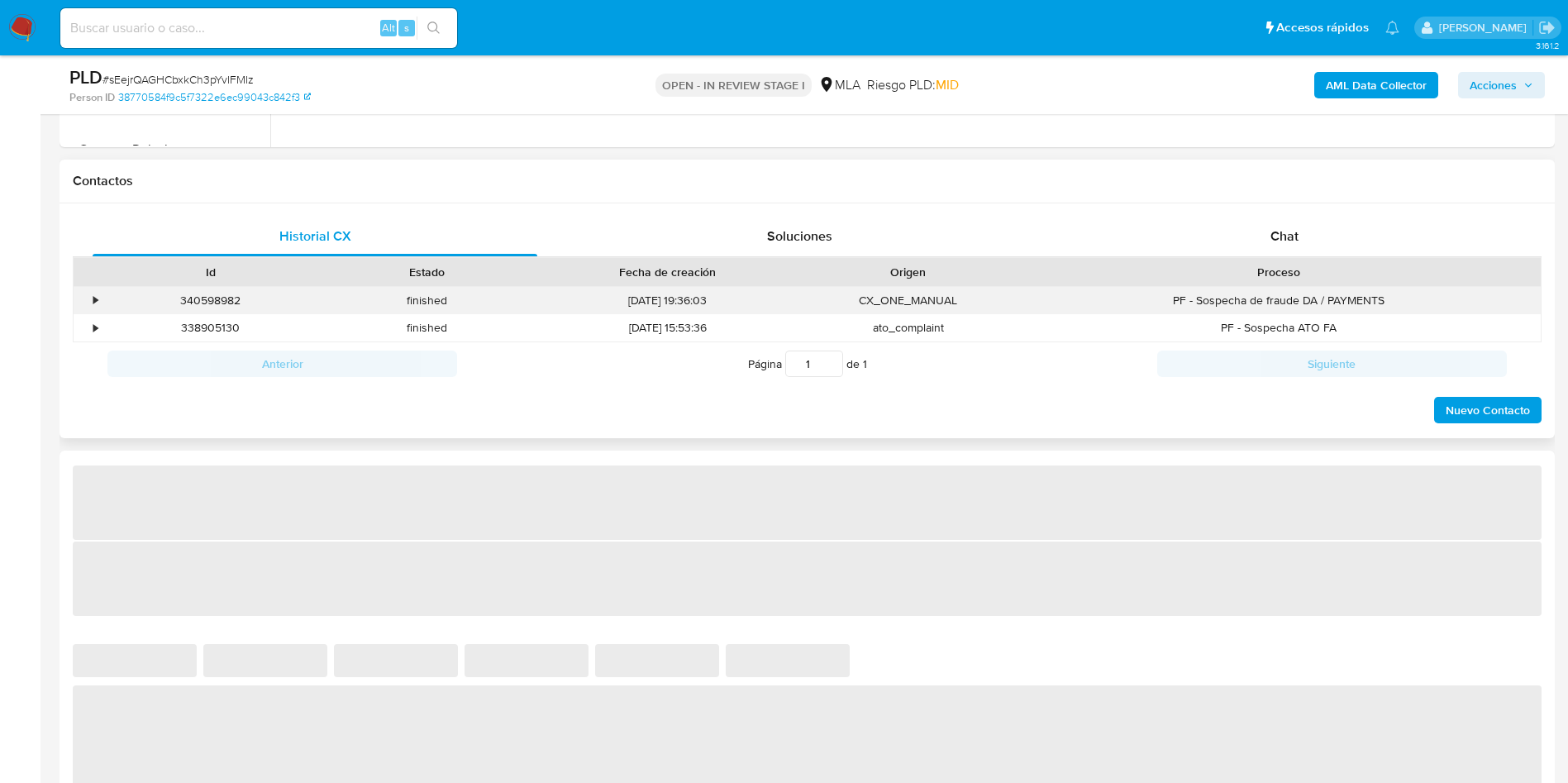
scroll to position [744, 0]
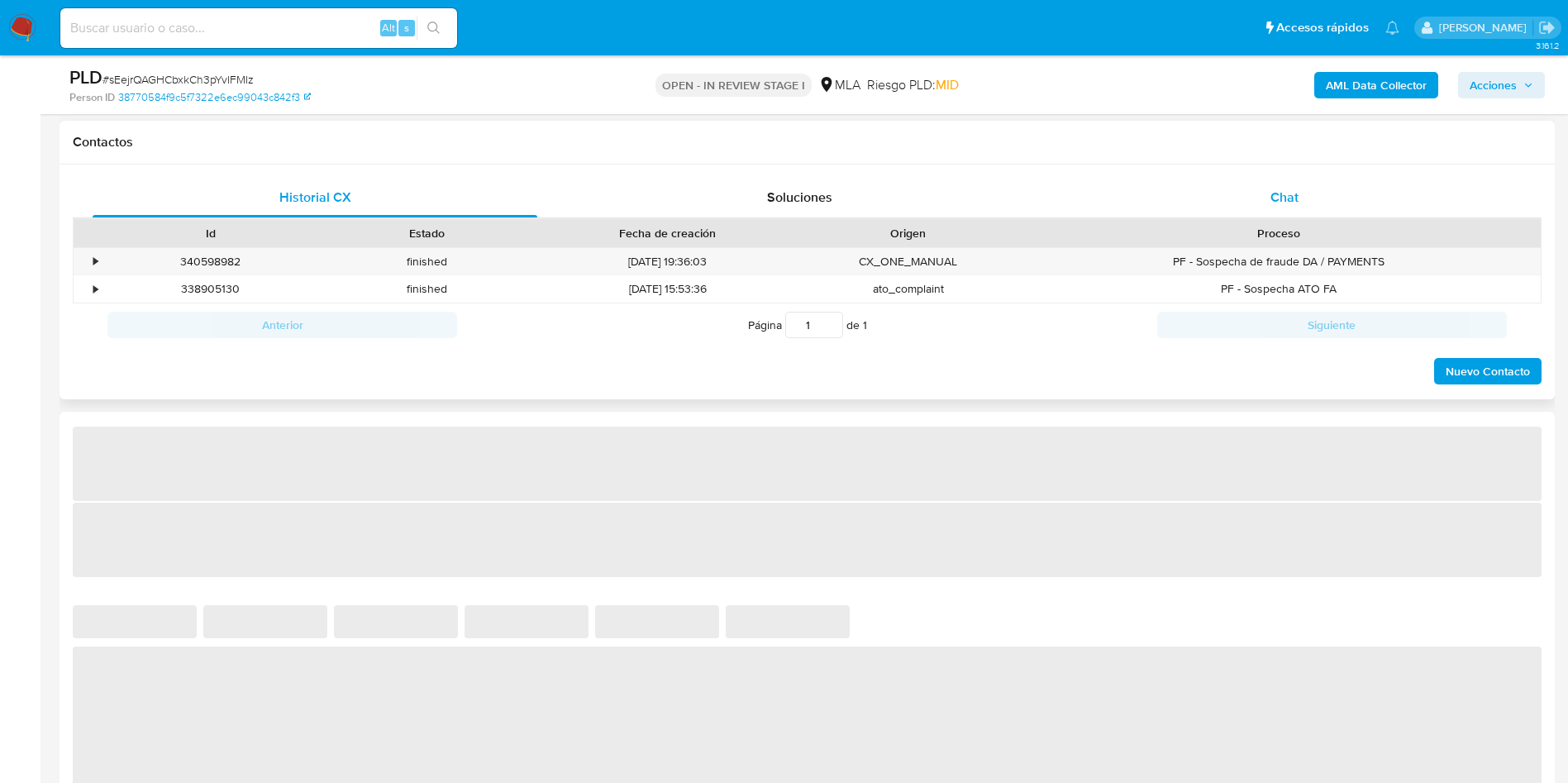
select select "10"
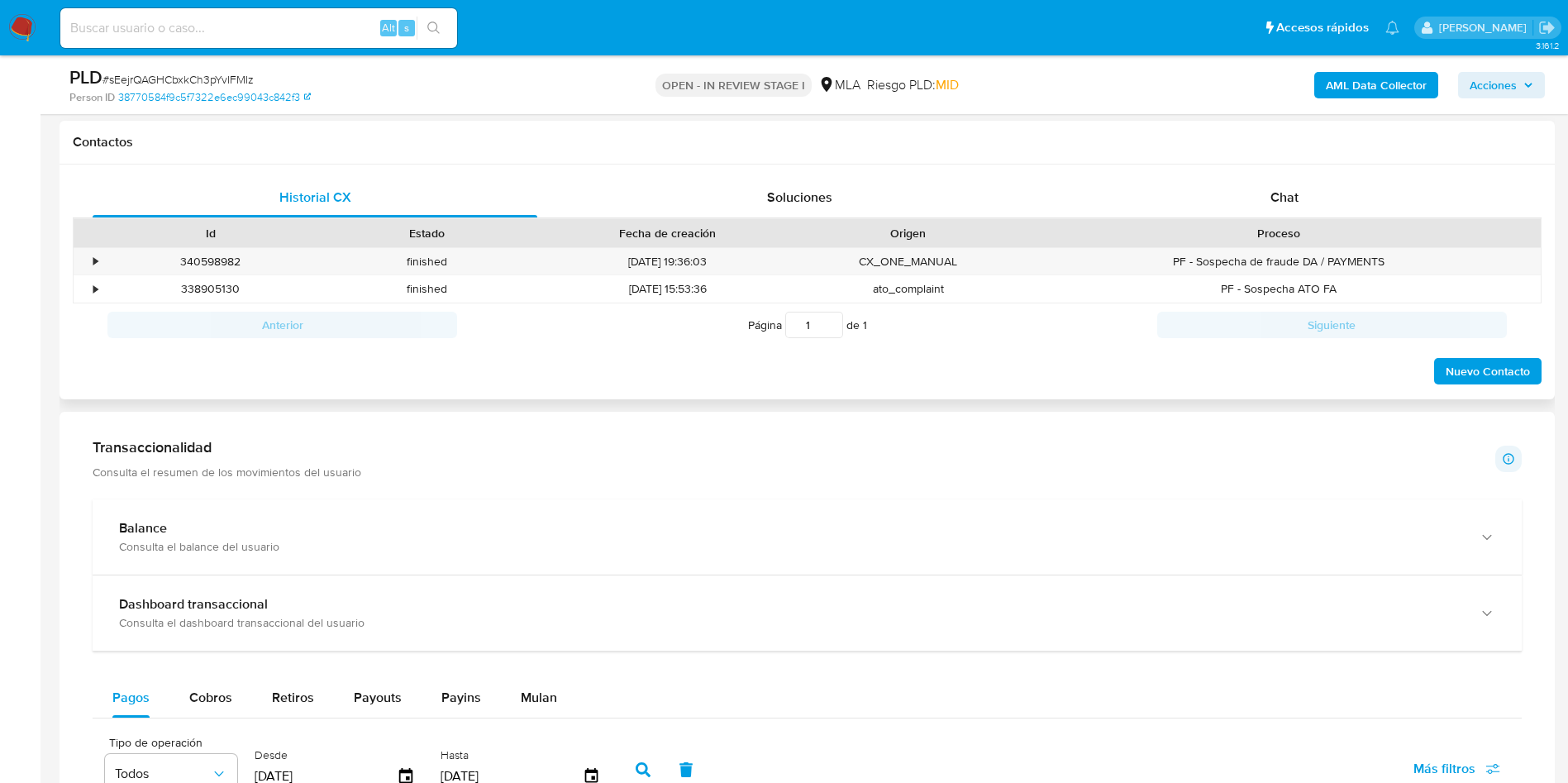
click at [1285, 220] on div "Proceso" at bounding box center [1278, 233] width 524 height 28
click at [1263, 201] on div "Chat" at bounding box center [1284, 197] width 444 height 40
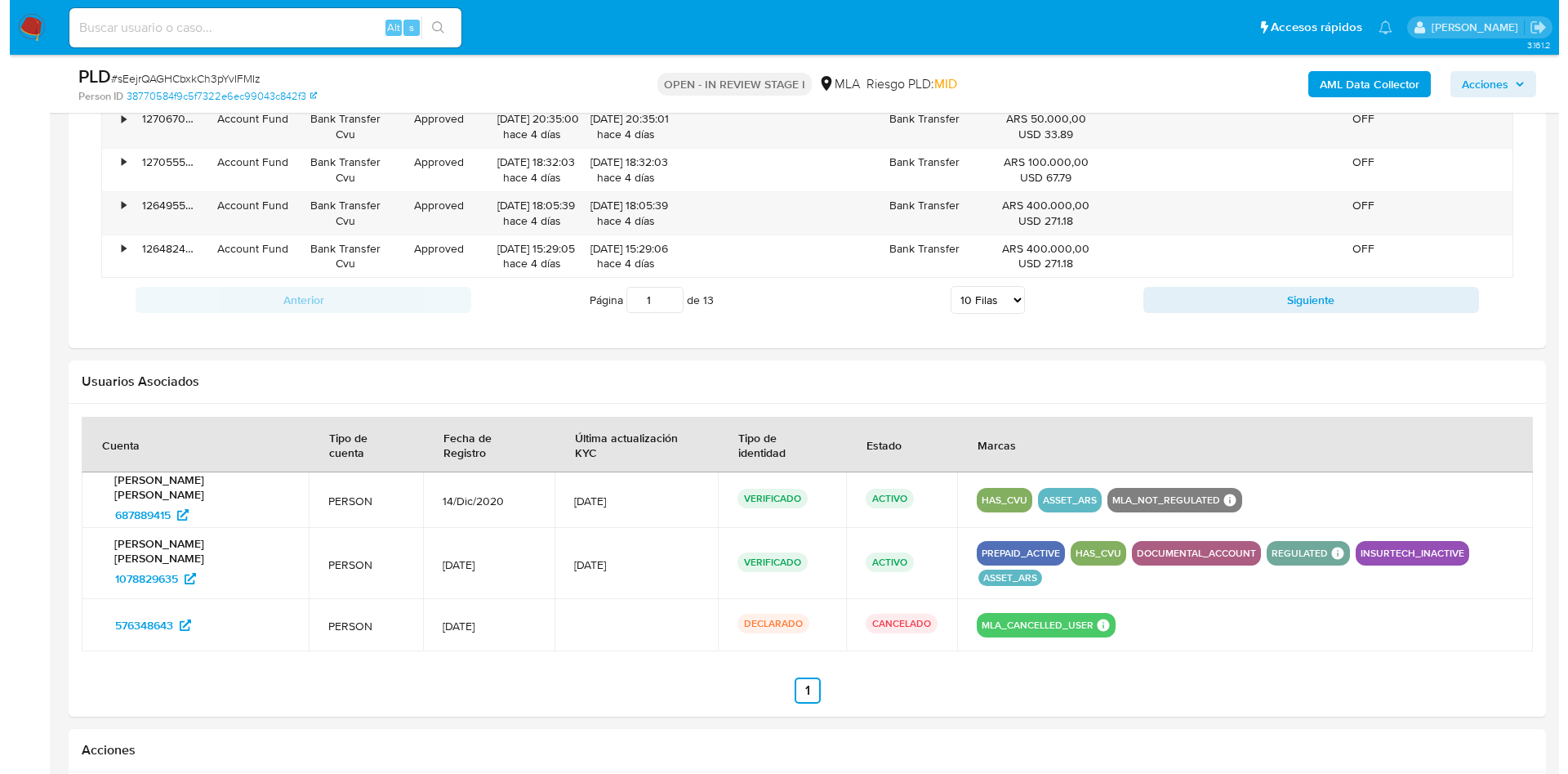
scroll to position [2605, 0]
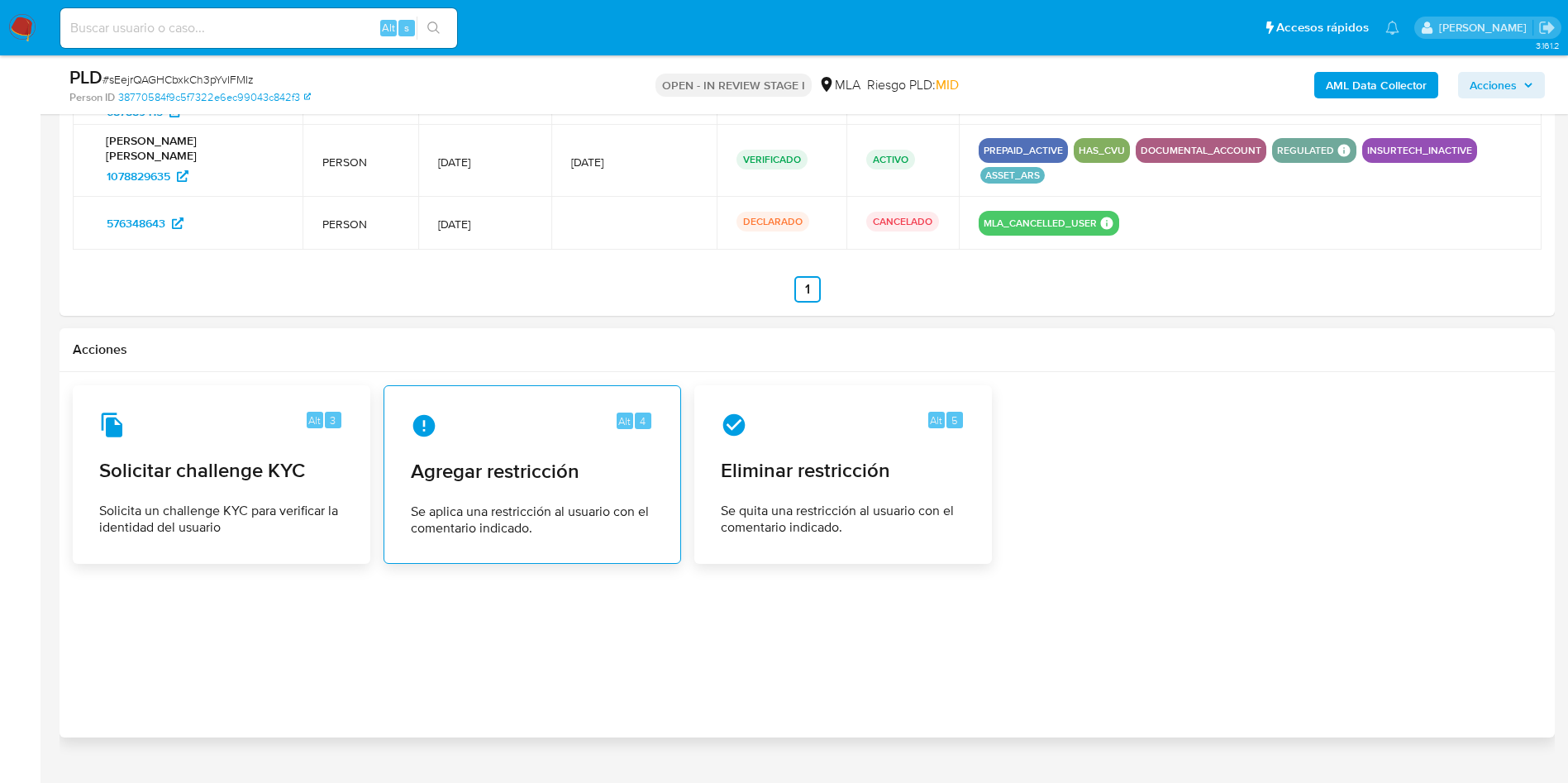
click at [432, 459] on span "Agregar restricción" at bounding box center [532, 471] width 243 height 25
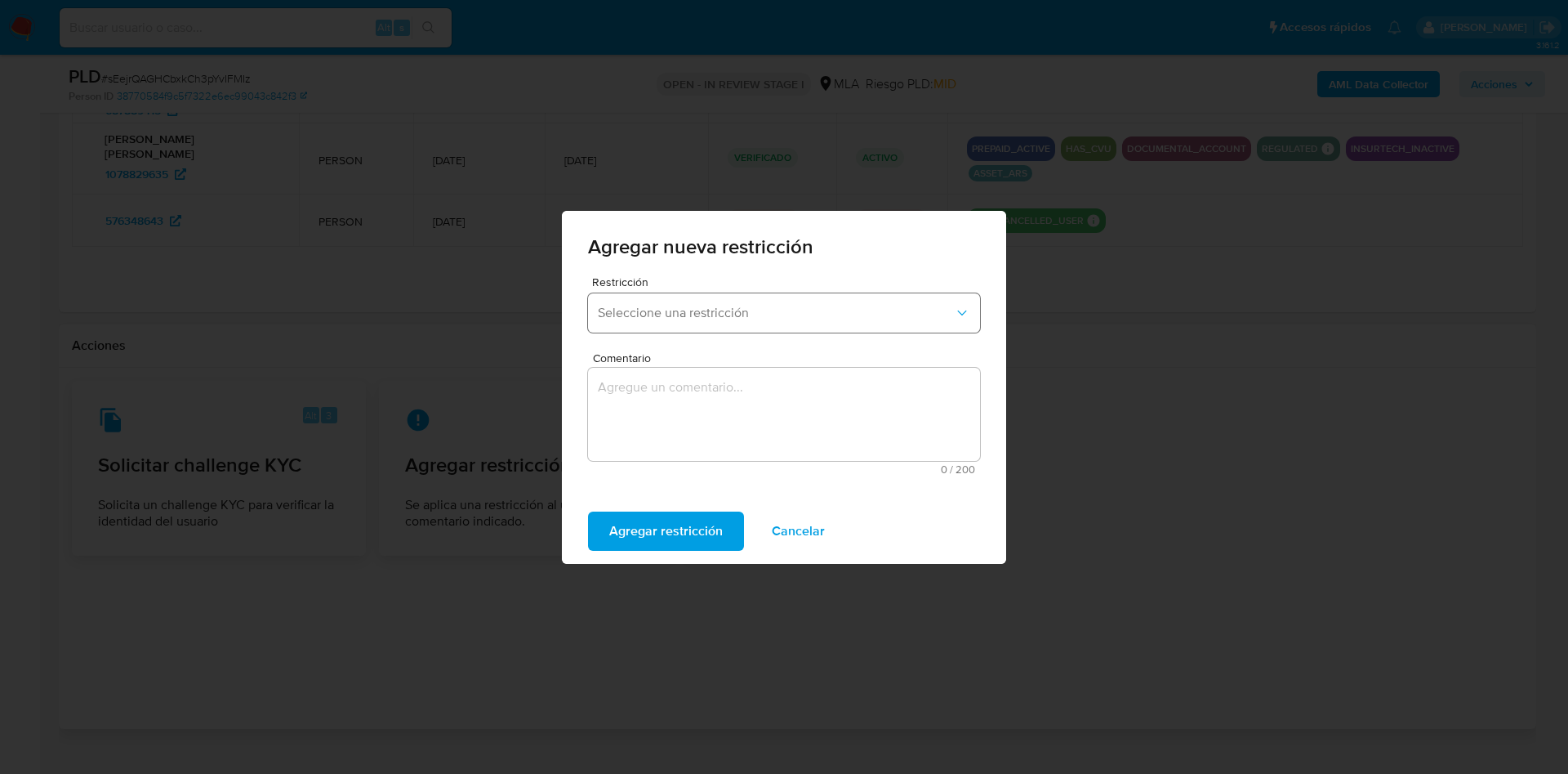
click at [731, 296] on button "Seleccione una restricción" at bounding box center [784, 313] width 392 height 39
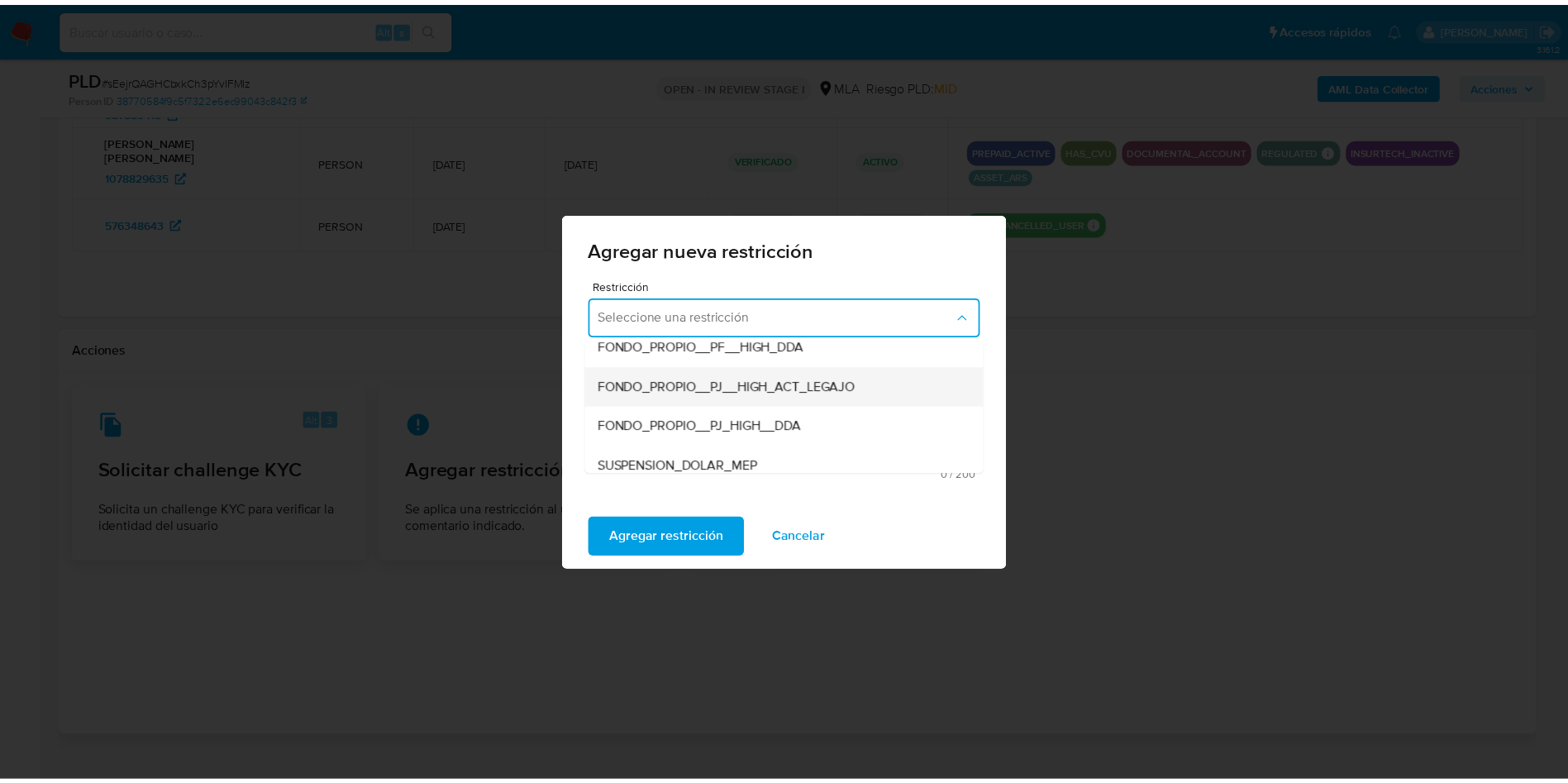
scroll to position [248, 0]
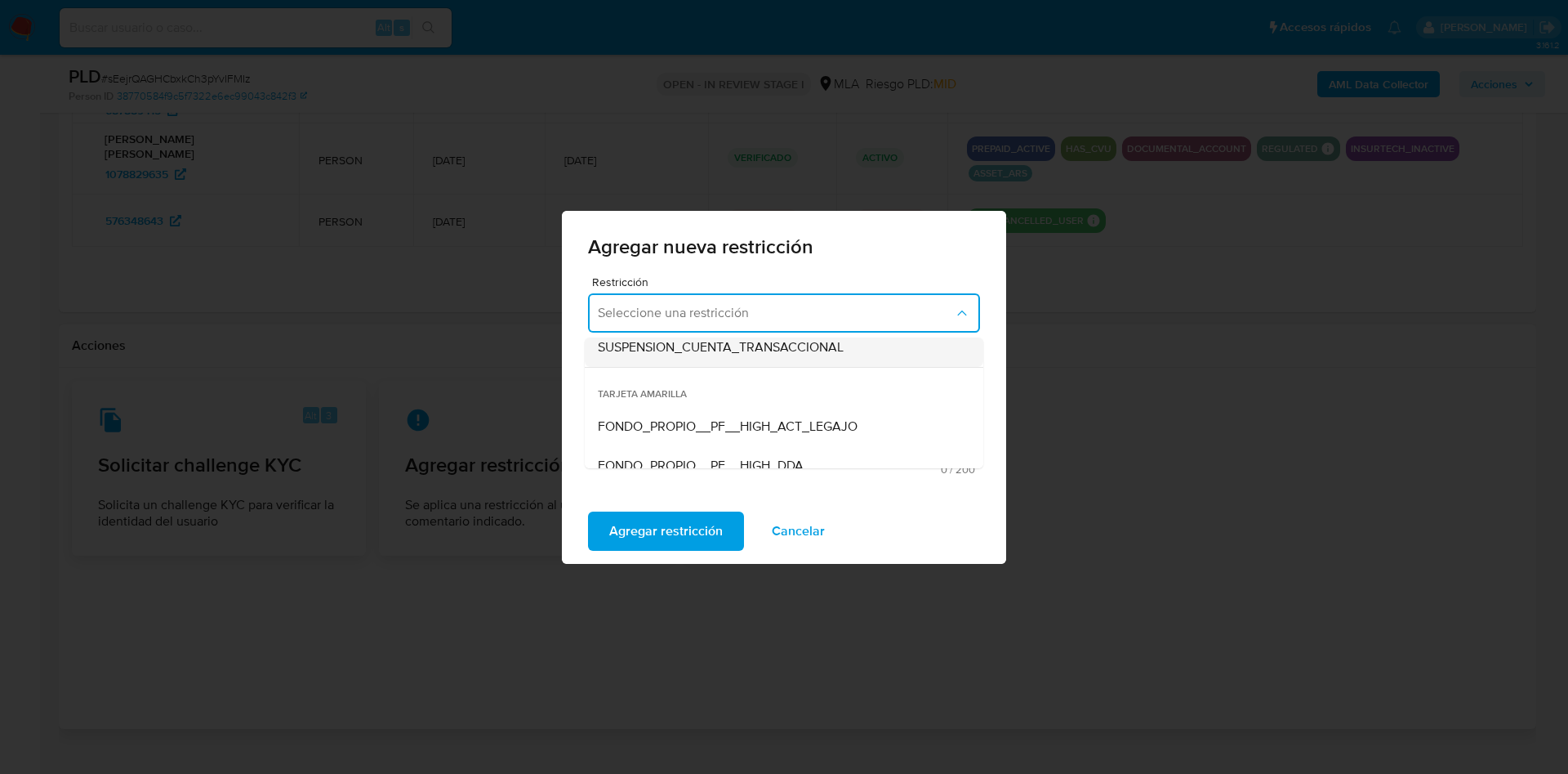
click at [714, 358] on div "SUSPENSION_CUENTA_TRANSACCIONAL" at bounding box center [779, 347] width 362 height 39
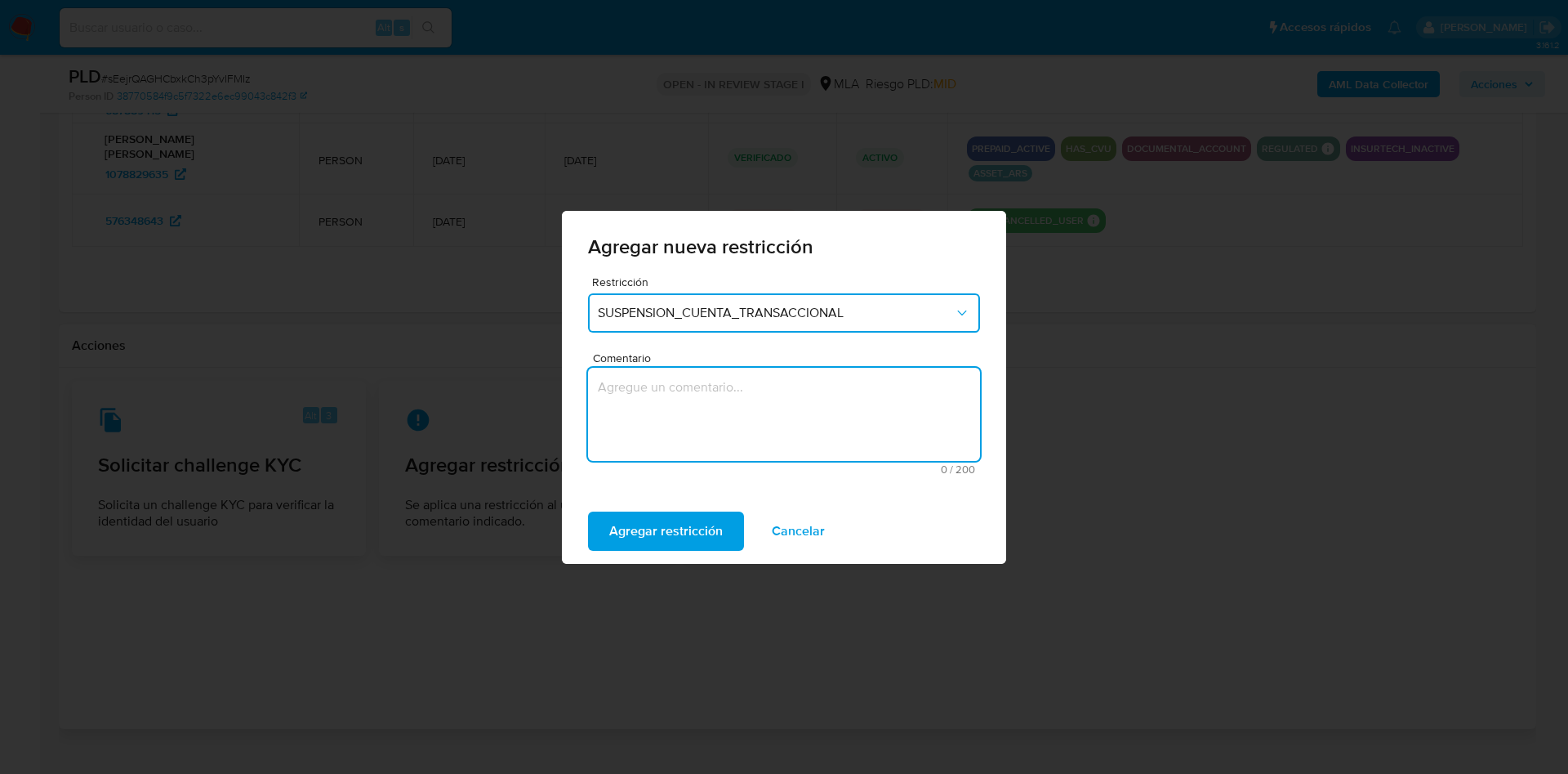
click at [723, 399] on textarea "Comentario" at bounding box center [784, 414] width 392 height 93
type textarea "AML"
click at [674, 521] on span "Agregar restricción" at bounding box center [666, 531] width 113 height 36
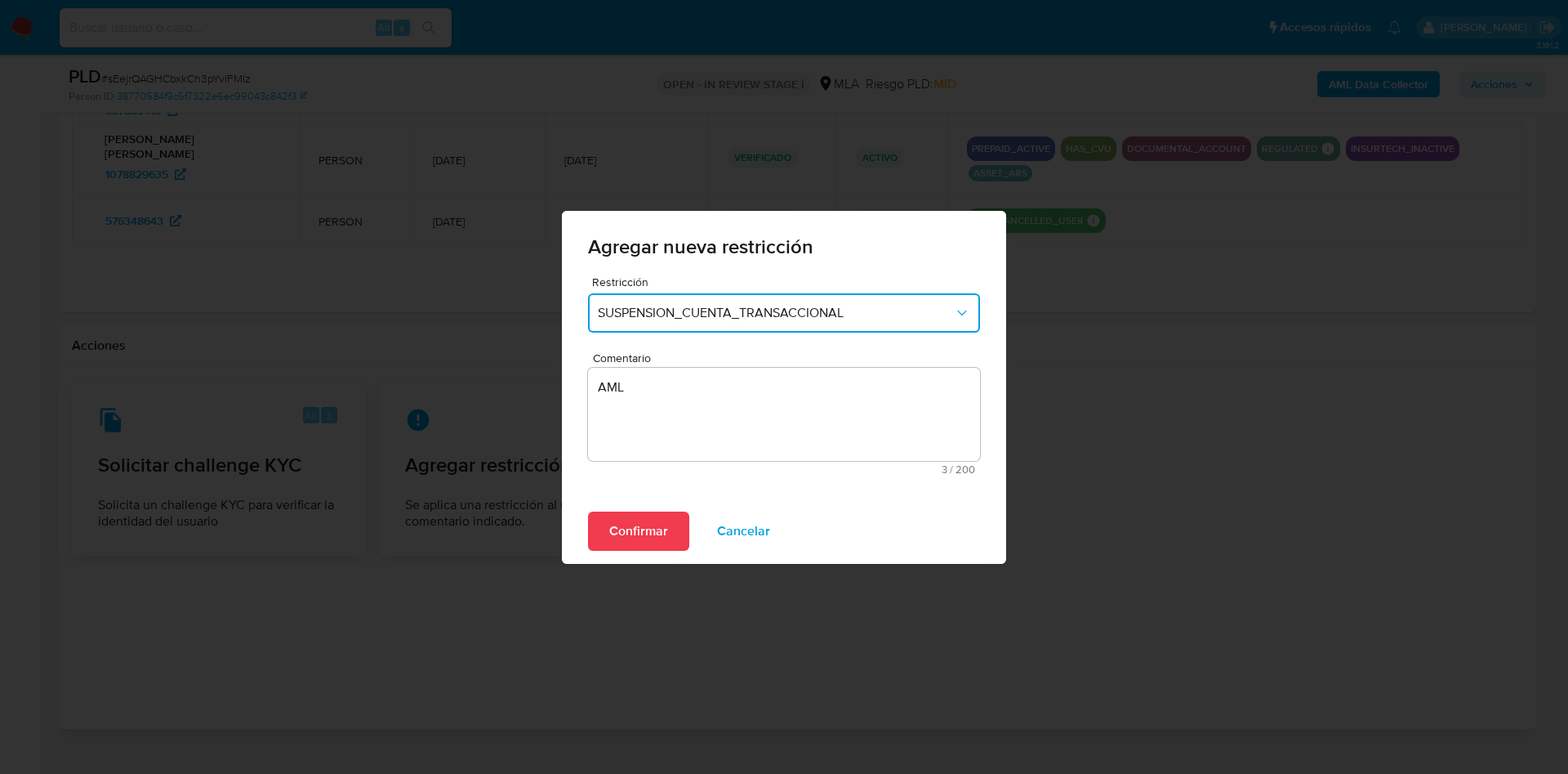
click at [632, 537] on span "Confirmar" at bounding box center [639, 531] width 59 height 36
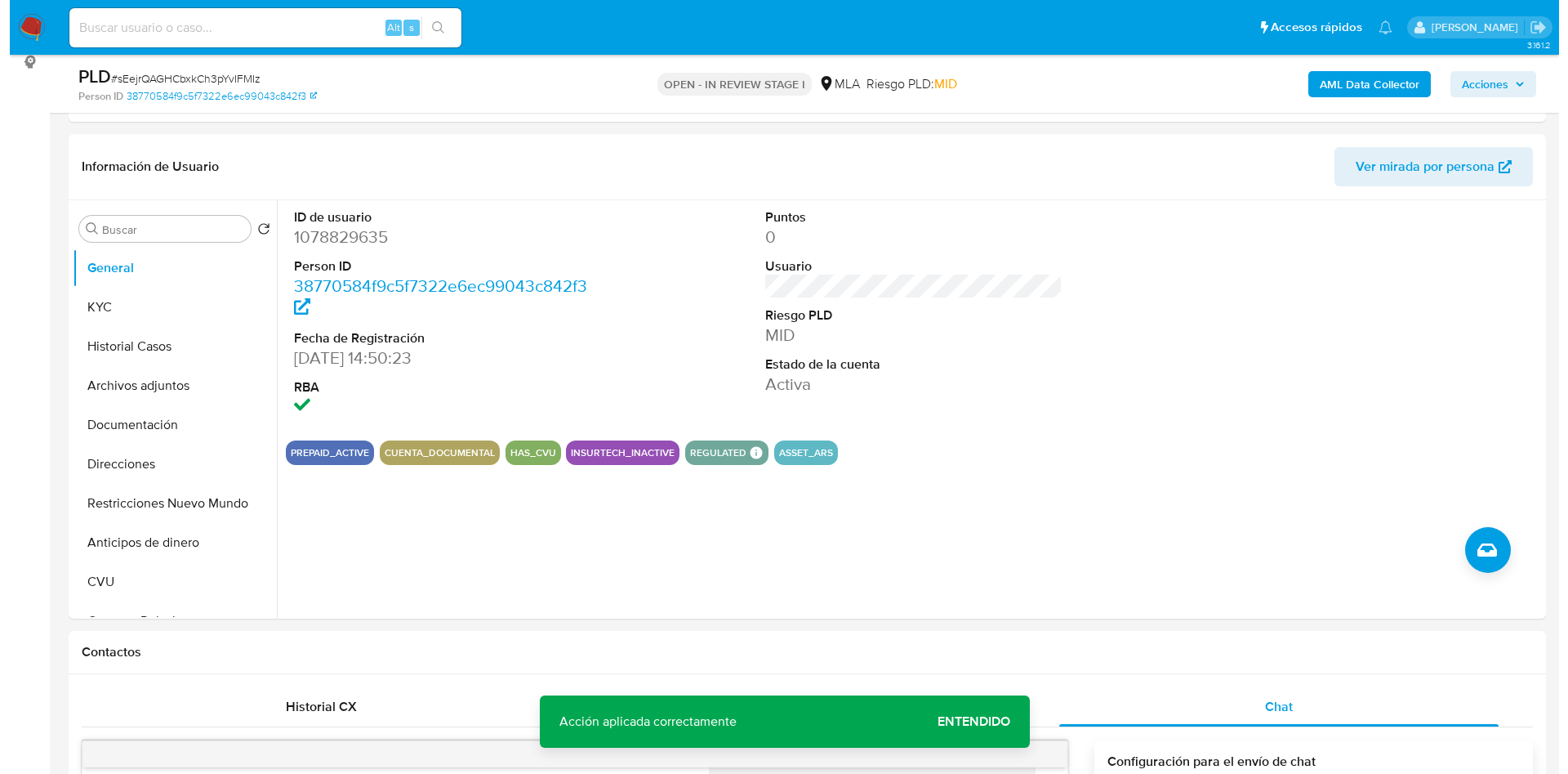
scroll to position [154, 0]
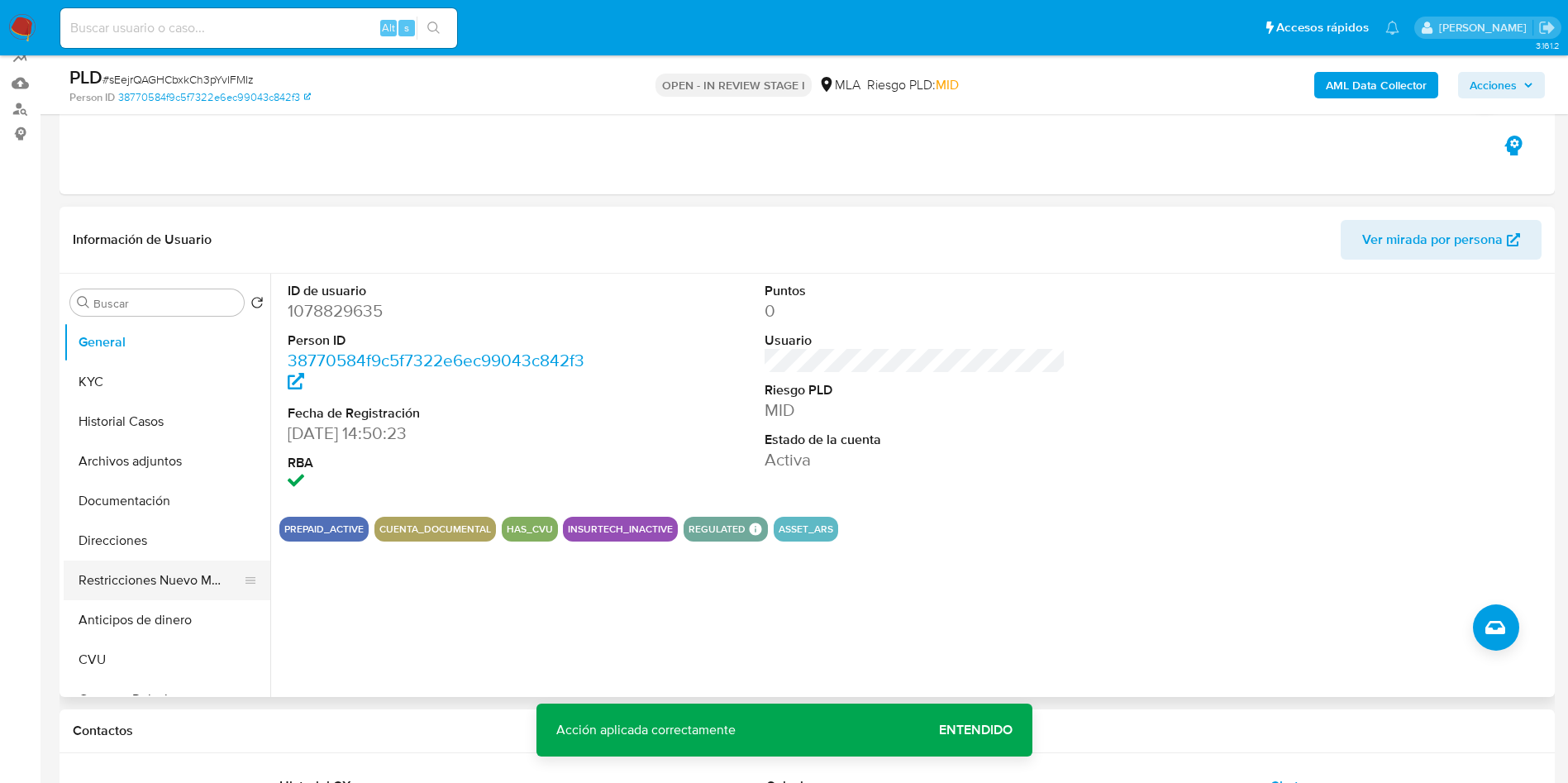
click at [81, 578] on button "Restricciones Nuevo Mundo" at bounding box center [160, 579] width 193 height 40
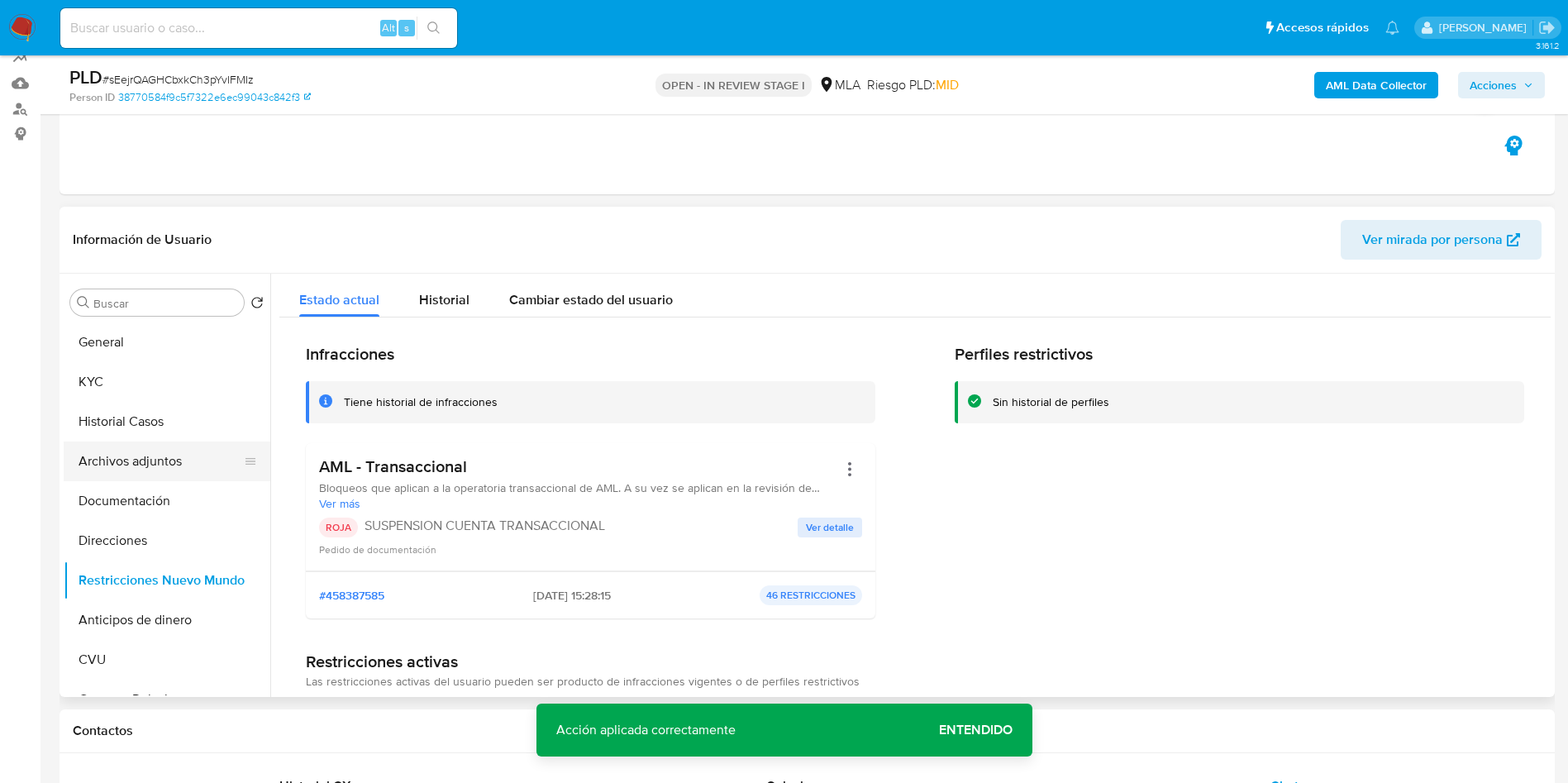
click at [146, 466] on button "Archivos adjuntos" at bounding box center [160, 461] width 193 height 40
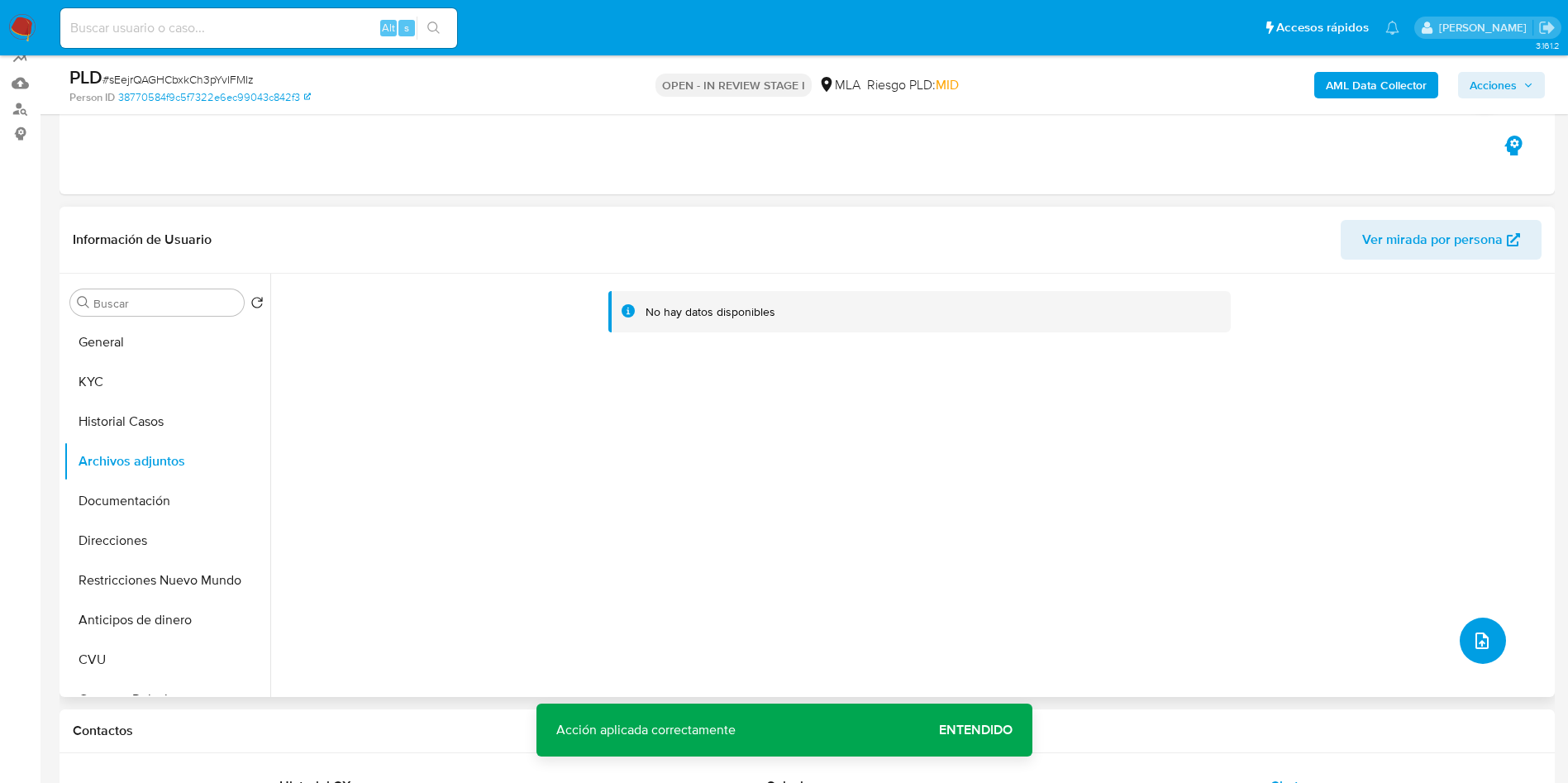
click at [1478, 640] on icon "upload-file" at bounding box center [1482, 640] width 13 height 17
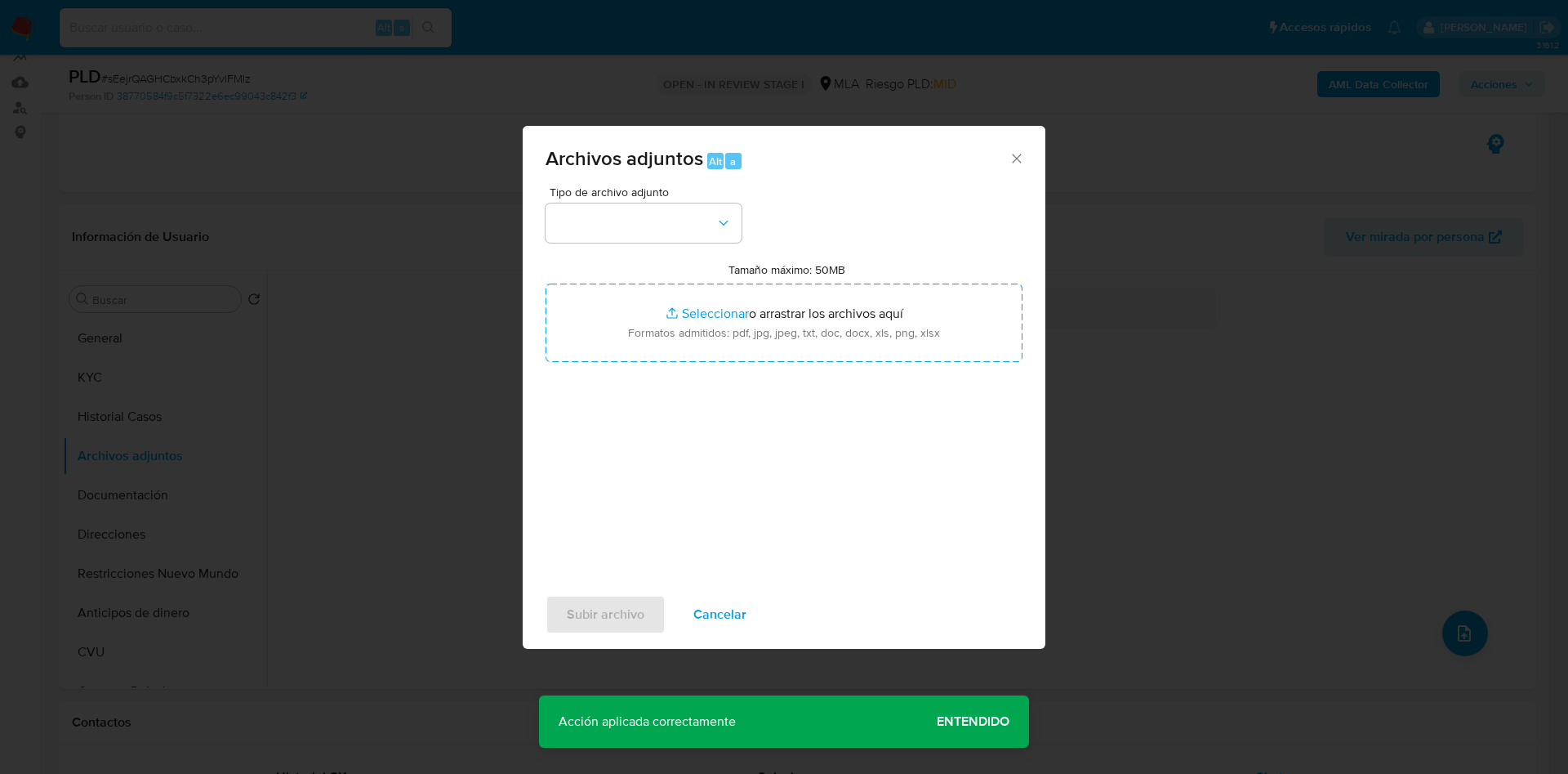
click at [1016, 164] on icon "Cerrar" at bounding box center [1017, 158] width 16 height 16
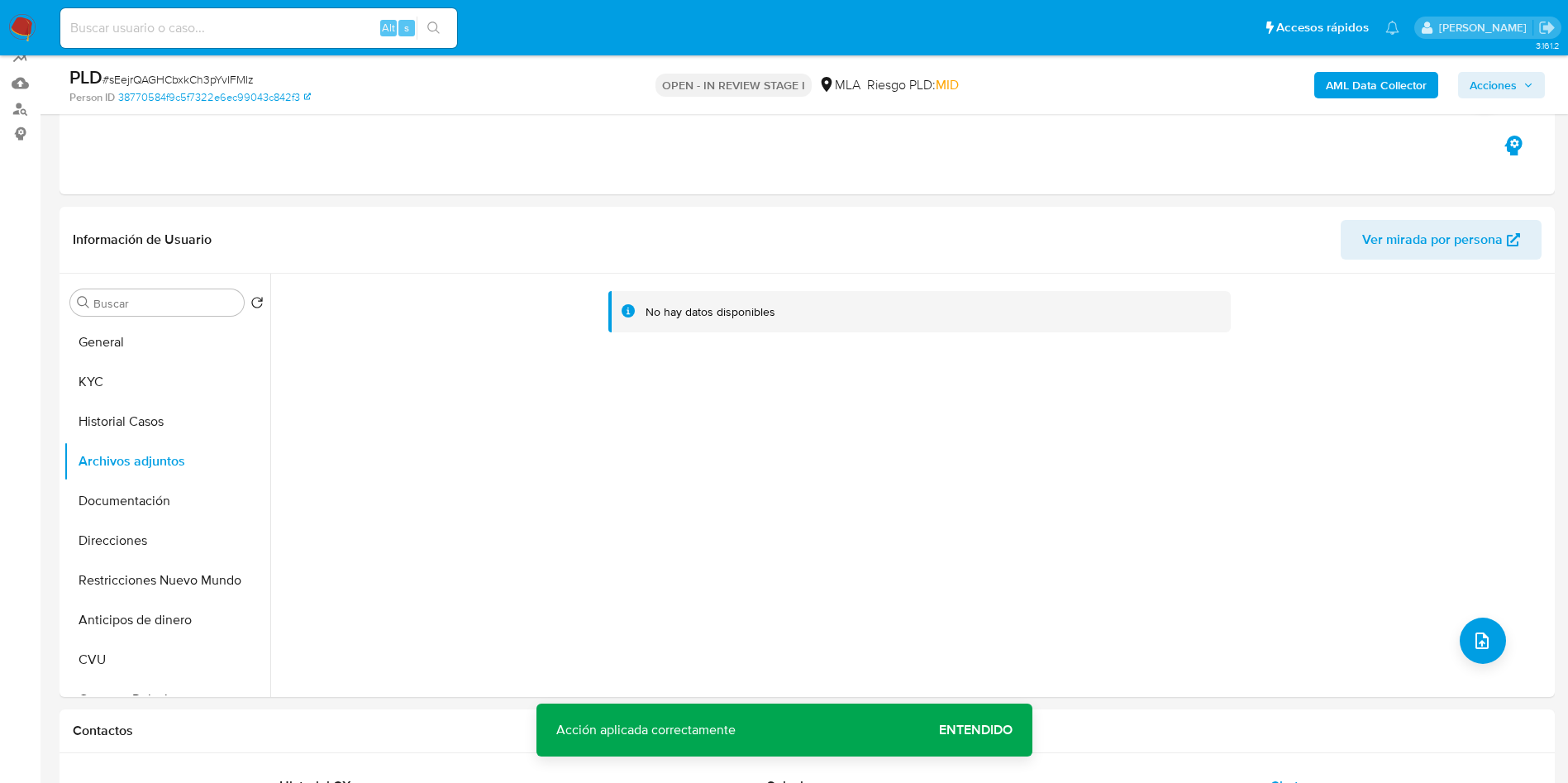
click at [1358, 98] on div "AML Data Collector Acciones" at bounding box center [1300, 85] width 488 height 39
click at [1355, 96] on b "AML Data Collector" at bounding box center [1375, 85] width 101 height 27
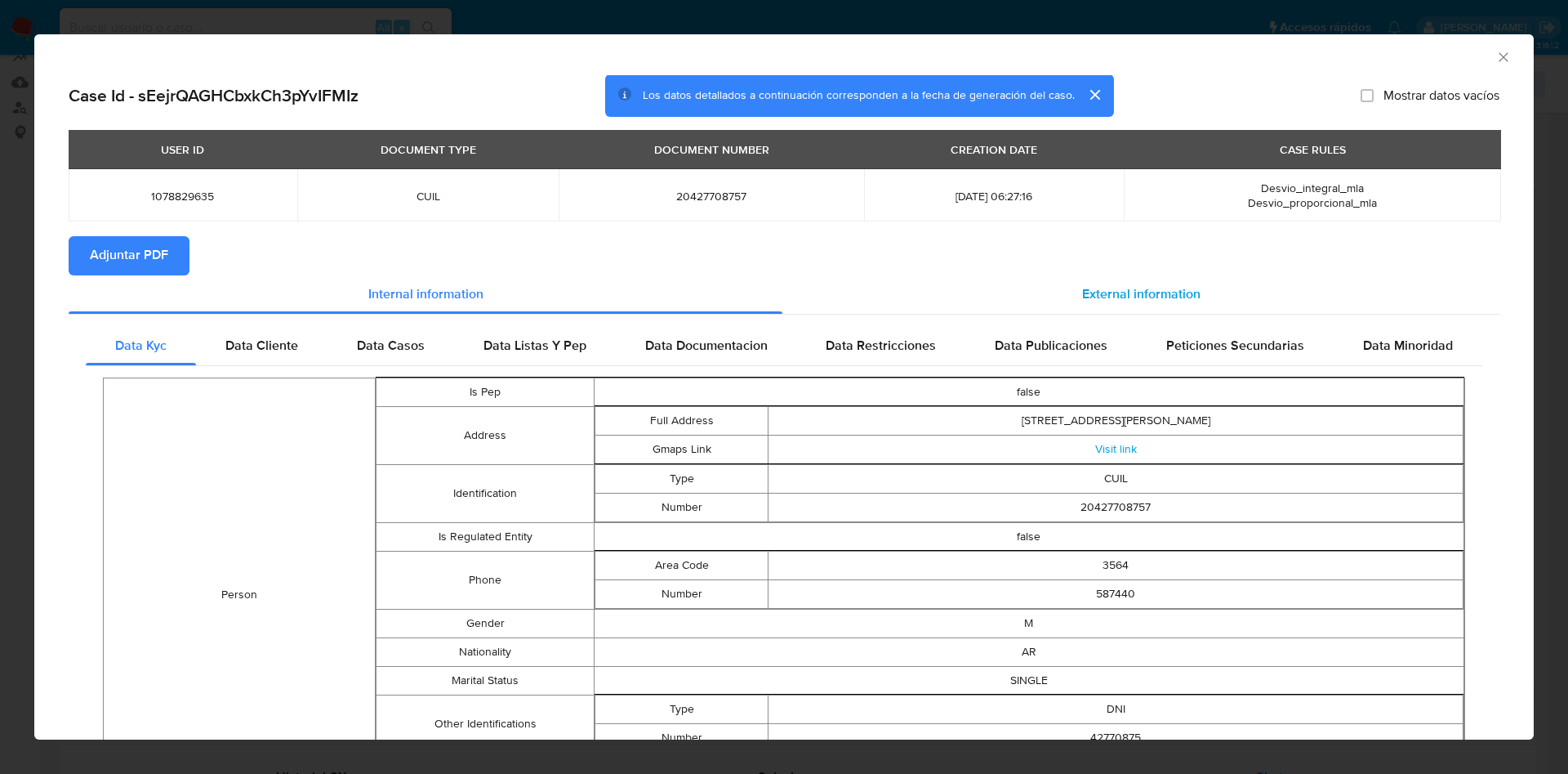
click at [1124, 286] on span "External information" at bounding box center [1141, 295] width 118 height 19
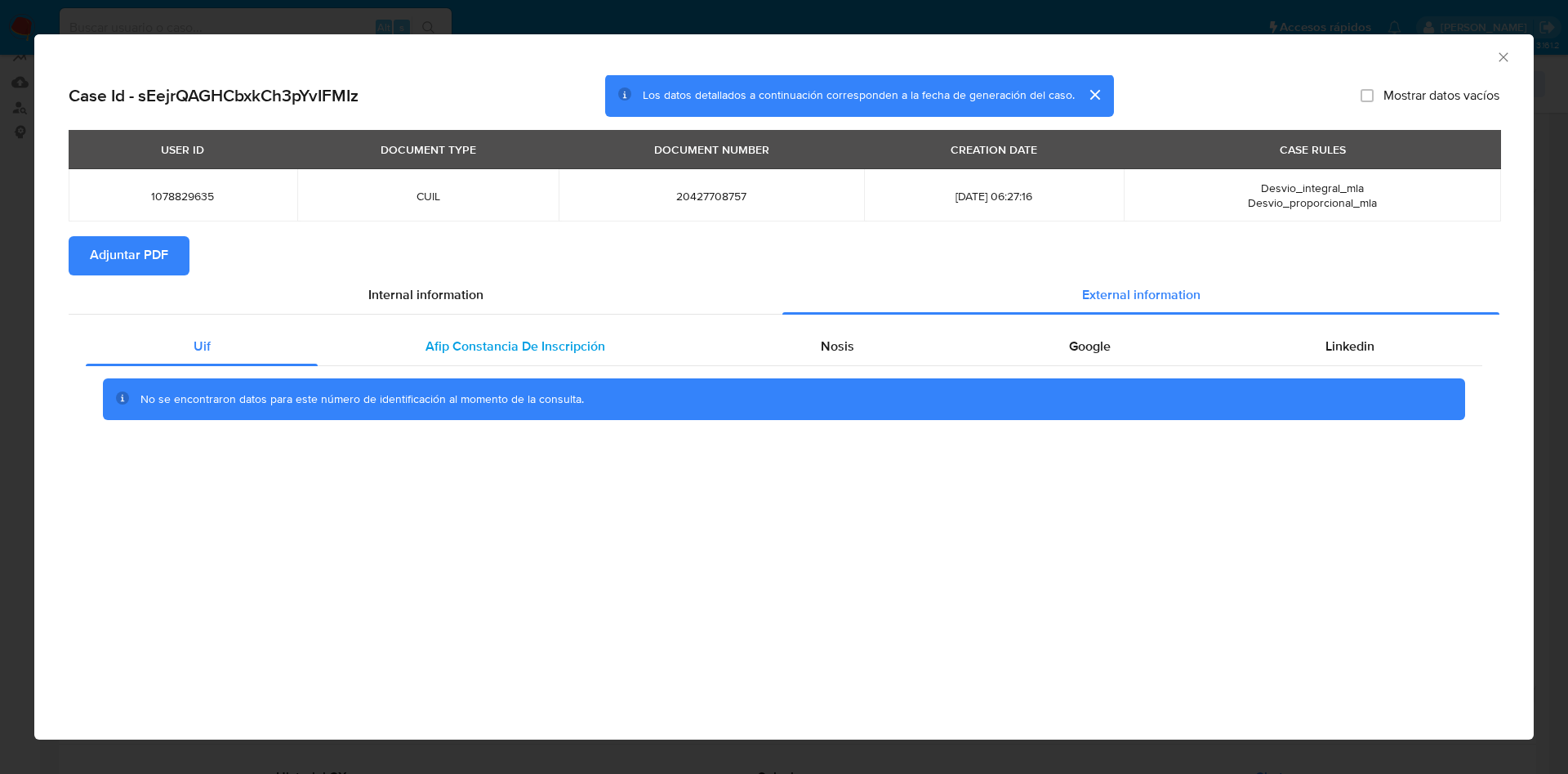
click at [563, 360] on div "Afip Constancia De Inscripción" at bounding box center [514, 346] width 394 height 39
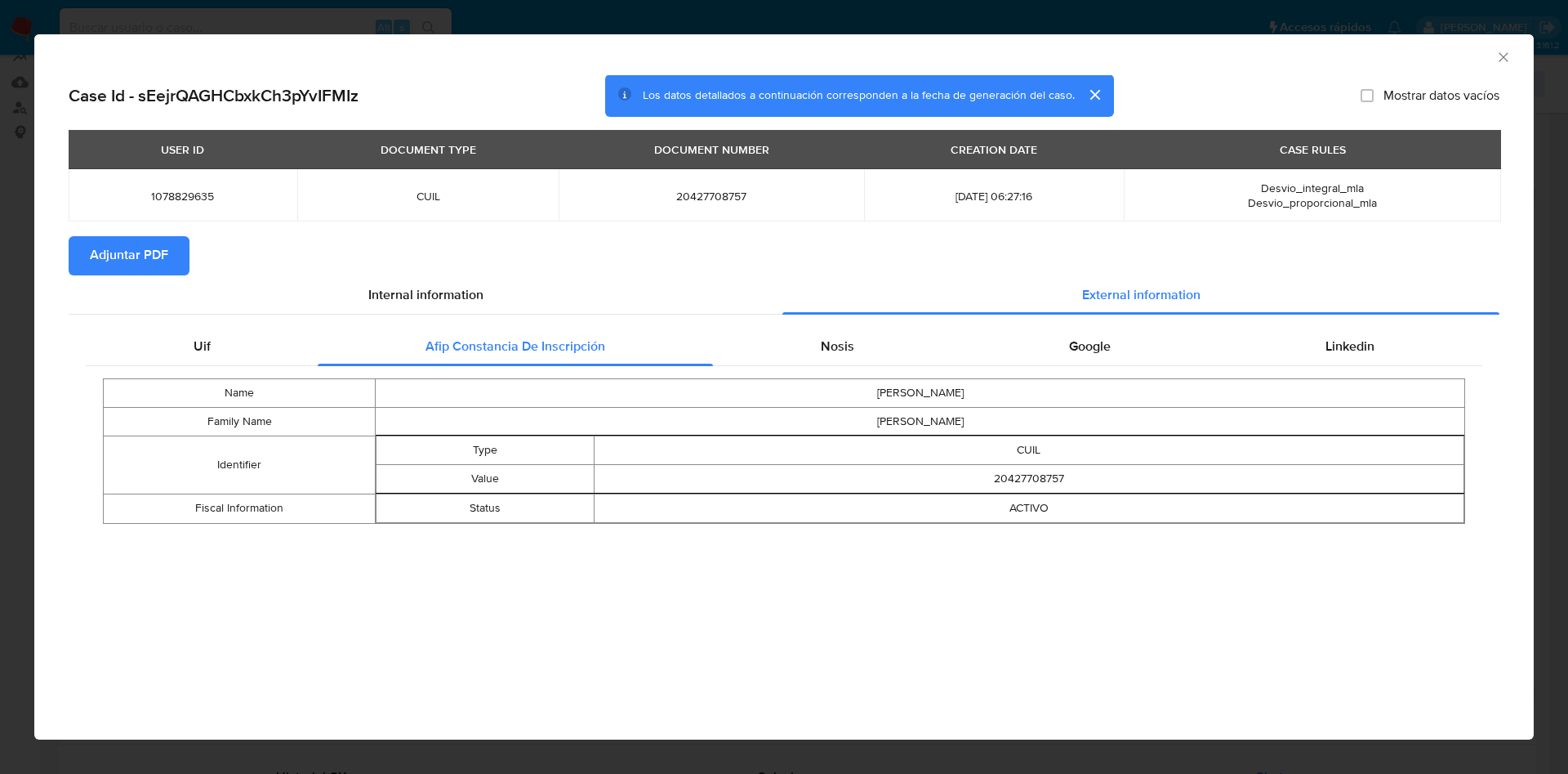
click at [851, 323] on div "Uif Afip [PERSON_NAME] De Inscripción Nosis Google Linkedin Name [PERSON_NAME] …" at bounding box center [784, 431] width 1431 height 231
click at [869, 338] on div "Nosis" at bounding box center [837, 346] width 248 height 39
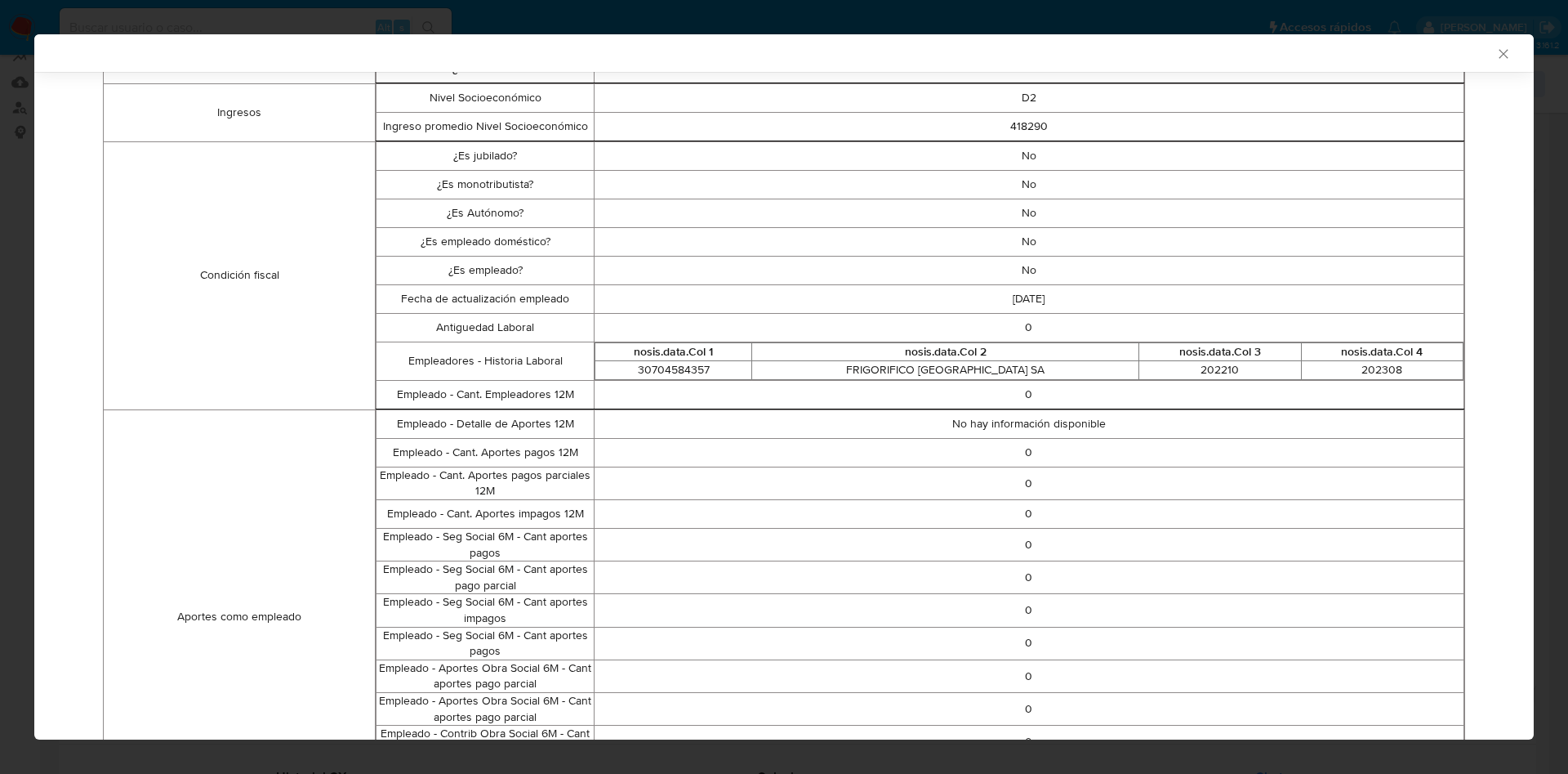
scroll to position [0, 0]
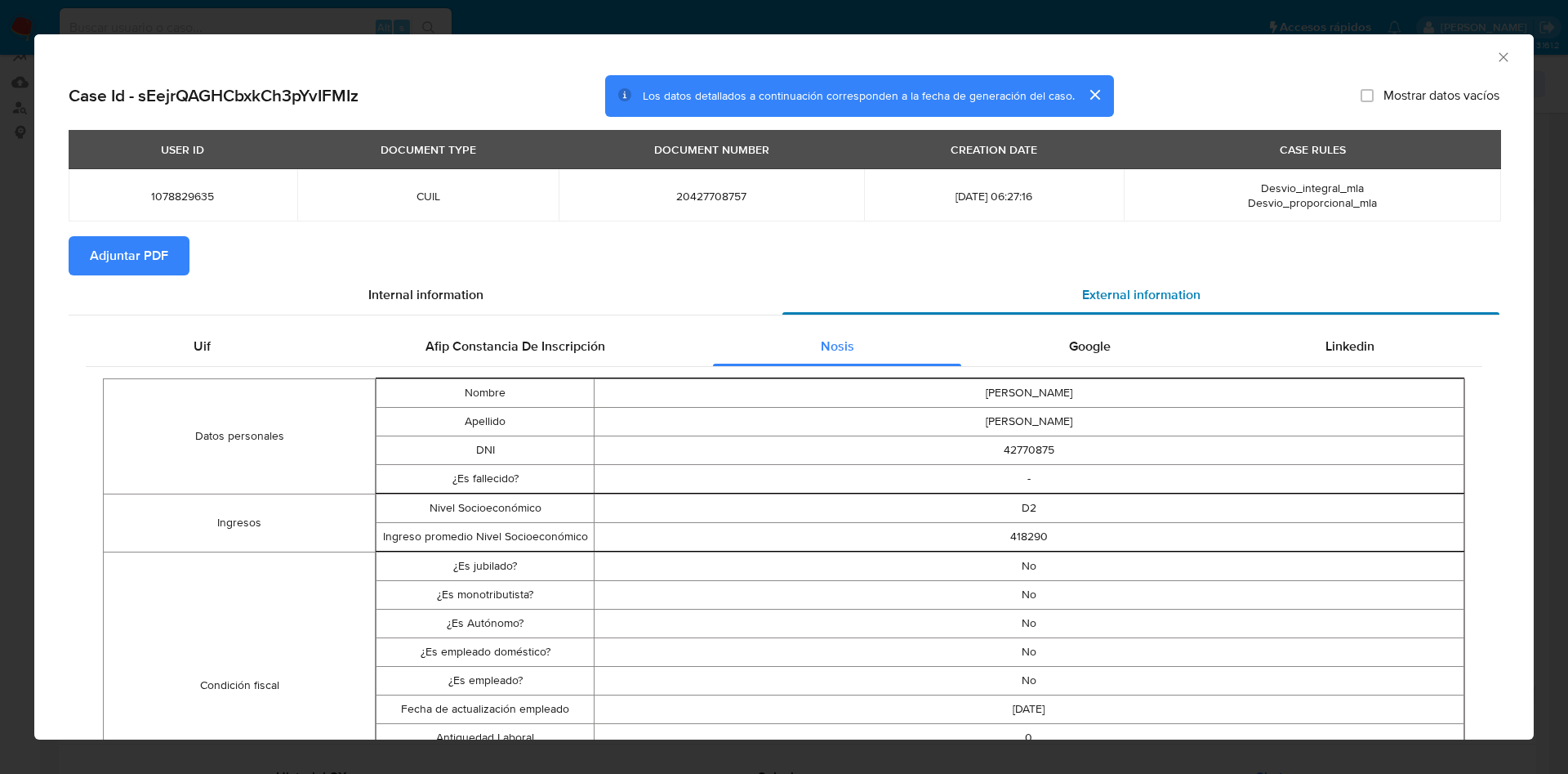
drag, startPoint x: 1075, startPoint y: 355, endPoint x: 1287, endPoint y: 312, distance: 216.3
click at [1079, 355] on div "Google" at bounding box center [1090, 346] width 256 height 39
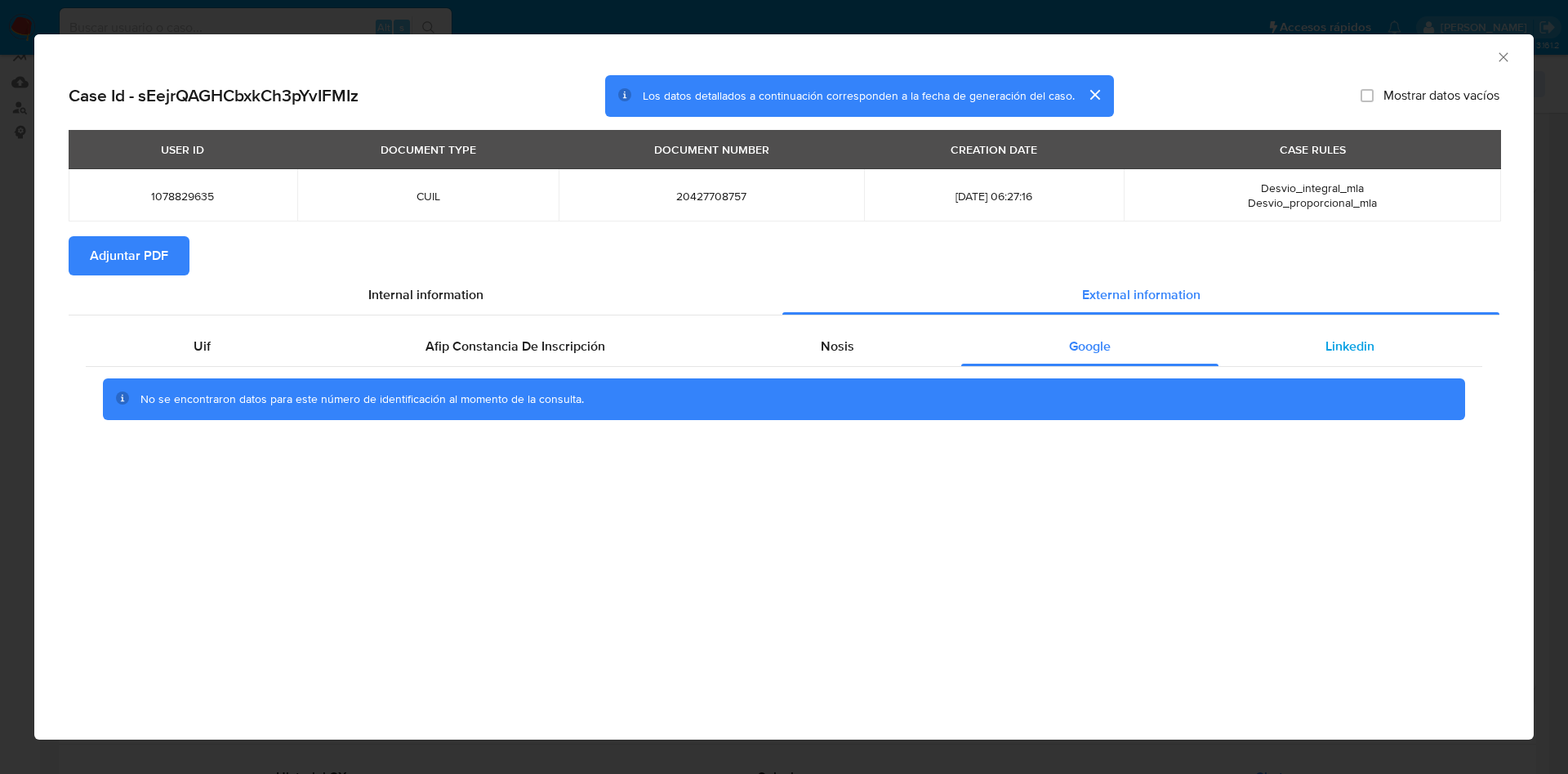
click at [1373, 341] on span "Linkedin" at bounding box center [1350, 346] width 49 height 19
click at [166, 260] on span "Adjuntar PDF" at bounding box center [129, 255] width 79 height 36
click at [1512, 54] on div "AML Data Collector" at bounding box center [784, 55] width 1499 height 41
click at [1503, 55] on icon "Cerrar ventana" at bounding box center [1504, 58] width 16 height 16
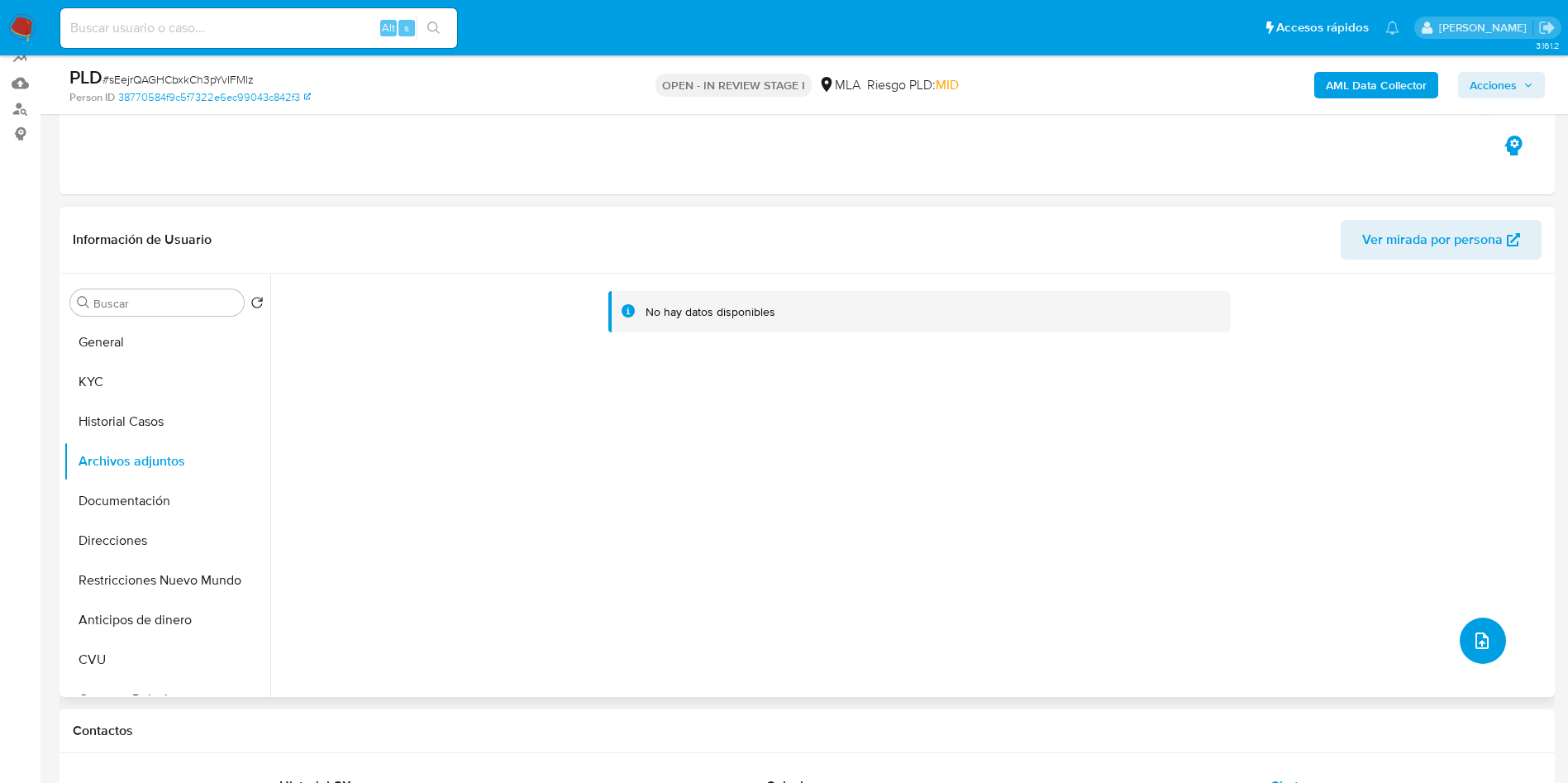
click at [1495, 639] on button "upload-file" at bounding box center [1483, 640] width 46 height 46
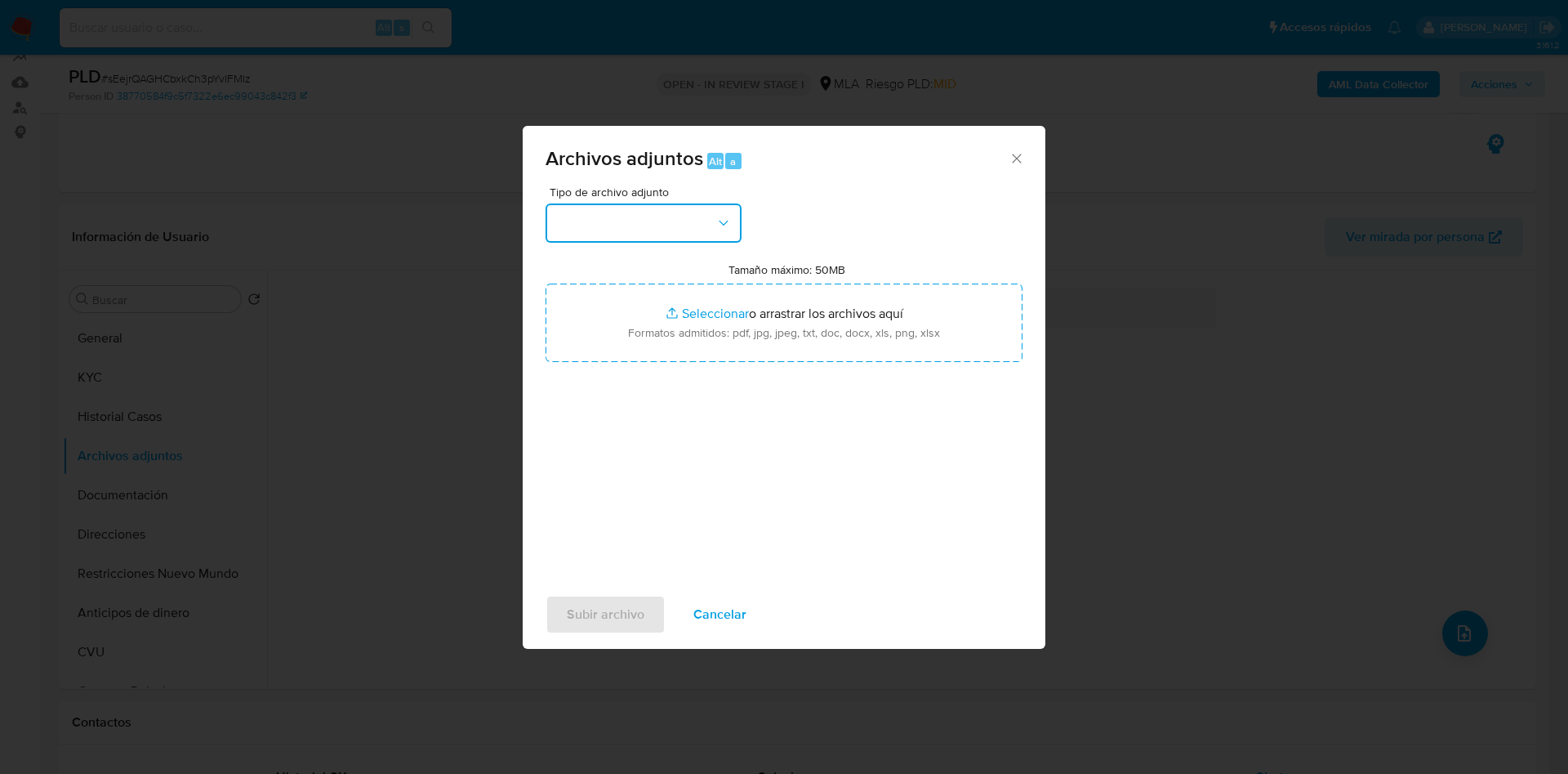
click at [675, 211] on button "button" at bounding box center [643, 222] width 196 height 39
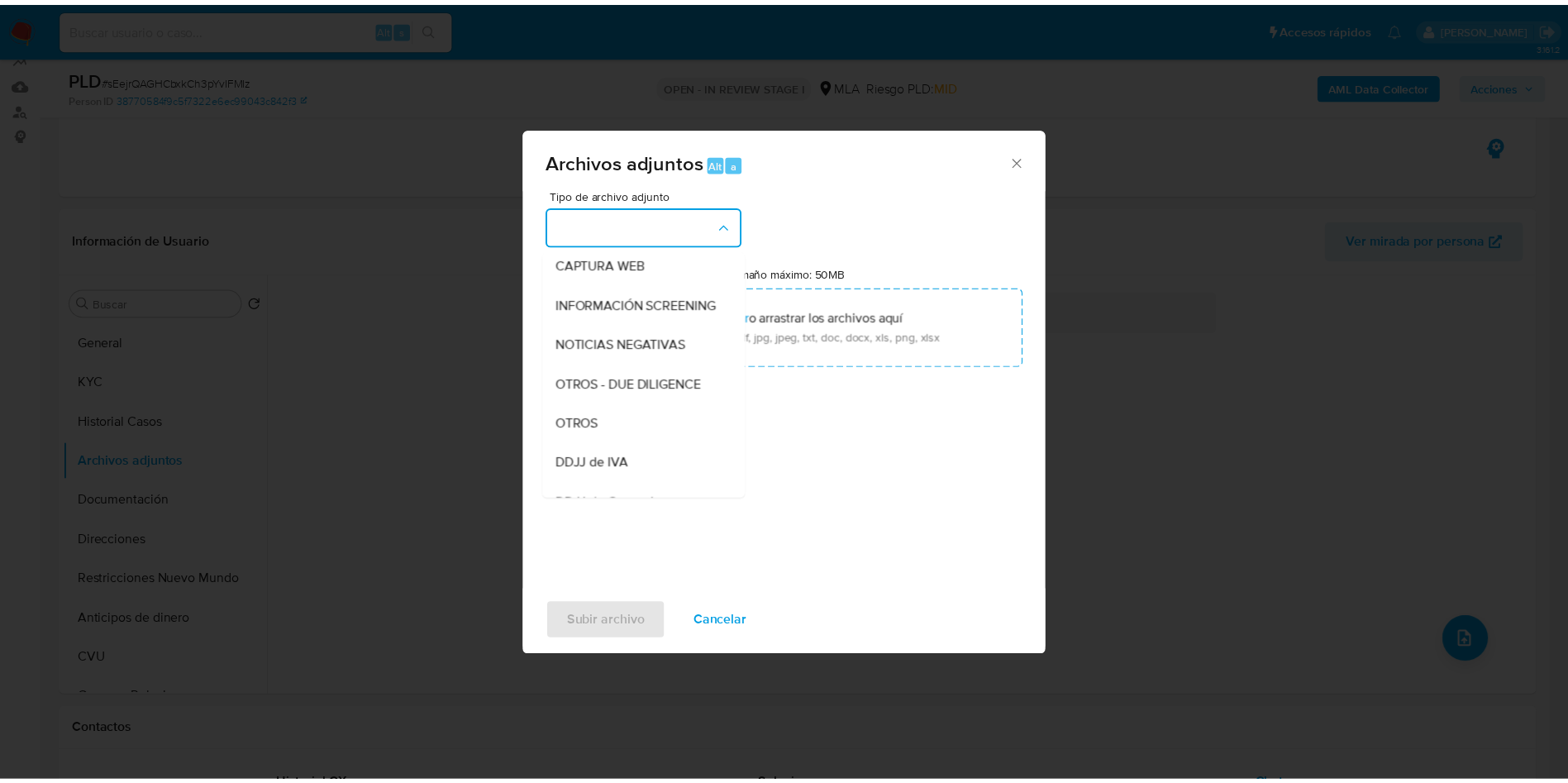
scroll to position [124, 0]
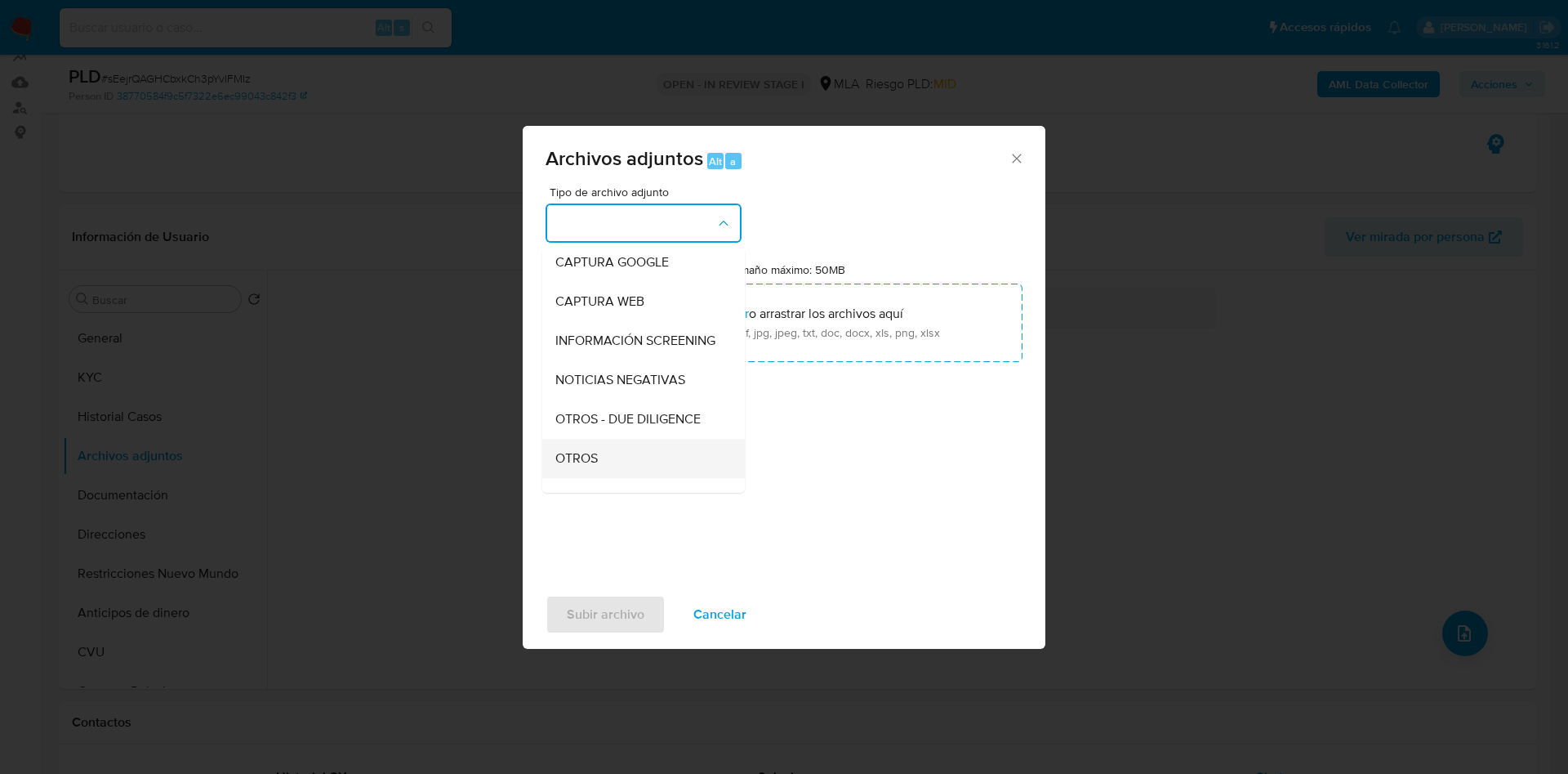
click at [615, 475] on div "OTROS" at bounding box center [639, 457] width 166 height 39
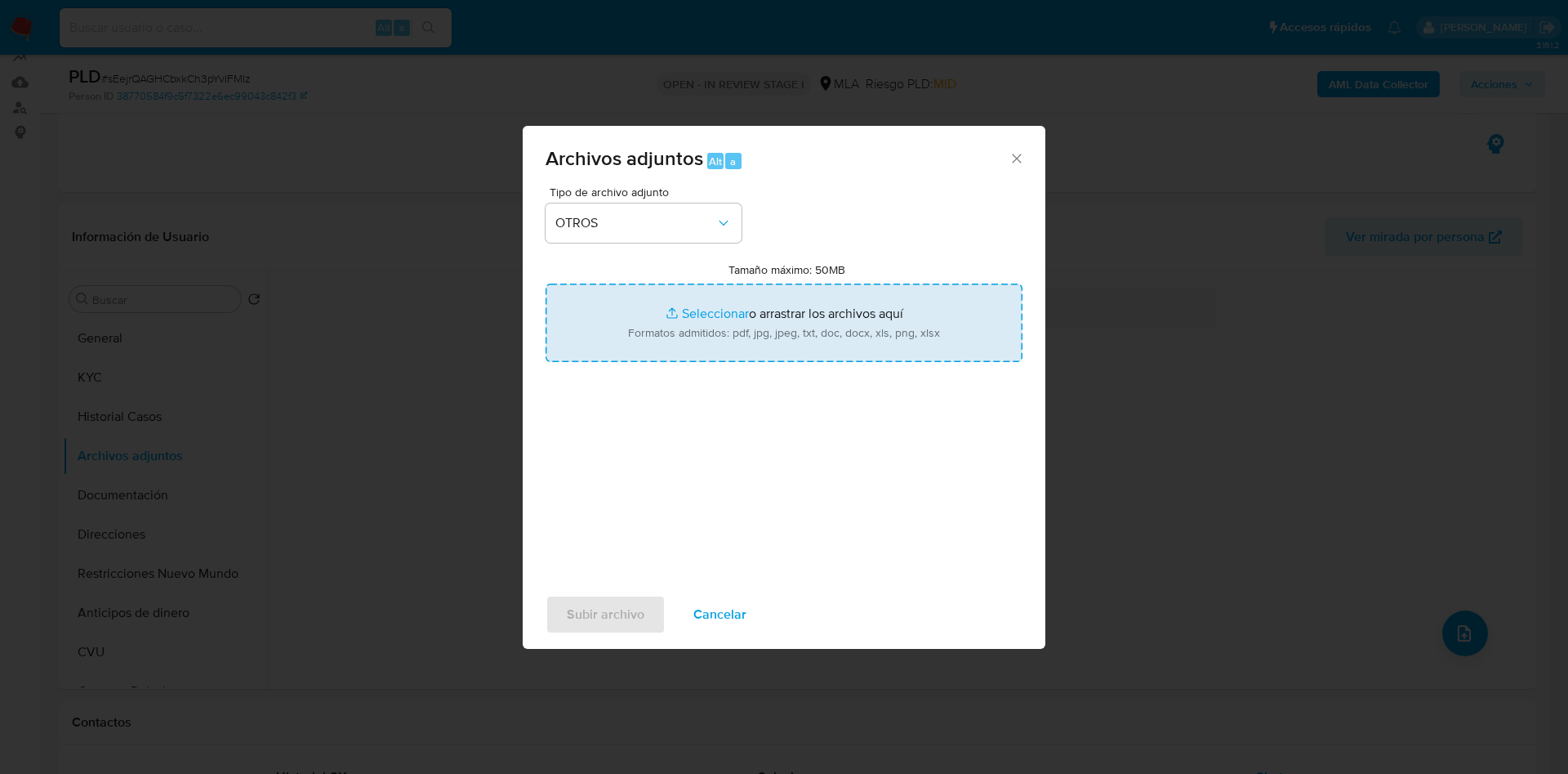
click at [697, 330] on input "Tamaño máximo: 50MB Seleccionar archivos" at bounding box center [783, 323] width 477 height 79
type input "C:\fakepath\Movimientos 1078829635.xlsx"
click at [680, 306] on input "Tamaño máximo: 50MB Seleccionar archivos" at bounding box center [783, 323] width 477 height 79
type input "C:\fakepath\Caselog sEejrQAGHCbxkCh3pYvIFMIz - 1078829635.docx"
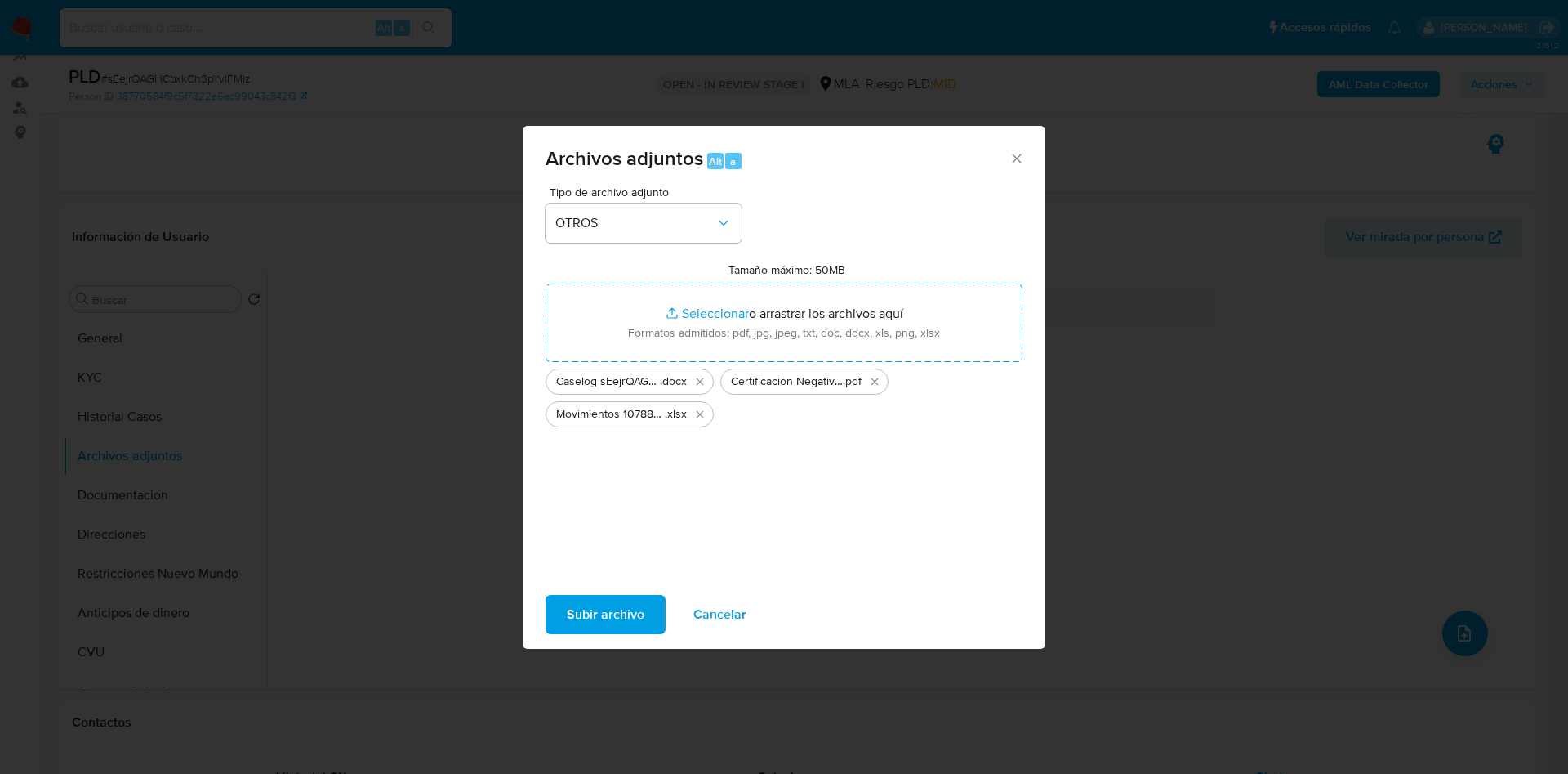
click at [608, 629] on span "Subir archivo" at bounding box center [606, 614] width 78 height 36
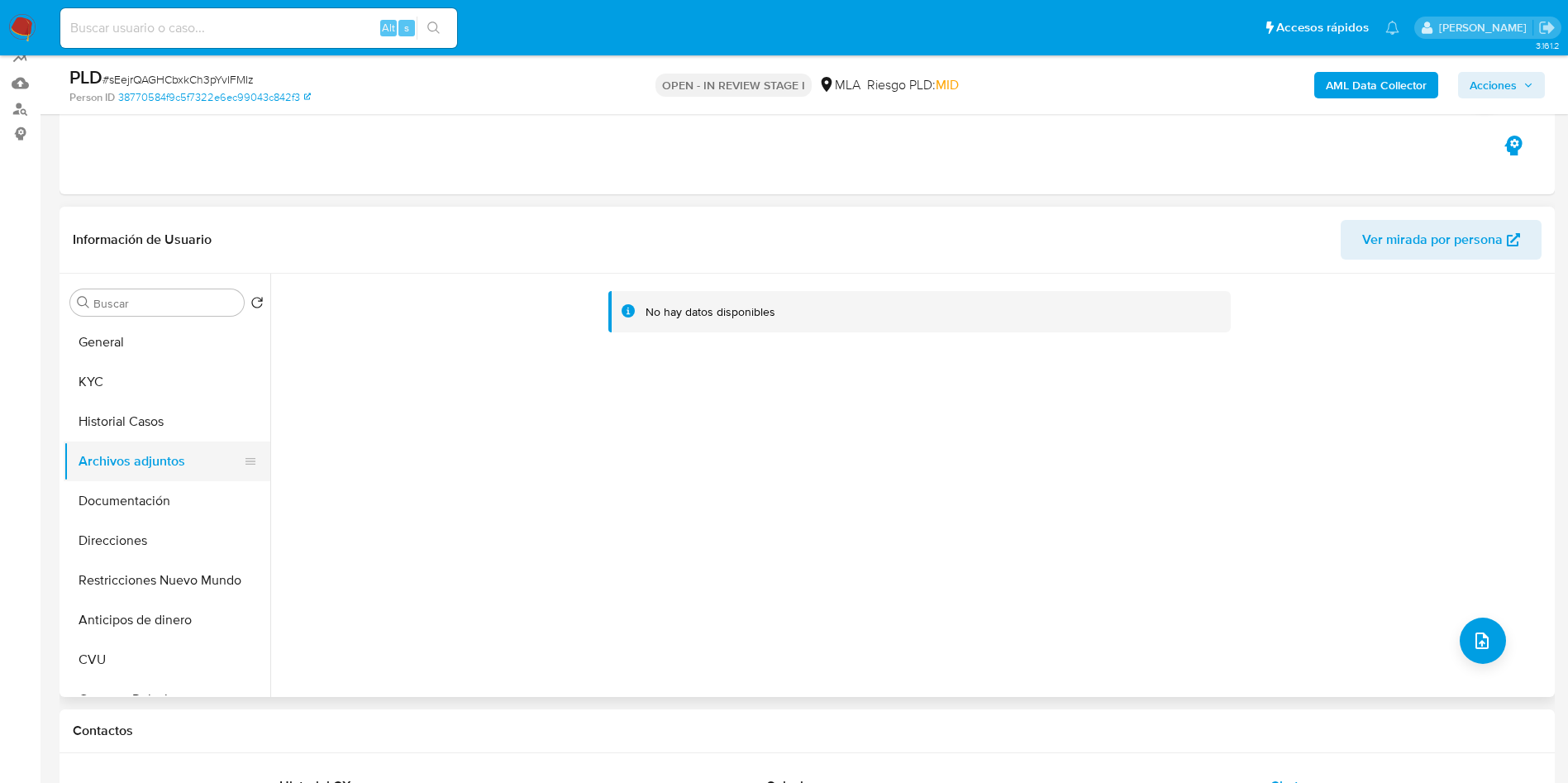
drag, startPoint x: 135, startPoint y: 426, endPoint x: 141, endPoint y: 466, distance: 40.4
click at [134, 426] on button "Historial Casos" at bounding box center [167, 421] width 206 height 40
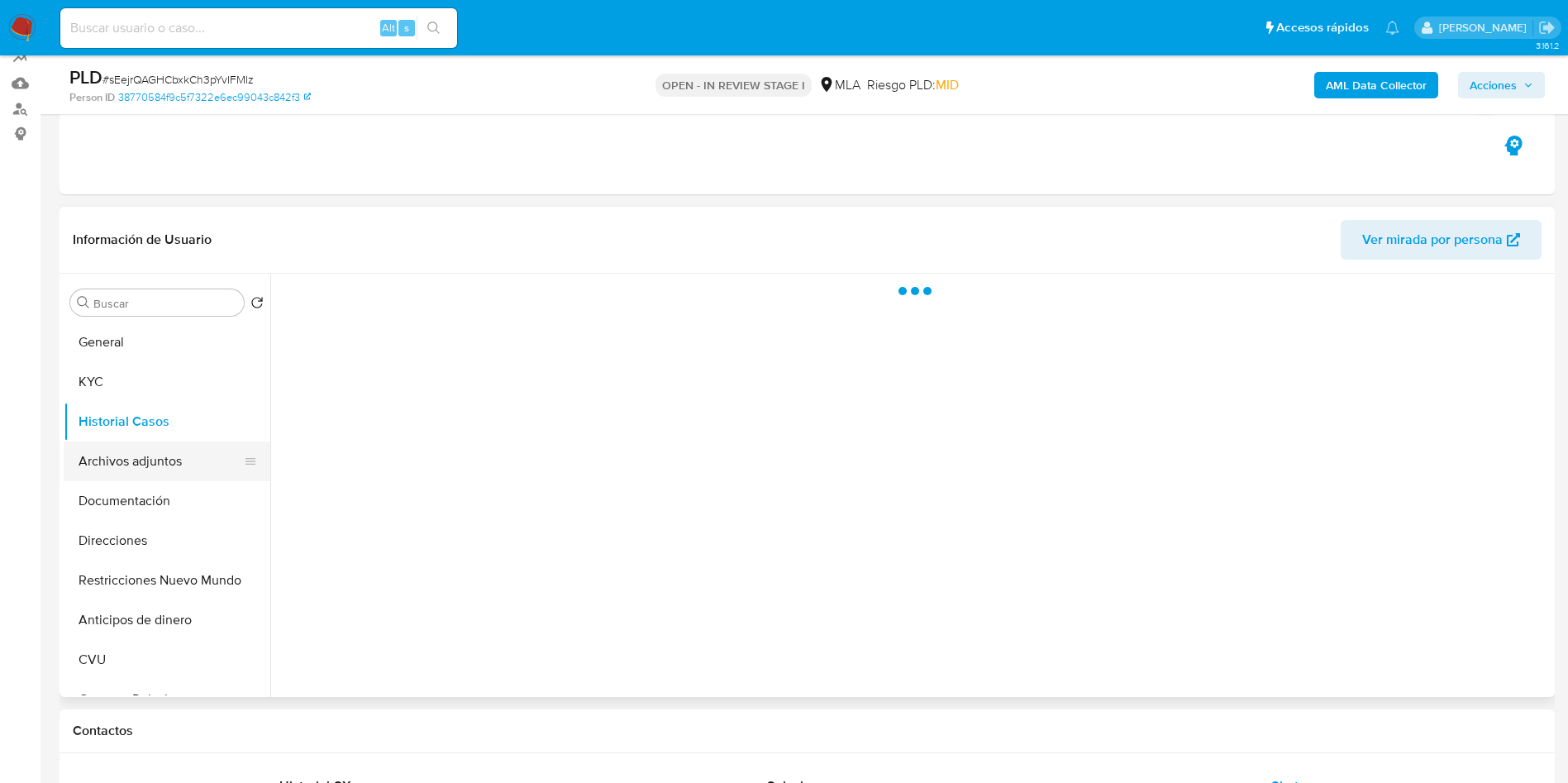
click at [143, 475] on button "Archivos adjuntos" at bounding box center [160, 461] width 193 height 40
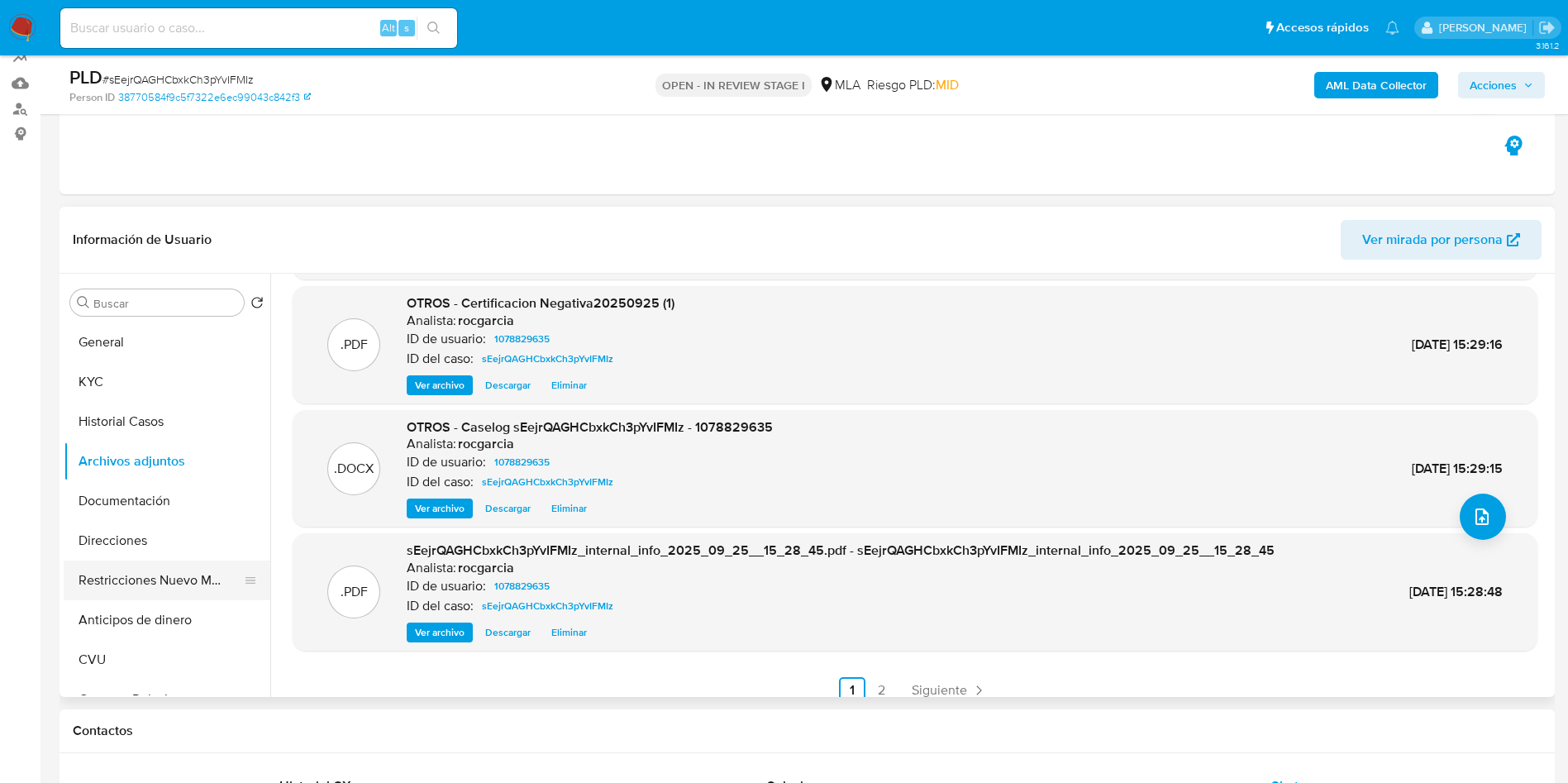
click at [194, 594] on button "Restricciones Nuevo Mundo" at bounding box center [160, 579] width 193 height 40
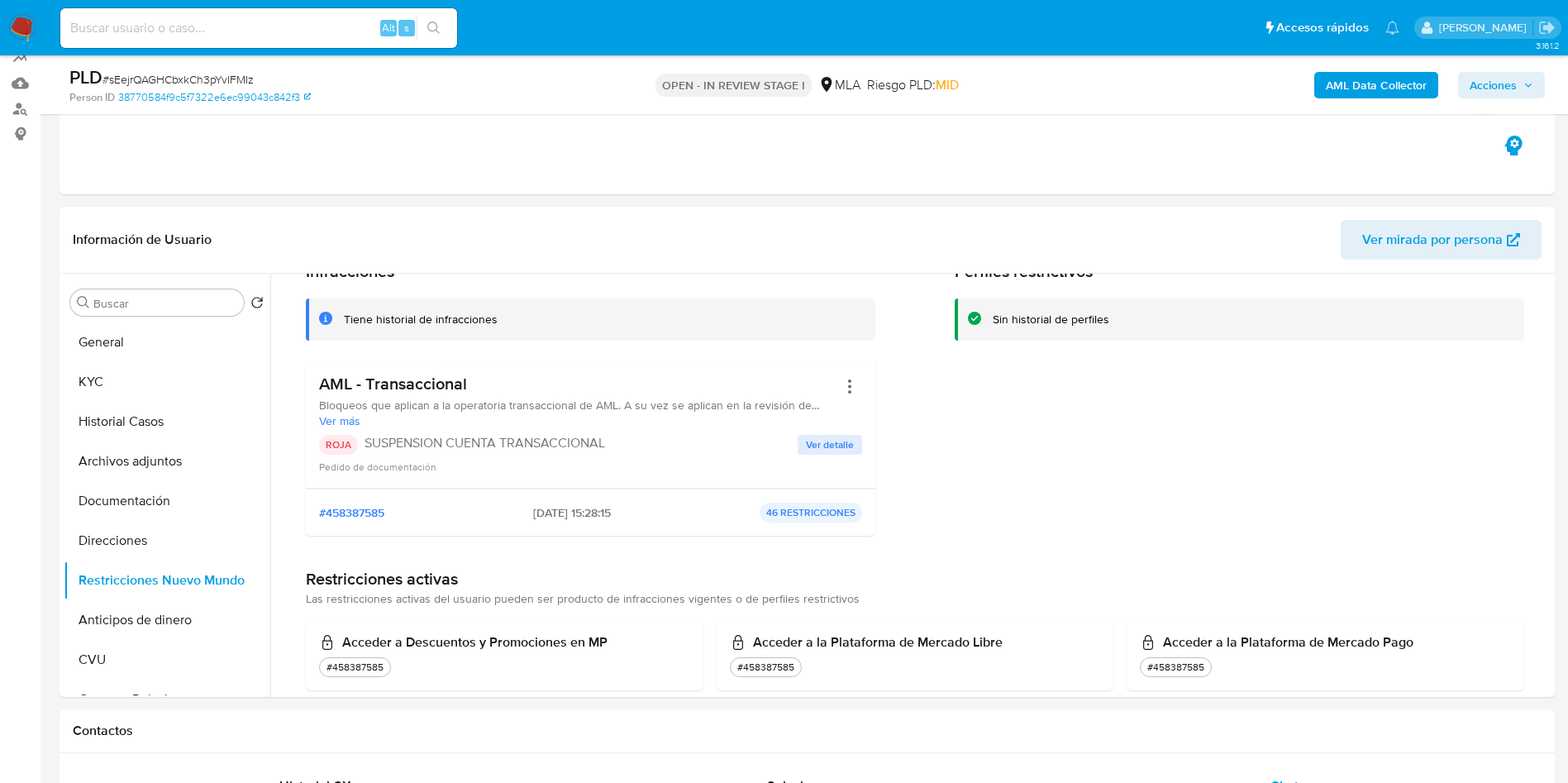
scroll to position [0, 0]
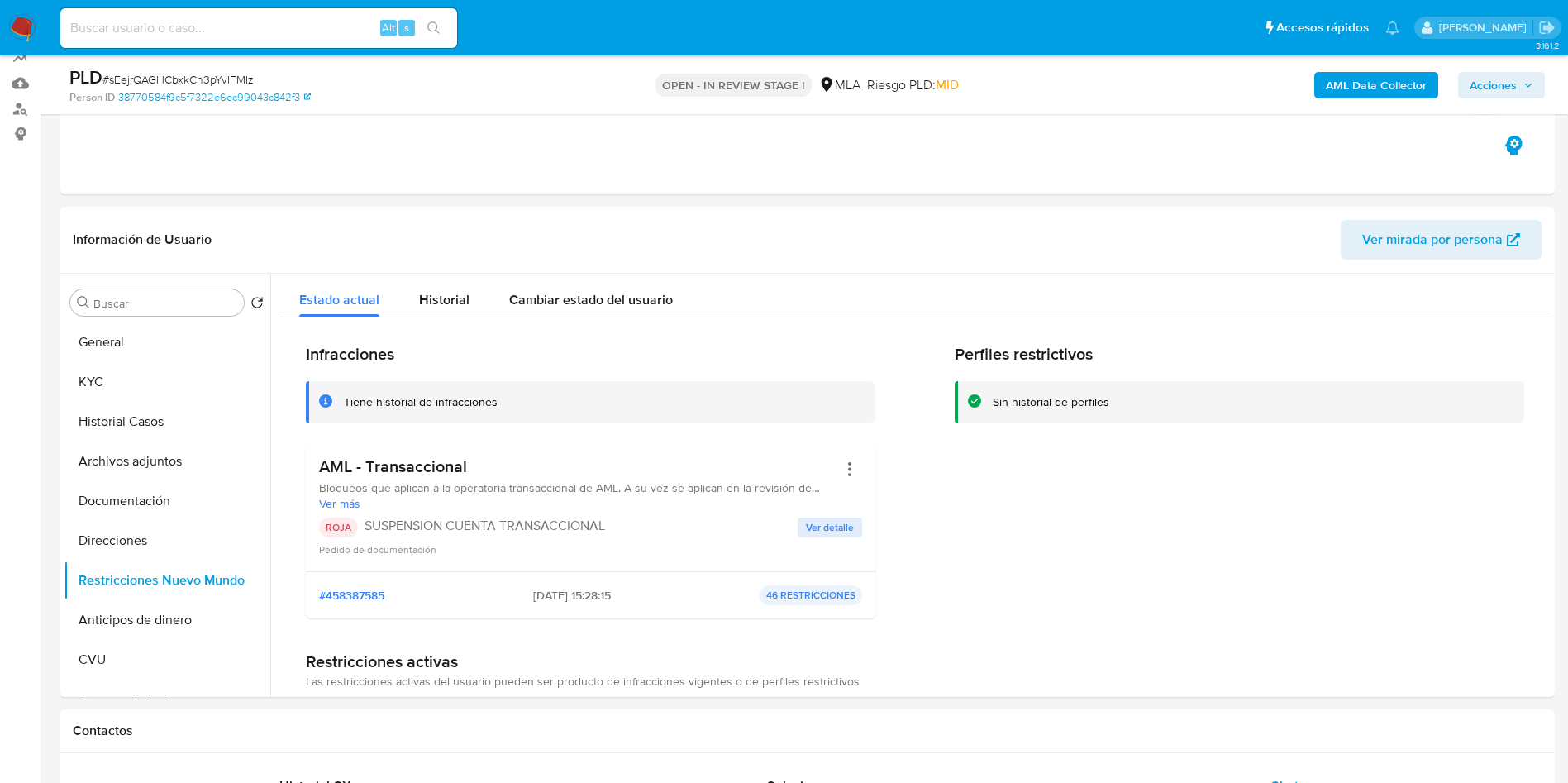
click at [1506, 93] on span "Acciones" at bounding box center [1493, 85] width 47 height 27
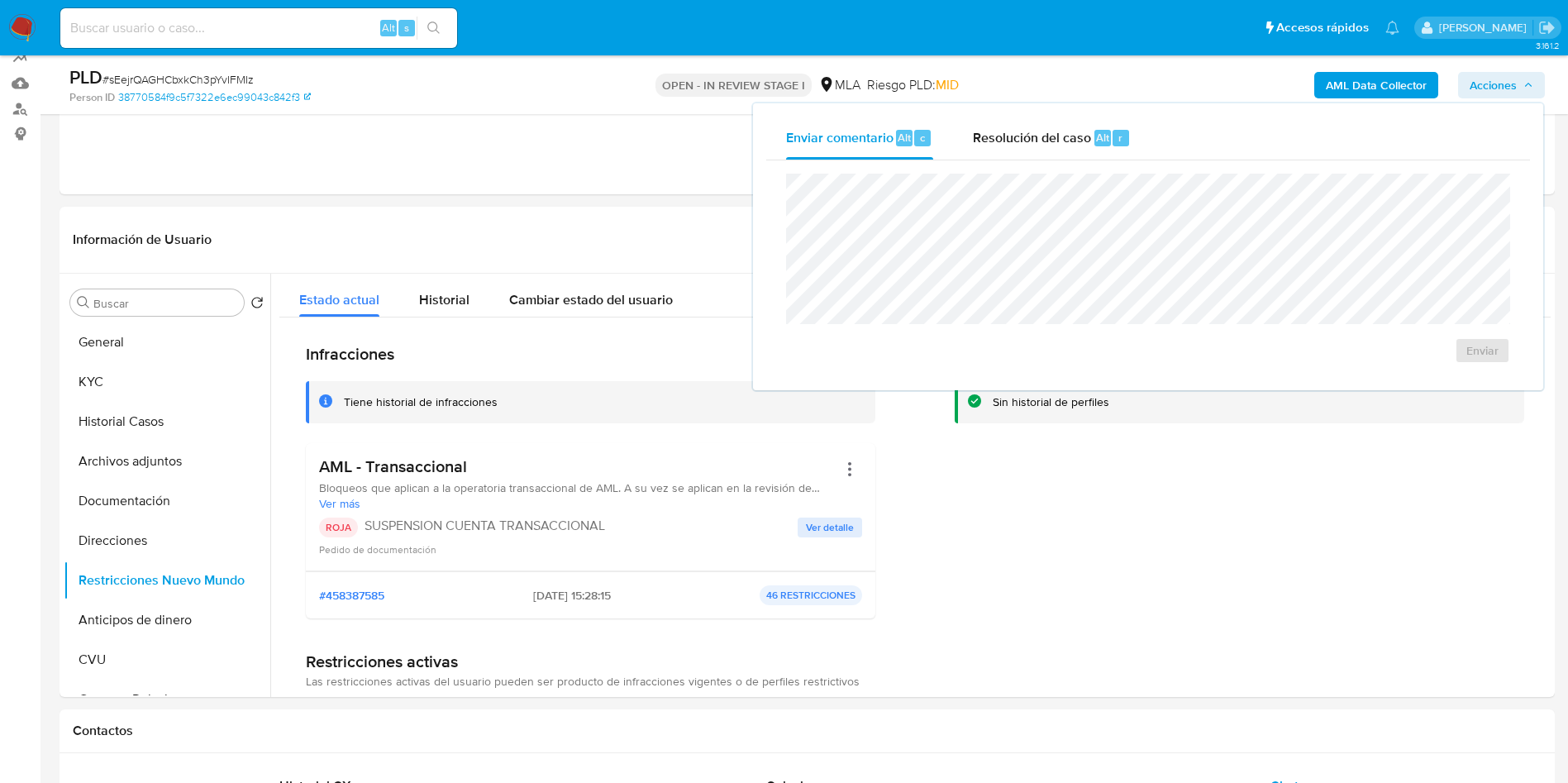
click at [1154, 151] on div "Enviar comentario Alt c Resolución del caso Alt r" at bounding box center [1148, 138] width 764 height 43
click at [1046, 148] on div "Resolución del caso Alt r" at bounding box center [1052, 138] width 158 height 43
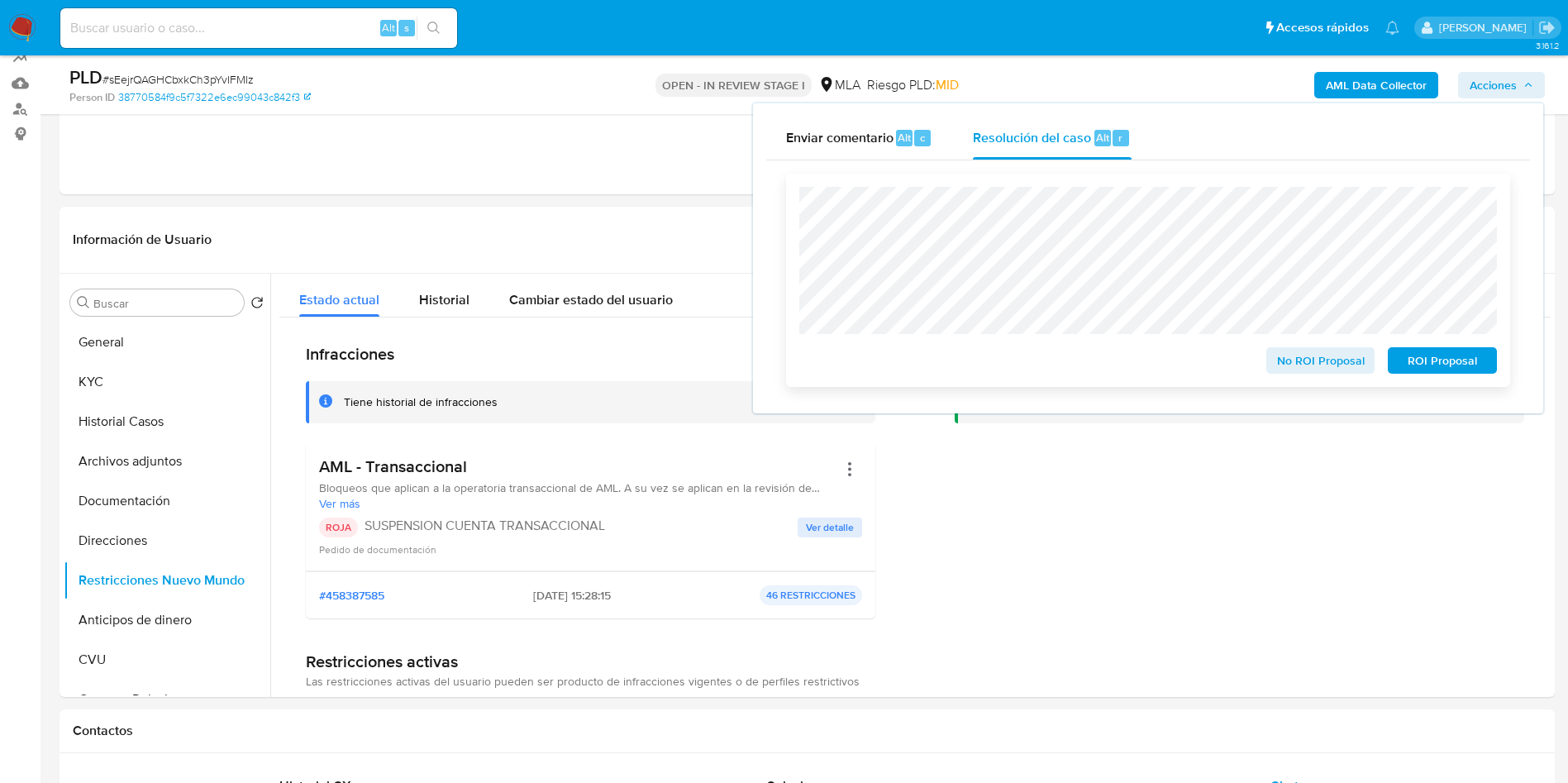
click at [1455, 361] on span "ROI Proposal" at bounding box center [1442, 360] width 86 height 23
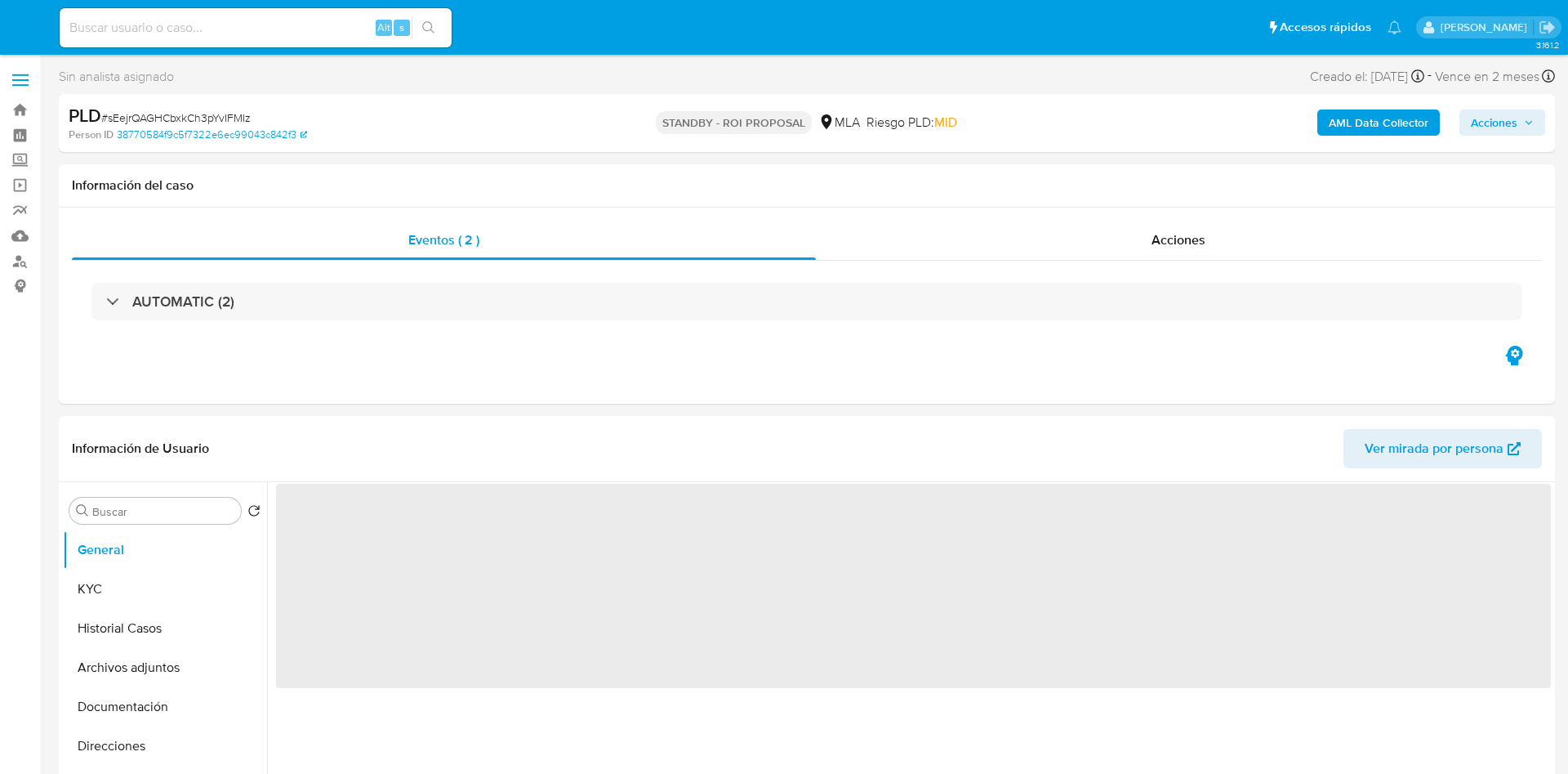
select select "10"
